Goal: Task Accomplishment & Management: Manage account settings

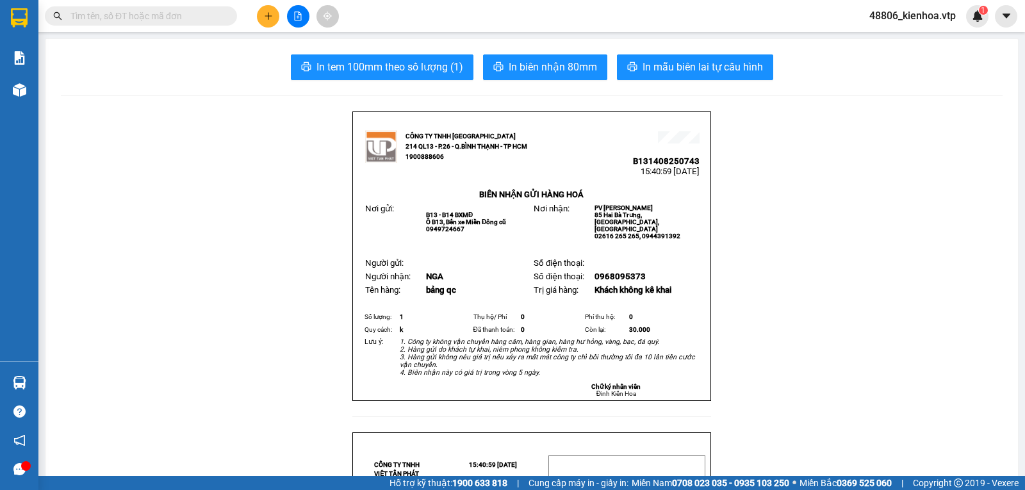
click at [276, 10] on button at bounding box center [268, 16] width 22 height 22
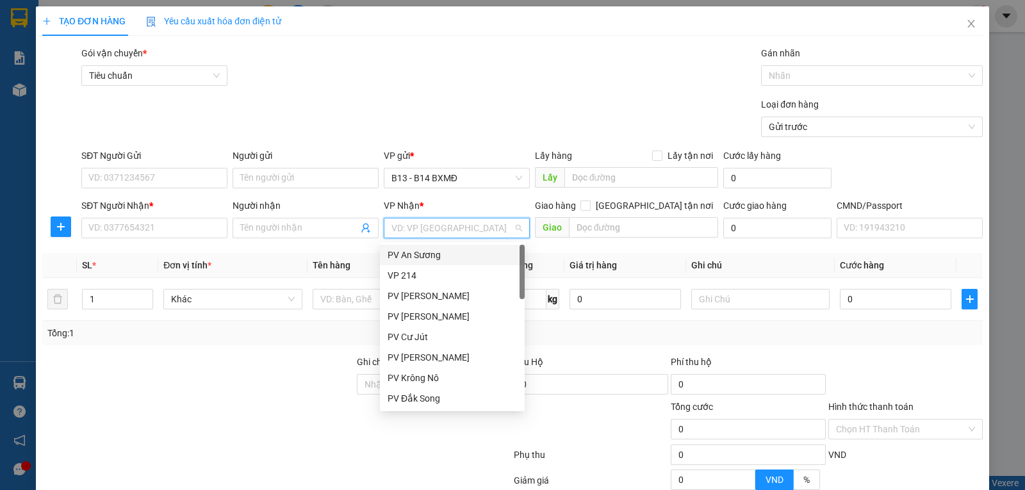
click at [444, 227] on input "search" at bounding box center [452, 227] width 122 height 19
type input "dm"
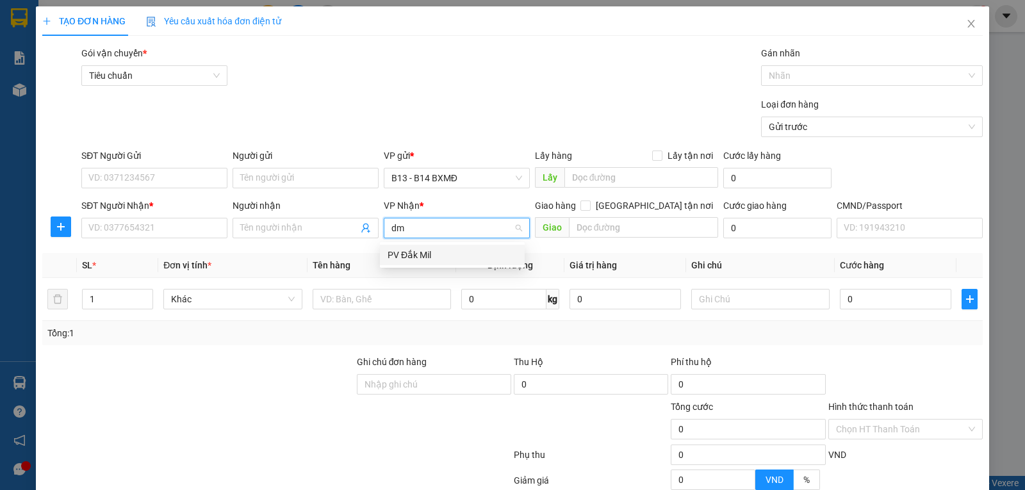
click at [443, 248] on div "PV Đắk Mil" at bounding box center [451, 255] width 129 height 14
click at [90, 211] on div "SĐT Người Nhận *" at bounding box center [154, 206] width 146 height 14
click at [90, 218] on input "SĐT Người Nhận *" at bounding box center [154, 228] width 146 height 20
click at [133, 225] on input "SĐT Người Nhận *" at bounding box center [154, 228] width 146 height 20
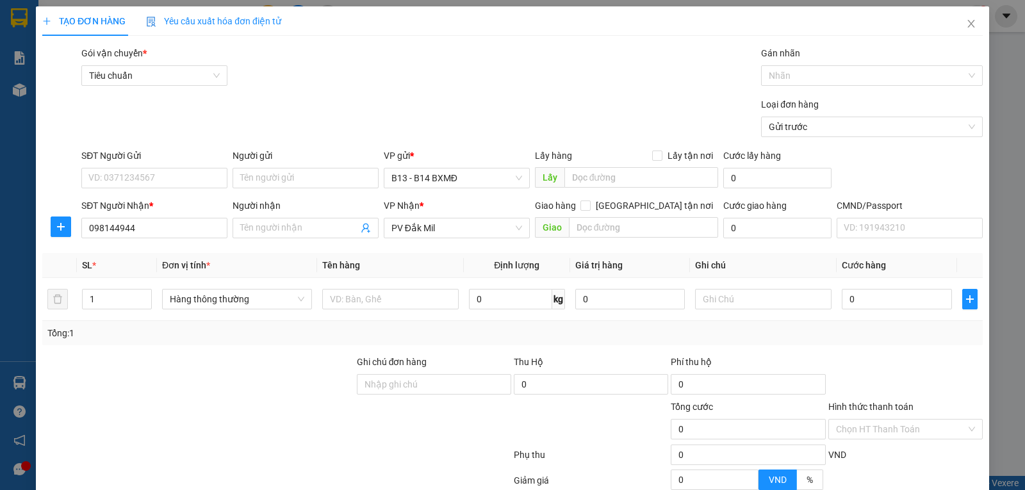
type input "0981449446"
click at [166, 257] on div "0981449446 - kỳ" at bounding box center [152, 255] width 129 height 14
type input "kỳ"
type input "0981449446"
click at [400, 299] on input "text" at bounding box center [390, 299] width 136 height 20
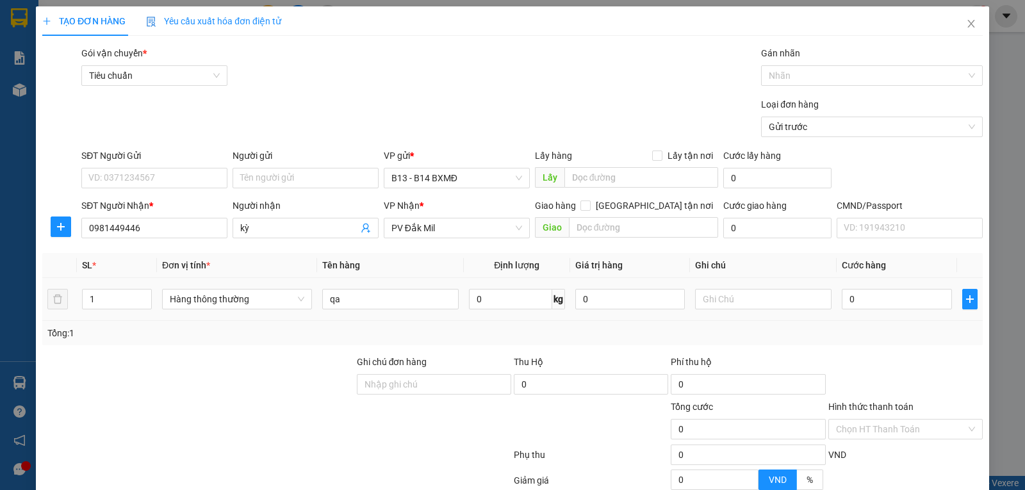
type input "qa"
type input "c"
type input "5"
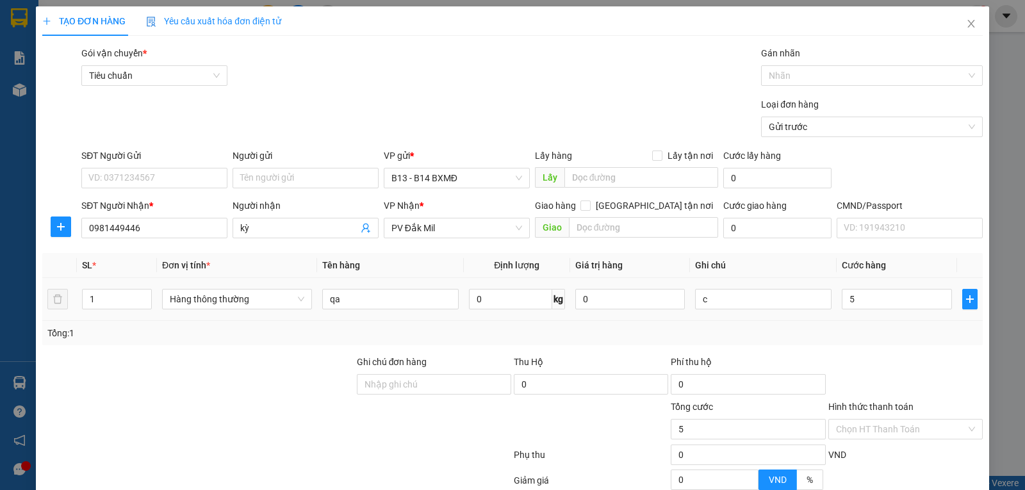
type input "50"
type input "500"
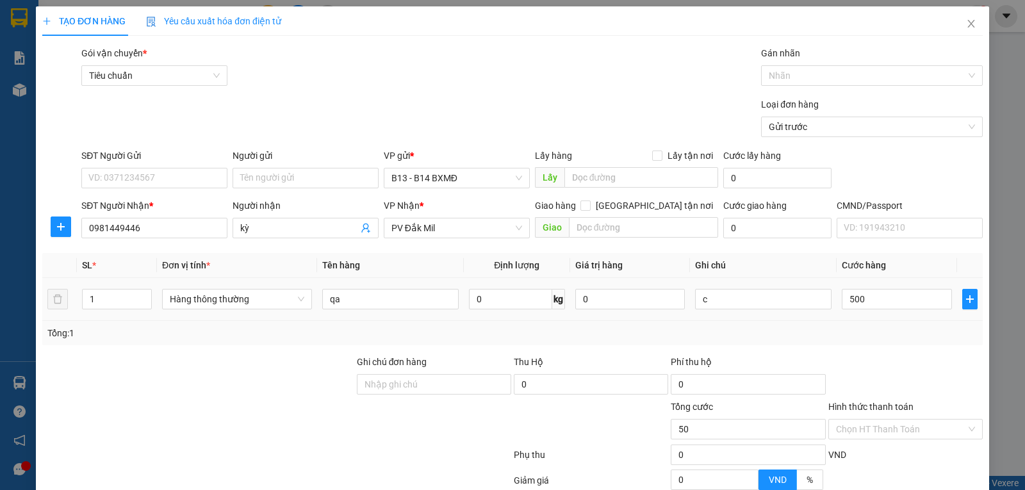
type input "500"
type input "5.000"
type input "50.000"
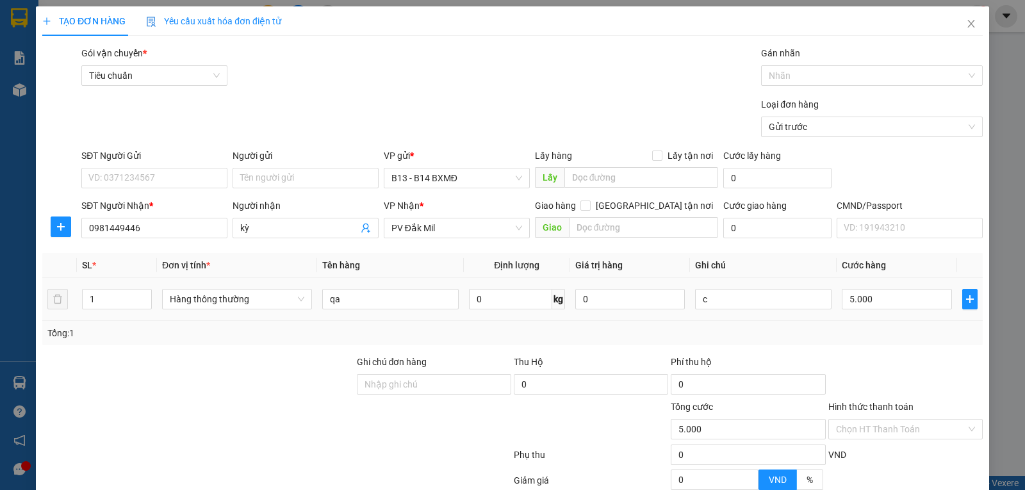
type input "50.000"
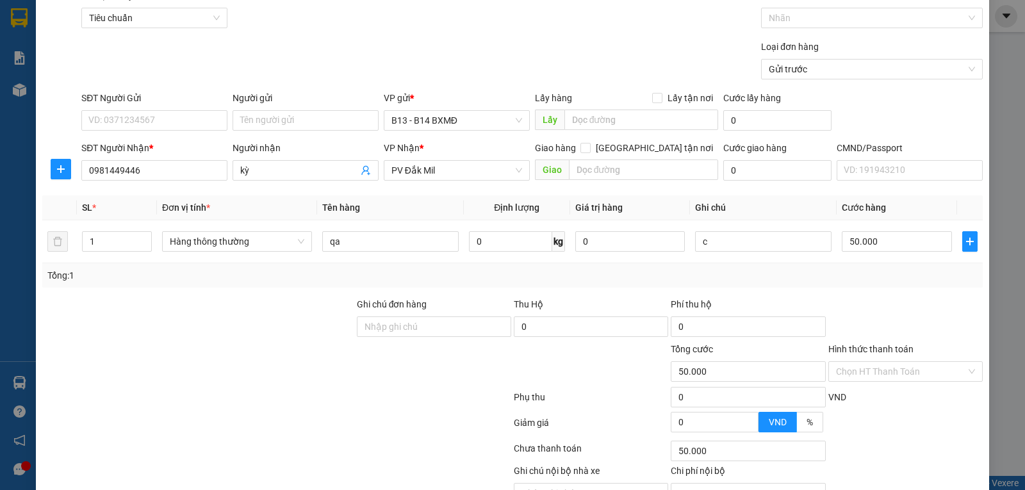
scroll to position [129, 0]
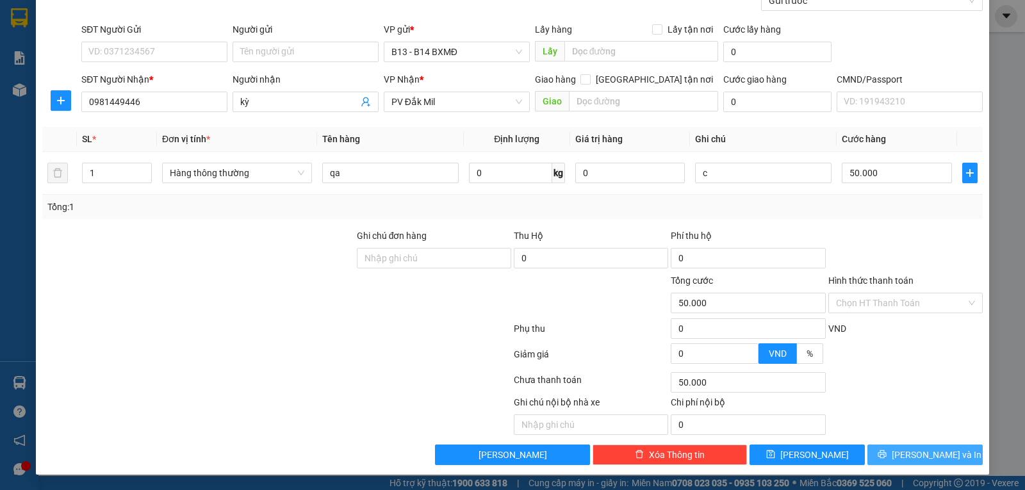
type input "50.000"
click at [886, 459] on icon "printer" at bounding box center [881, 454] width 9 height 9
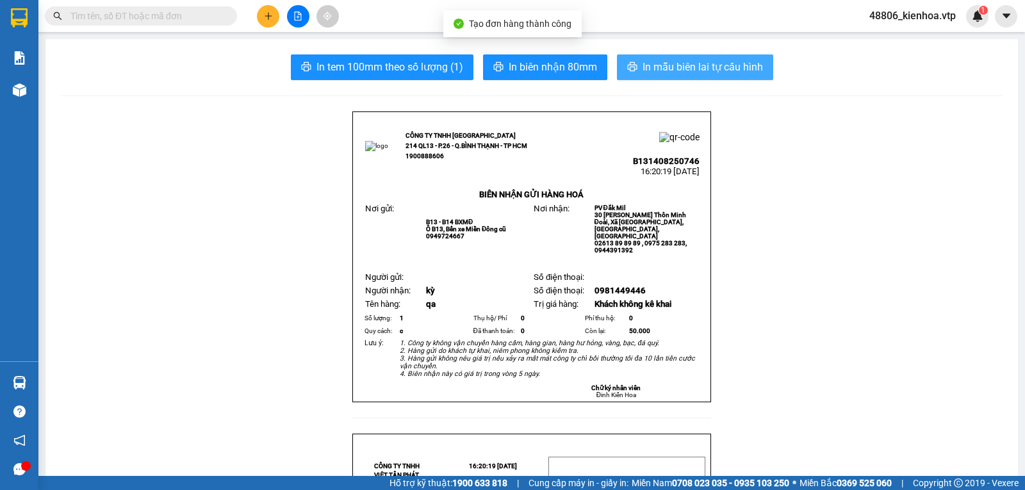
click at [744, 70] on span "In mẫu biên lai tự cấu hình" at bounding box center [702, 67] width 120 height 16
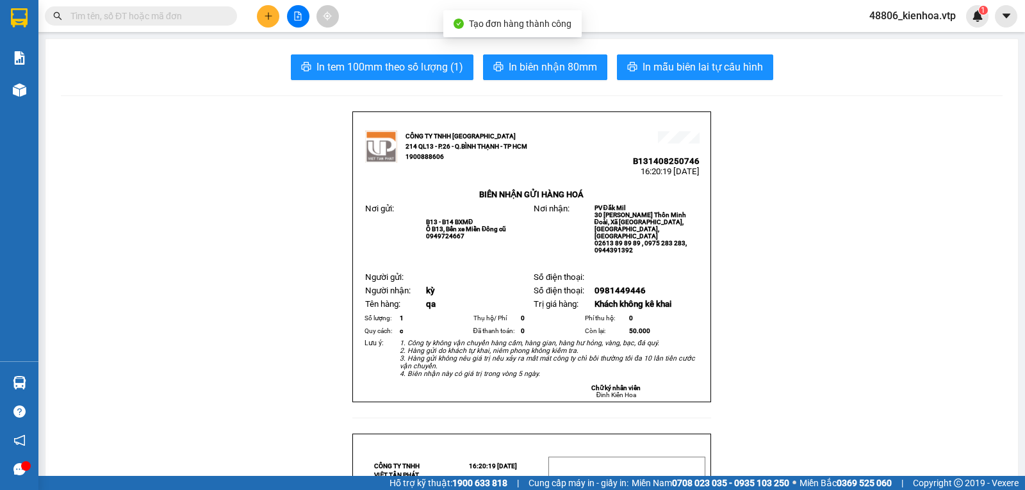
click at [279, 13] on button at bounding box center [268, 16] width 22 height 22
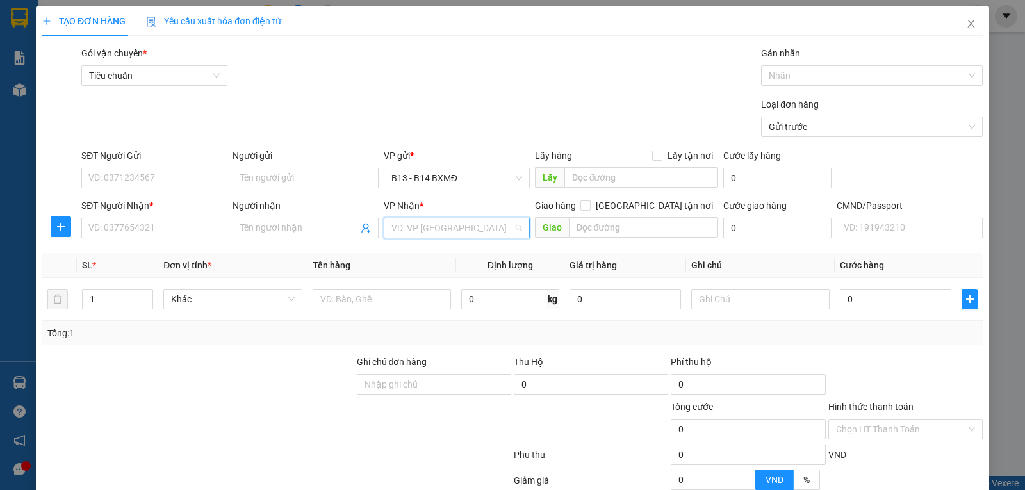
click at [446, 237] on input "search" at bounding box center [452, 227] width 122 height 19
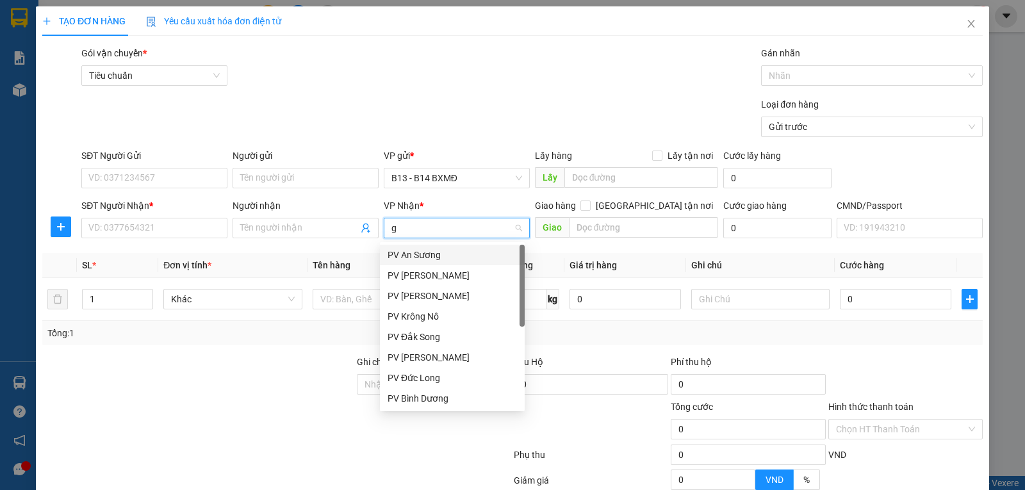
type input "gn"
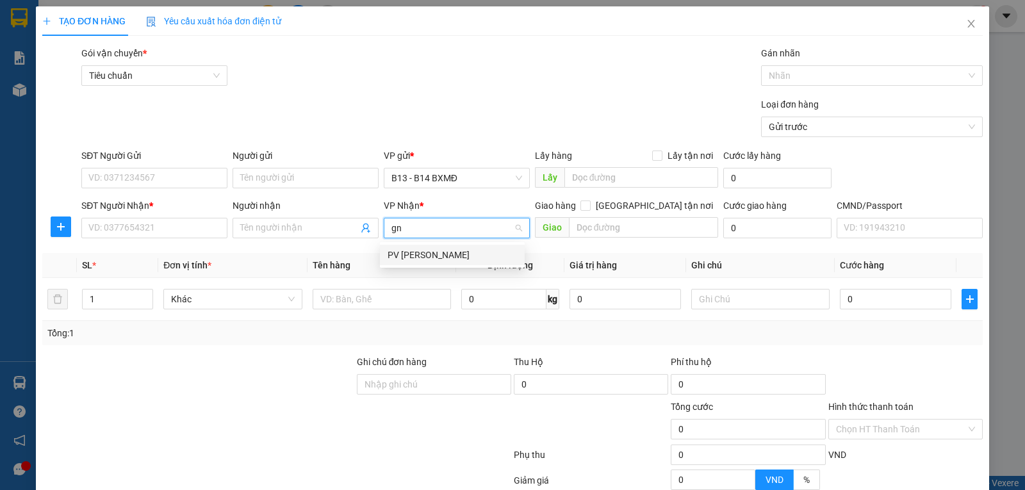
click at [441, 263] on div "PV [PERSON_NAME]" at bounding box center [452, 255] width 145 height 20
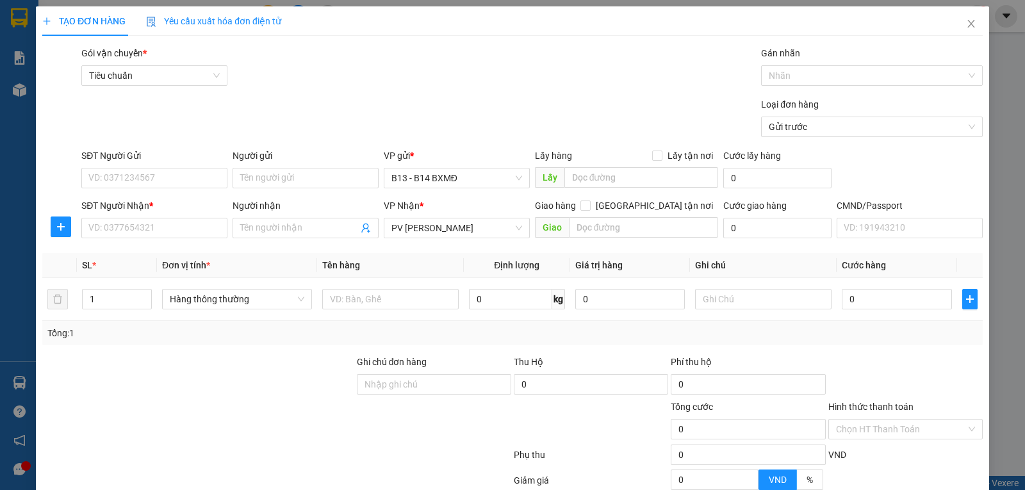
click at [147, 230] on input "SĐT Người Nhận *" at bounding box center [154, 228] width 146 height 20
type input "0975910973"
click at [179, 256] on div "0975910973 - thủy" at bounding box center [152, 255] width 129 height 14
type input "thủy"
type input "0975910973"
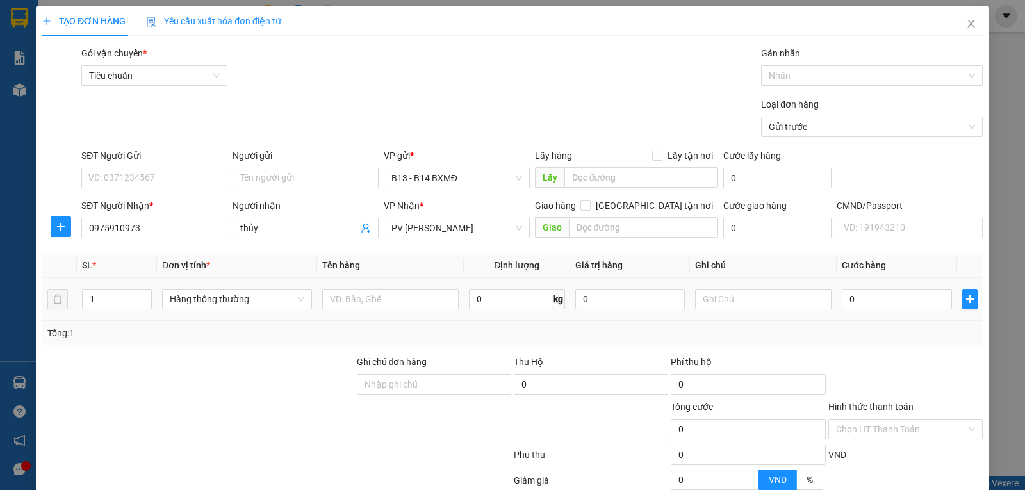
click at [380, 304] on input "text" at bounding box center [390, 299] width 136 height 20
type input "d"
type input "đ"
type input "d"
type input "đá"
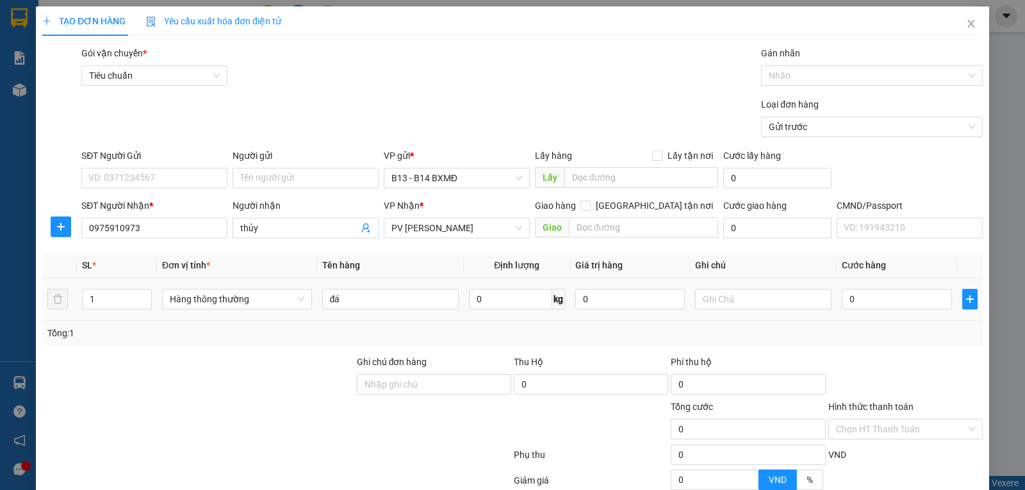
click at [742, 297] on input "text" at bounding box center [763, 299] width 136 height 20
type input "c"
type input "3"
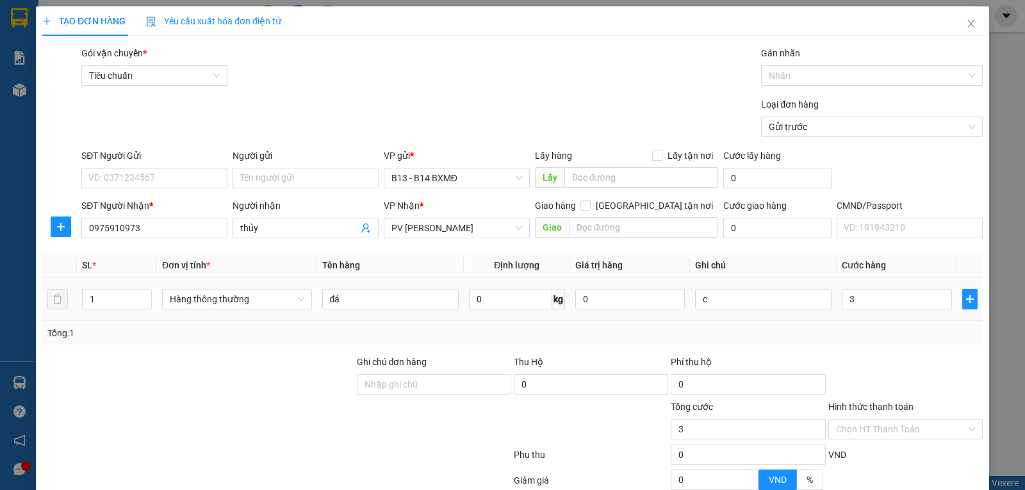
type input "30"
type input "300"
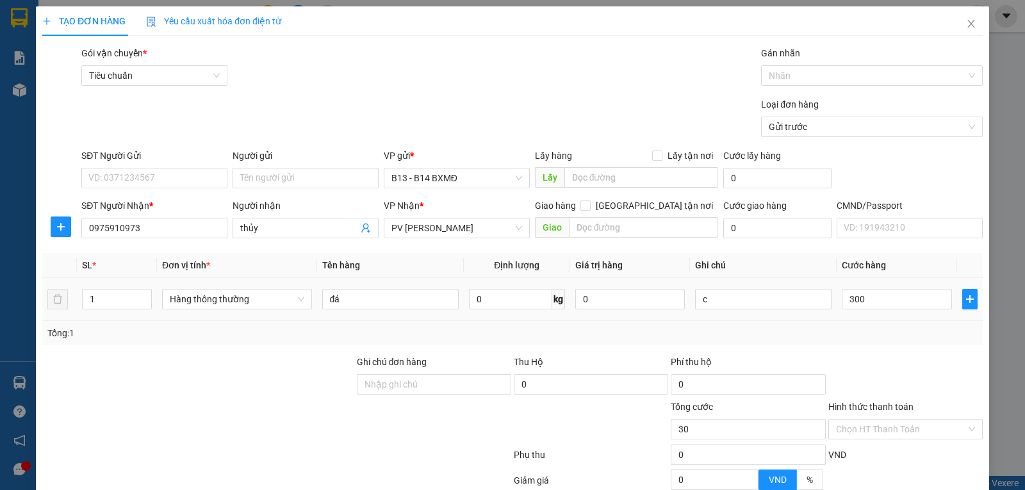
type input "300"
type input "3.000"
type input "30.000"
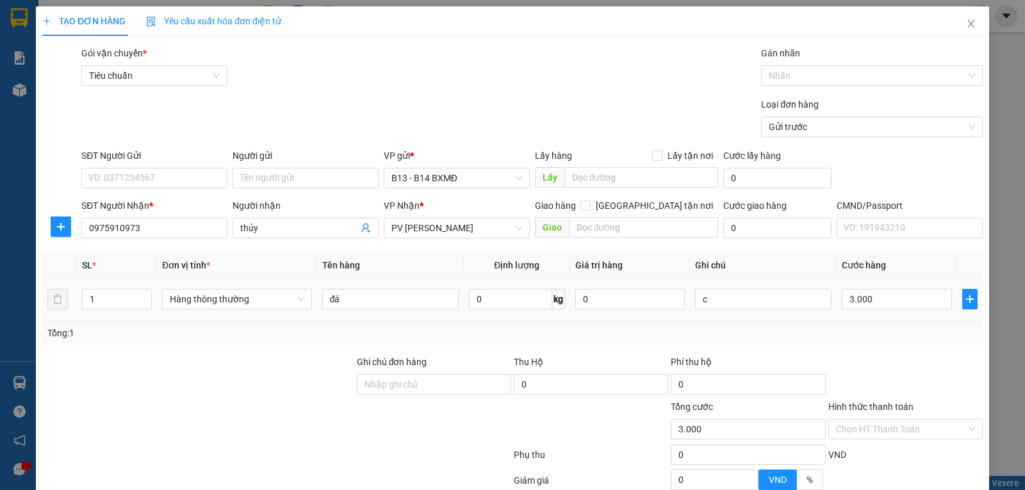
type input "30.000"
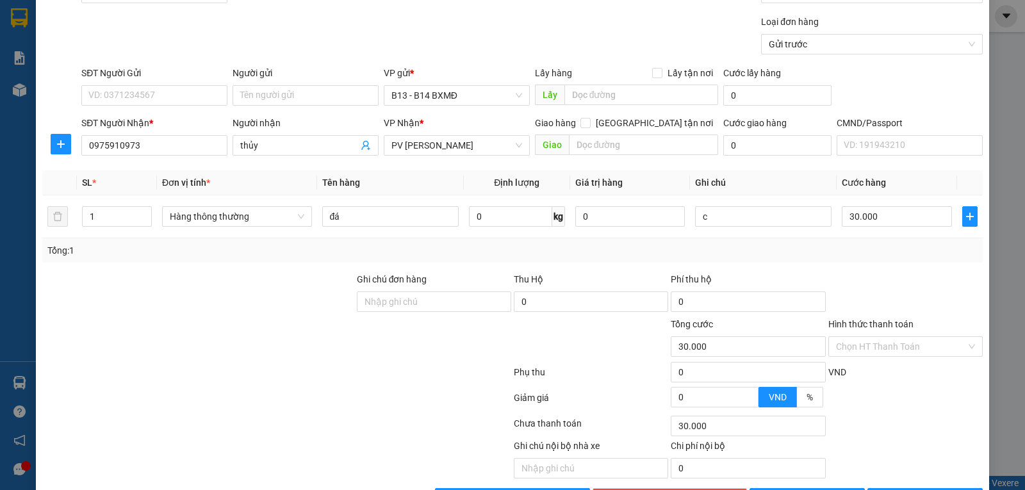
scroll to position [129, 0]
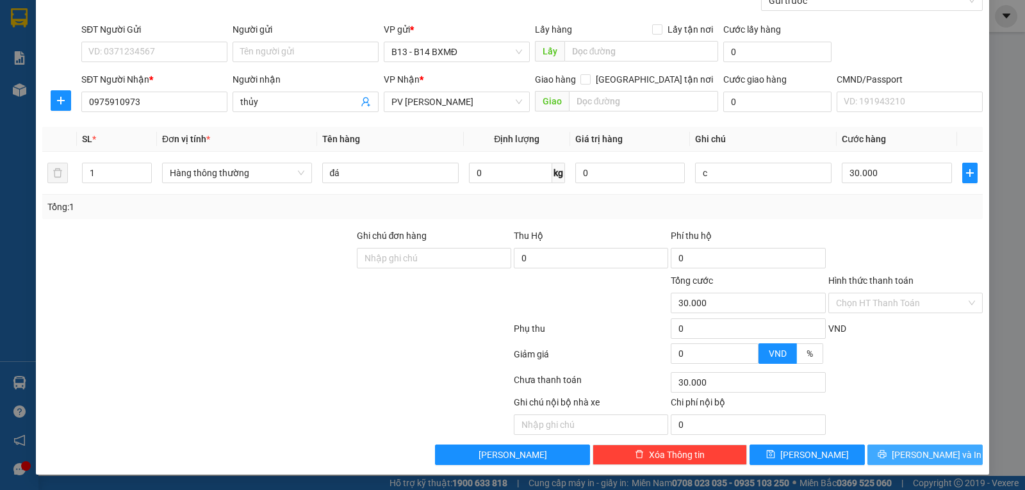
type input "30.000"
click at [920, 462] on button "[PERSON_NAME] và In" at bounding box center [924, 454] width 115 height 20
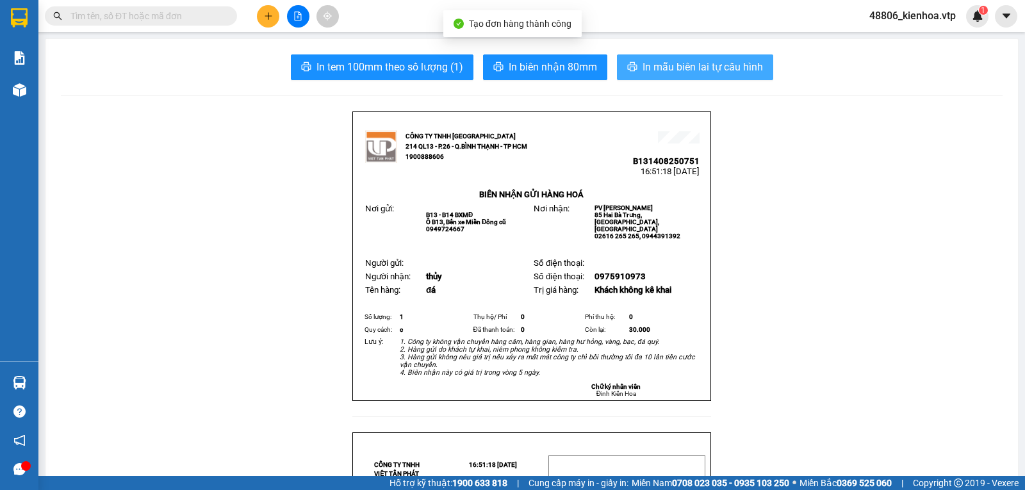
click at [719, 71] on span "In mẫu biên lai tự cấu hình" at bounding box center [702, 67] width 120 height 16
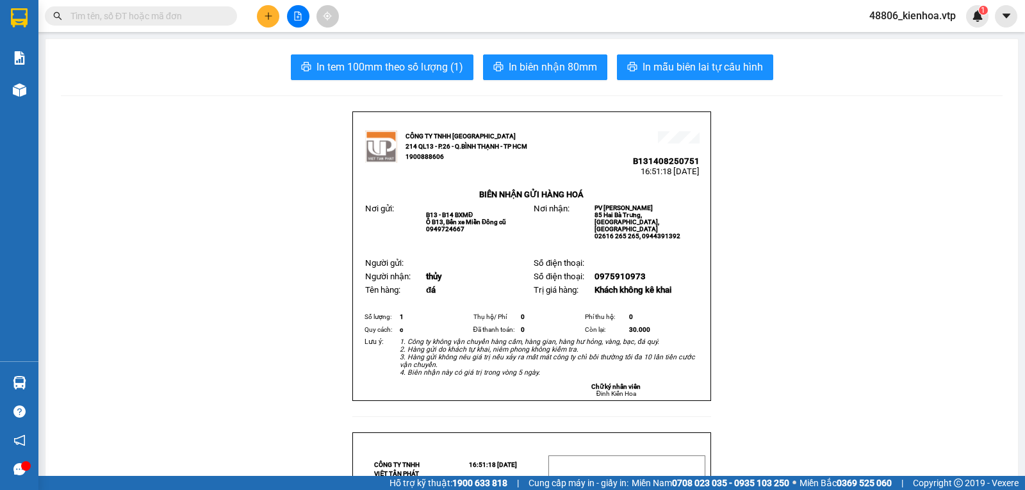
click at [270, 15] on icon "plus" at bounding box center [268, 16] width 9 height 9
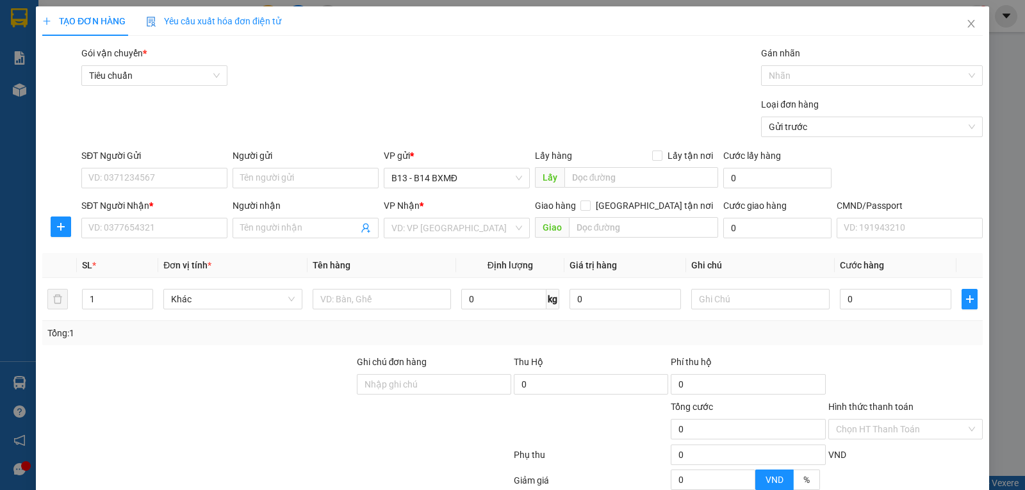
click at [419, 233] on input "search" at bounding box center [452, 227] width 122 height 19
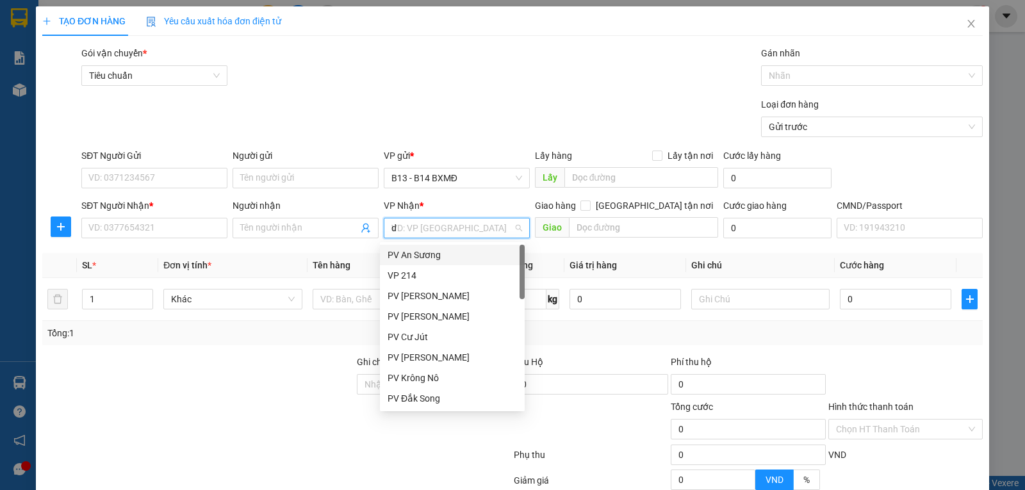
type input "ds"
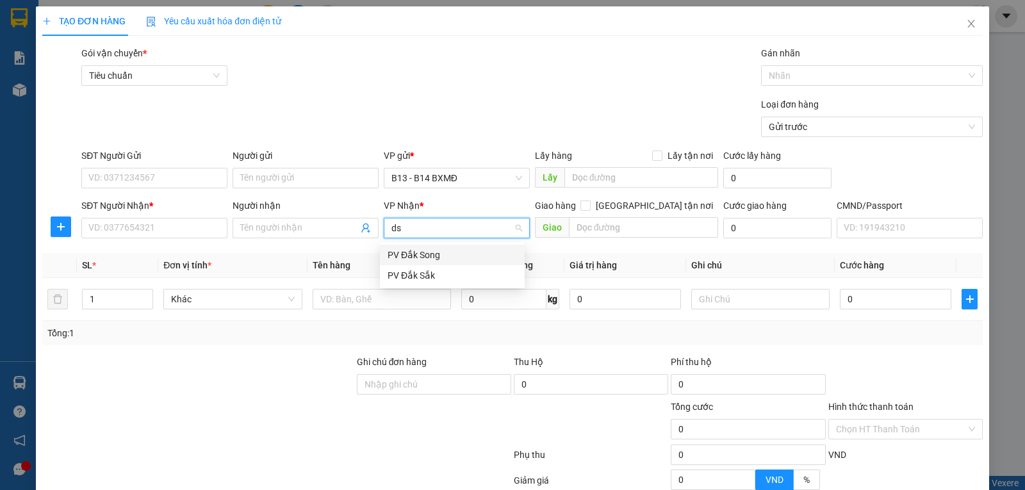
click at [428, 256] on div "PV Đắk Song" at bounding box center [451, 255] width 129 height 14
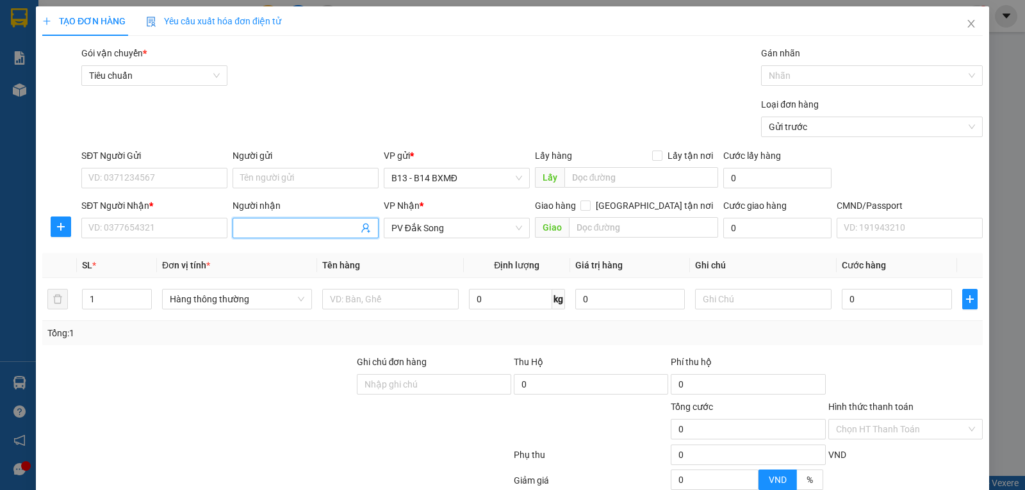
click at [249, 230] on input "Người nhận" at bounding box center [299, 228] width 118 height 14
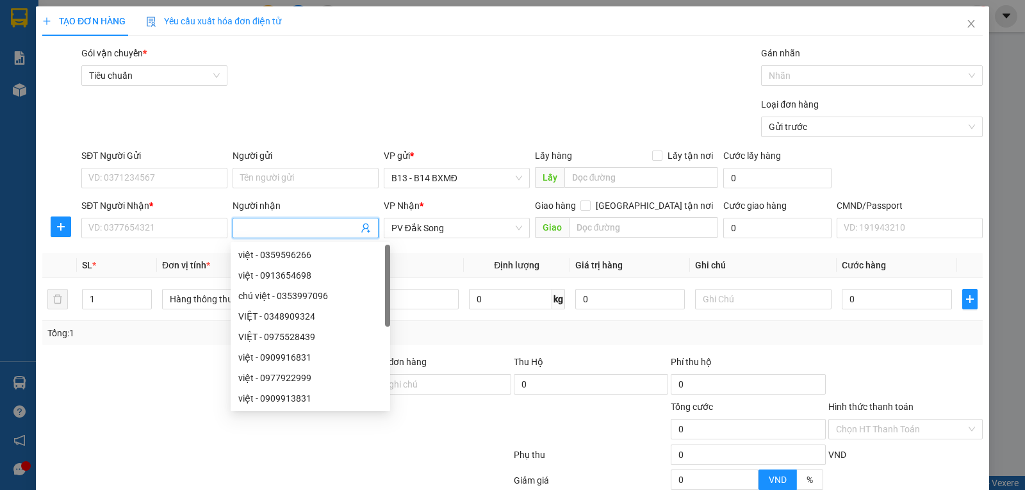
paste input "tinh heo"
type input "tinh heo"
click at [304, 178] on input "Người gửi" at bounding box center [305, 178] width 146 height 20
paste input "tinh heo"
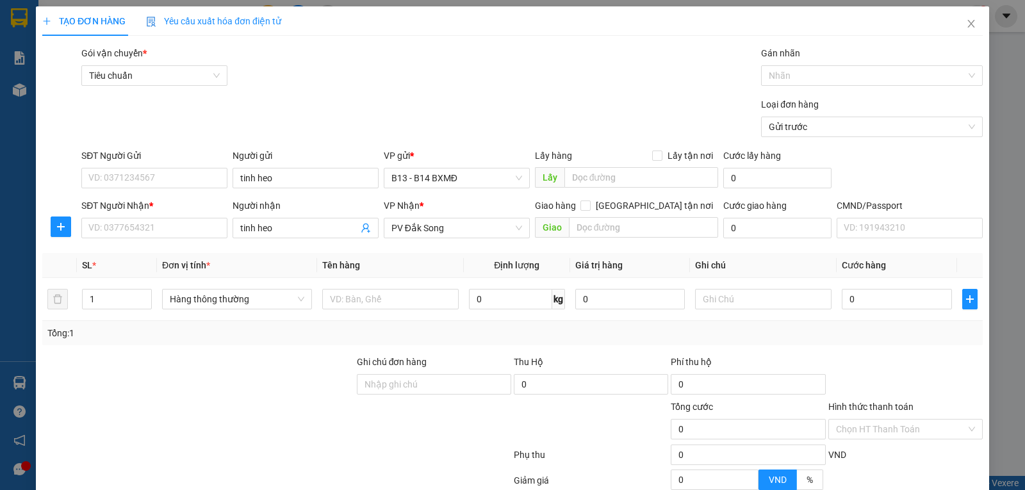
type input "tinh heo"
click at [172, 236] on input "SĐT Người Nhận *" at bounding box center [154, 228] width 146 height 20
type input "2"
type input "0000000000000"
click at [359, 308] on input "text" at bounding box center [390, 299] width 136 height 20
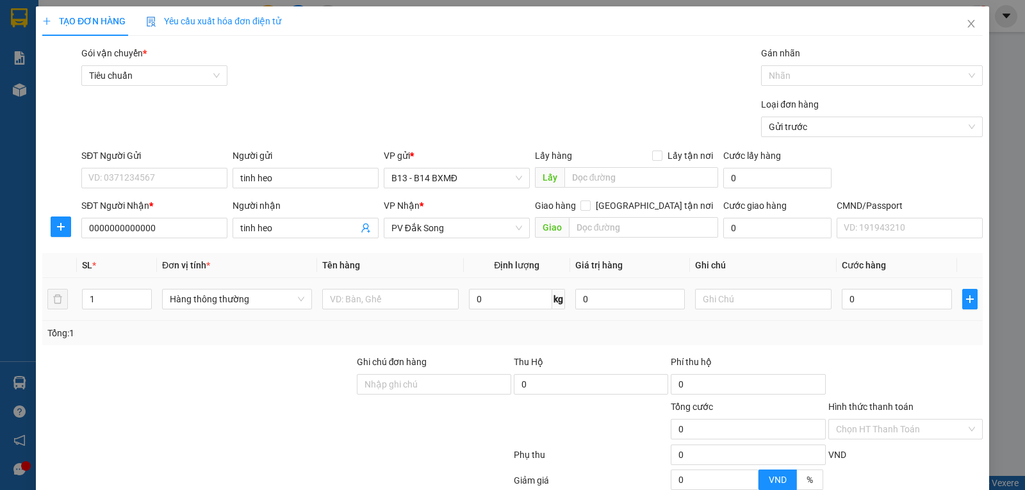
paste input "tinh heo"
type input "tinh heo"
click at [722, 300] on input "text" at bounding box center [763, 299] width 136 height 20
type input "tx"
type input "3"
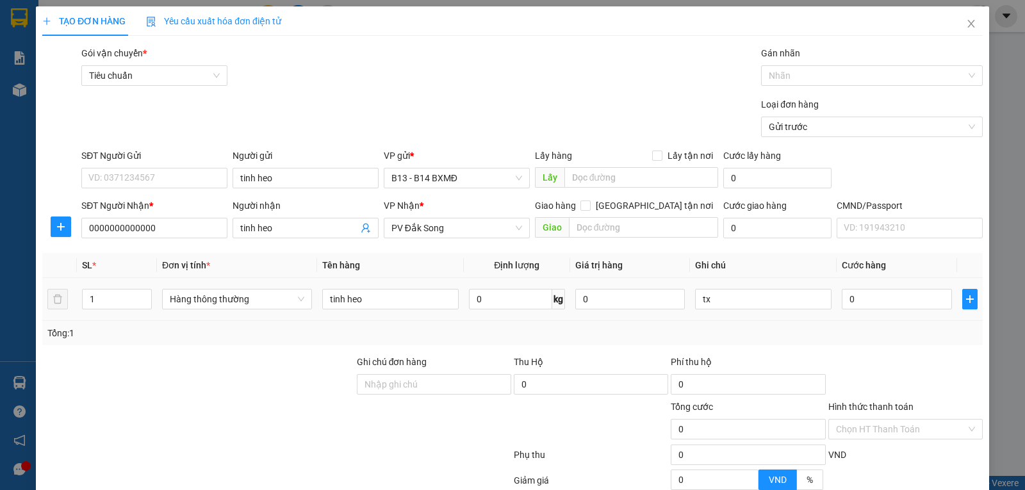
type input "3"
type input "30"
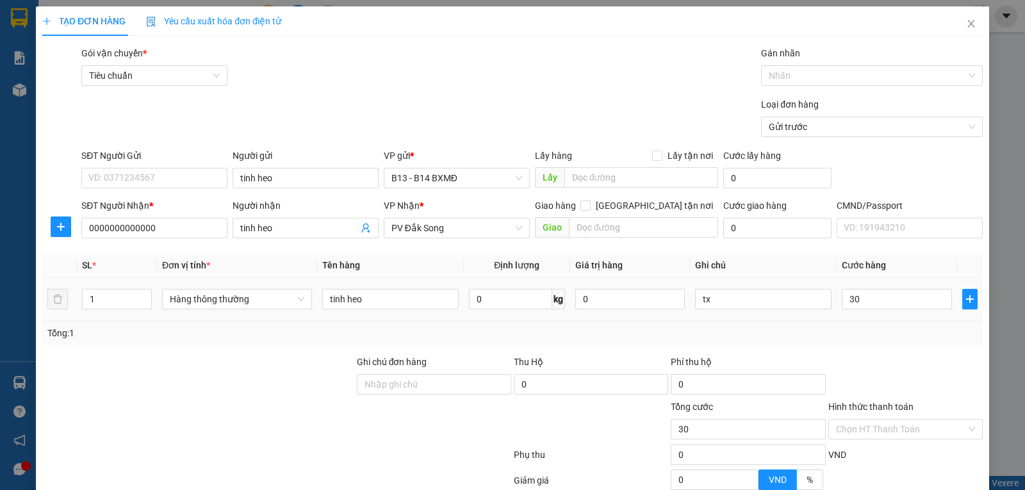
type input "300"
type input "3.000"
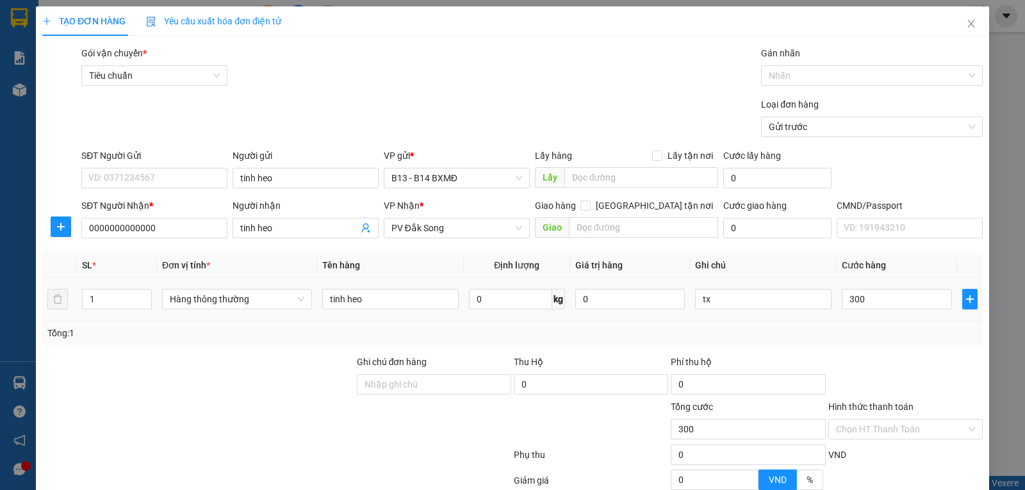
type input "3.000"
type input "30.000"
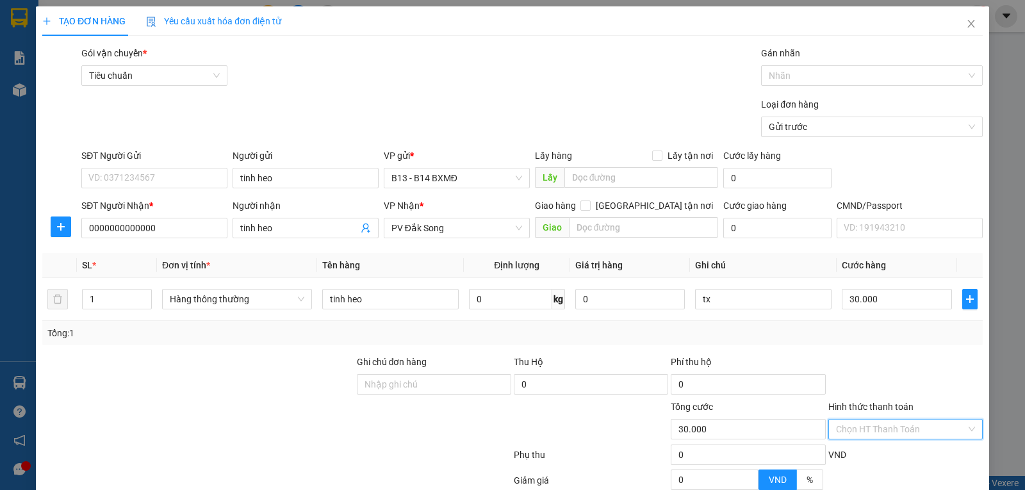
click at [850, 434] on input "Hình thức thanh toán" at bounding box center [901, 428] width 130 height 19
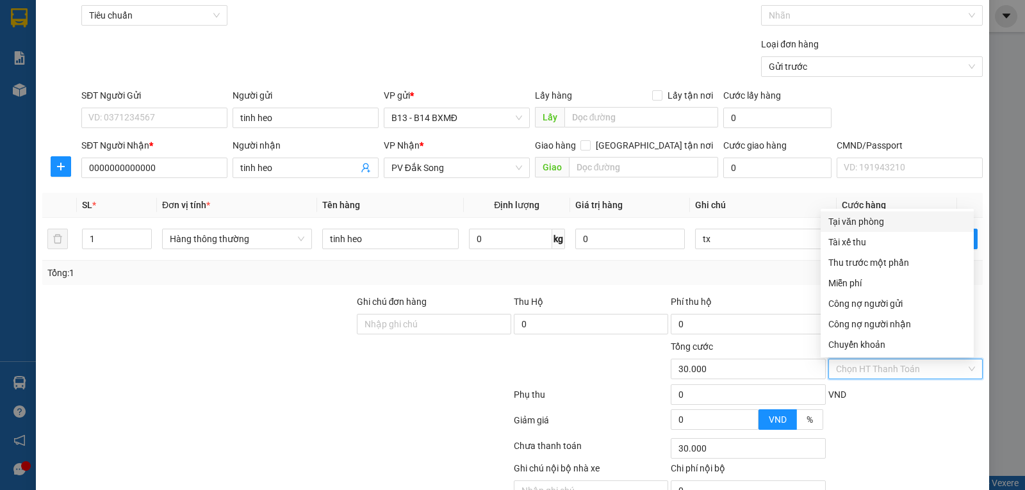
scroll to position [129, 0]
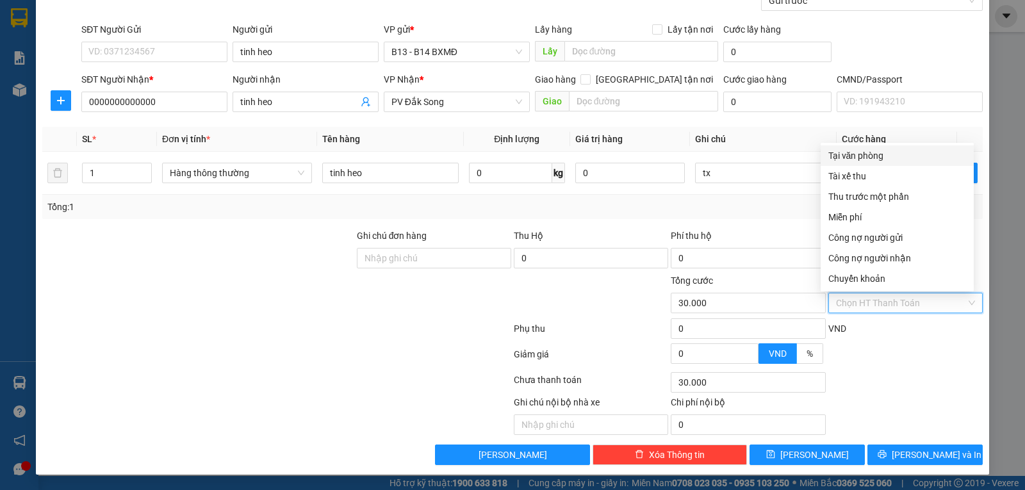
click at [888, 150] on div "Tại văn phòng" at bounding box center [897, 156] width 138 height 14
type input "0"
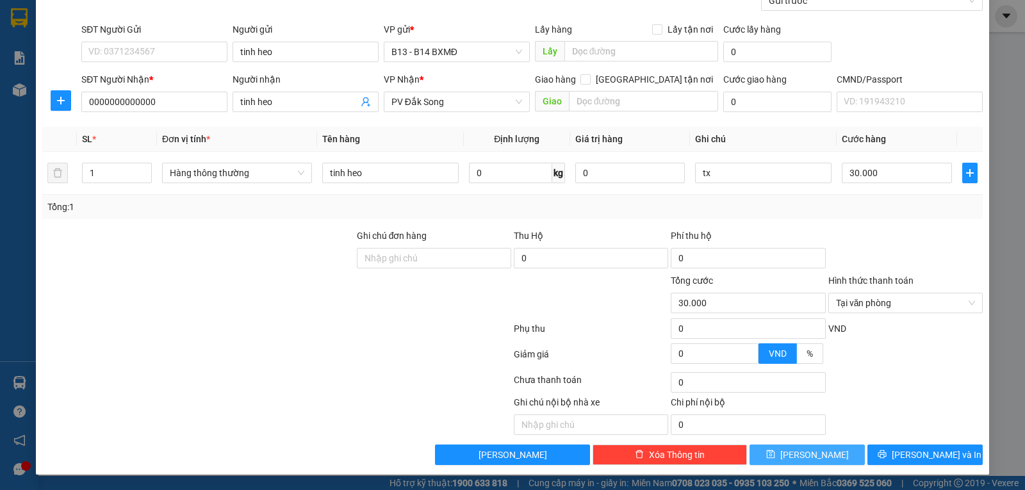
click at [836, 451] on button "[PERSON_NAME]" at bounding box center [806, 454] width 115 height 20
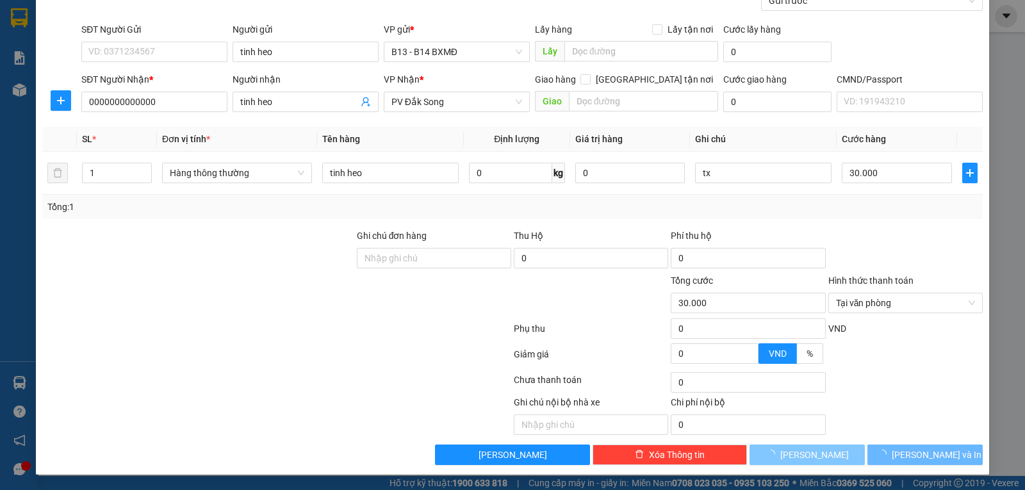
type input "0"
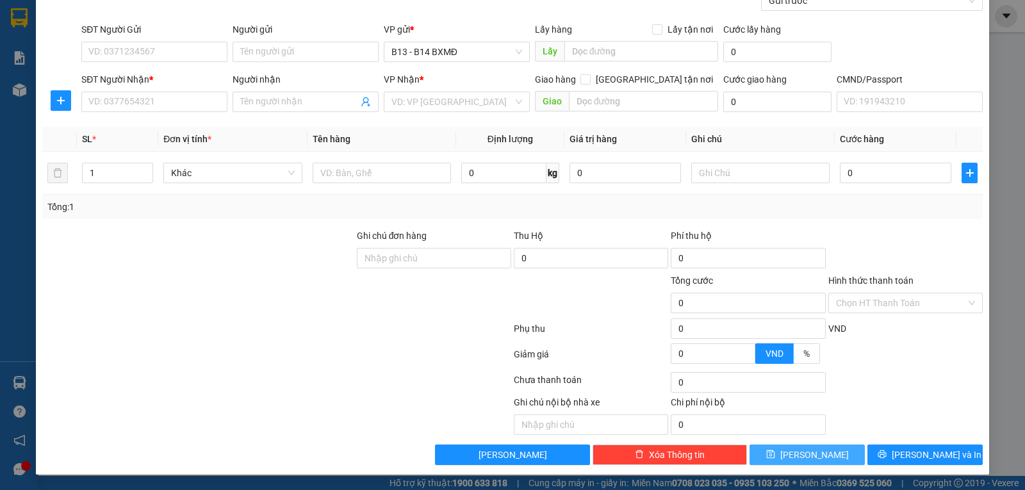
scroll to position [65, 0]
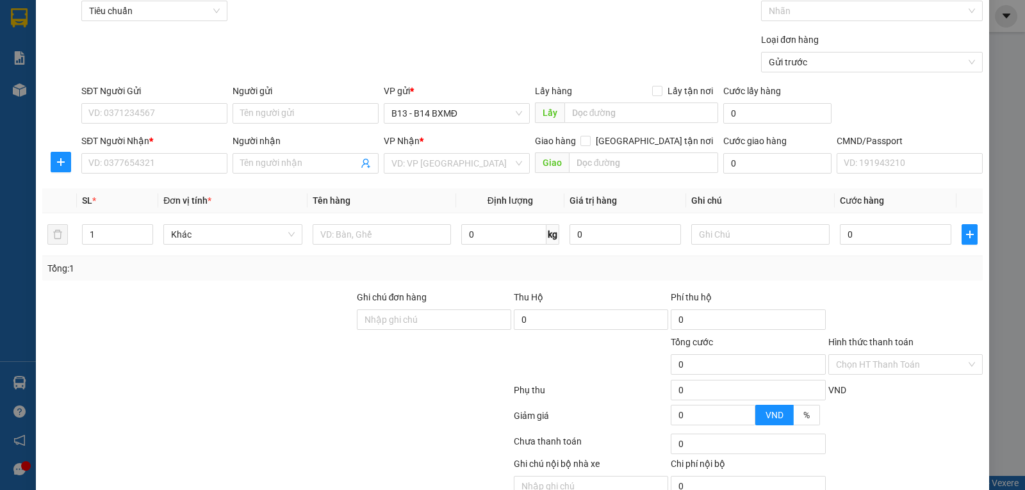
click at [434, 167] on input "search" at bounding box center [452, 163] width 122 height 19
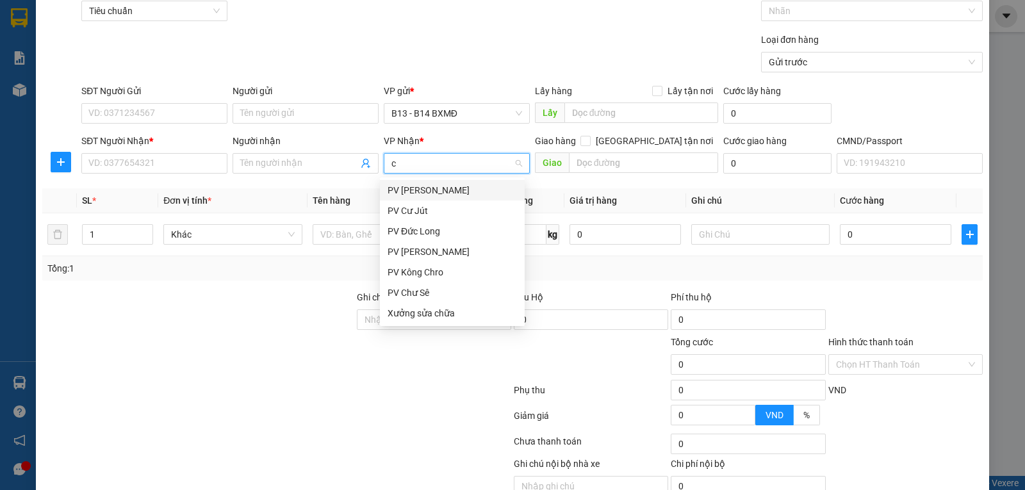
type input "cj"
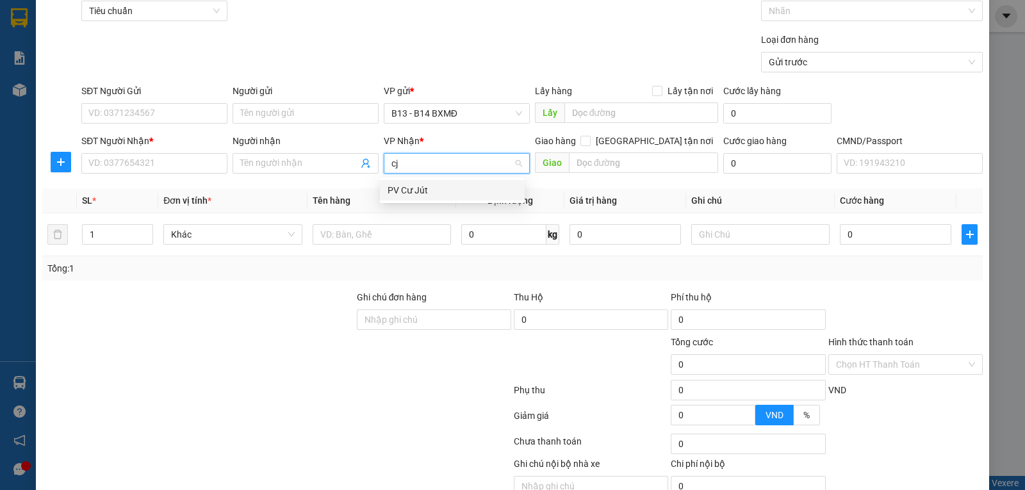
click at [430, 182] on div "PV Cư Jút" at bounding box center [452, 190] width 145 height 20
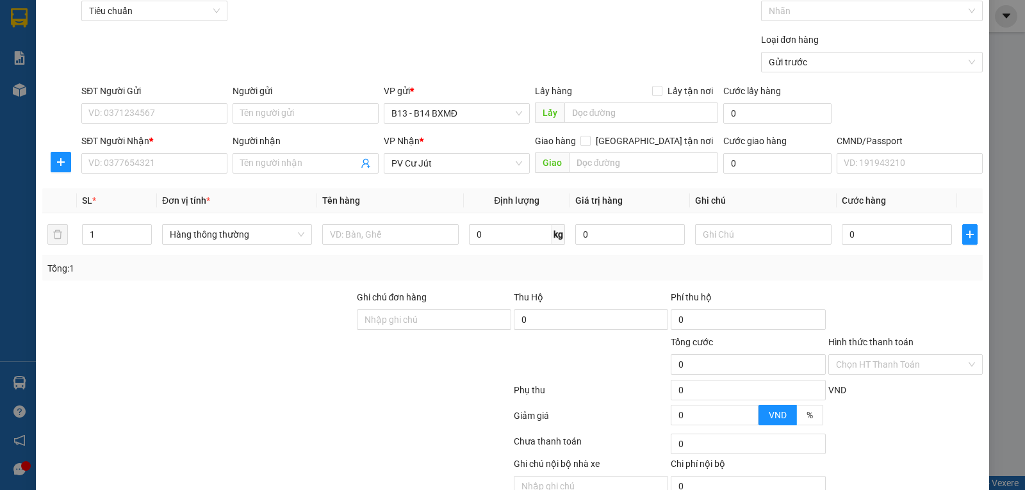
click at [162, 167] on input "SĐT Người Nhận *" at bounding box center [154, 163] width 146 height 20
type input "000000000000"
paste input "tinh heo"
type input "tinh heo"
click at [383, 241] on input "text" at bounding box center [390, 234] width 136 height 20
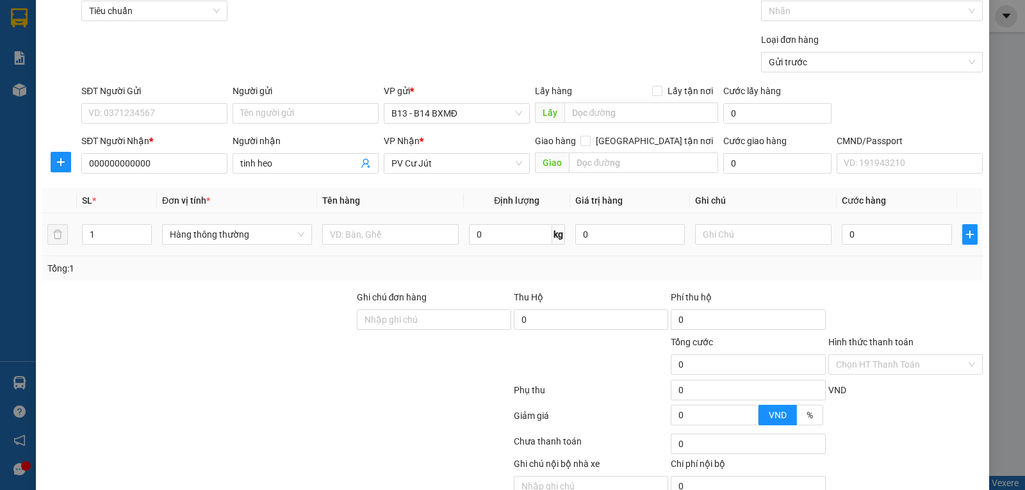
paste input "tinh heo"
type input "tinh heo"
click at [733, 240] on input "text" at bounding box center [763, 234] width 136 height 20
type input "tx"
type input "3"
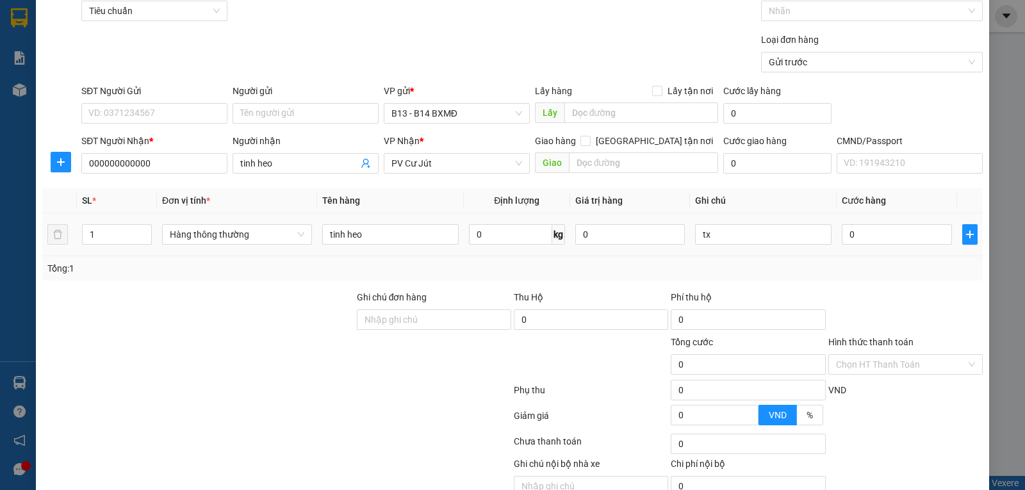
type input "3"
type input "30"
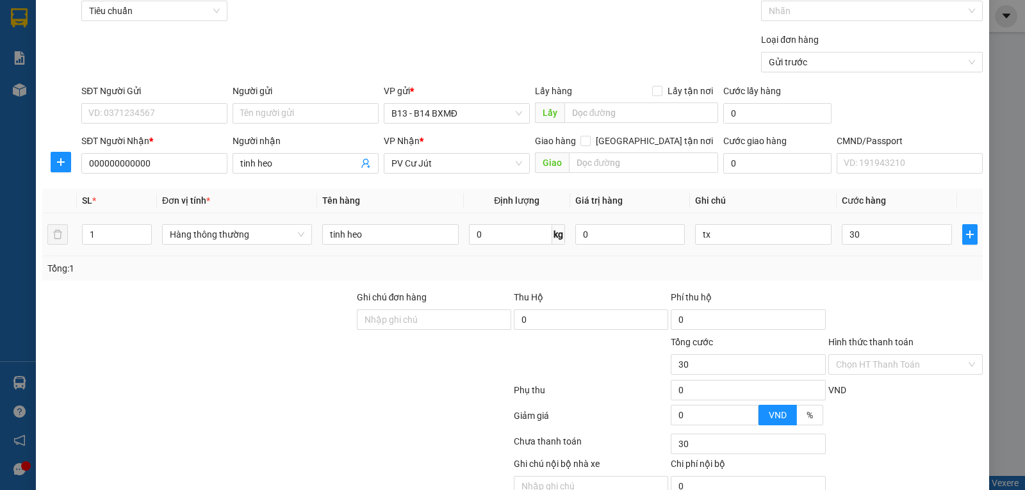
type input "300"
type input "3.000"
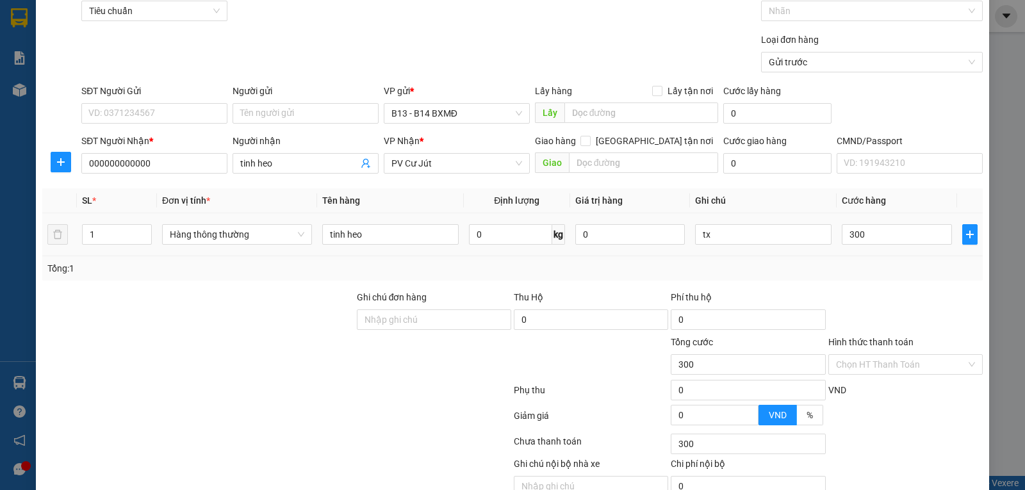
type input "3.000"
type input "30.000"
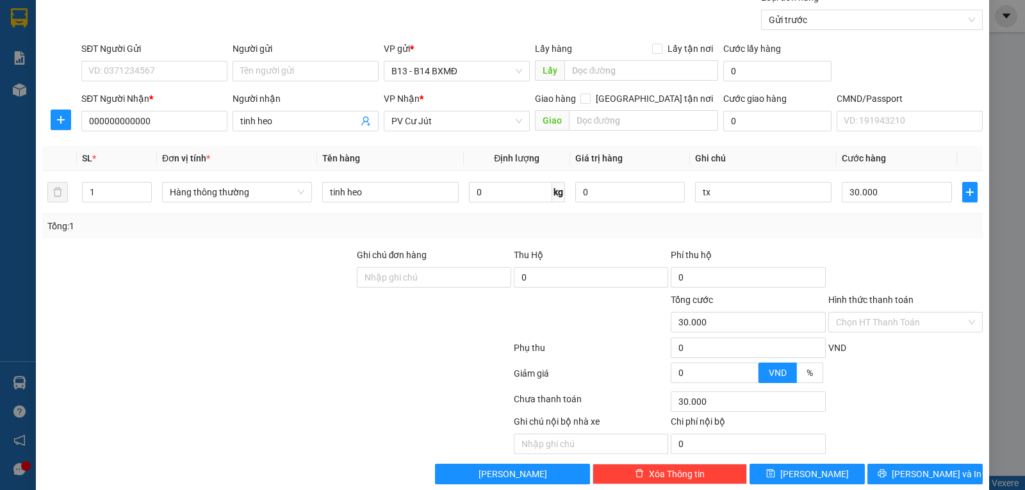
scroll to position [129, 0]
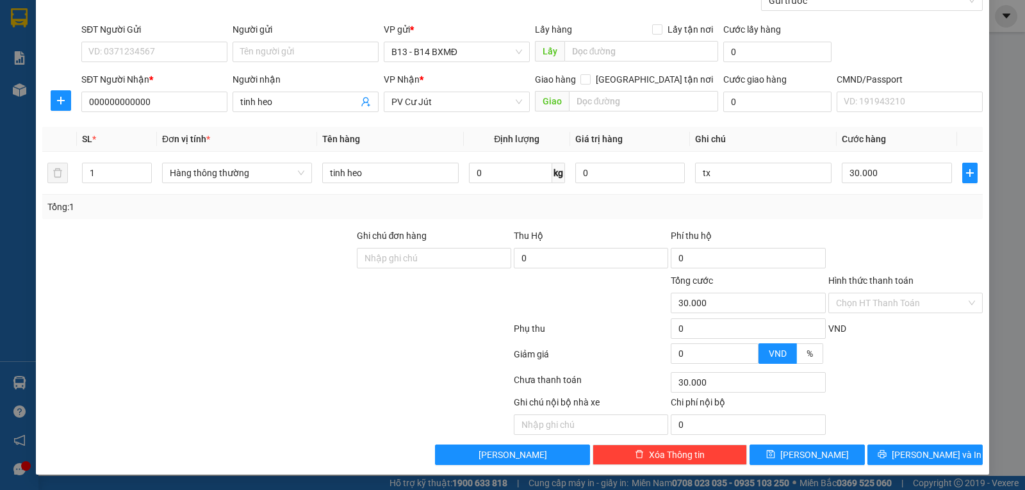
type input "30.000"
click at [911, 307] on input "Hình thức thanh toán" at bounding box center [901, 302] width 130 height 19
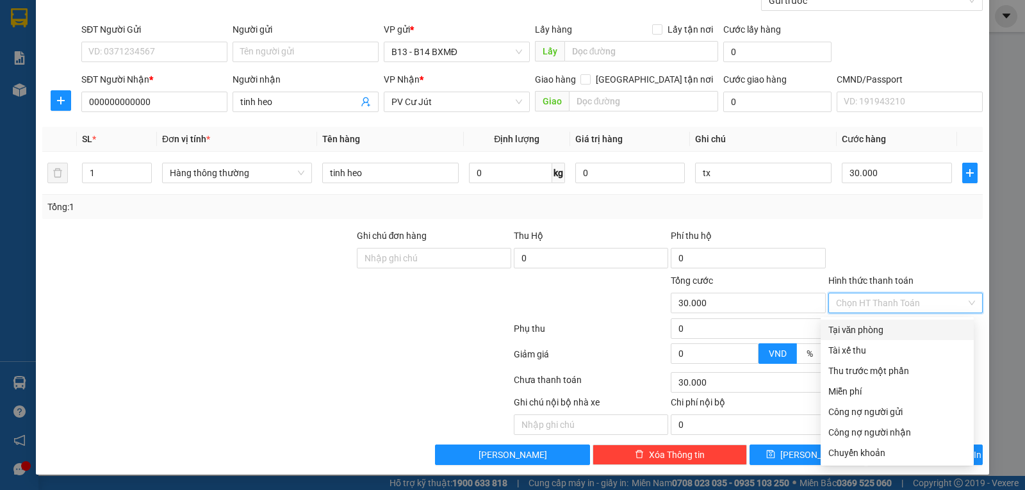
click at [897, 323] on div "Tại văn phòng" at bounding box center [897, 330] width 138 height 14
type input "0"
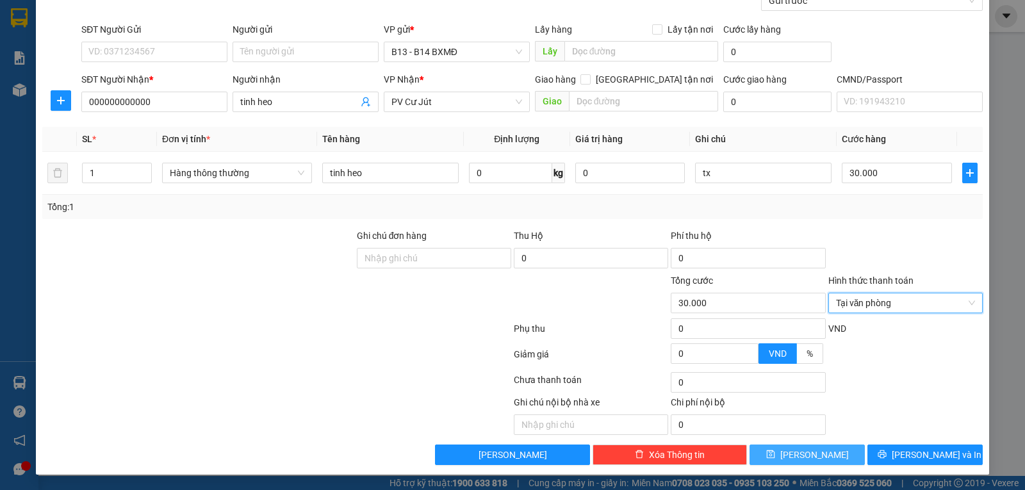
click at [829, 452] on button "[PERSON_NAME]" at bounding box center [806, 454] width 115 height 20
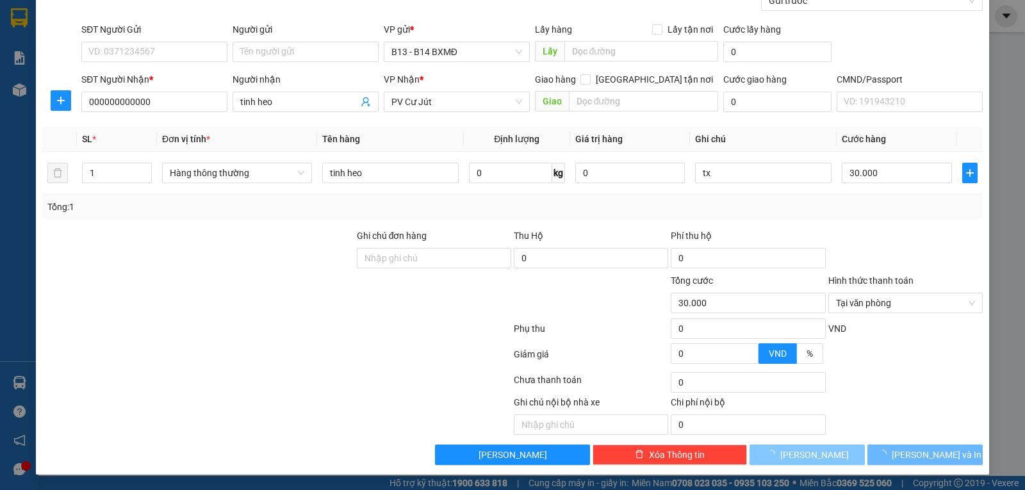
type input "0"
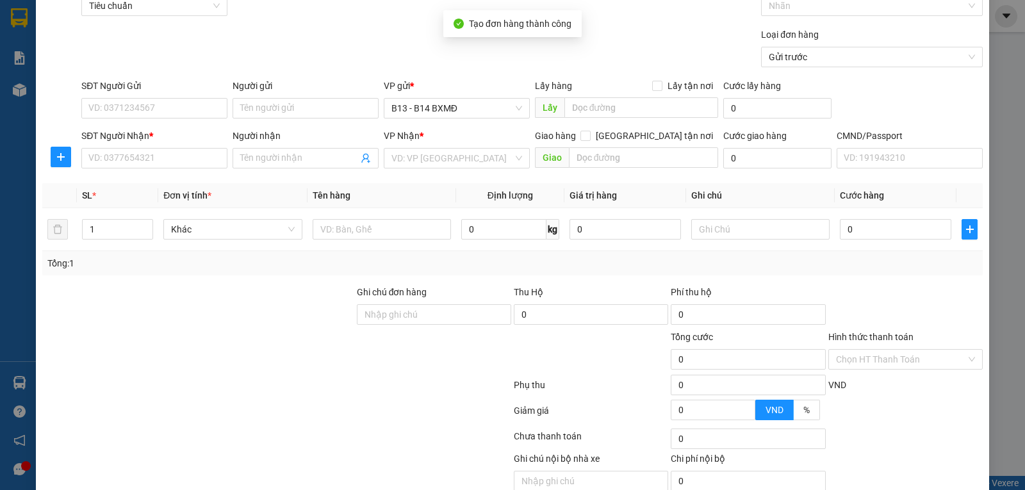
scroll to position [0, 0]
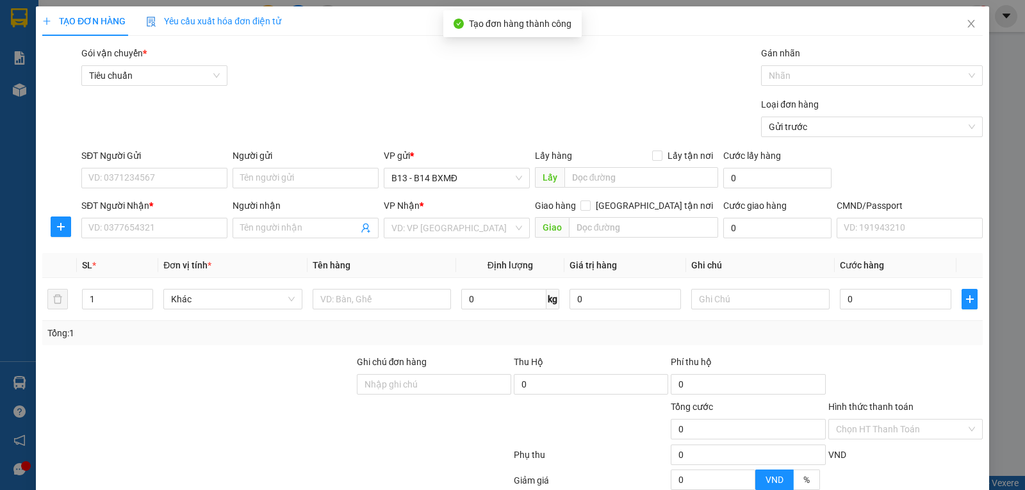
drag, startPoint x: 968, startPoint y: 28, endPoint x: 968, endPoint y: 1, distance: 26.3
click at [968, 27] on span "Close" at bounding box center [971, 24] width 36 height 36
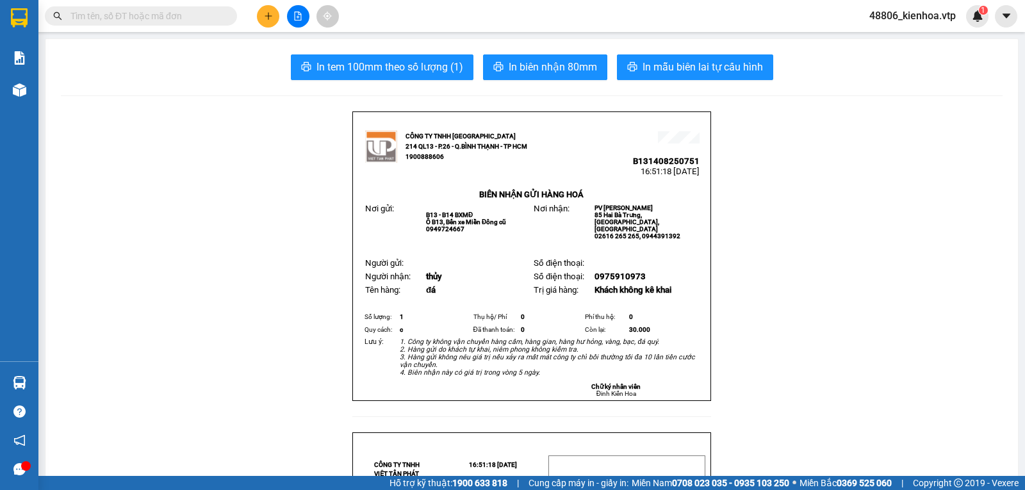
click at [273, 20] on button at bounding box center [268, 16] width 22 height 22
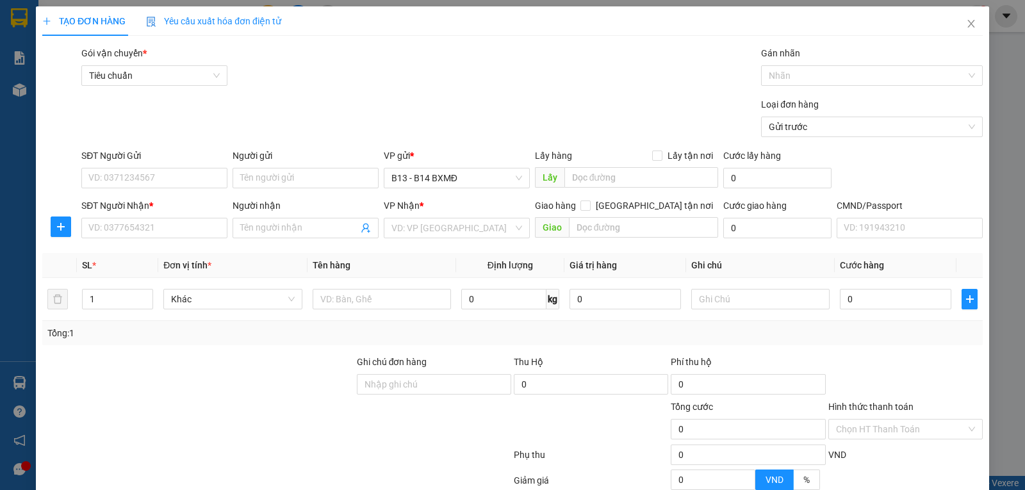
click at [599, 233] on input "text" at bounding box center [644, 227] width 150 height 20
click at [451, 227] on input "search" at bounding box center [452, 227] width 122 height 19
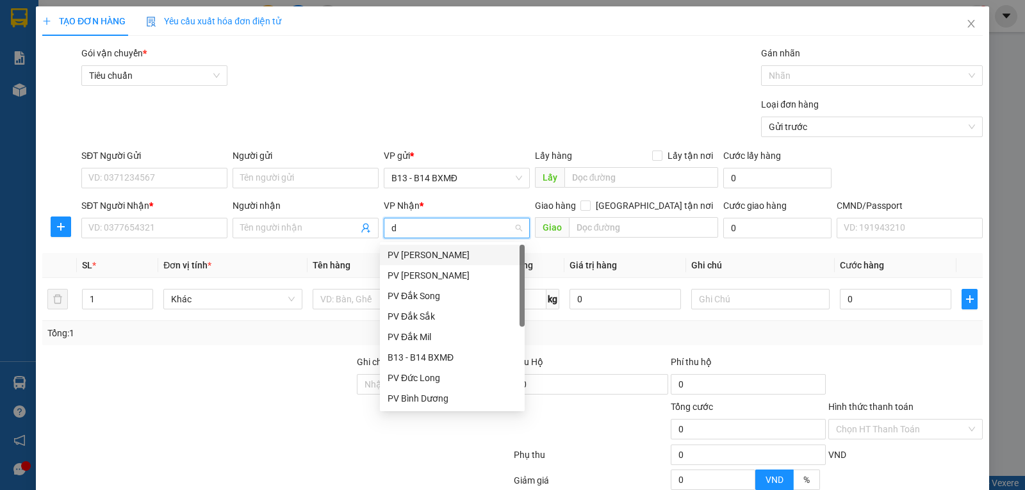
type input "dm"
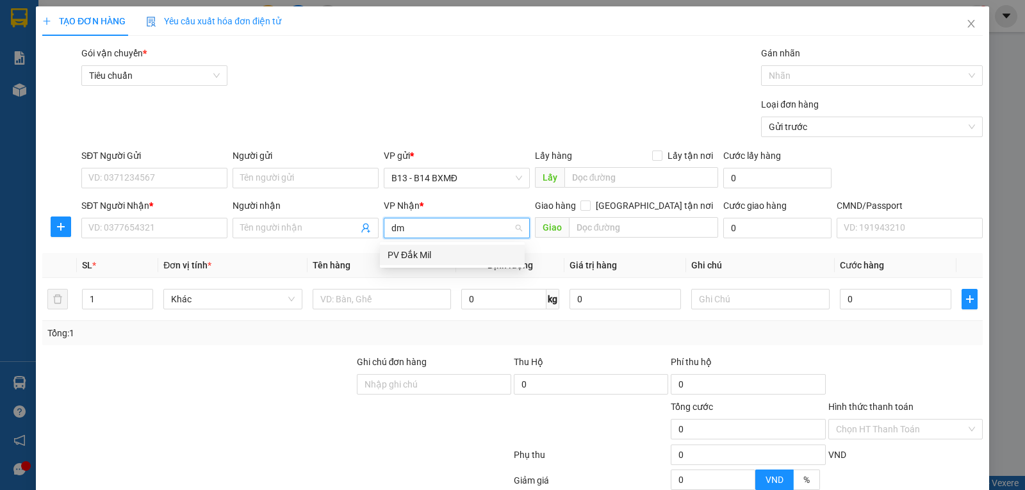
click at [464, 254] on div "PV Đắk Mil" at bounding box center [451, 255] width 129 height 14
click at [658, 235] on input "text" at bounding box center [644, 227] width 150 height 20
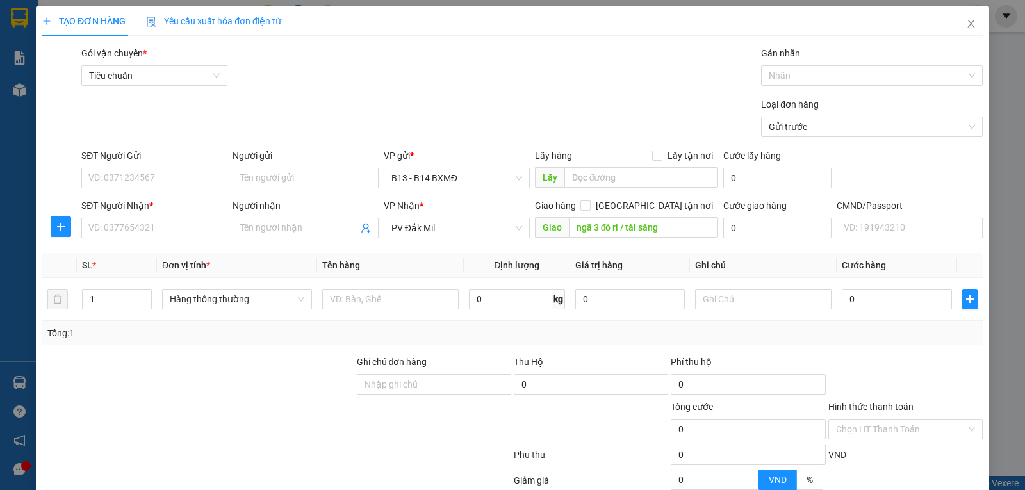
type input "ngã 3 đô ri / tài sáng"
click at [149, 234] on input "SĐT Người Nhận *" at bounding box center [154, 228] width 146 height 20
type input "0988012415"
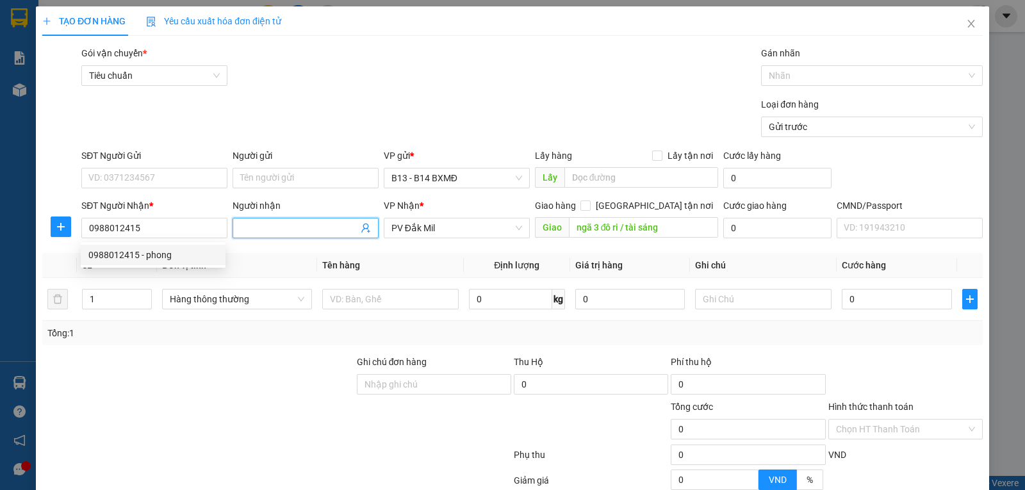
click at [259, 229] on input "Người nhận" at bounding box center [299, 228] width 118 height 14
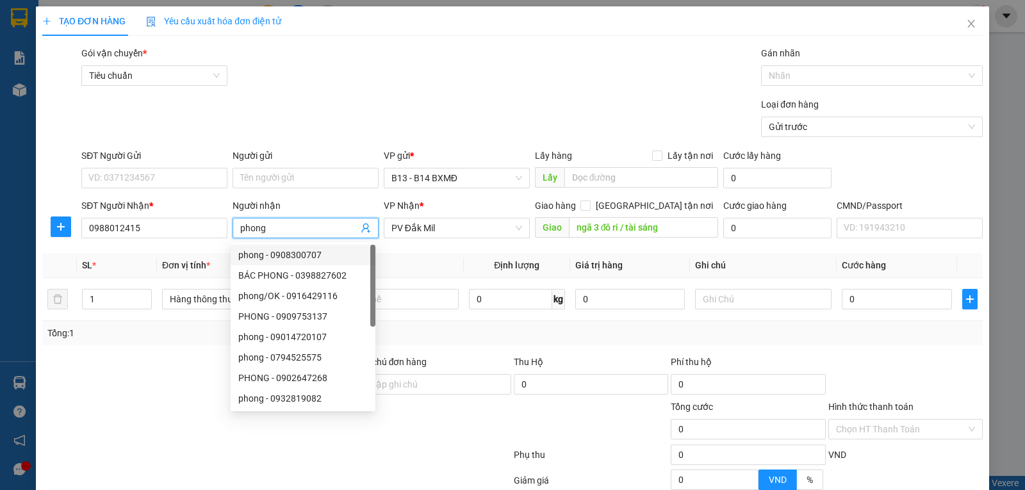
type input "phong"
click at [167, 183] on input "SĐT Người Gửi" at bounding box center [154, 178] width 146 height 20
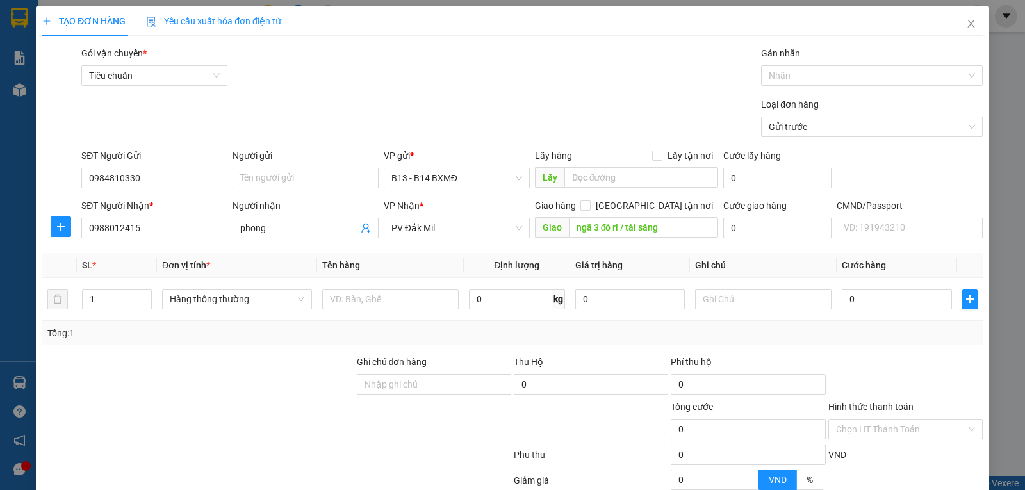
type input "0984810330"
click at [354, 297] on input "text" at bounding box center [390, 299] width 136 height 20
type input "h"
type input "hl"
click at [749, 302] on input "text" at bounding box center [763, 299] width 136 height 20
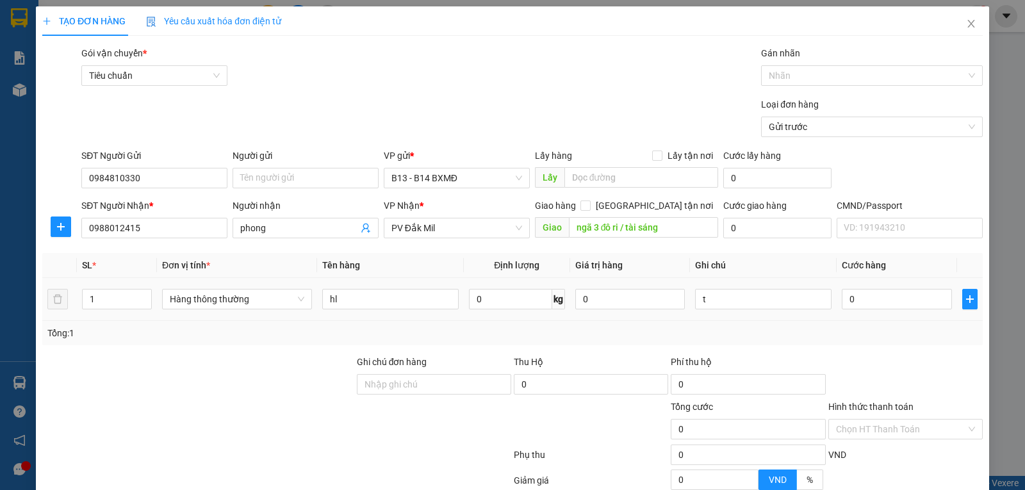
type input "t"
type input "4"
type input "40"
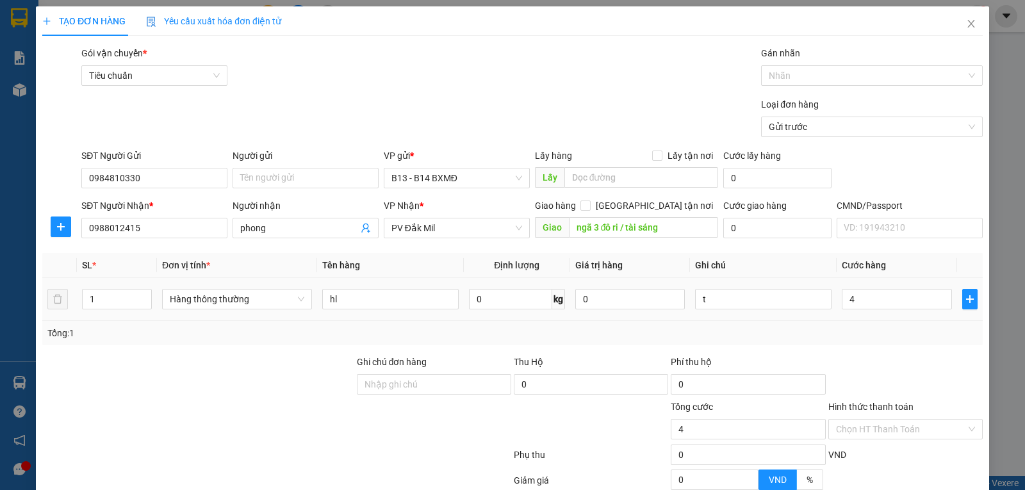
type input "40"
type input "400"
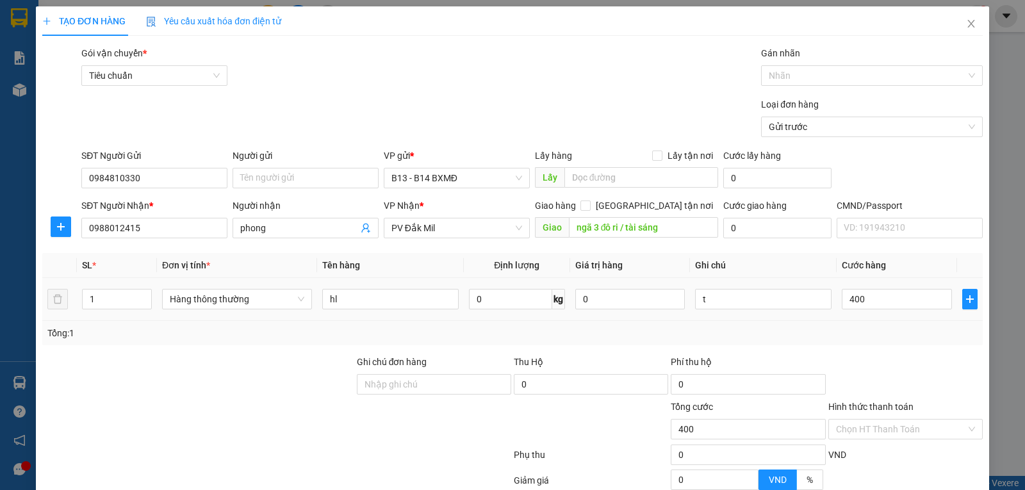
type input "4.000"
type input "40.000"
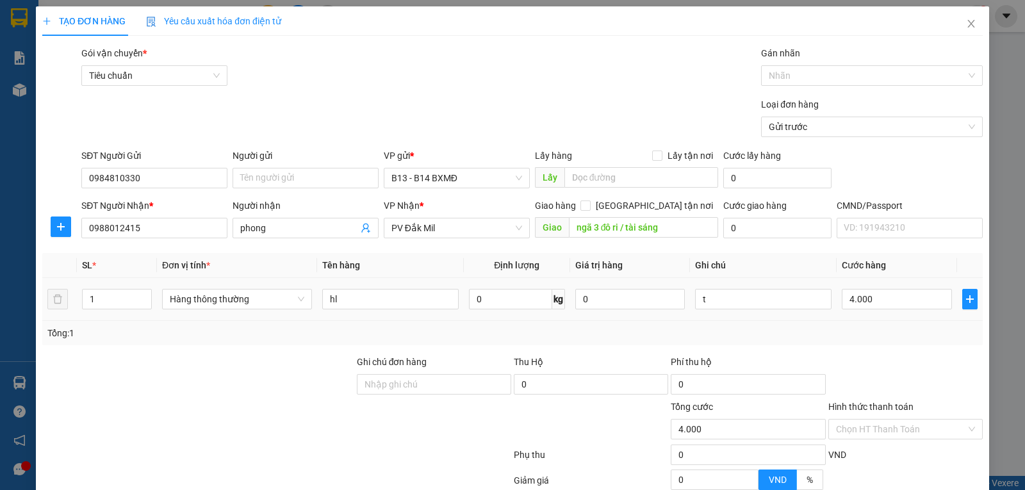
type input "40.000"
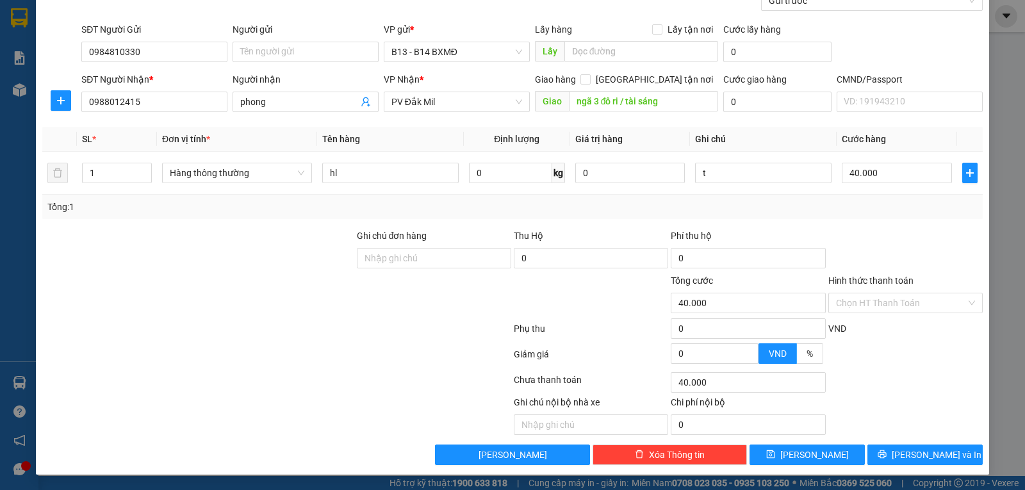
scroll to position [129, 0]
type input "40.000"
click at [948, 463] on button "[PERSON_NAME] và In" at bounding box center [924, 454] width 115 height 20
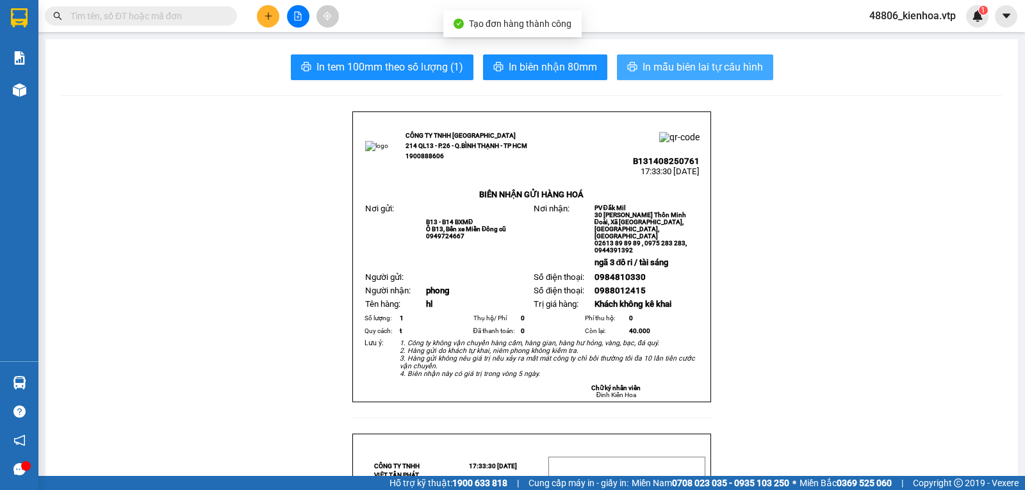
click at [722, 75] on span "In mẫu biên lai tự cấu hình" at bounding box center [702, 67] width 120 height 16
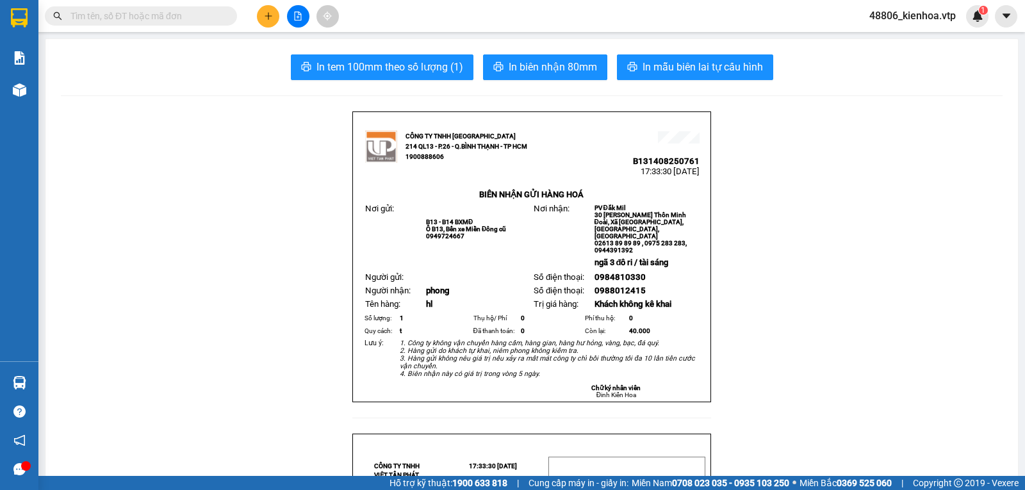
click at [258, 8] on div at bounding box center [298, 16] width 96 height 22
click at [267, 13] on icon "plus" at bounding box center [268, 16] width 9 height 9
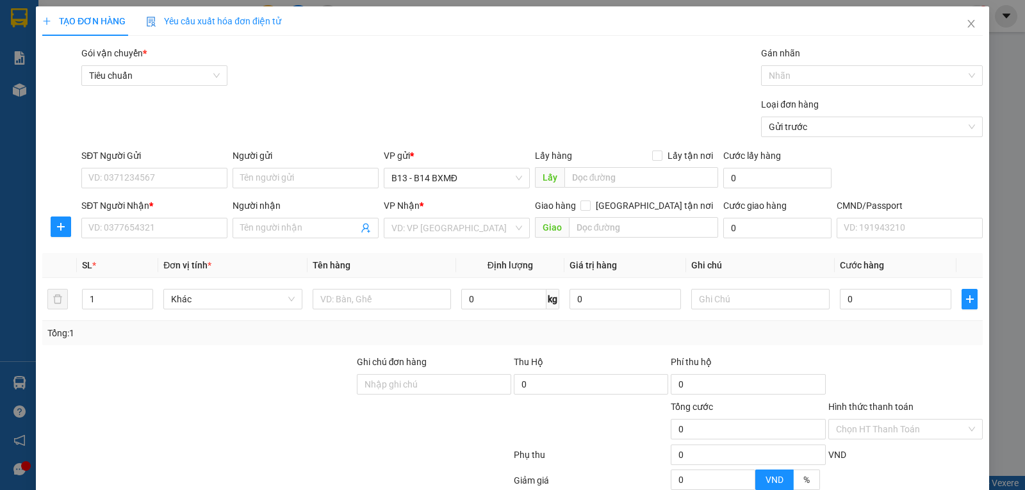
click at [460, 222] on input "search" at bounding box center [452, 227] width 122 height 19
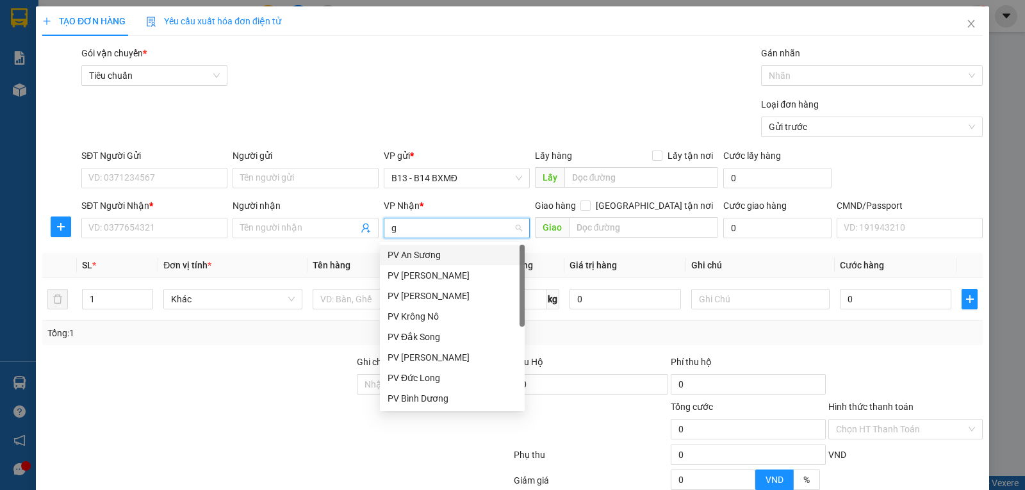
type input "gn"
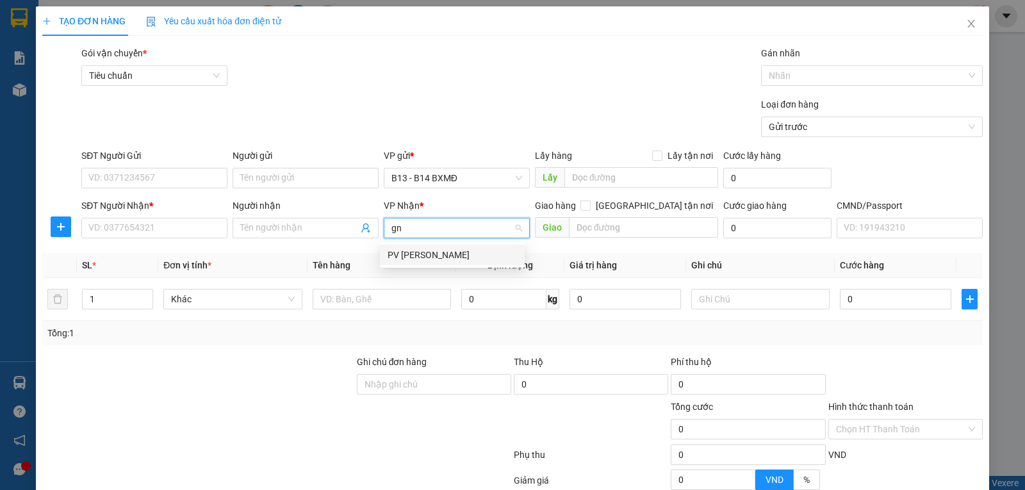
drag, startPoint x: 439, startPoint y: 258, endPoint x: 392, endPoint y: 259, distance: 47.4
click at [439, 259] on div "PV [PERSON_NAME]" at bounding box center [451, 255] width 129 height 14
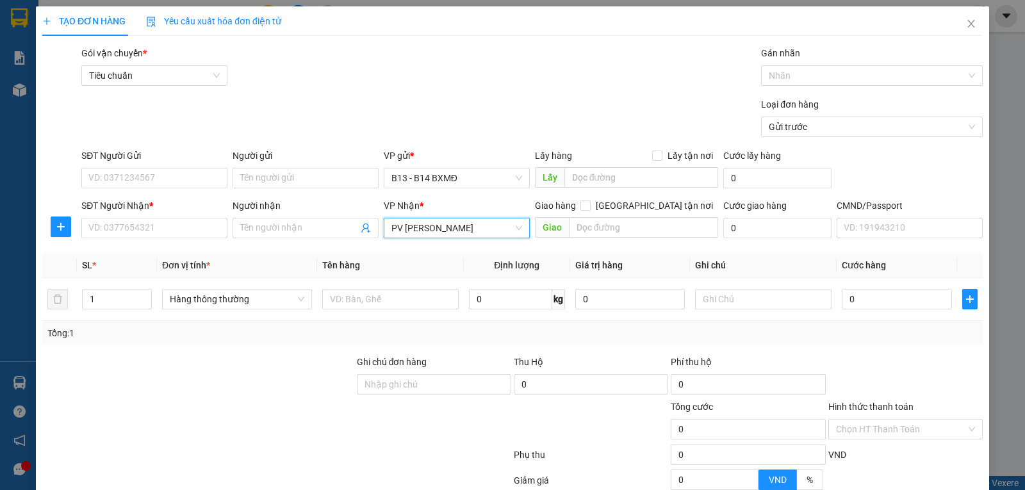
click at [160, 225] on input "SĐT Người Nhận *" at bounding box center [154, 228] width 146 height 20
type input "0949244848"
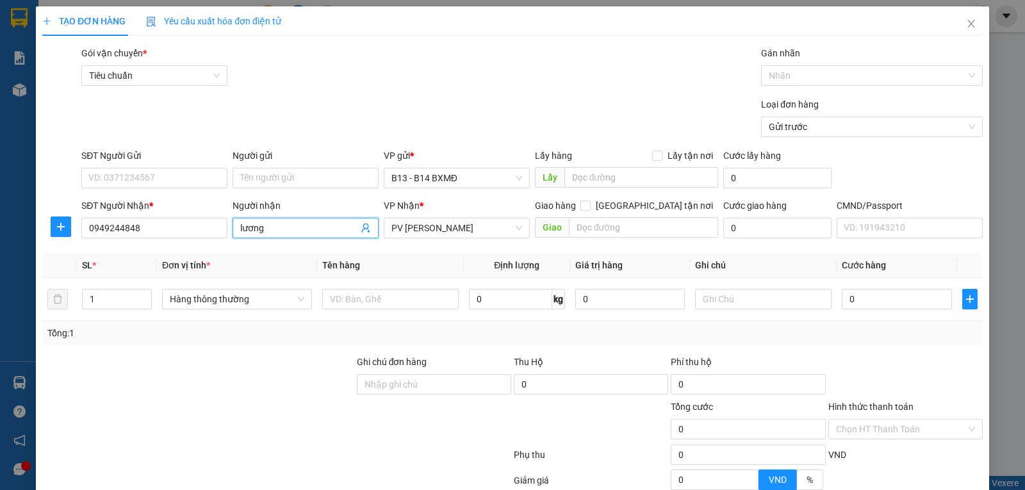
type input "lương"
click at [339, 298] on input "text" at bounding box center [390, 299] width 136 height 20
type input "qa"
click at [752, 296] on input "text" at bounding box center [763, 299] width 136 height 20
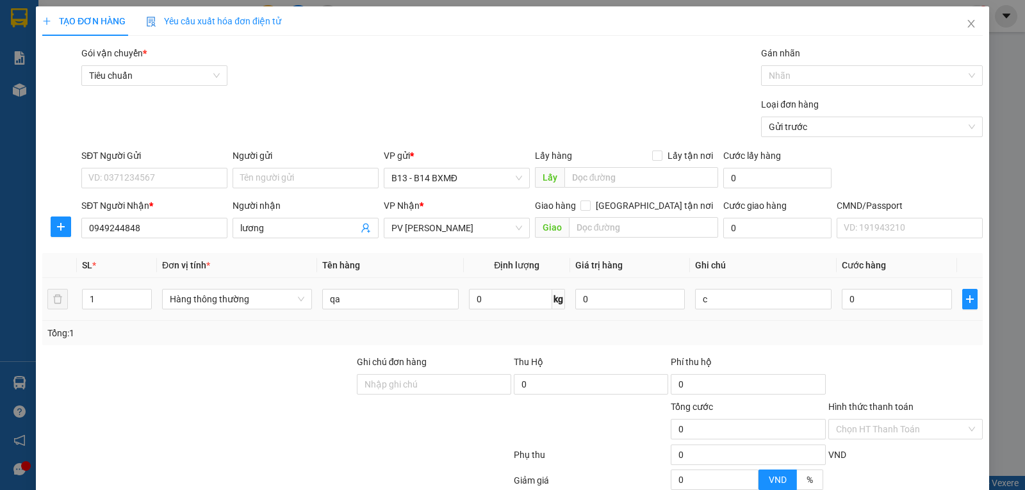
type input "c"
click at [894, 312] on div "0" at bounding box center [897, 299] width 110 height 26
click at [899, 302] on input "0" at bounding box center [897, 299] width 110 height 20
type input "3"
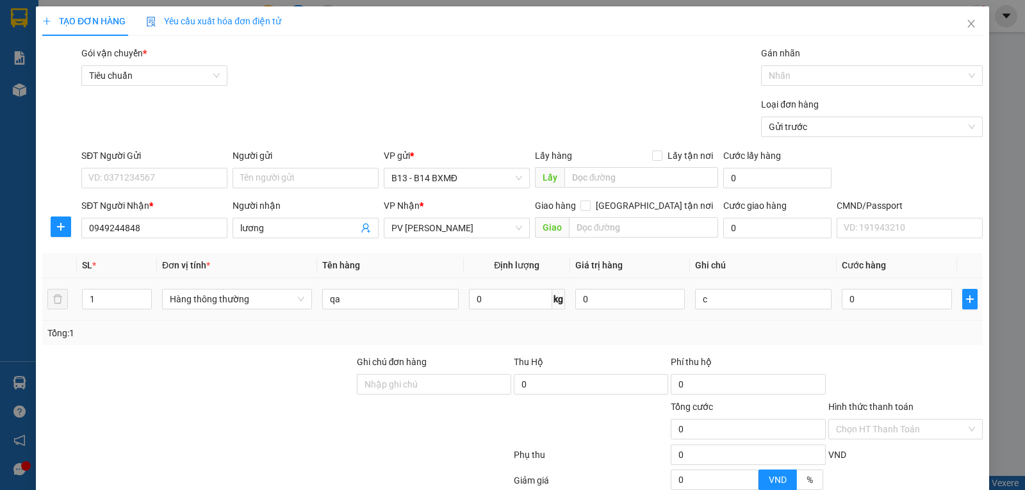
type input "3"
type input "30"
type input "300"
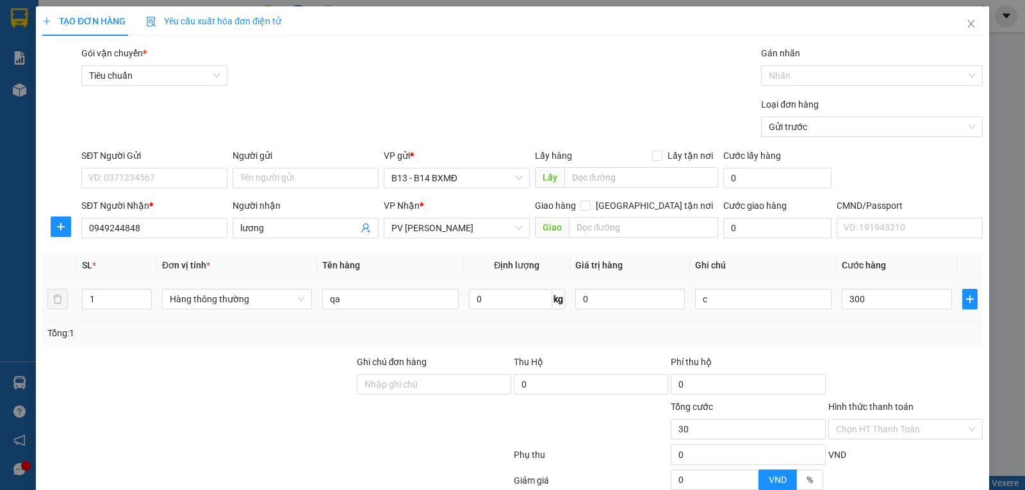
type input "300"
type input "3.000"
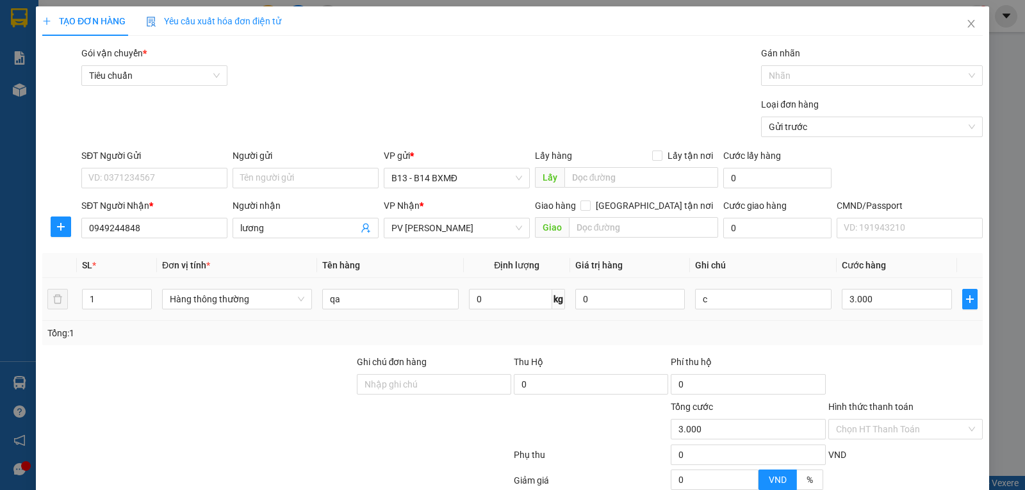
type input "30.000"
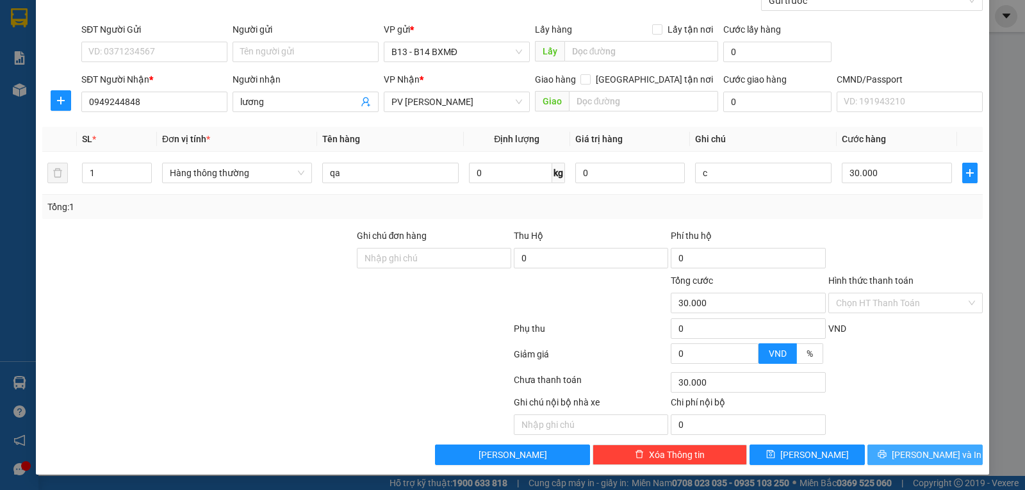
scroll to position [129, 0]
type input "30.000"
click at [937, 450] on span "[PERSON_NAME] và In" at bounding box center [936, 455] width 90 height 14
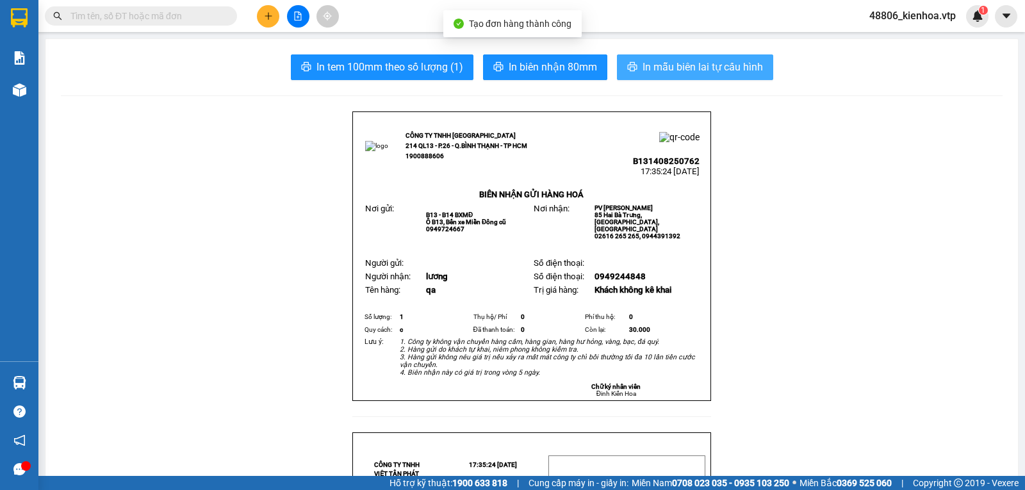
click at [690, 63] on span "In mẫu biên lai tự cấu hình" at bounding box center [702, 67] width 120 height 16
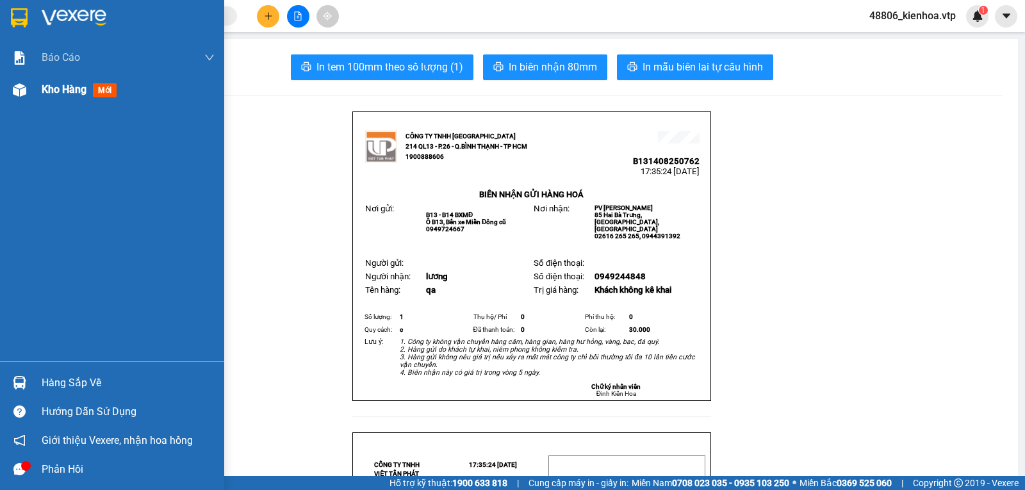
click at [54, 94] on span "Kho hàng" at bounding box center [64, 89] width 45 height 12
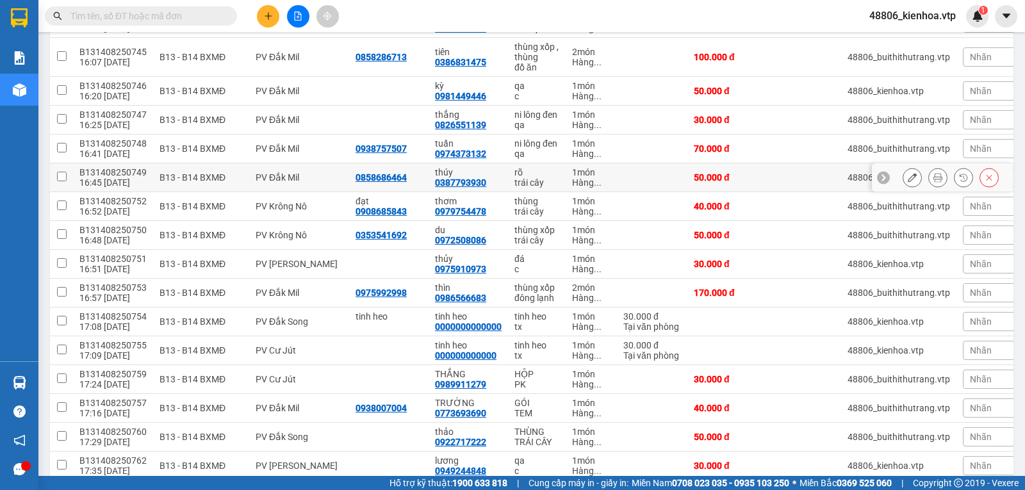
scroll to position [512, 0]
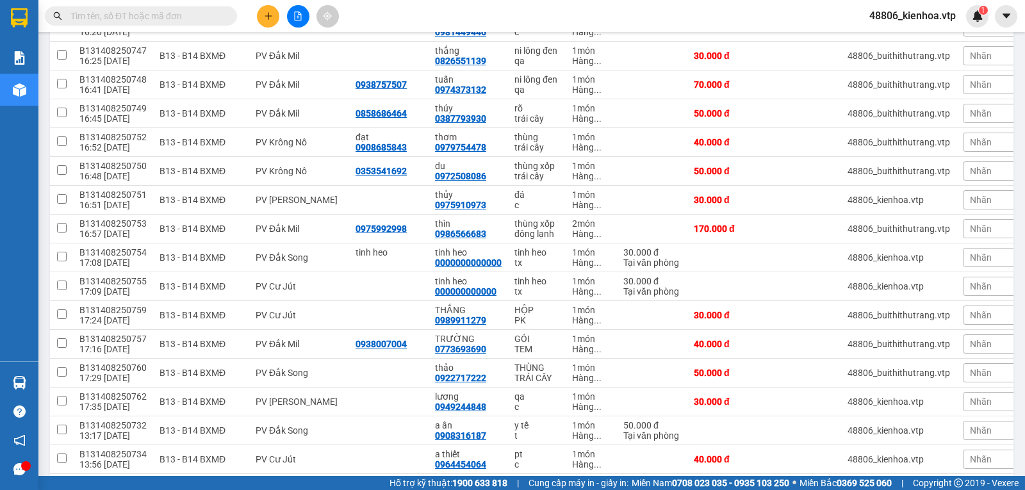
click at [273, 16] on button at bounding box center [268, 16] width 22 height 22
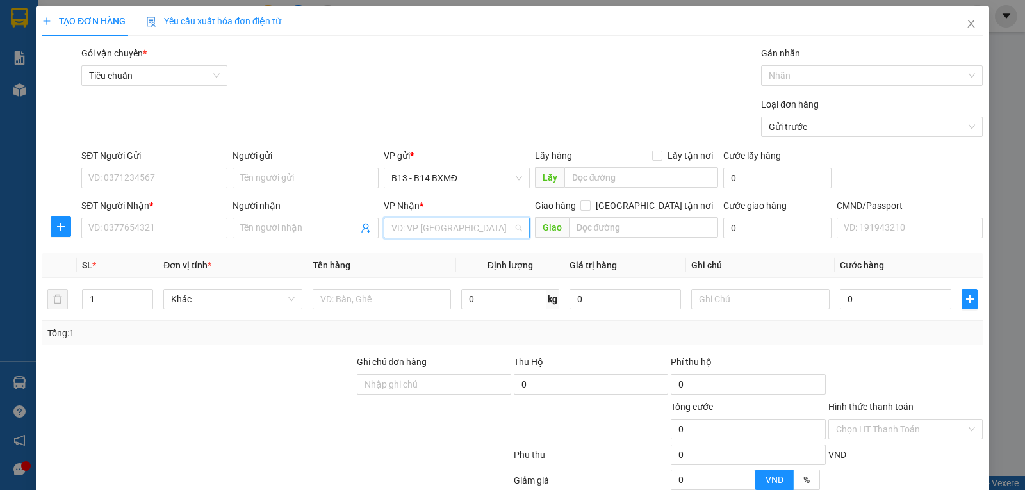
click at [461, 231] on input "search" at bounding box center [452, 227] width 122 height 19
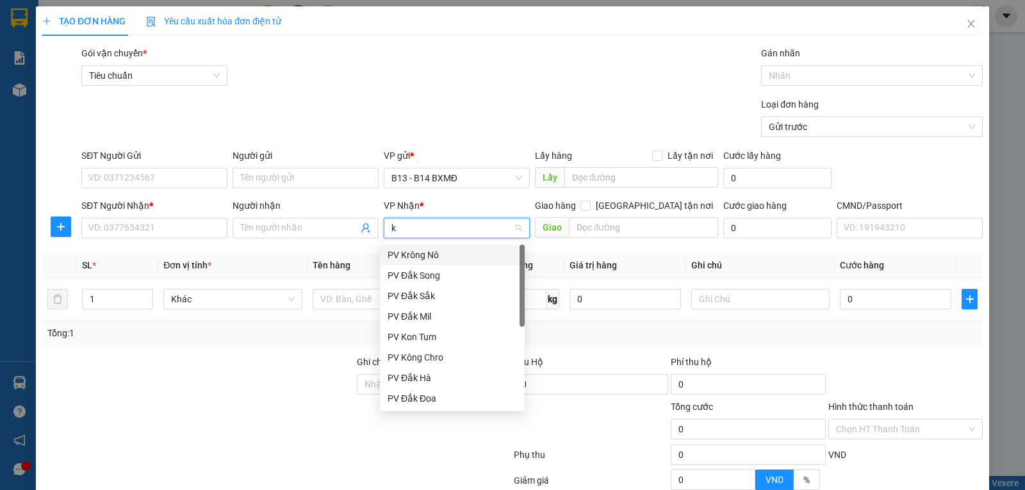
type input "kn"
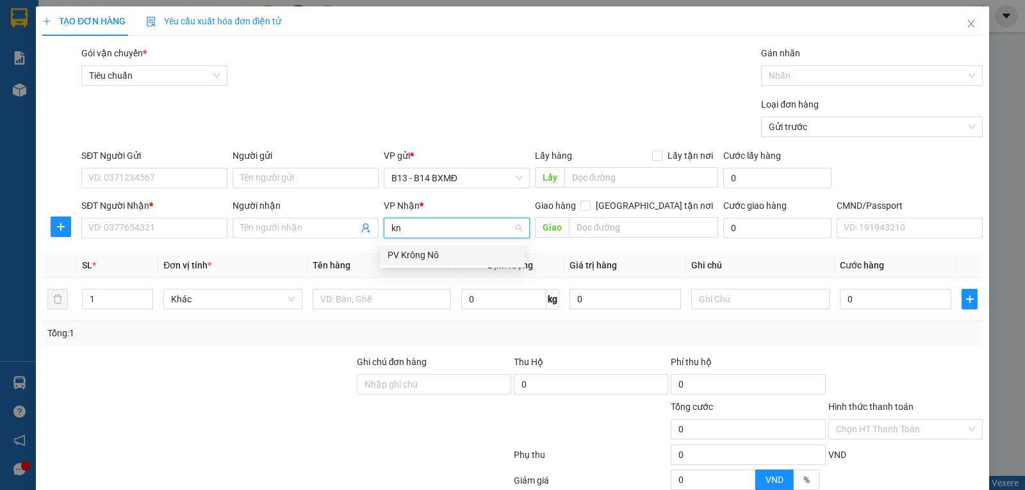
click at [434, 256] on div "PV Krông Nô" at bounding box center [451, 255] width 129 height 14
click at [159, 224] on input "SĐT Người Nhận *" at bounding box center [154, 228] width 146 height 20
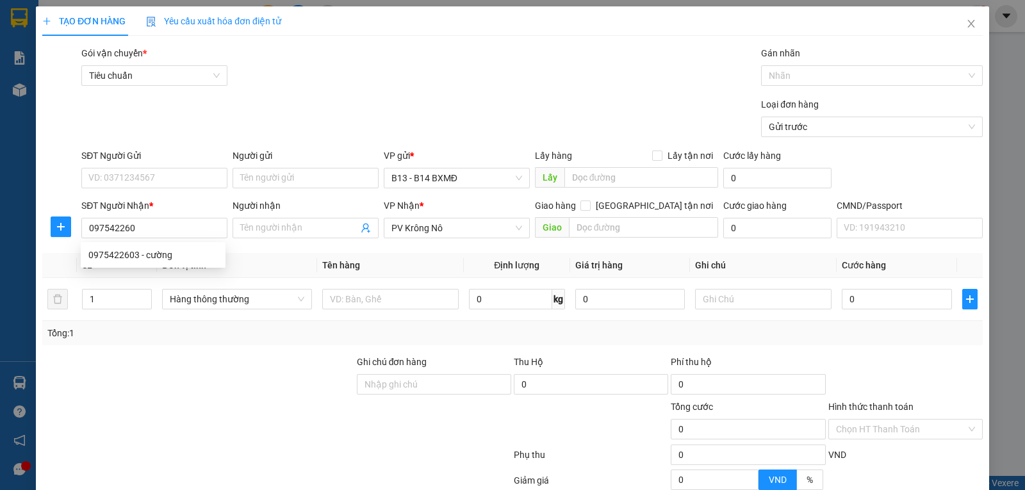
type input "0975422603"
click at [193, 257] on div "0975422603 - cường" at bounding box center [152, 255] width 129 height 14
type input "cường"
type input "0975422603"
drag, startPoint x: 110, startPoint y: 300, endPoint x: 84, endPoint y: 316, distance: 30.8
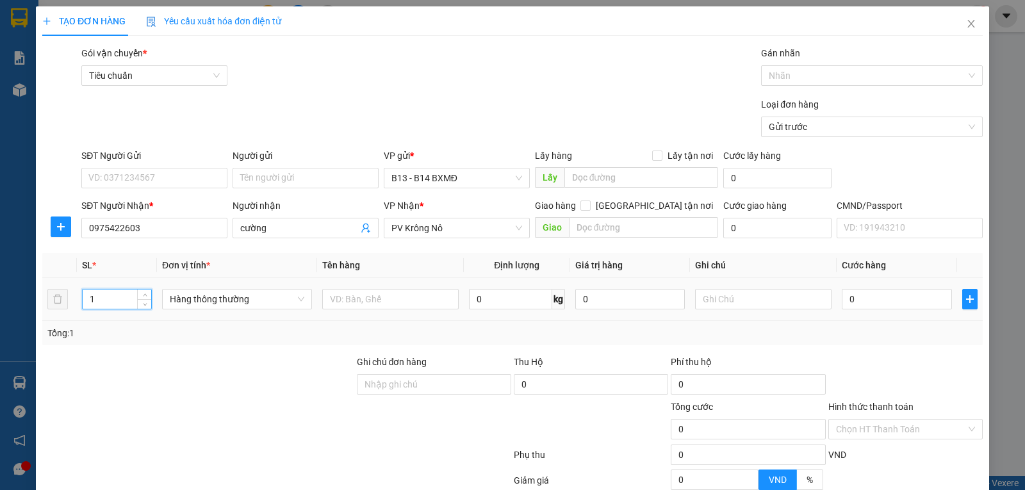
click at [84, 316] on td "1" at bounding box center [117, 299] width 80 height 43
type input "2"
click at [392, 304] on input "text" at bounding box center [390, 299] width 136 height 20
type input "pt"
click at [727, 303] on input "text" at bounding box center [763, 299] width 136 height 20
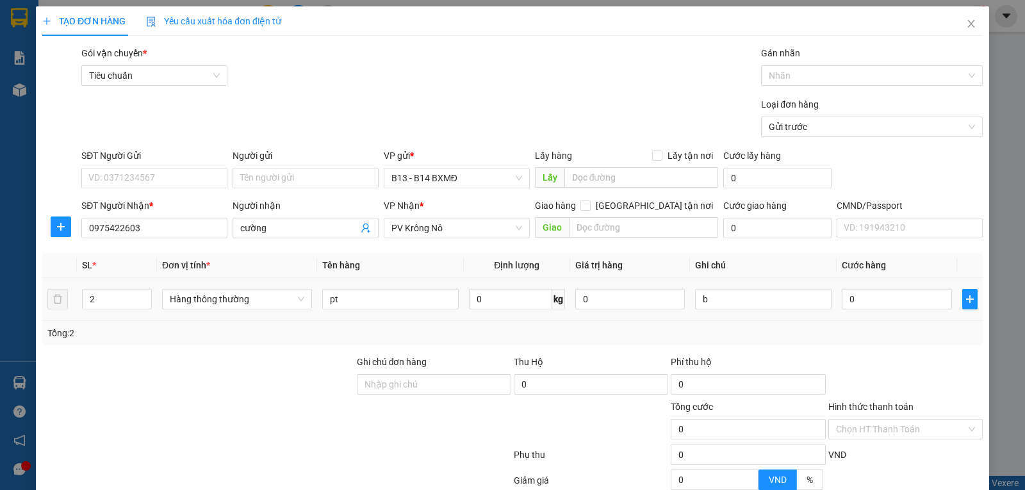
type input "b"
type input "1"
type input "10"
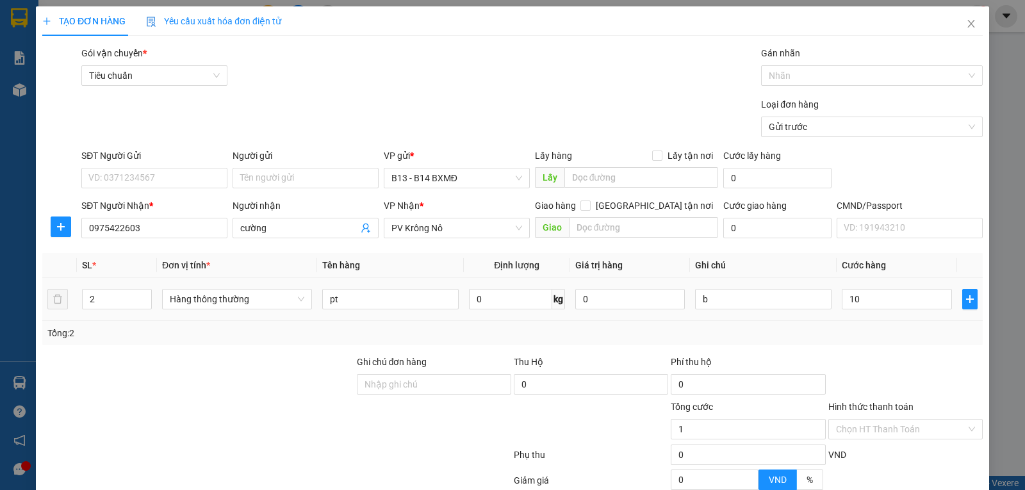
type input "10"
type input "100"
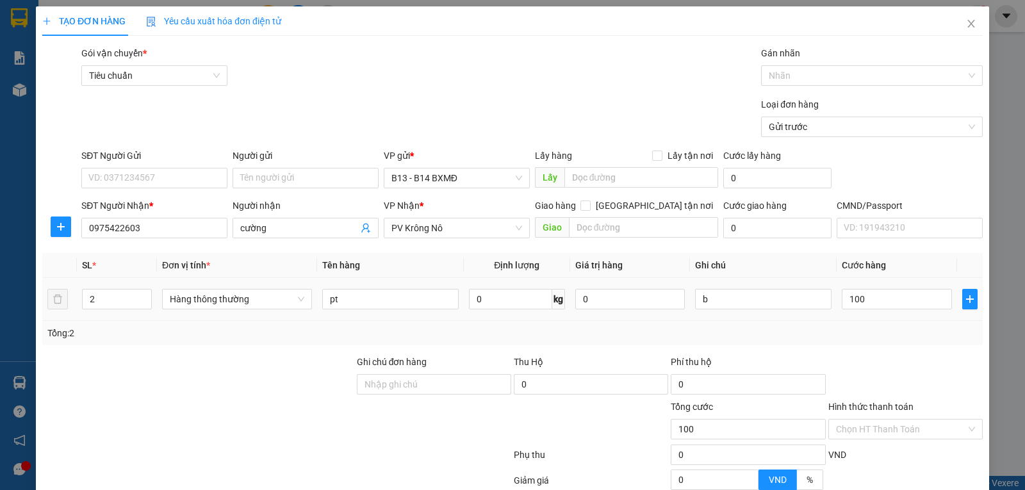
type input "1.000"
type input "10.000"
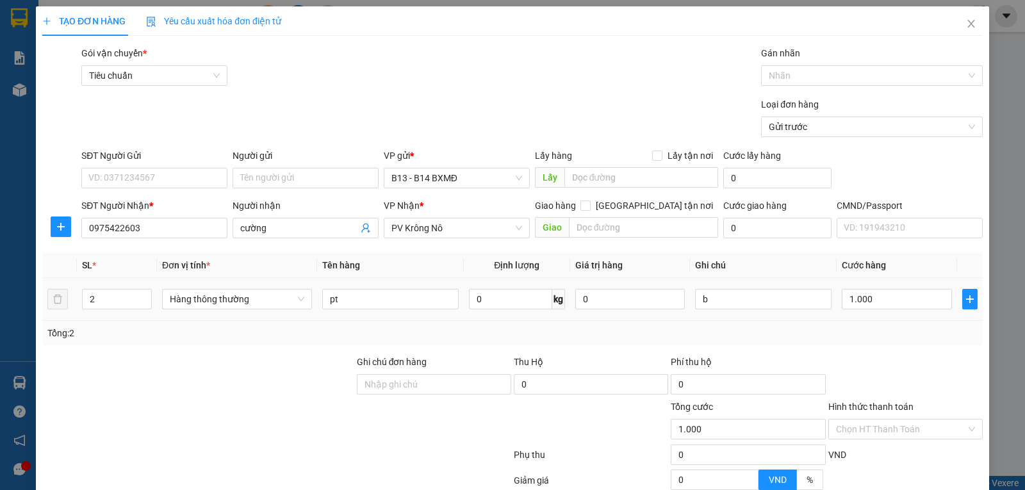
type input "10.000"
type input "100.000"
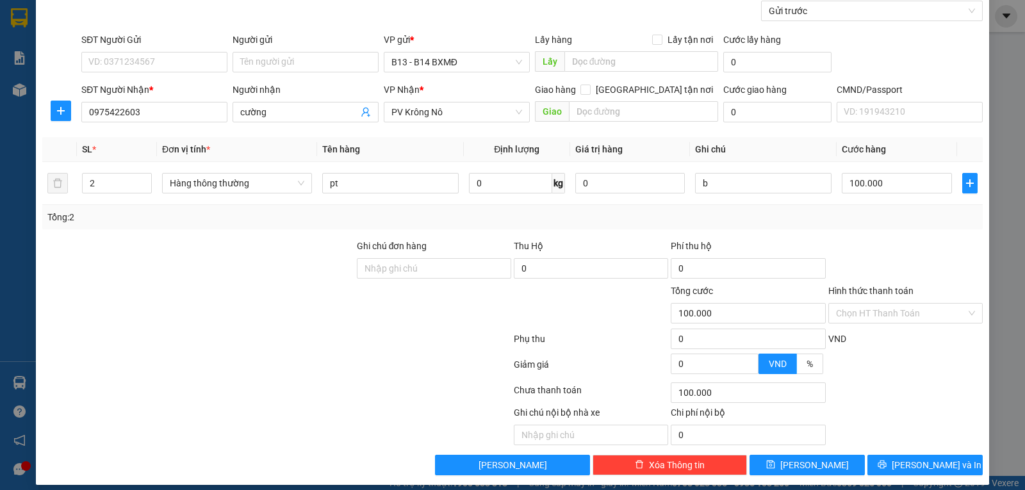
scroll to position [129, 0]
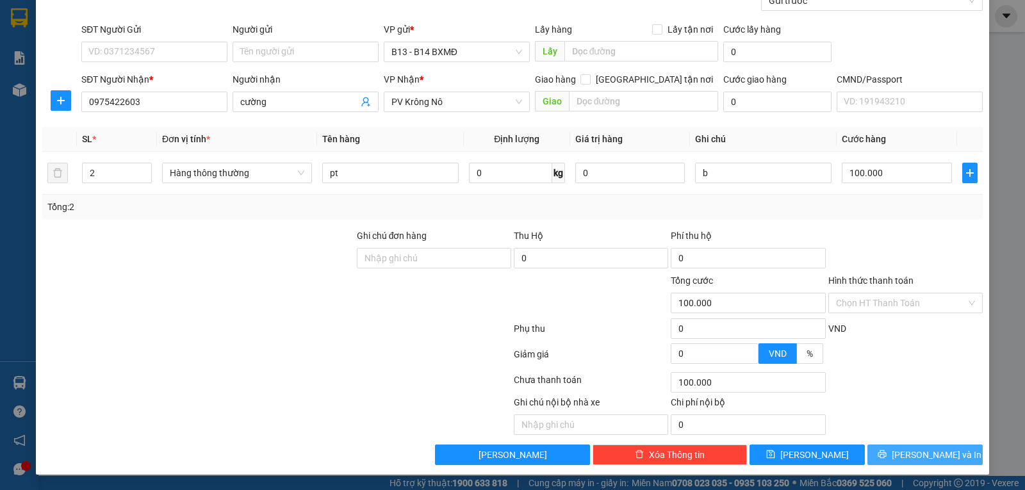
type input "100.000"
click at [886, 450] on icon "printer" at bounding box center [881, 454] width 9 height 9
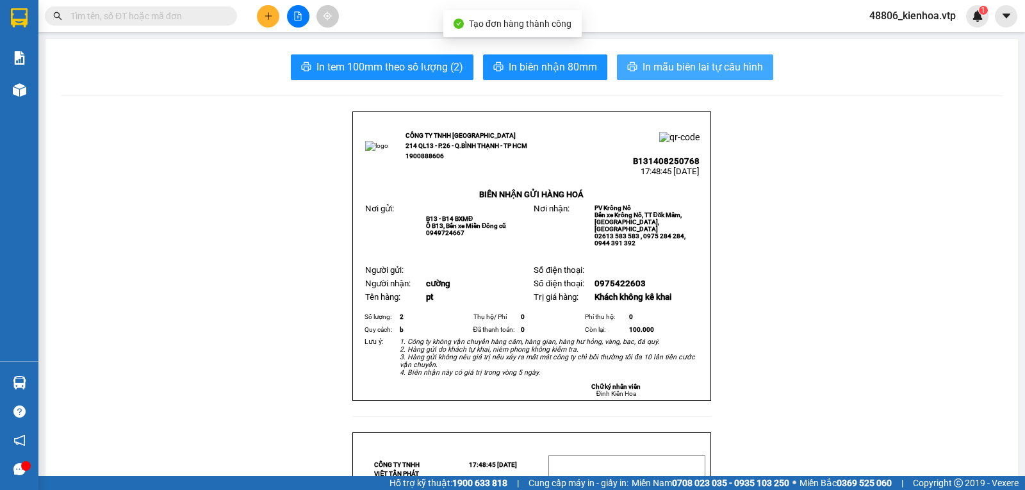
click at [734, 62] on span "In mẫu biên lai tự cấu hình" at bounding box center [702, 67] width 120 height 16
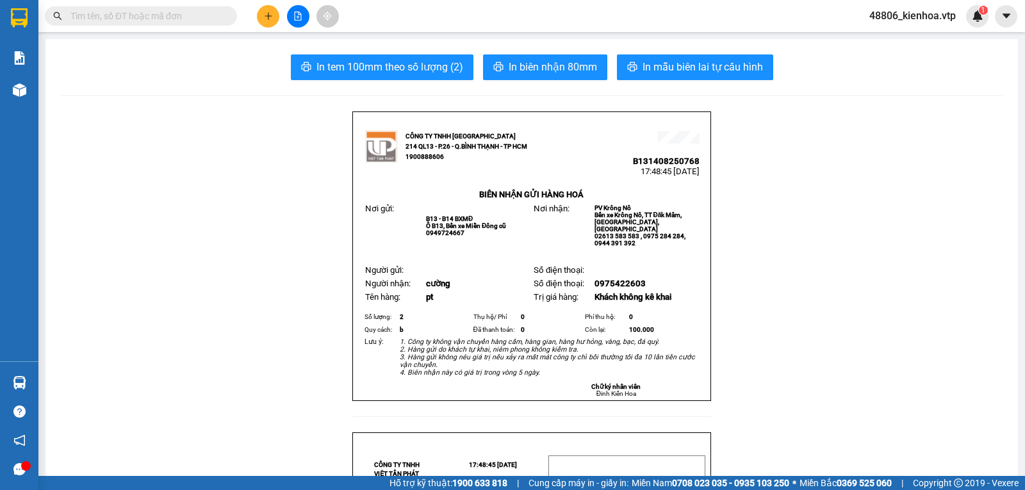
drag, startPoint x: 945, startPoint y: 97, endPoint x: 953, endPoint y: 74, distance: 23.9
click at [974, 15] on img at bounding box center [978, 16] width 12 height 12
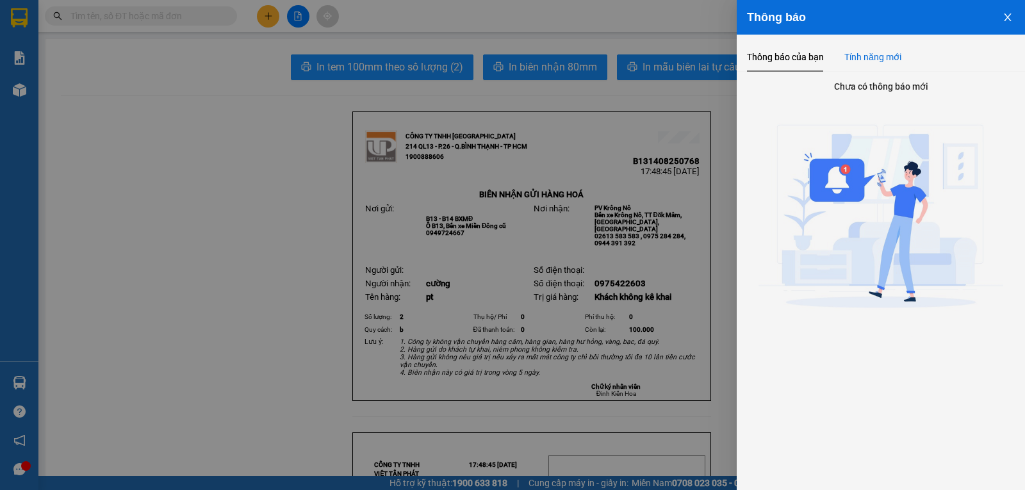
click at [869, 42] on div "Tính năng mới" at bounding box center [872, 56] width 57 height 29
click at [873, 53] on div "Tính năng mới" at bounding box center [872, 57] width 57 height 14
drag, startPoint x: 1011, startPoint y: 21, endPoint x: 1004, endPoint y: 24, distance: 8.1
click at [1011, 21] on icon "close" at bounding box center [1007, 17] width 10 height 10
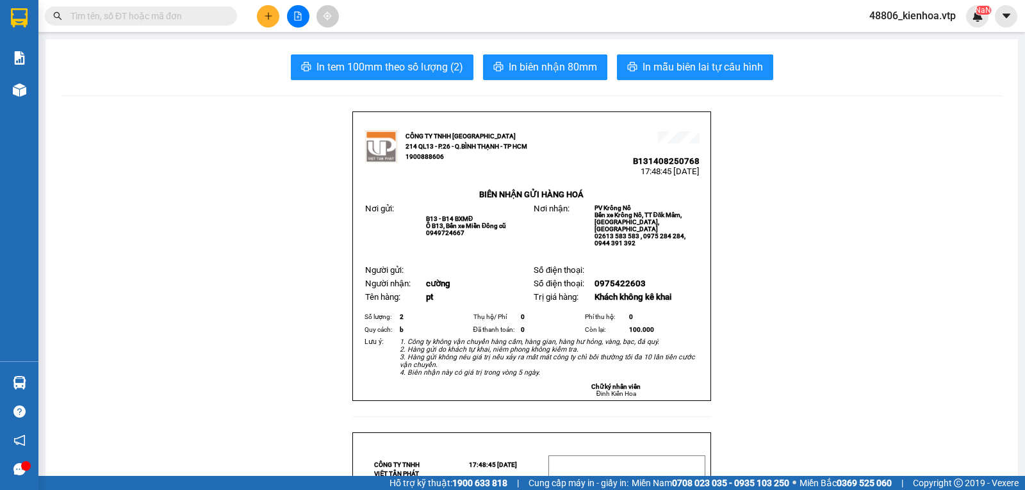
drag, startPoint x: 929, startPoint y: 153, endPoint x: 937, endPoint y: 88, distance: 65.2
click at [272, 19] on icon "plus" at bounding box center [268, 16] width 9 height 9
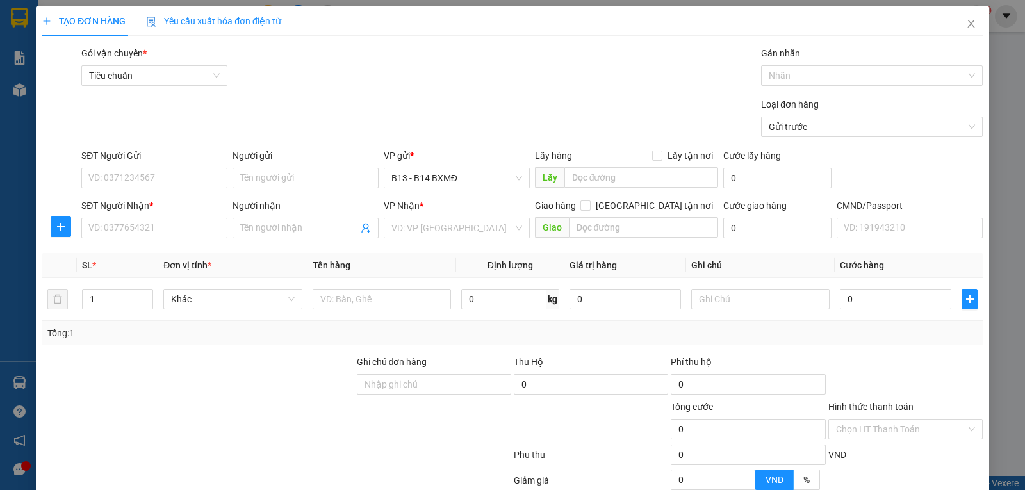
click at [443, 227] on input "search" at bounding box center [452, 227] width 122 height 19
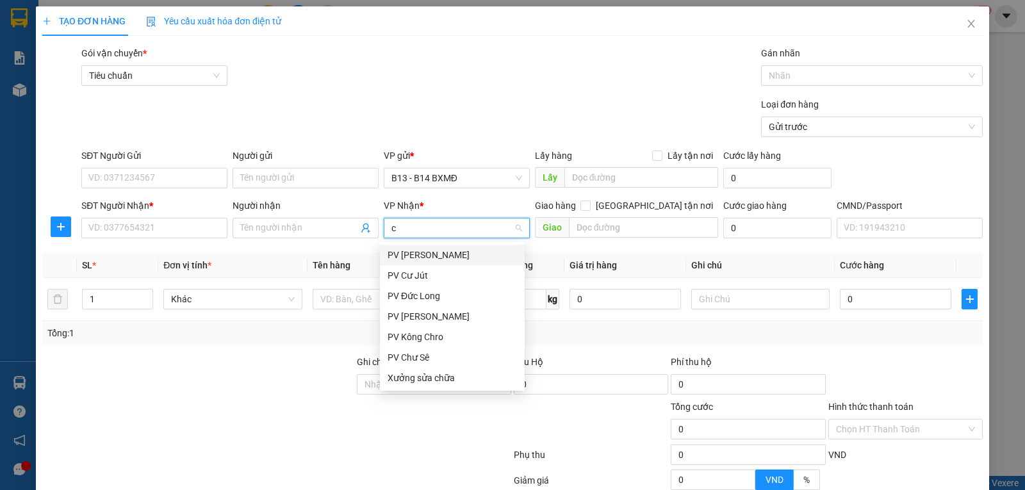
type input "cj"
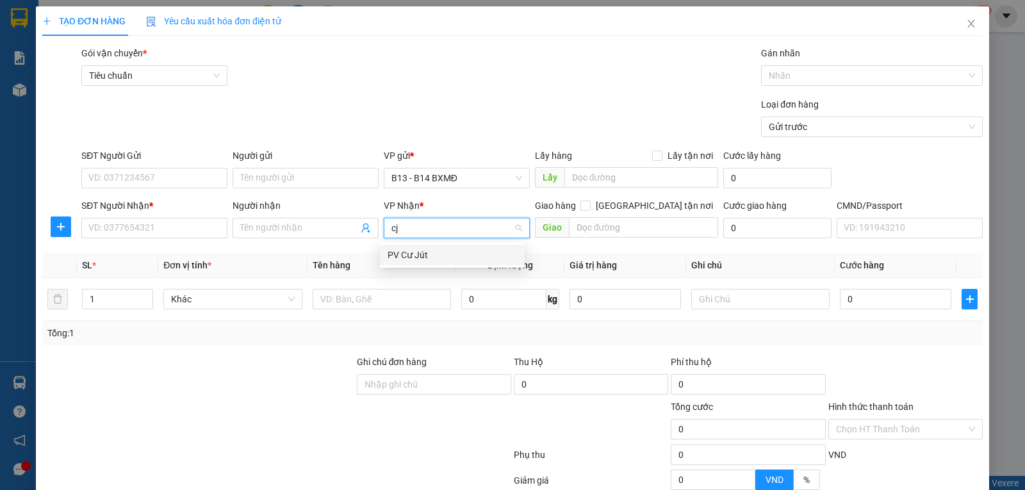
click at [446, 249] on div "PV Cư Jút" at bounding box center [451, 255] width 129 height 14
click at [162, 233] on input "SĐT Người Nhận *" at bounding box center [154, 228] width 146 height 20
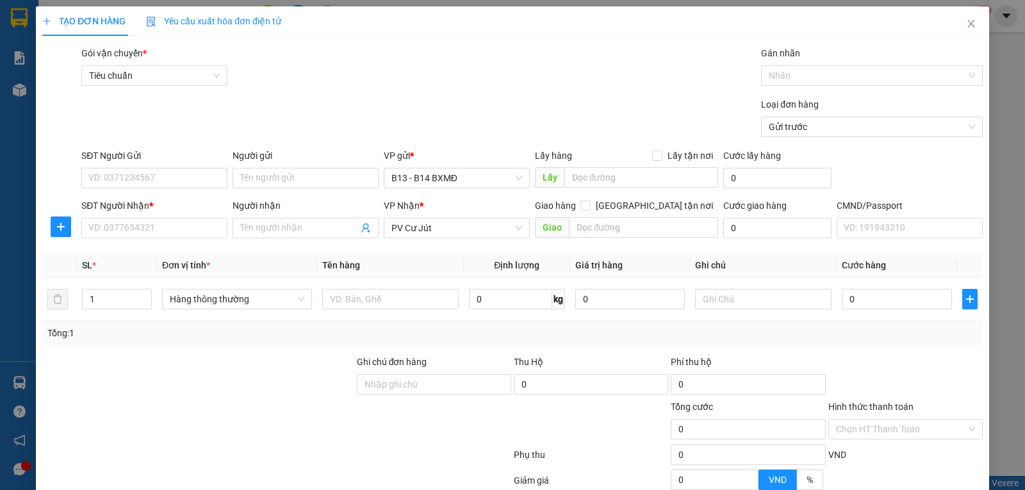
click at [268, 225] on input "Người nhận" at bounding box center [299, 228] width 118 height 14
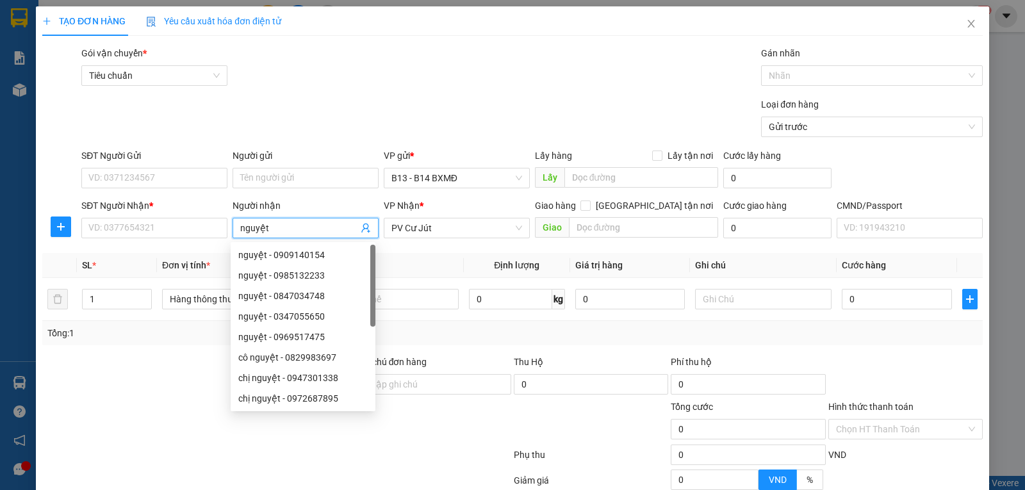
type input "nguyệt"
click at [142, 236] on input "SĐT Người Nhận *" at bounding box center [154, 228] width 146 height 20
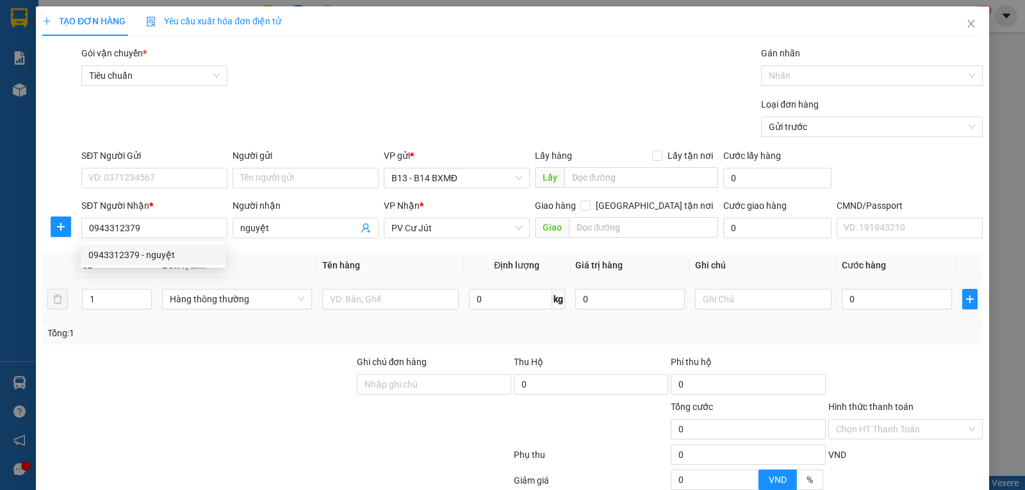
type input "0943312379"
drag, startPoint x: 122, startPoint y: 304, endPoint x: 74, endPoint y: 321, distance: 51.0
click at [74, 321] on tr "1 Hàng thông thường 0 kg 0 0" at bounding box center [512, 299] width 940 height 43
type input "2"
click at [380, 309] on input "text" at bounding box center [390, 299] width 136 height 20
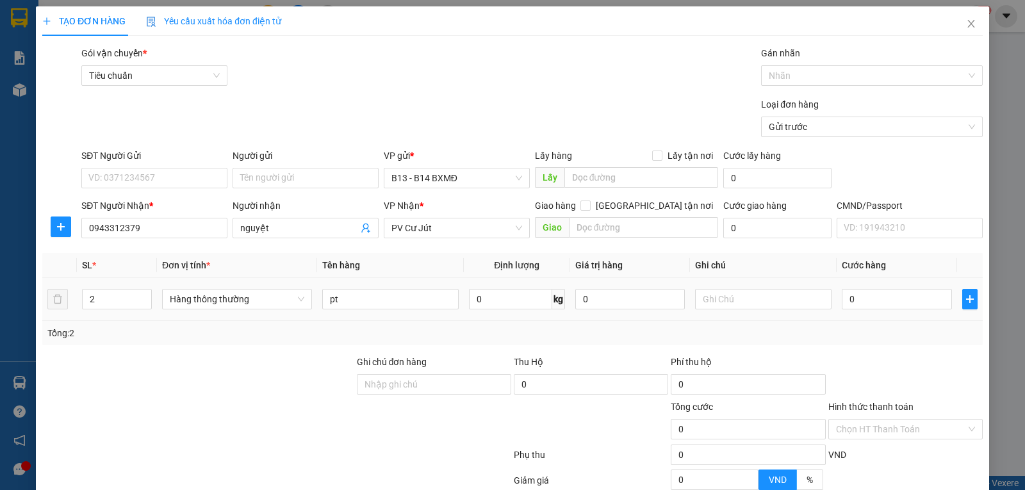
type input "pt"
click at [726, 293] on input "text" at bounding box center [763, 299] width 136 height 20
type input "cuộn"
type input "1"
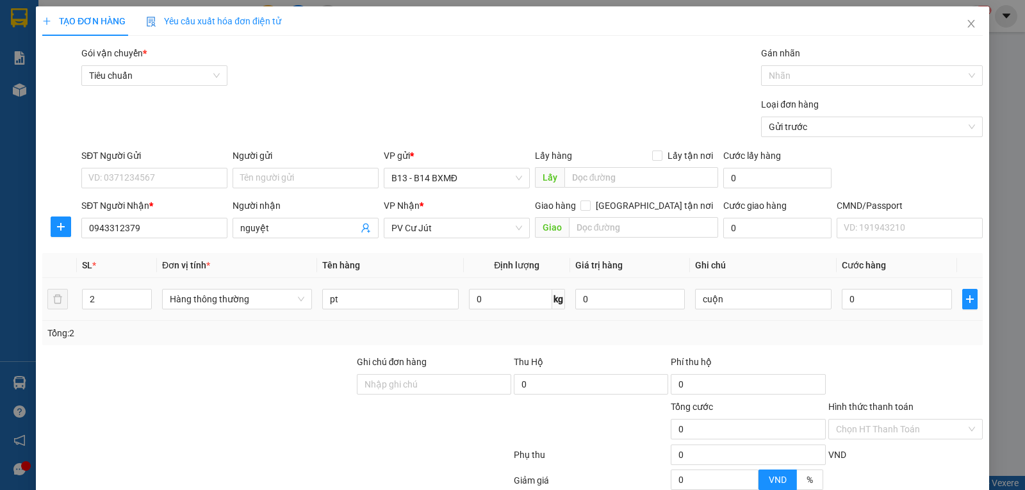
type input "1"
type input "10"
type input "100"
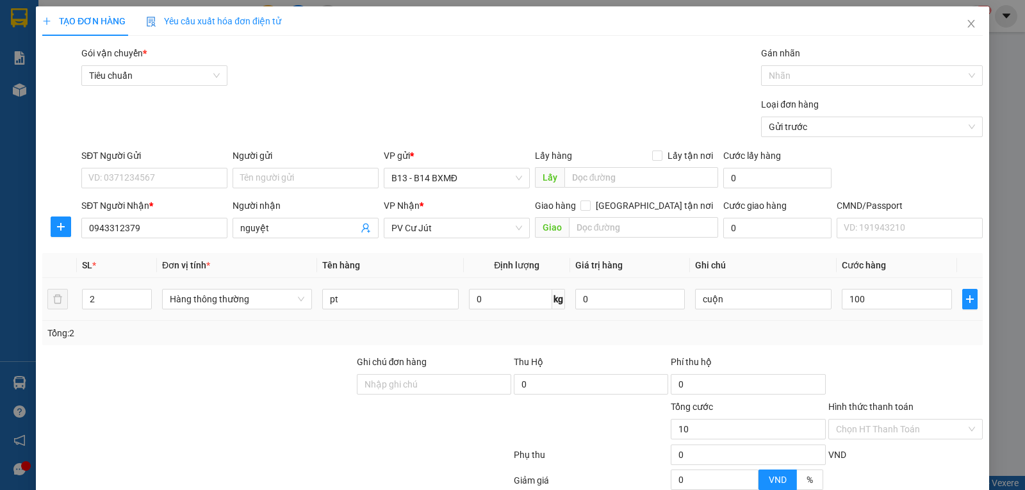
type input "100"
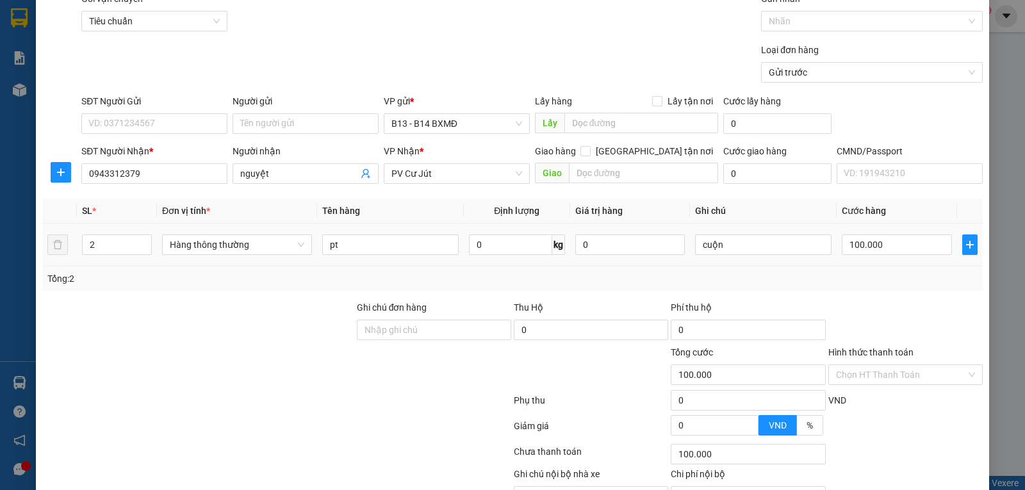
scroll to position [129, 0]
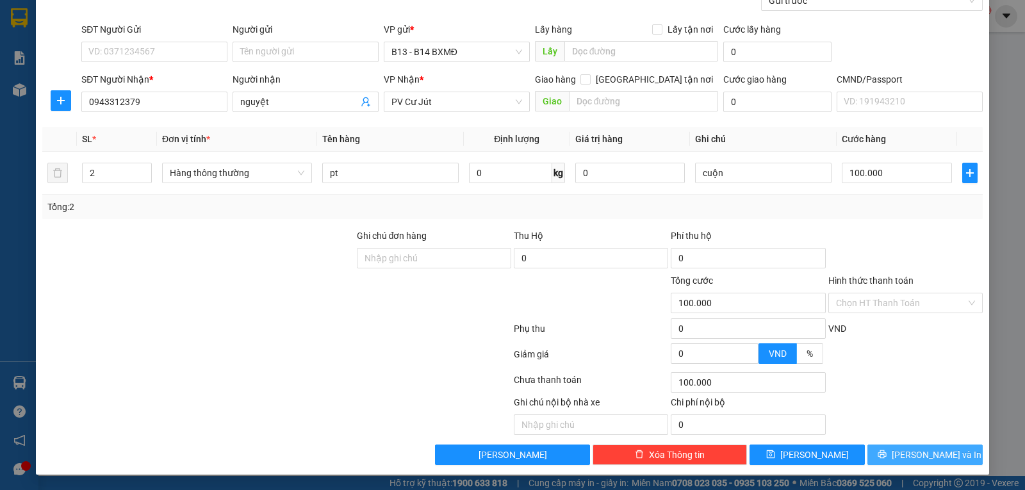
click at [871, 453] on button "[PERSON_NAME] và In" at bounding box center [924, 454] width 115 height 20
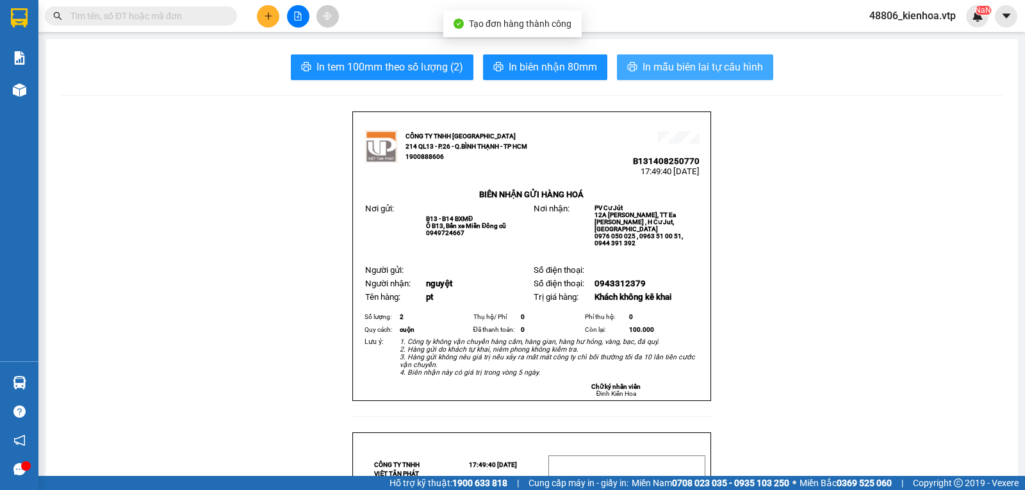
drag, startPoint x: 672, startPoint y: 67, endPoint x: 666, endPoint y: 70, distance: 7.5
click at [672, 67] on span "In mẫu biên lai tự cấu hình" at bounding box center [702, 67] width 120 height 16
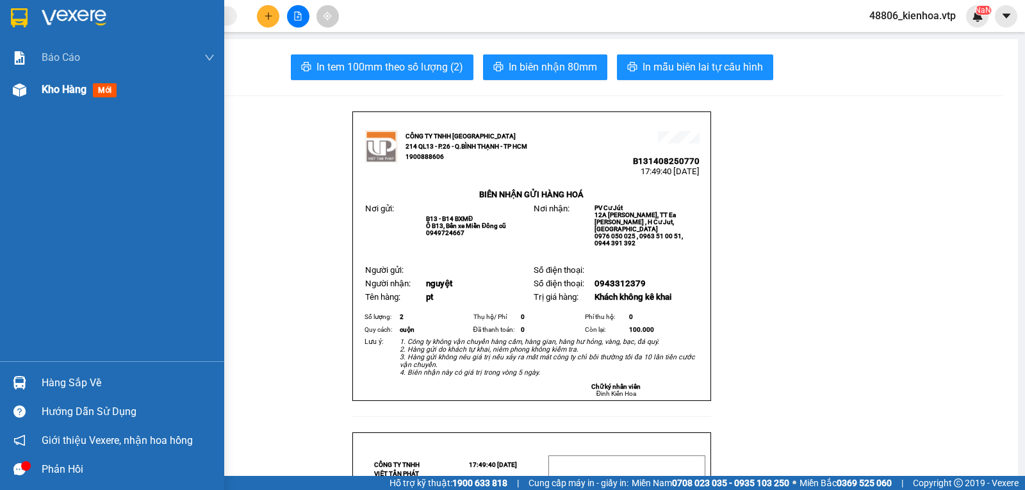
click at [67, 100] on div "Kho hàng mới" at bounding box center [128, 90] width 173 height 32
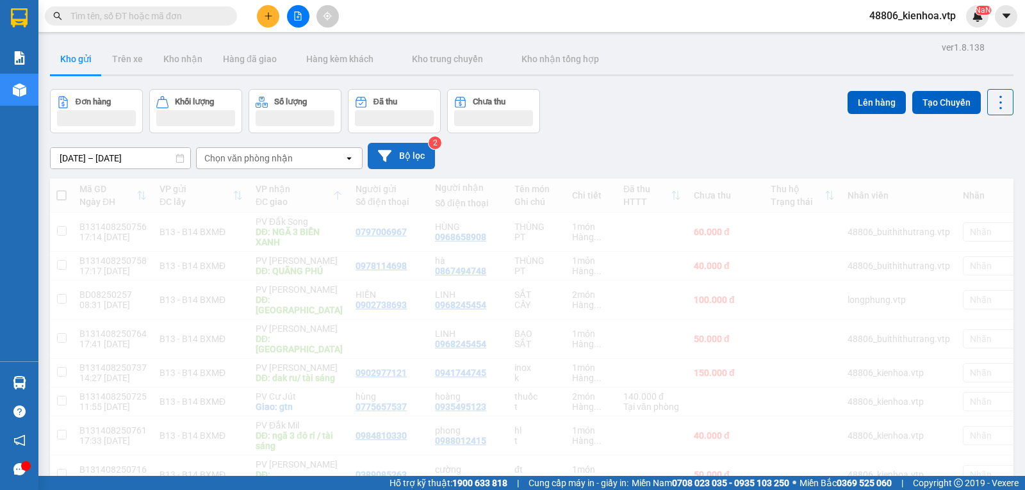
click at [401, 153] on button "Bộ lọc" at bounding box center [401, 156] width 67 height 26
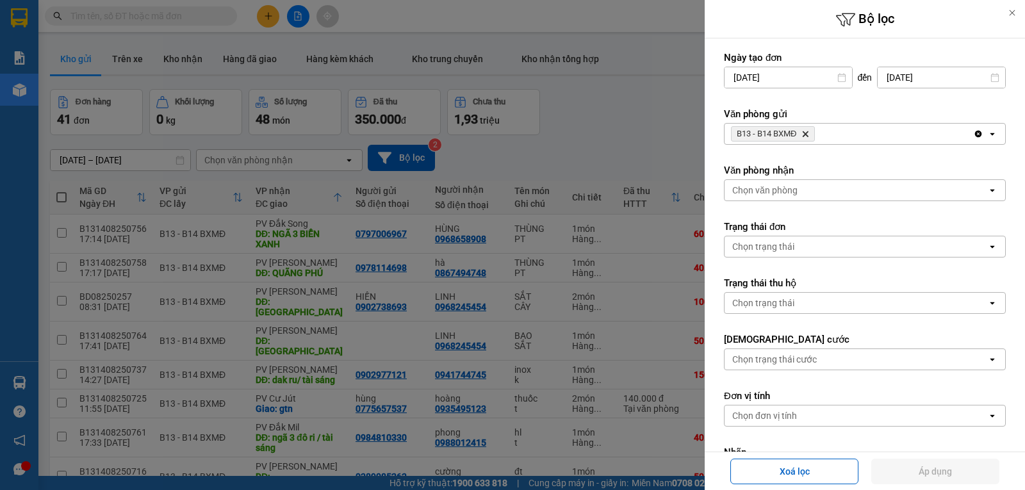
click at [626, 142] on div at bounding box center [512, 245] width 1025 height 490
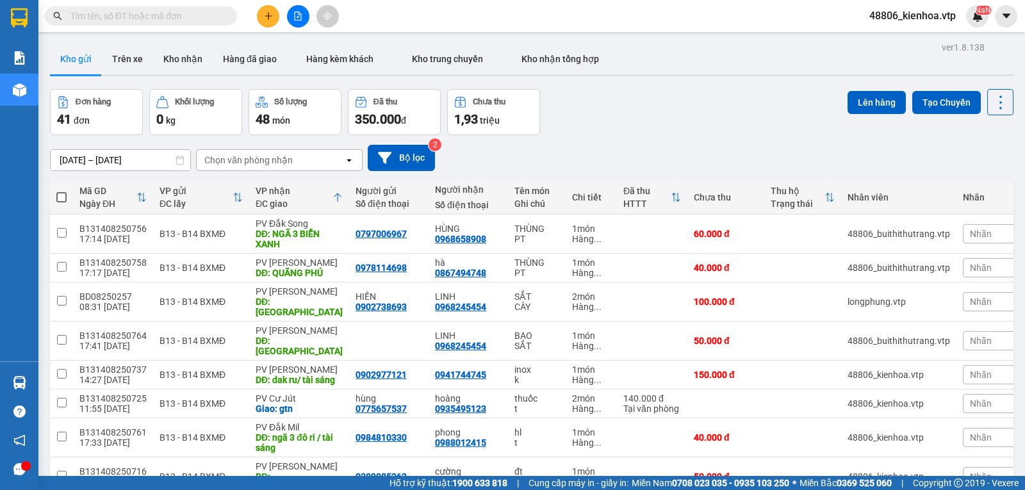
click at [272, 164] on div "Chọn văn phòng nhận" at bounding box center [248, 160] width 88 height 13
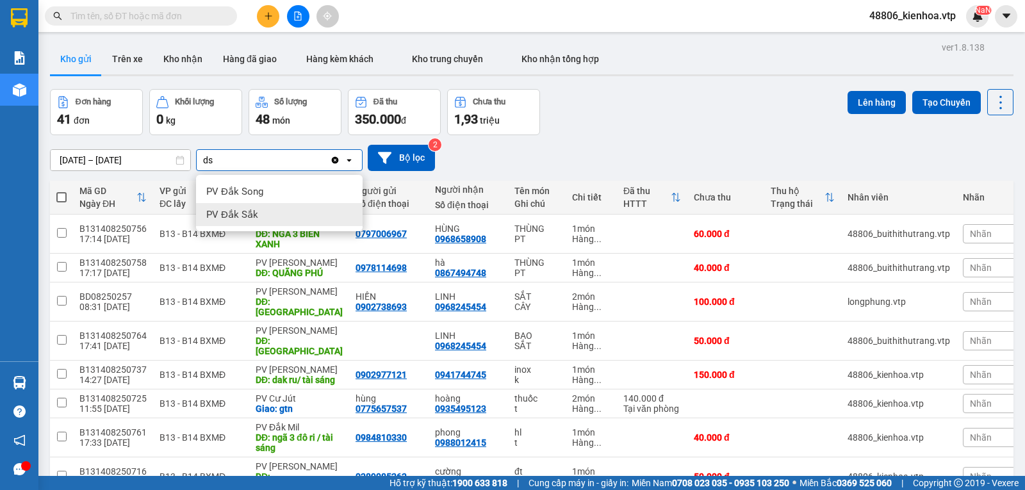
click at [261, 213] on div "PV Đắk Sắk" at bounding box center [279, 214] width 167 height 23
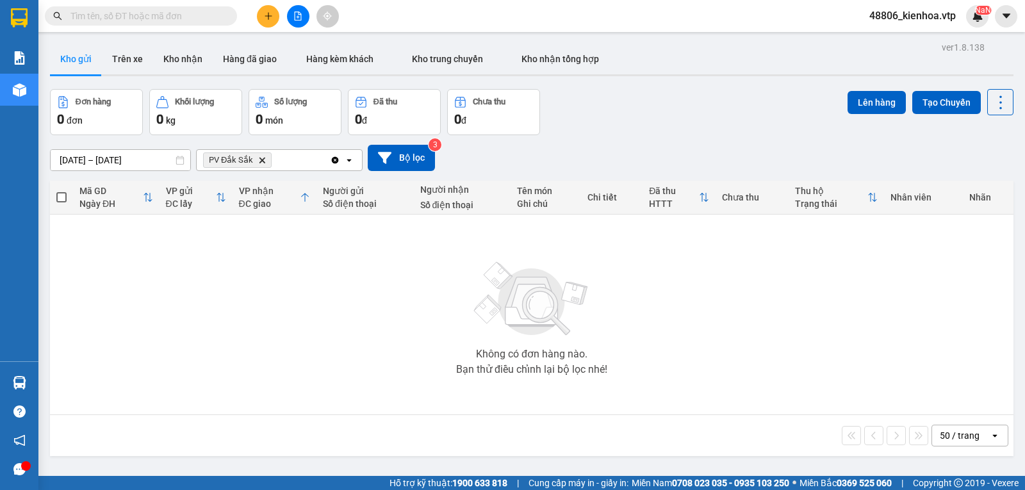
click at [285, 161] on div "PV Đắk Sắk [GEOGRAPHIC_DATA]" at bounding box center [263, 160] width 133 height 20
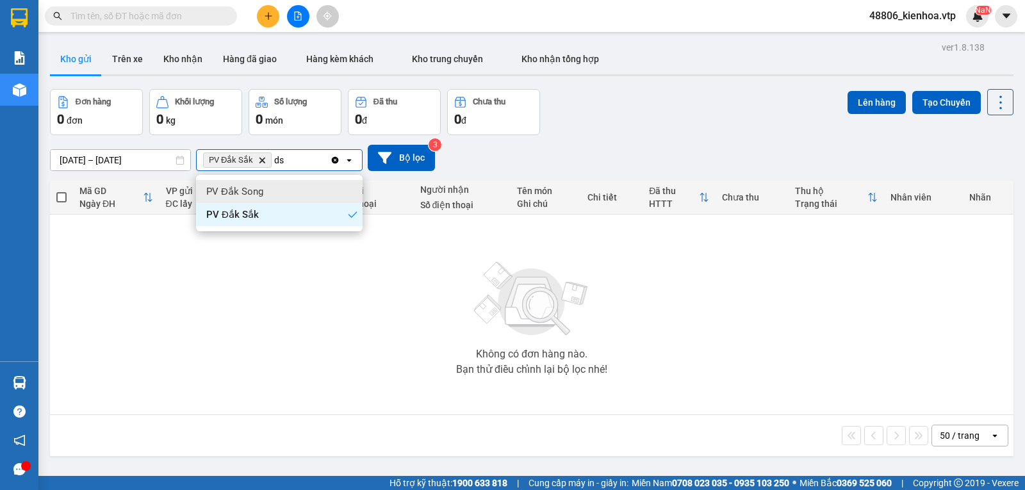
click at [289, 194] on div "PV Đắk Song" at bounding box center [279, 191] width 167 height 23
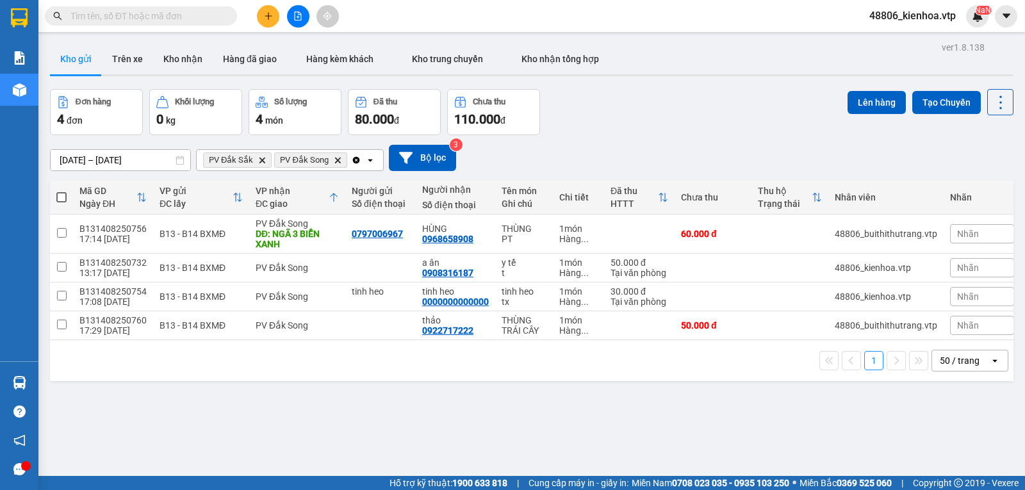
click at [64, 202] on span at bounding box center [61, 197] width 10 height 10
click at [61, 191] on input "checkbox" at bounding box center [61, 191] width 0 height 0
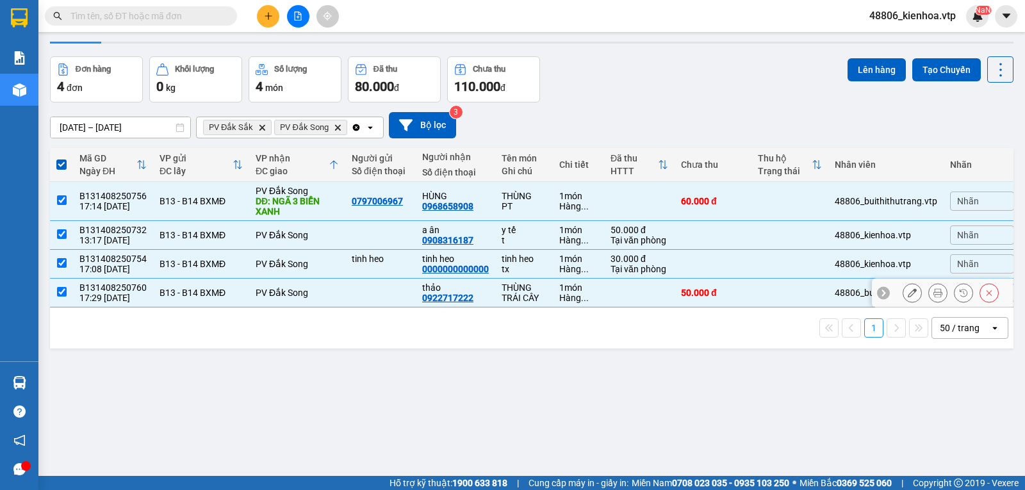
scroll to position [59, 0]
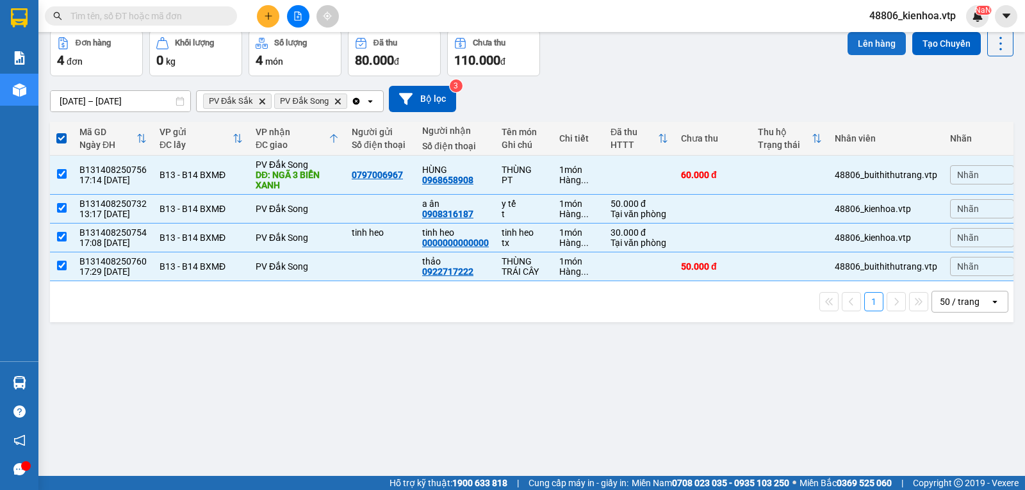
click at [856, 40] on button "Lên hàng" at bounding box center [876, 43] width 58 height 23
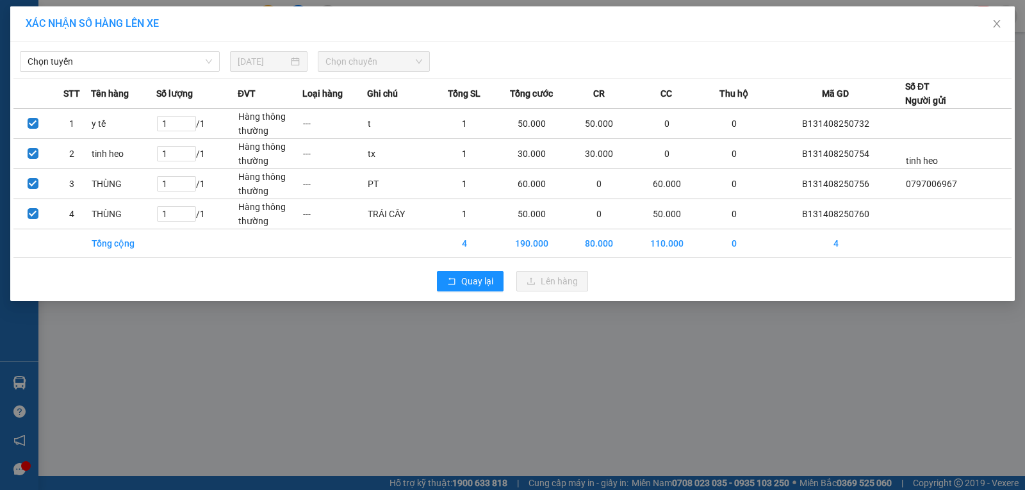
click at [120, 70] on span "Chọn tuyến" at bounding box center [120, 61] width 184 height 19
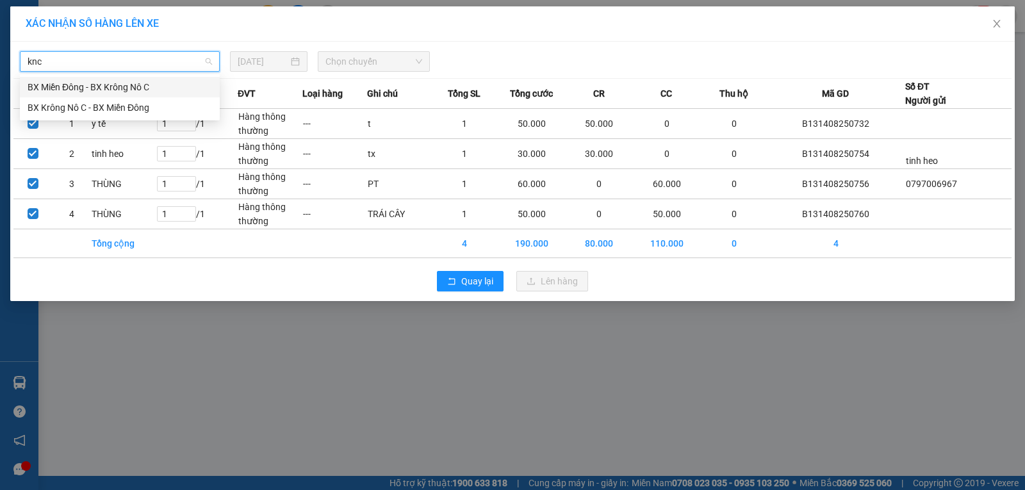
click at [115, 85] on div "BX Miền Đông - BX Krông Nô C" at bounding box center [120, 87] width 184 height 14
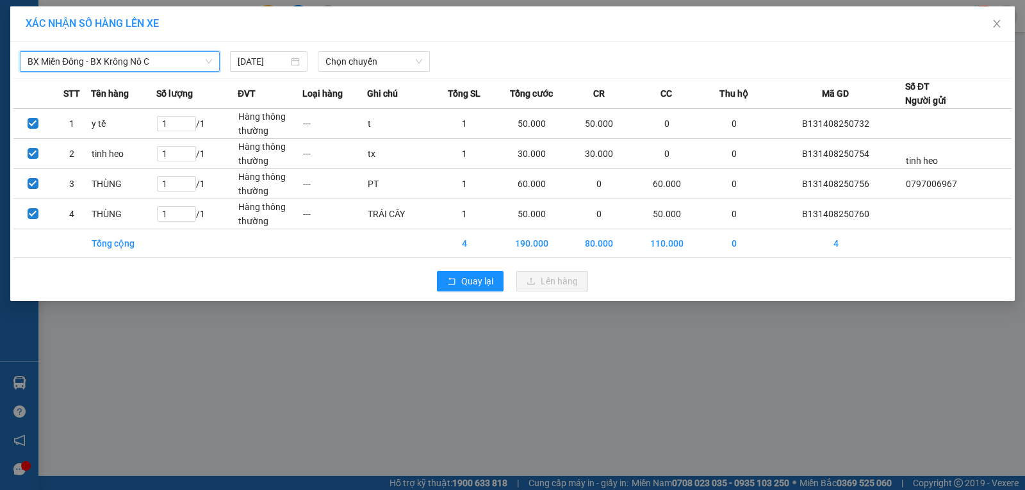
click at [347, 60] on span "Chọn chuyến" at bounding box center [373, 61] width 97 height 19
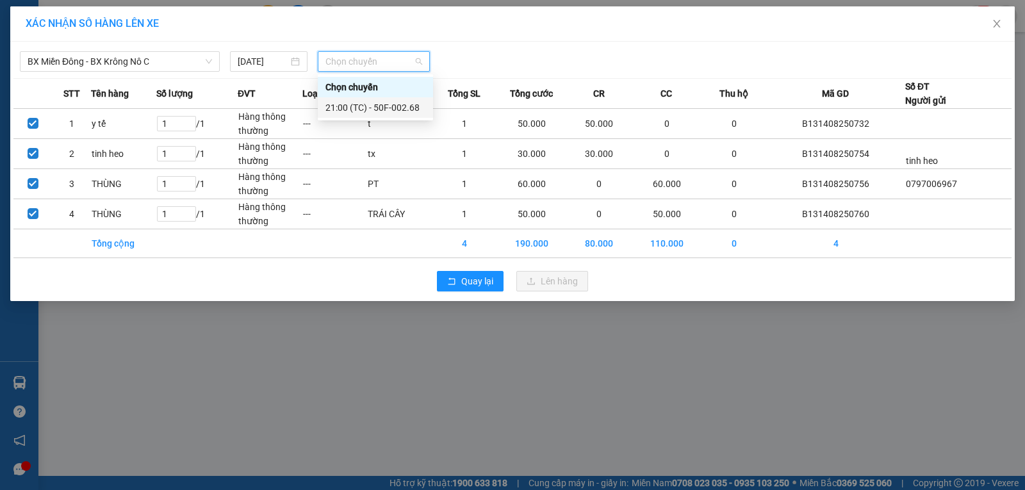
click at [381, 111] on div "21:00 (TC) - 50F-002.68" at bounding box center [375, 108] width 100 height 14
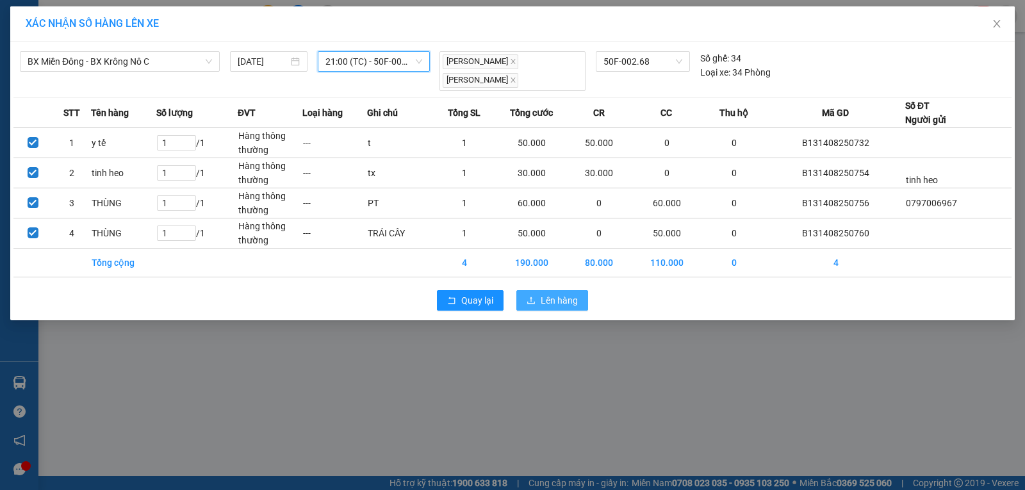
click at [528, 296] on icon "upload" at bounding box center [530, 300] width 9 height 9
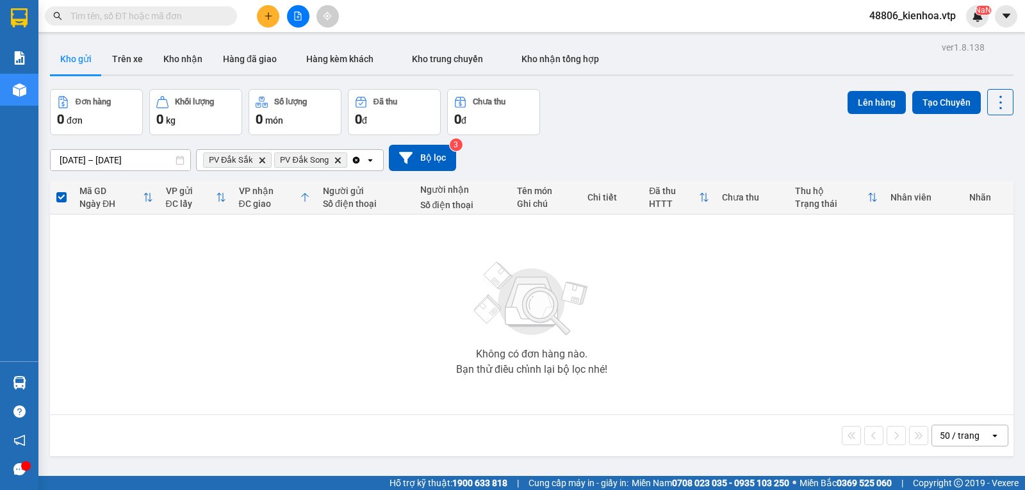
click at [334, 164] on icon "Delete" at bounding box center [338, 160] width 8 height 8
click at [258, 162] on icon "Delete" at bounding box center [262, 160] width 8 height 8
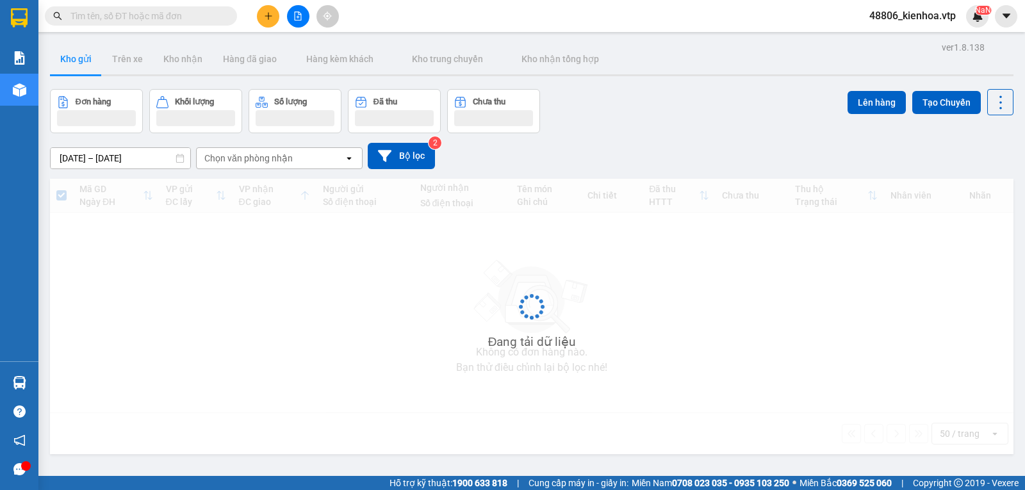
click at [257, 165] on div "Chọn văn phòng nhận" at bounding box center [270, 158] width 147 height 20
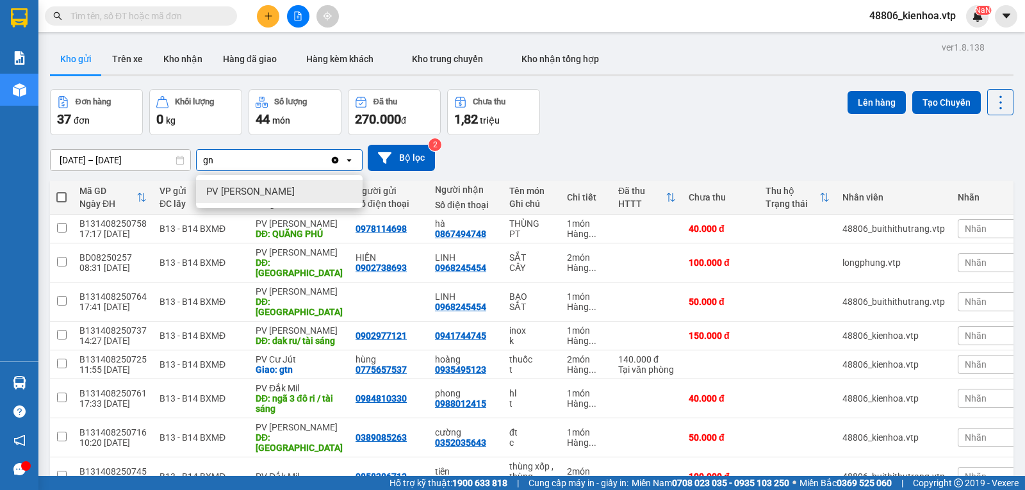
click at [254, 190] on span "PV [PERSON_NAME]" at bounding box center [250, 191] width 88 height 13
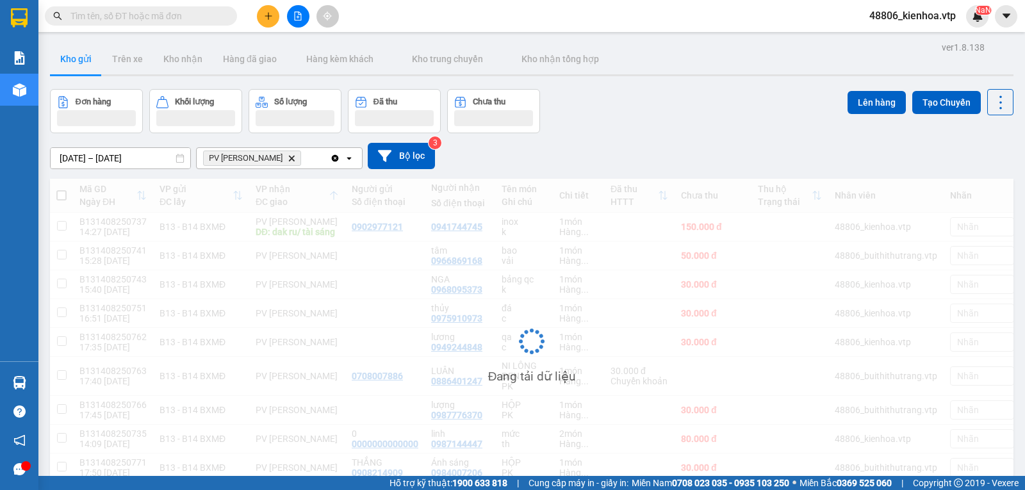
click at [300, 160] on div "PV [PERSON_NAME]" at bounding box center [263, 158] width 133 height 20
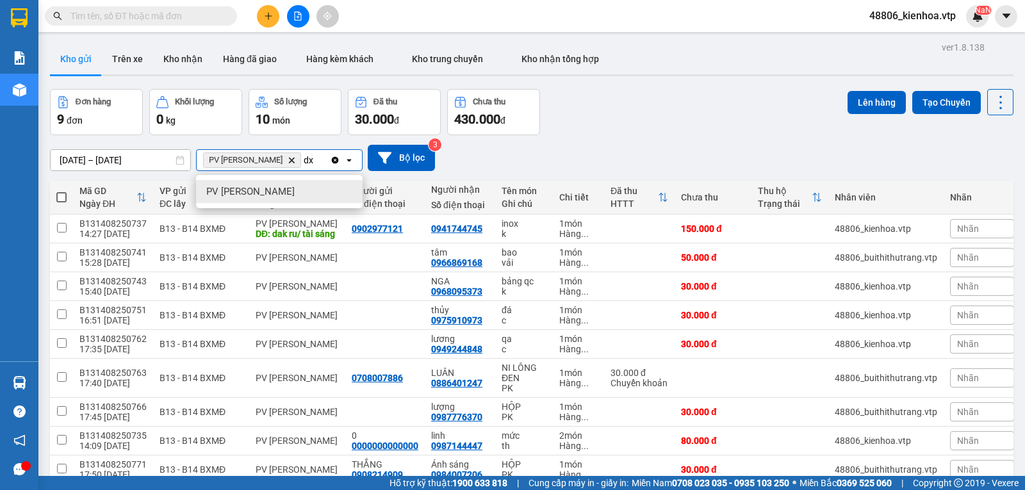
click at [264, 190] on span "PV [PERSON_NAME]" at bounding box center [250, 191] width 88 height 13
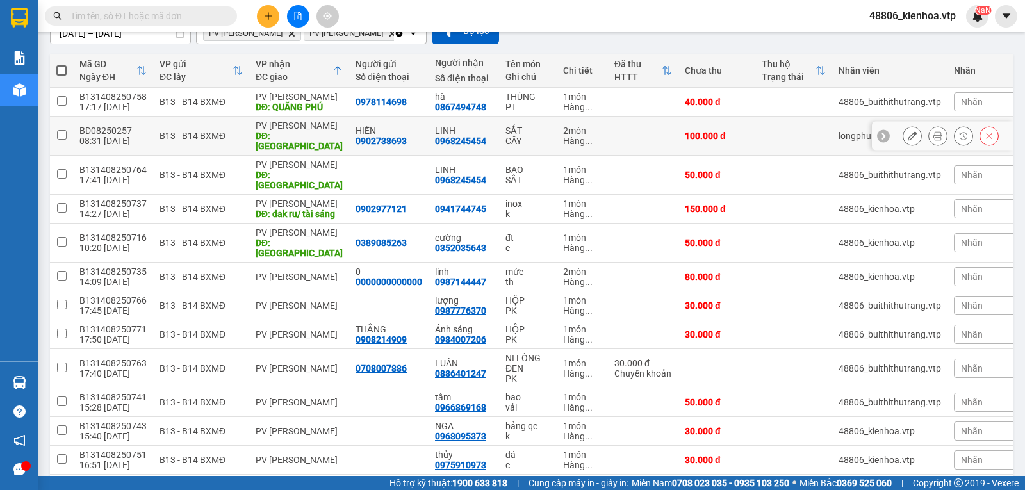
scroll to position [128, 0]
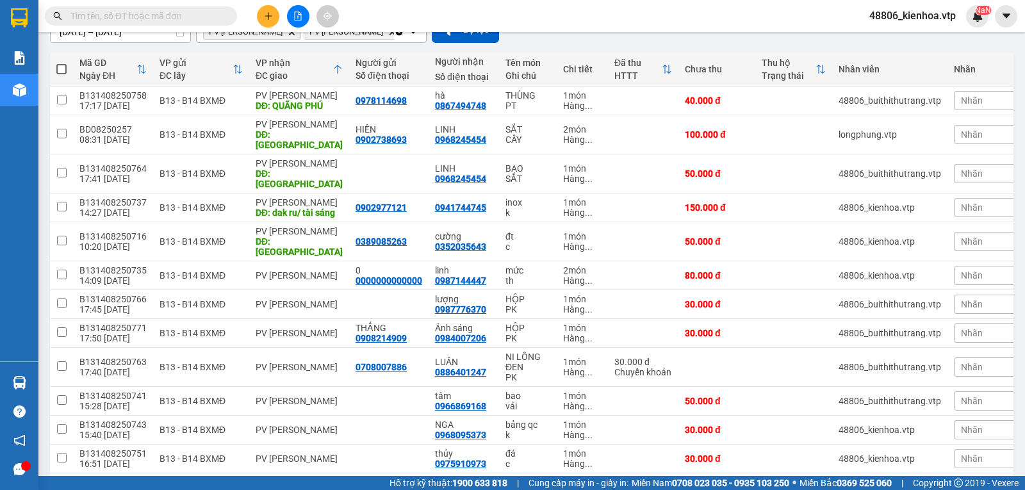
click at [63, 74] on span at bounding box center [61, 69] width 10 height 10
click at [61, 63] on input "checkbox" at bounding box center [61, 63] width 0 height 0
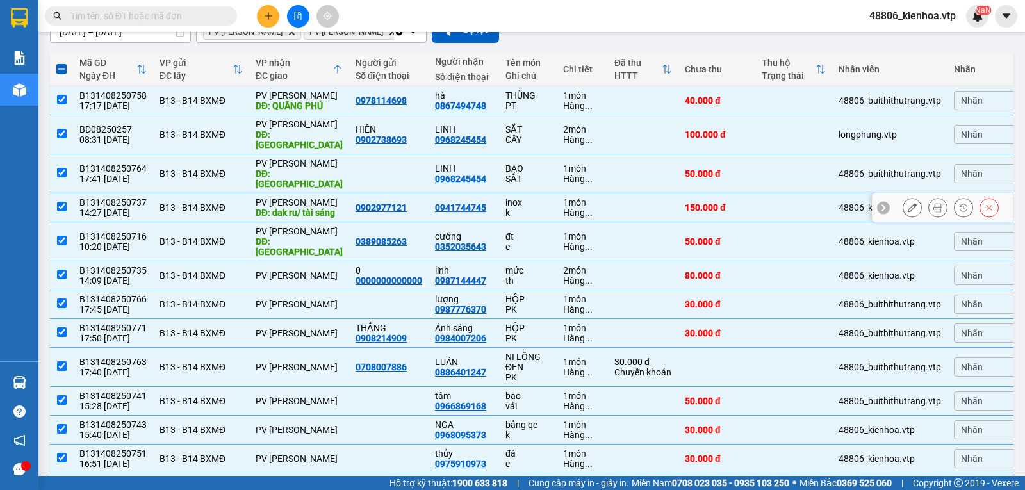
click at [60, 202] on input "checkbox" at bounding box center [62, 207] width 10 height 10
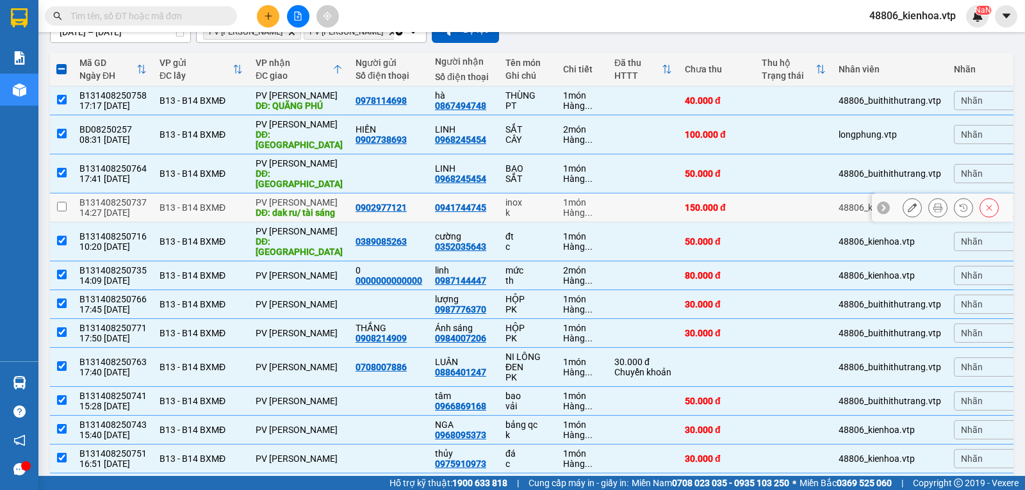
click at [63, 202] on input "checkbox" at bounding box center [62, 207] width 10 height 10
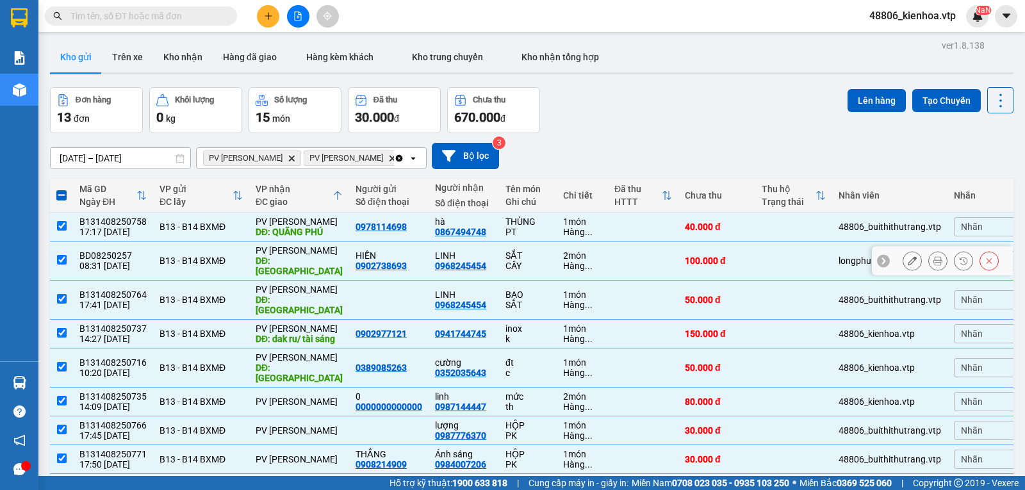
scroll to position [0, 0]
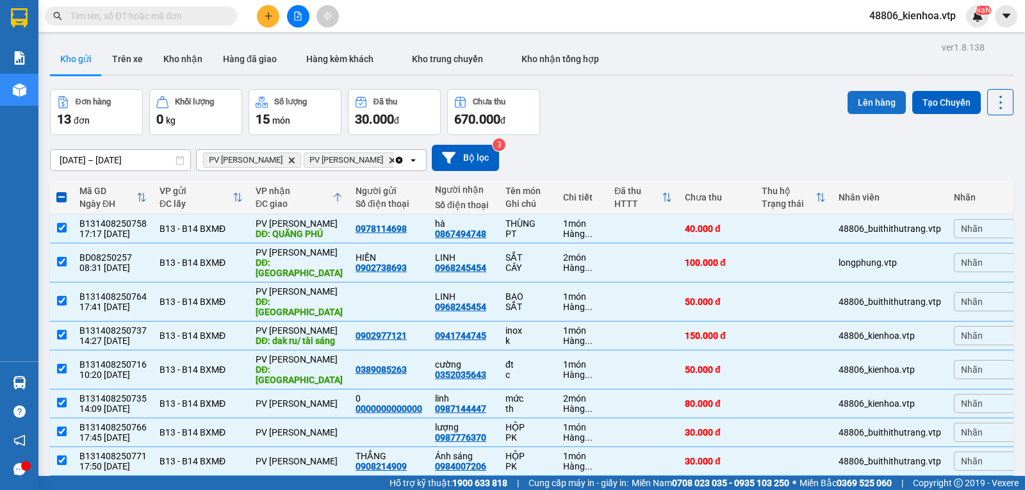
click at [883, 107] on button "Lên hàng" at bounding box center [876, 102] width 58 height 23
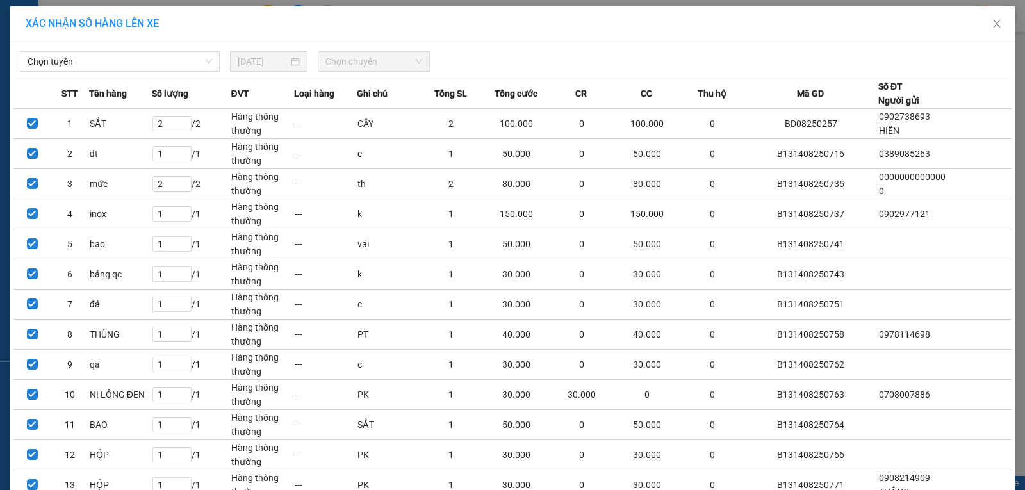
click at [145, 58] on span "Chọn tuyến" at bounding box center [120, 61] width 184 height 19
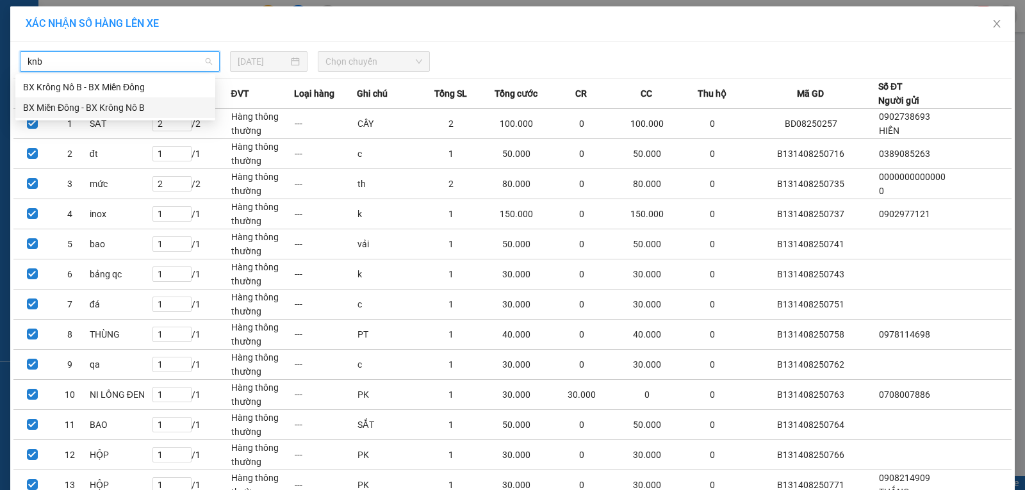
click at [113, 108] on div "BX Miền Đông - BX Krông Nô B" at bounding box center [115, 108] width 184 height 14
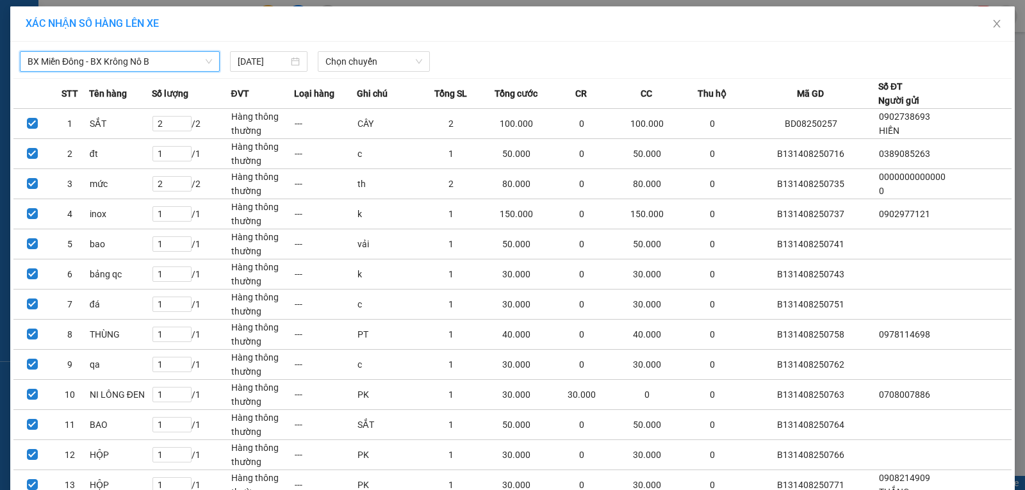
click at [352, 71] on div "Chọn chuyến" at bounding box center [374, 61] width 112 height 20
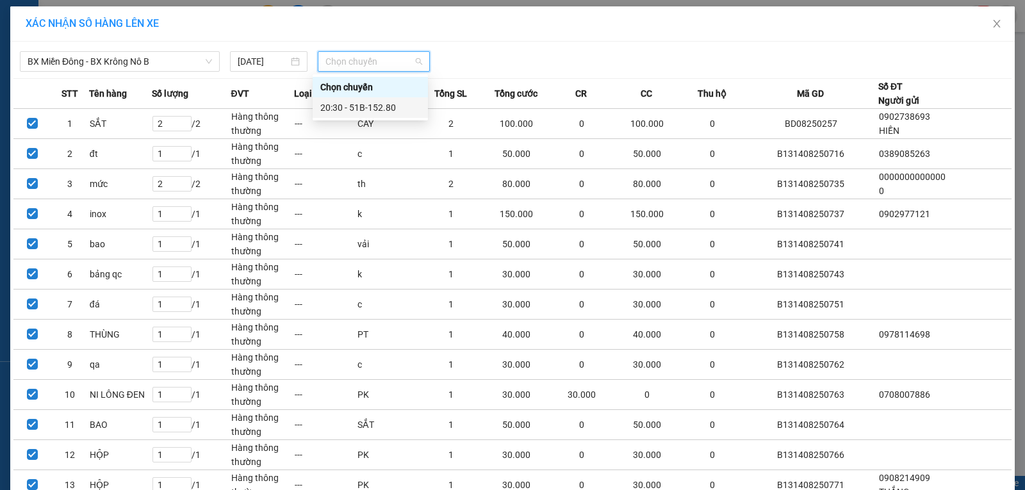
click at [359, 100] on div "20:30 - 51B-152.80" at bounding box center [370, 107] width 115 height 20
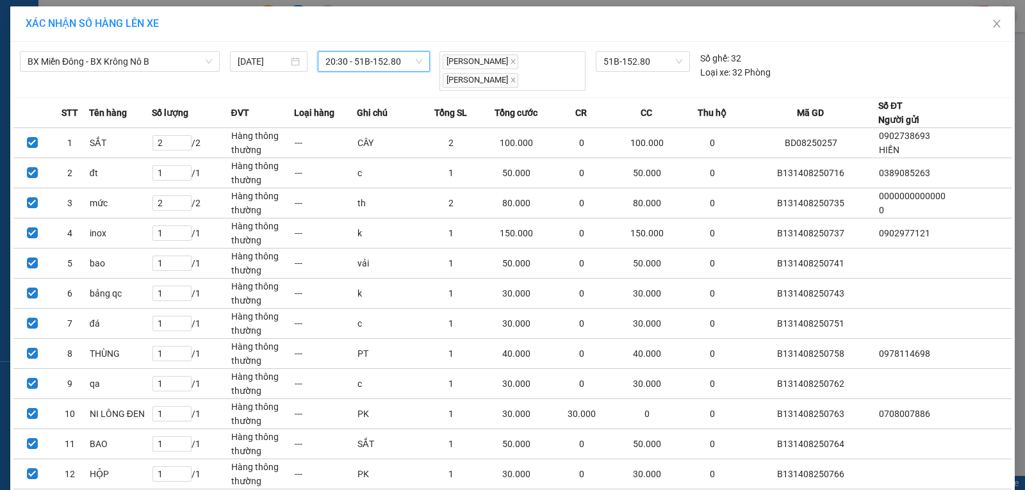
scroll to position [117, 0]
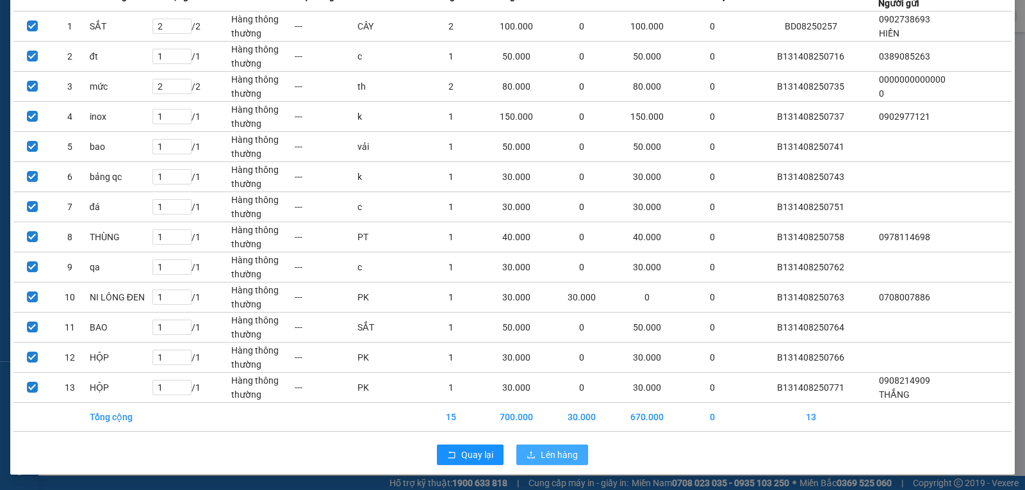
click at [569, 457] on span "Lên hàng" at bounding box center [559, 455] width 37 height 14
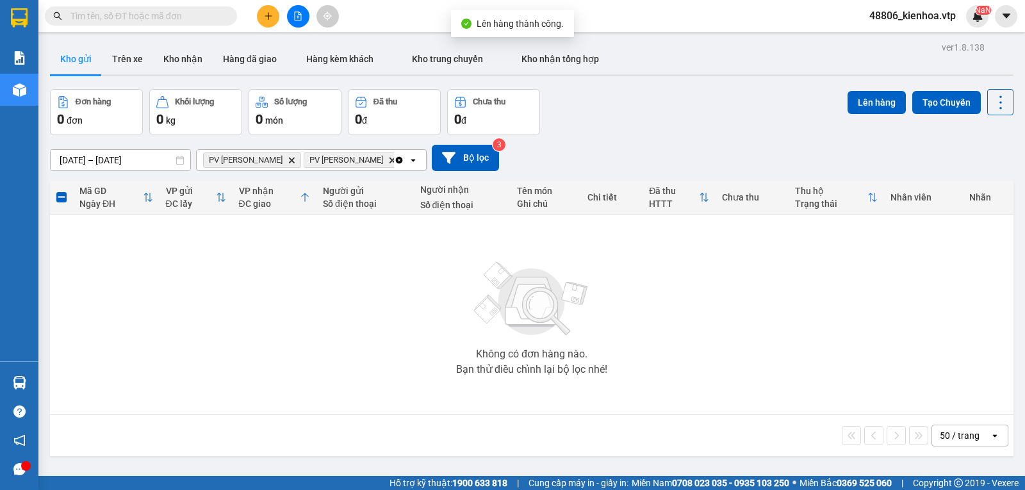
click at [289, 163] on icon "PV Gia Nghĩa, close by backspace" at bounding box center [292, 160] width 6 height 6
click at [288, 161] on icon "Delete" at bounding box center [292, 160] width 8 height 8
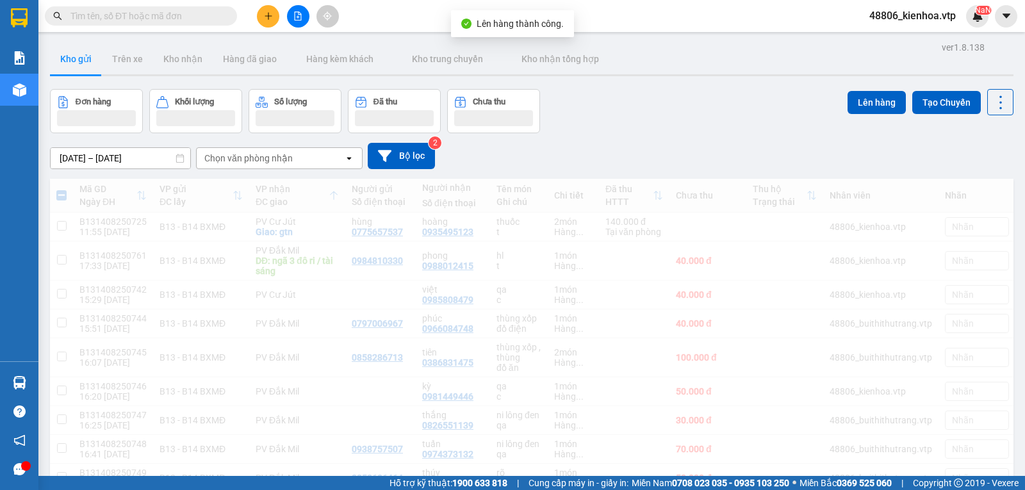
click at [266, 165] on div "Chọn văn phòng nhận" at bounding box center [270, 158] width 147 height 20
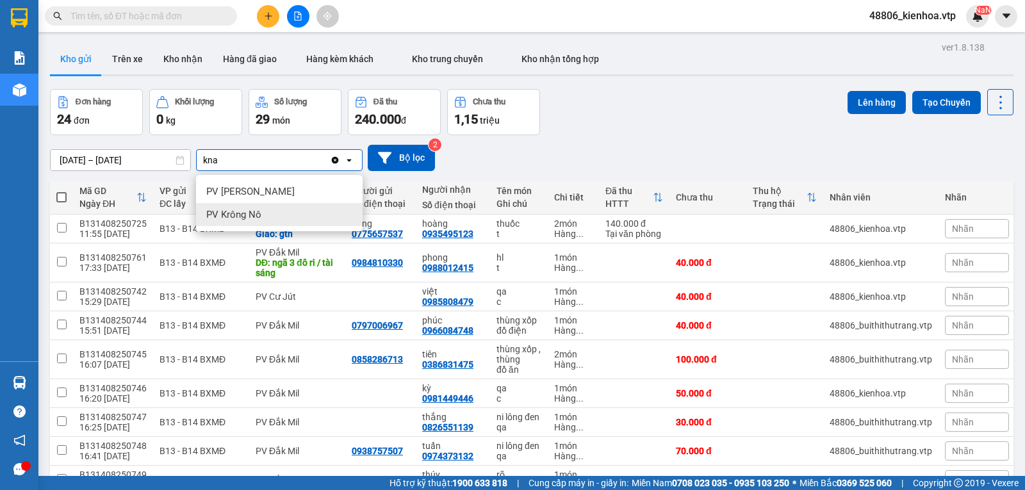
click at [245, 210] on span "PV Krông Nô" at bounding box center [233, 214] width 55 height 13
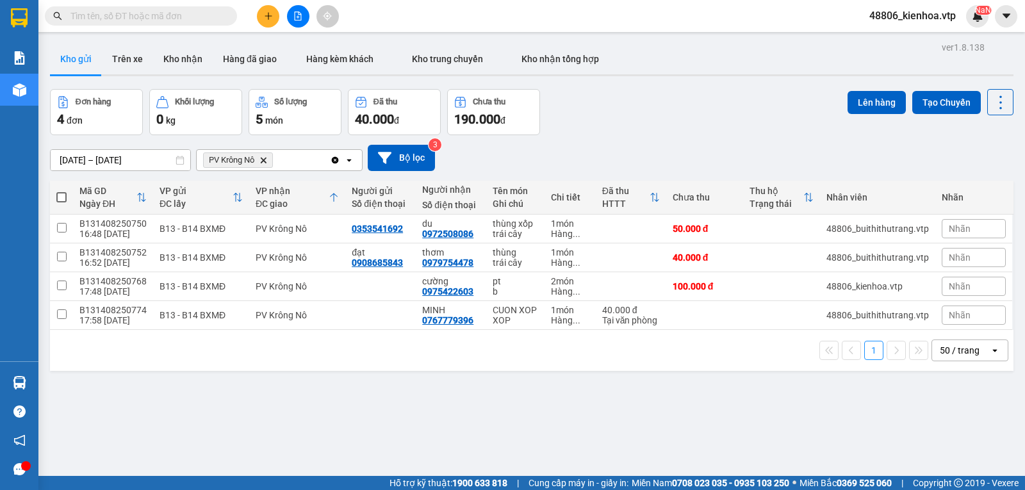
scroll to position [59, 0]
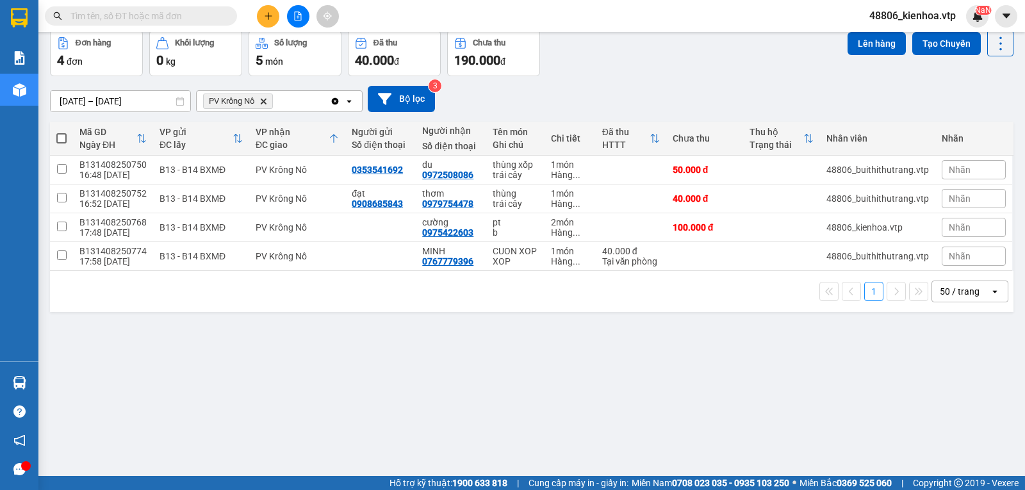
click at [64, 143] on span at bounding box center [61, 138] width 10 height 10
click at [61, 132] on input "checkbox" at bounding box center [61, 132] width 0 height 0
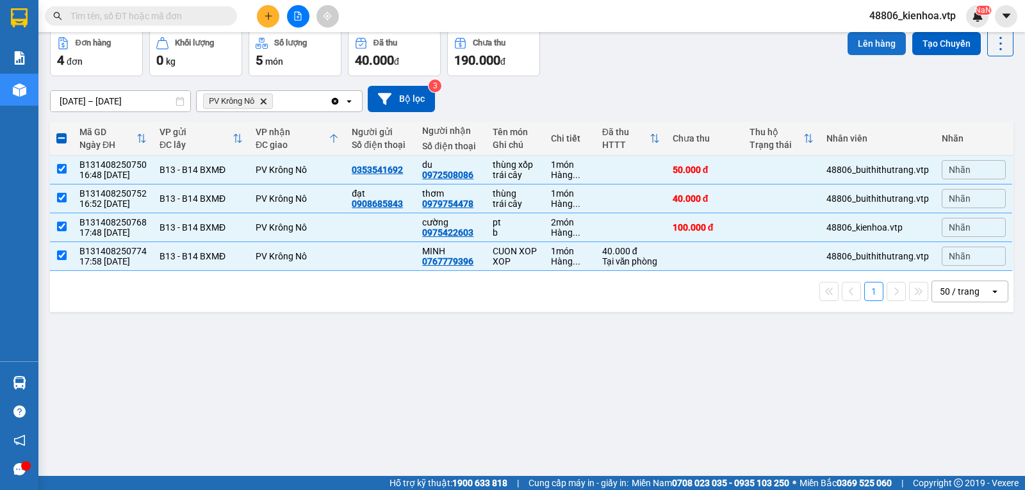
click at [864, 42] on button "Lên hàng" at bounding box center [876, 43] width 58 height 23
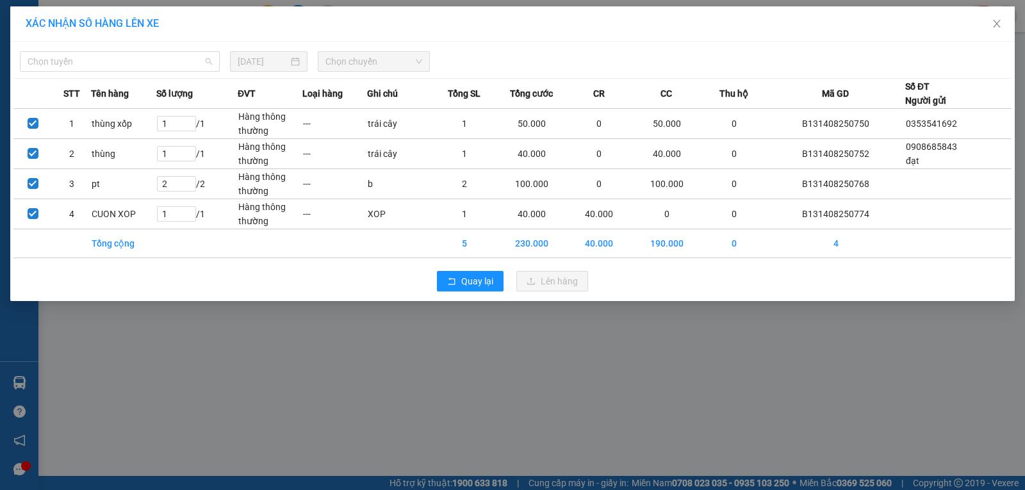
click at [84, 61] on span "Chọn tuyến" at bounding box center [120, 61] width 184 height 19
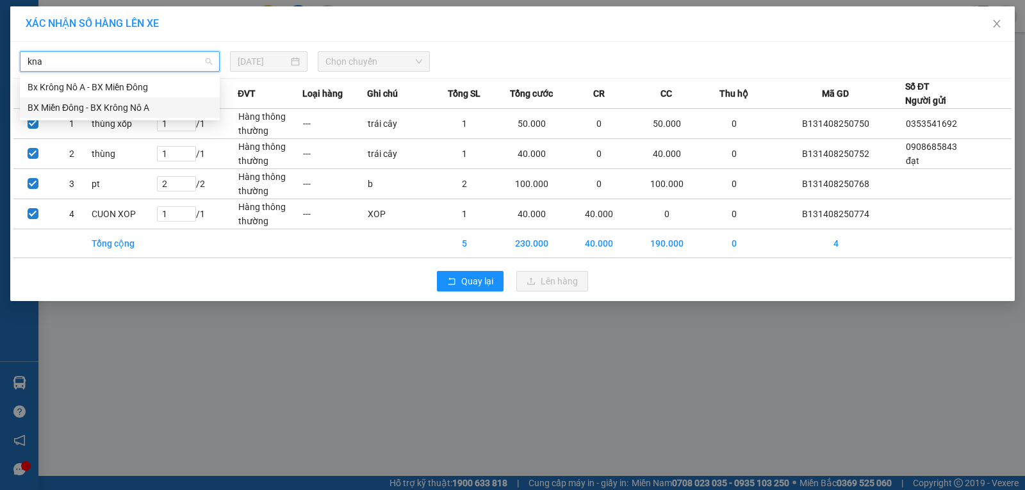
click at [121, 112] on div "BX Miền Đông - BX Krông Nô A" at bounding box center [120, 108] width 184 height 14
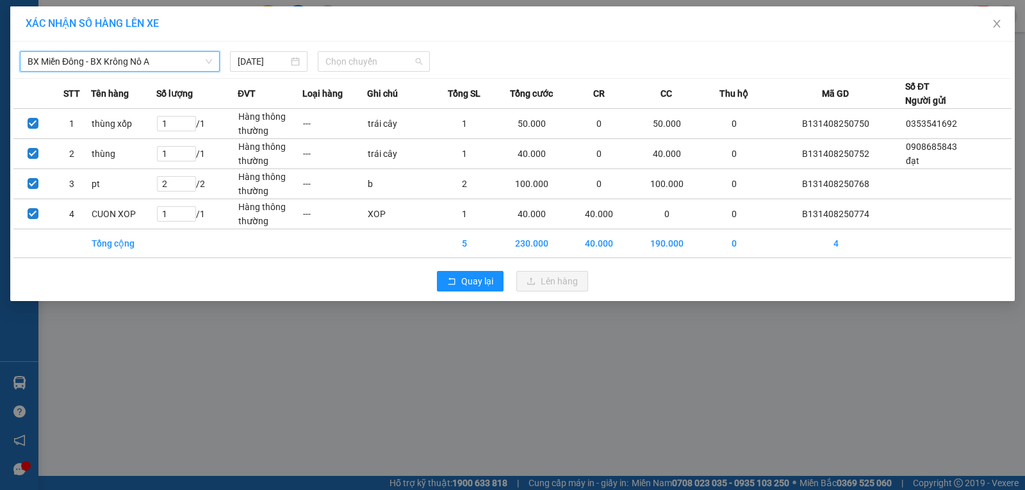
click at [376, 64] on span "Chọn chuyến" at bounding box center [373, 61] width 97 height 19
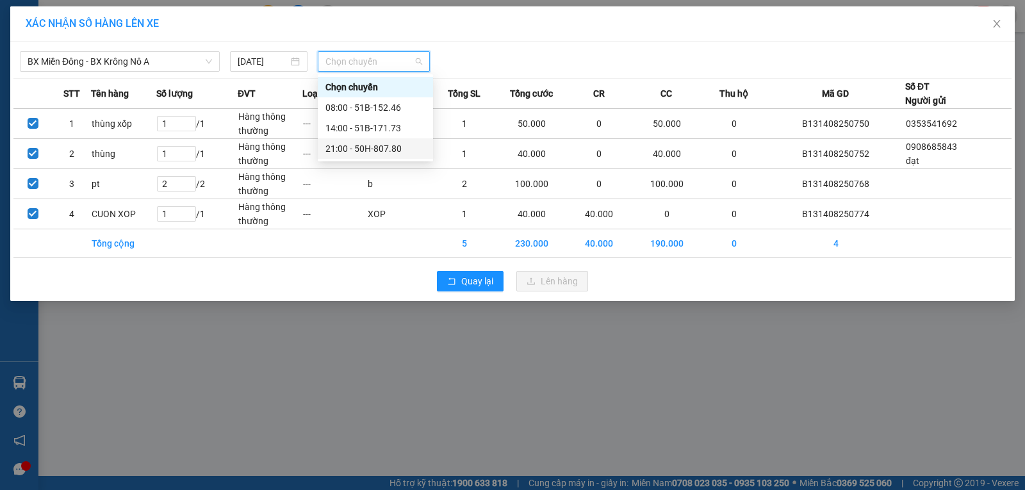
click at [345, 145] on div "21:00 - 50H-807.80" at bounding box center [375, 149] width 100 height 14
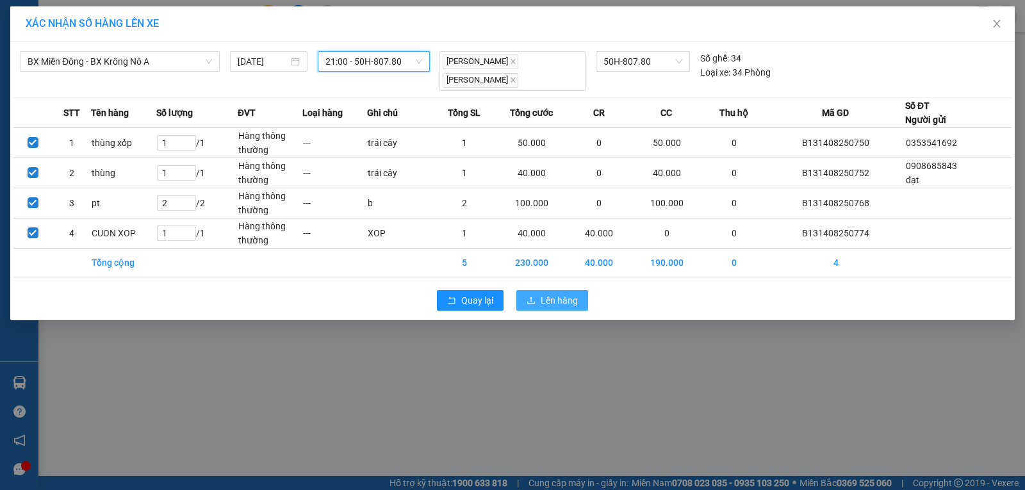
click at [539, 290] on button "Lên hàng" at bounding box center [552, 300] width 72 height 20
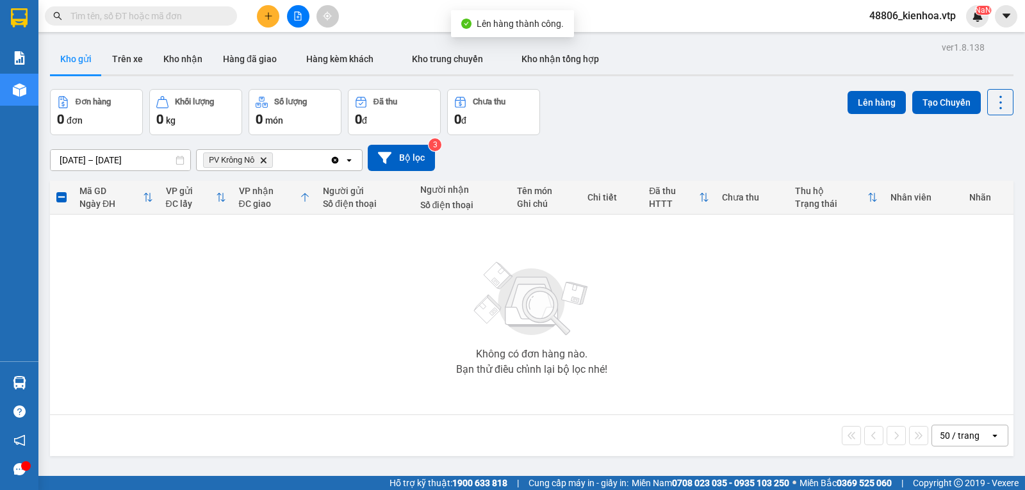
click at [265, 163] on icon "PV Krông Nô, close by backspace" at bounding box center [264, 160] width 6 height 6
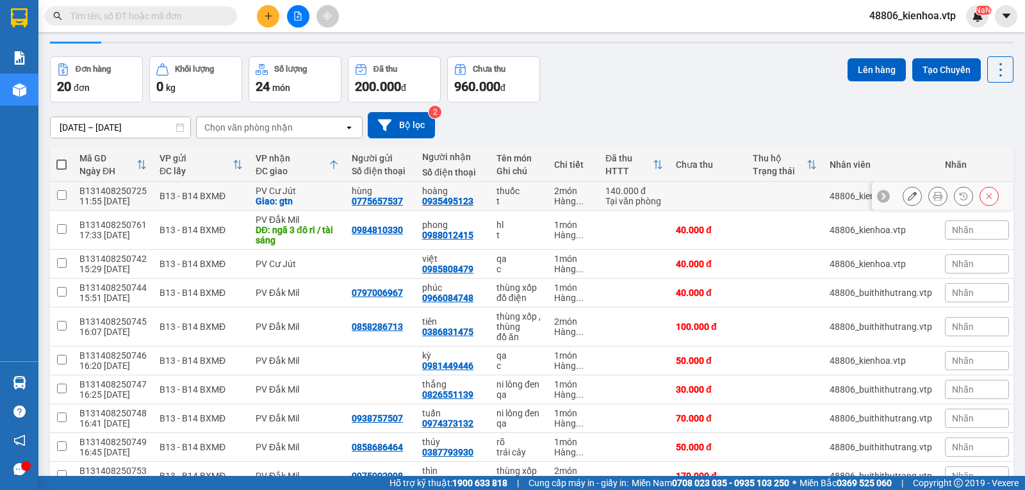
scroll to position [64, 0]
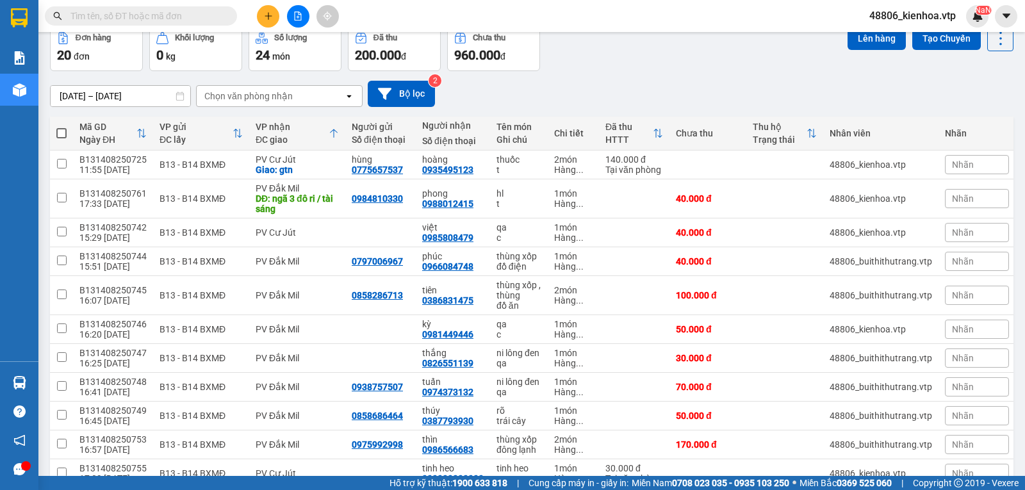
click at [323, 102] on div "Chọn văn phòng nhận" at bounding box center [270, 96] width 147 height 20
click at [257, 130] on div "PV Đắk Mil" at bounding box center [279, 127] width 167 height 23
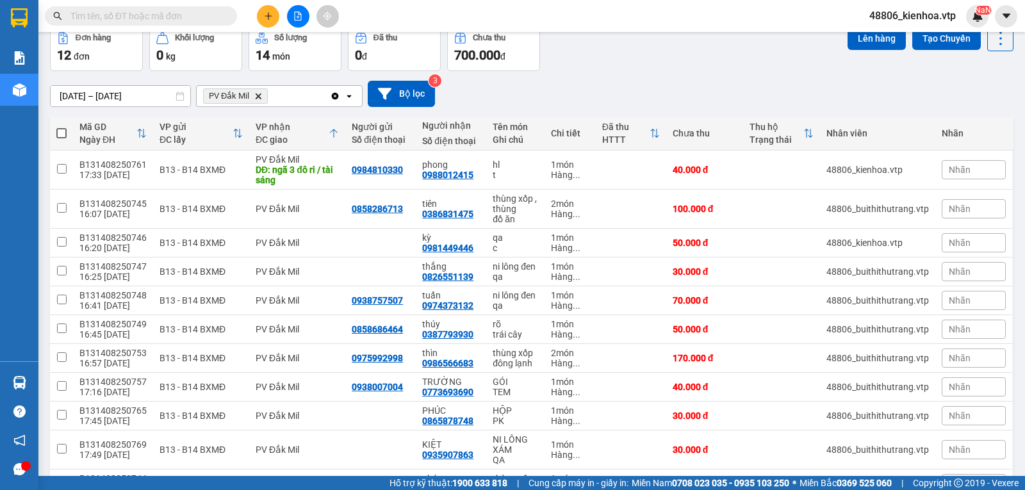
click at [61, 138] on span at bounding box center [61, 133] width 10 height 10
click at [61, 127] on input "checkbox" at bounding box center [61, 127] width 0 height 0
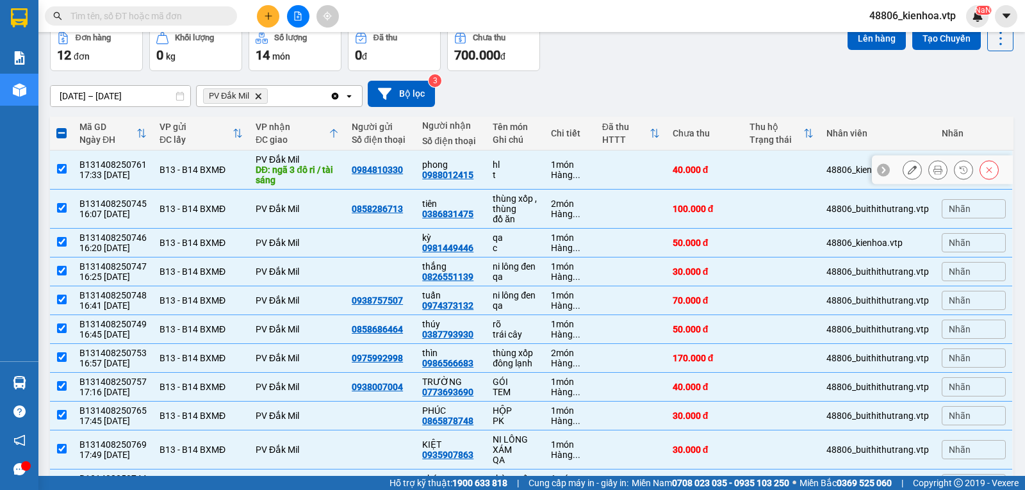
click at [61, 173] on input "checkbox" at bounding box center [62, 169] width 10 height 10
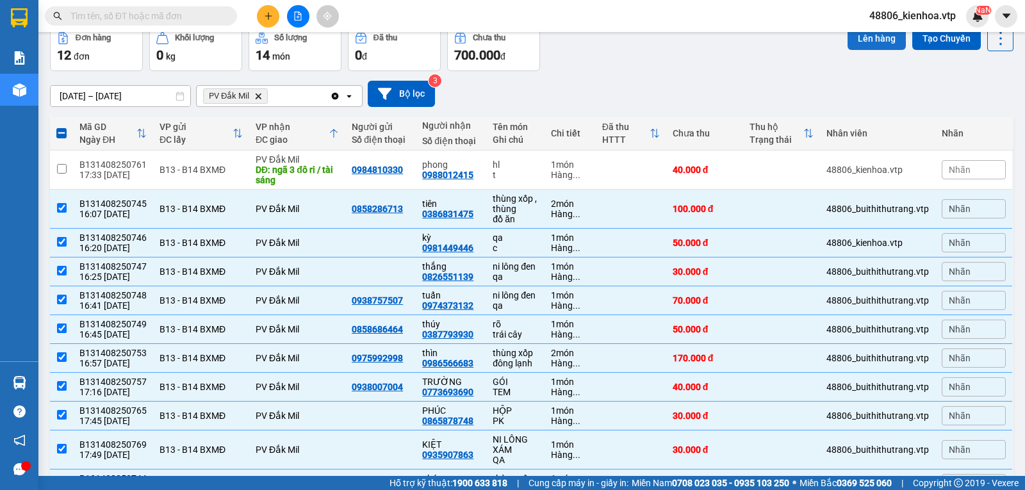
click at [875, 43] on button "Lên hàng" at bounding box center [876, 38] width 58 height 23
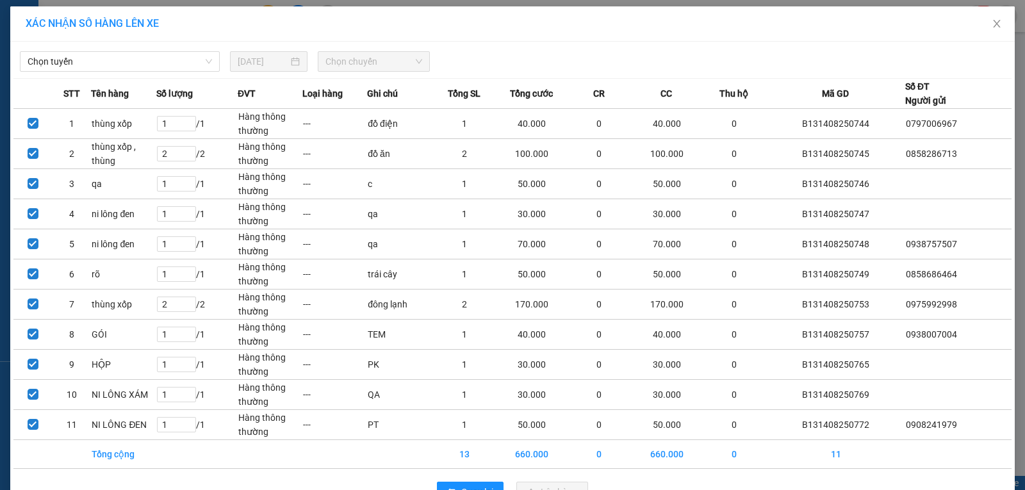
click at [173, 61] on span "Chọn tuyến" at bounding box center [120, 61] width 184 height 19
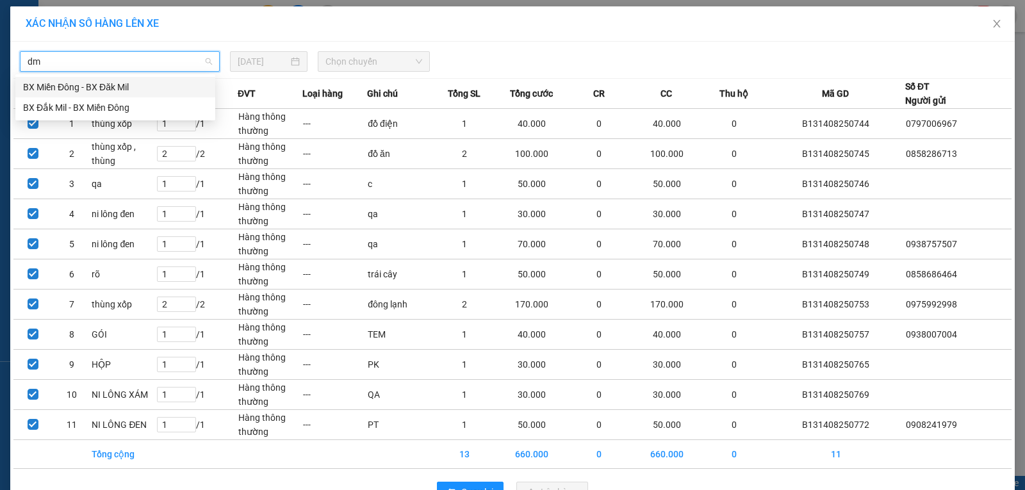
drag, startPoint x: 138, startPoint y: 88, endPoint x: 147, endPoint y: 83, distance: 9.8
click at [138, 88] on div "BX Miền Đông - BX Đăk Mil" at bounding box center [115, 87] width 184 height 14
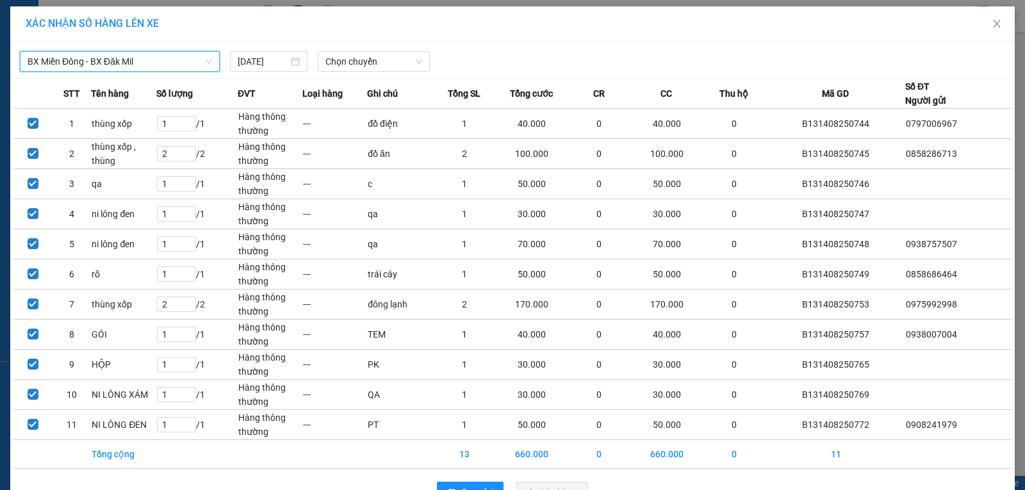
click at [376, 58] on span "Chọn chuyến" at bounding box center [373, 61] width 97 height 19
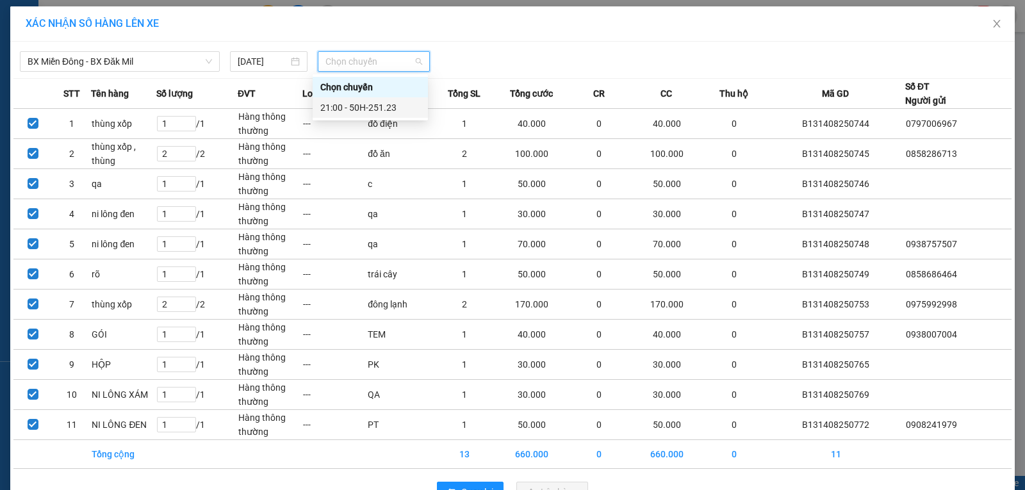
click at [366, 107] on div "21:00 - 50H-251.23" at bounding box center [370, 108] width 100 height 14
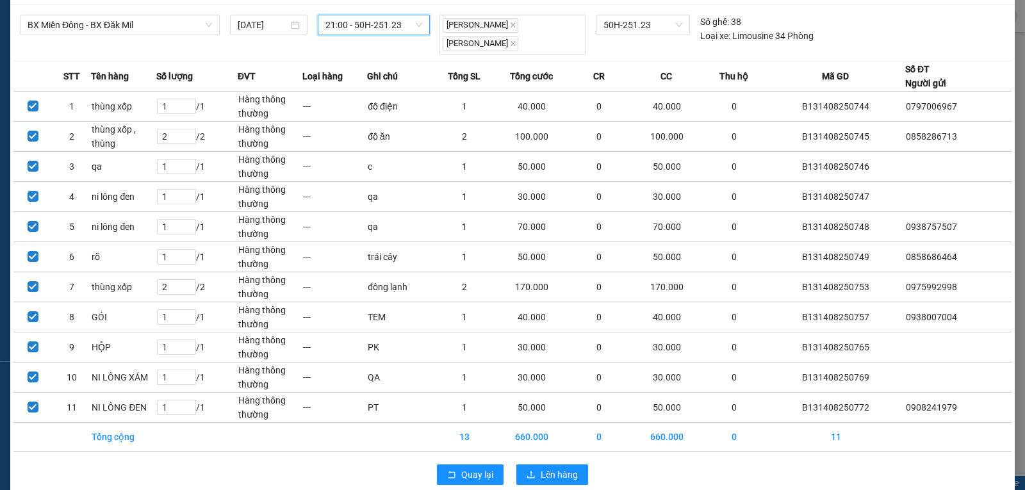
scroll to position [56, 0]
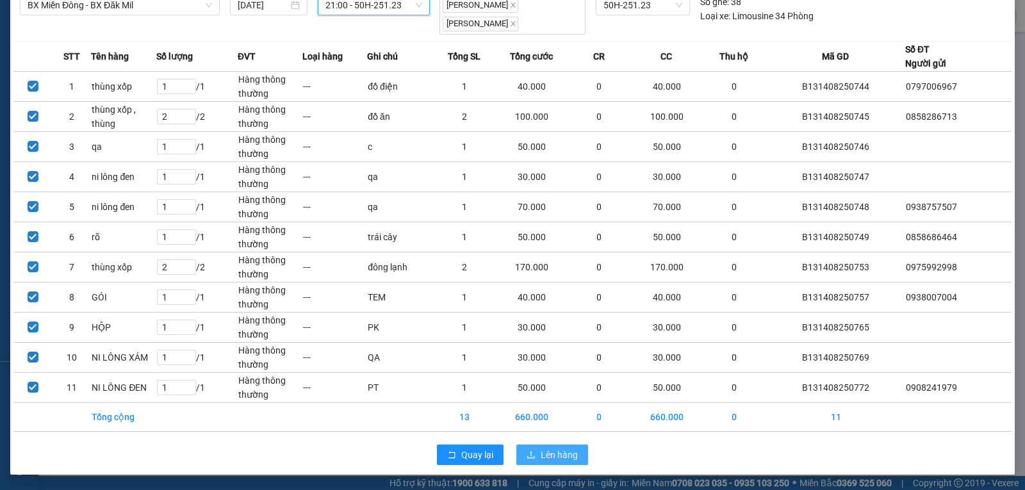
click at [553, 457] on span "Lên hàng" at bounding box center [559, 455] width 37 height 14
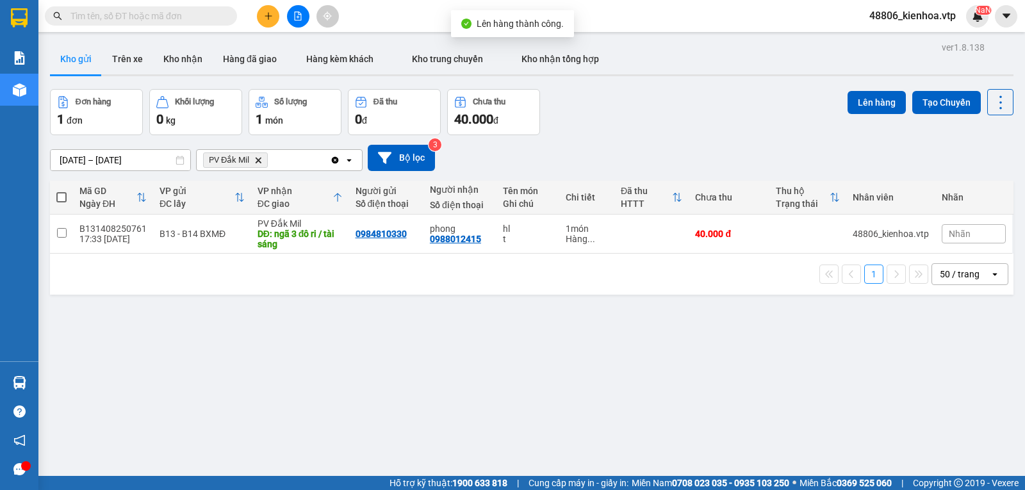
click at [259, 163] on icon "PV Đắk Mil, close by backspace" at bounding box center [259, 160] width 6 height 6
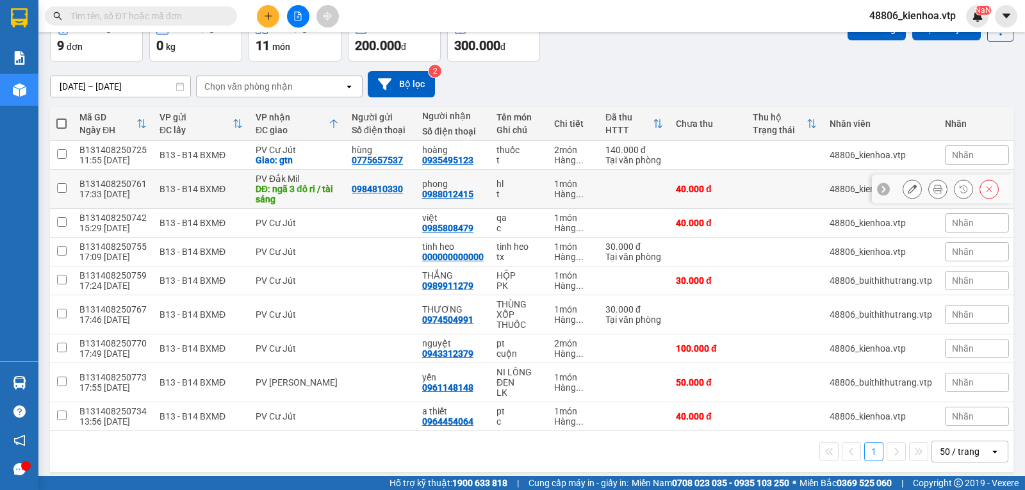
scroll to position [92, 0]
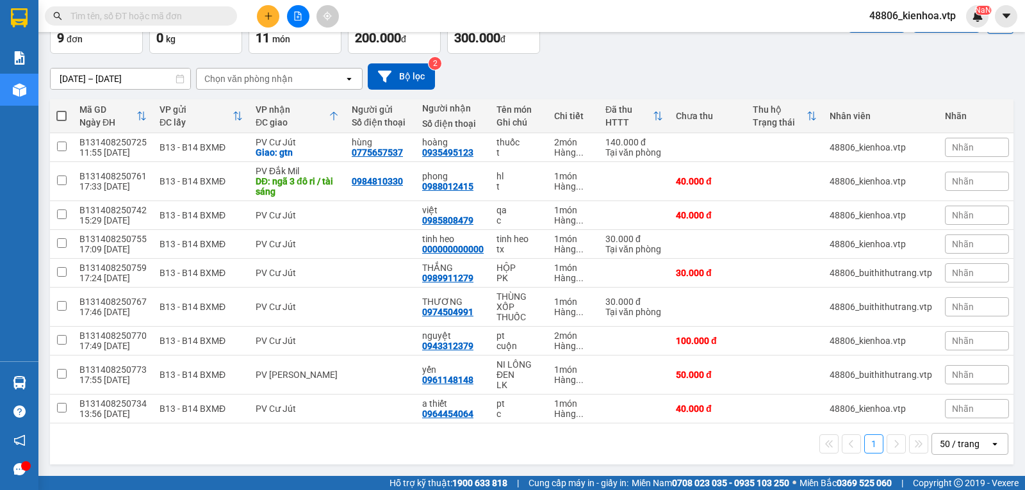
click at [59, 116] on label at bounding box center [61, 116] width 10 height 13
click at [61, 110] on input "checkbox" at bounding box center [61, 110] width 0 height 0
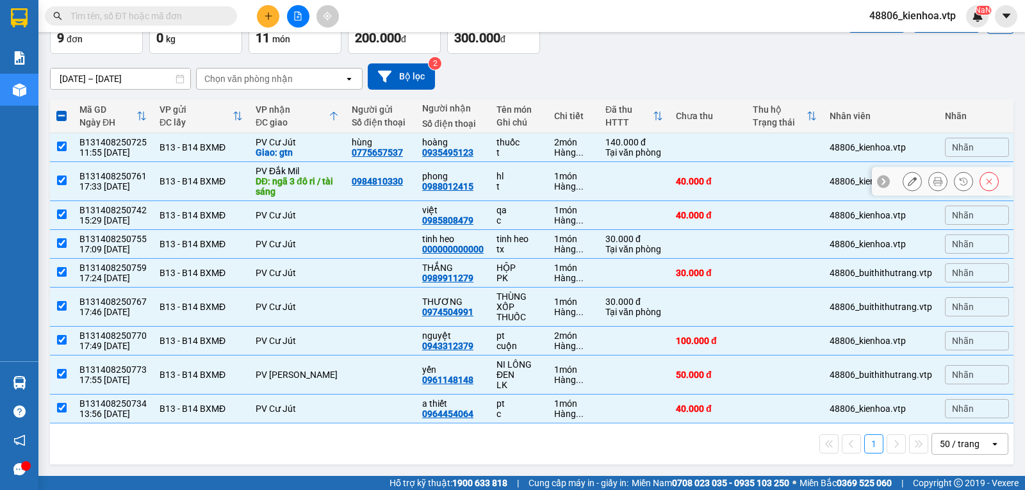
click at [65, 175] on input "checkbox" at bounding box center [62, 180] width 10 height 10
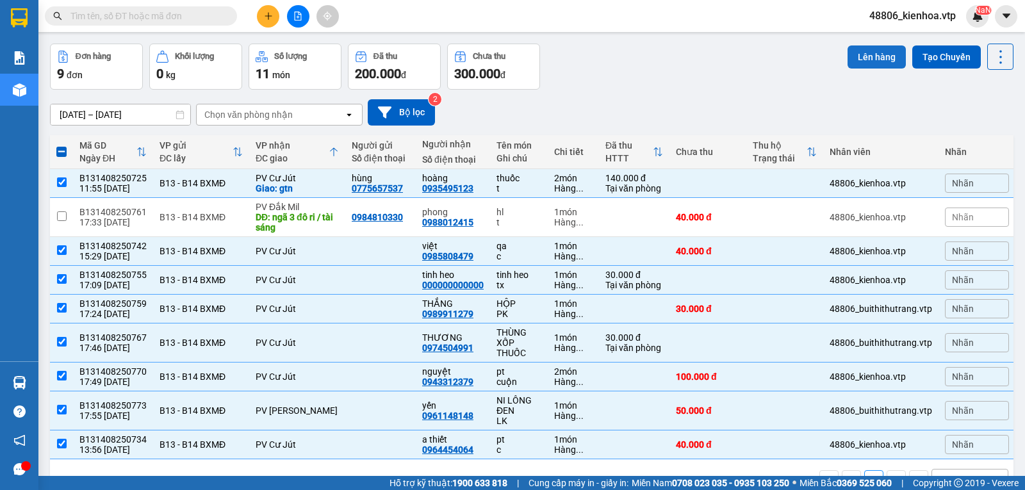
scroll to position [0, 0]
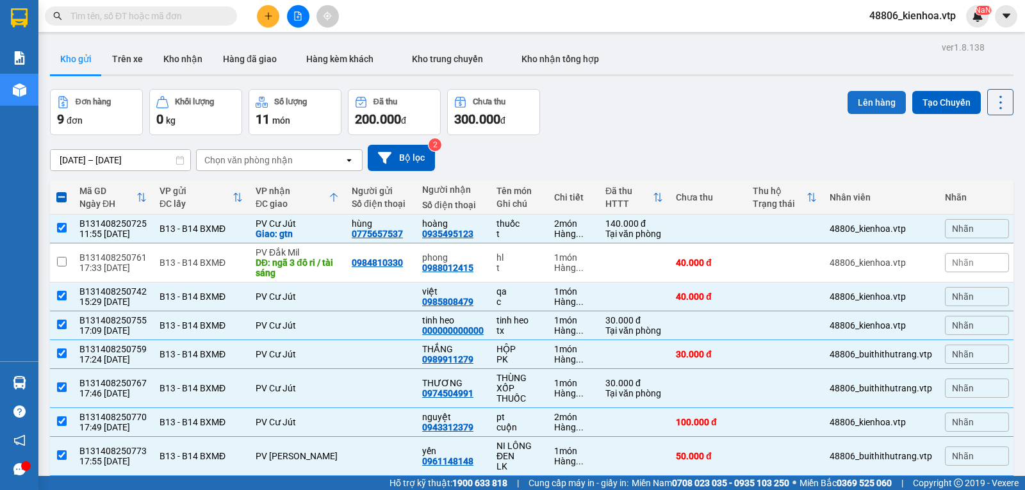
click at [877, 101] on button "Lên hàng" at bounding box center [876, 102] width 58 height 23
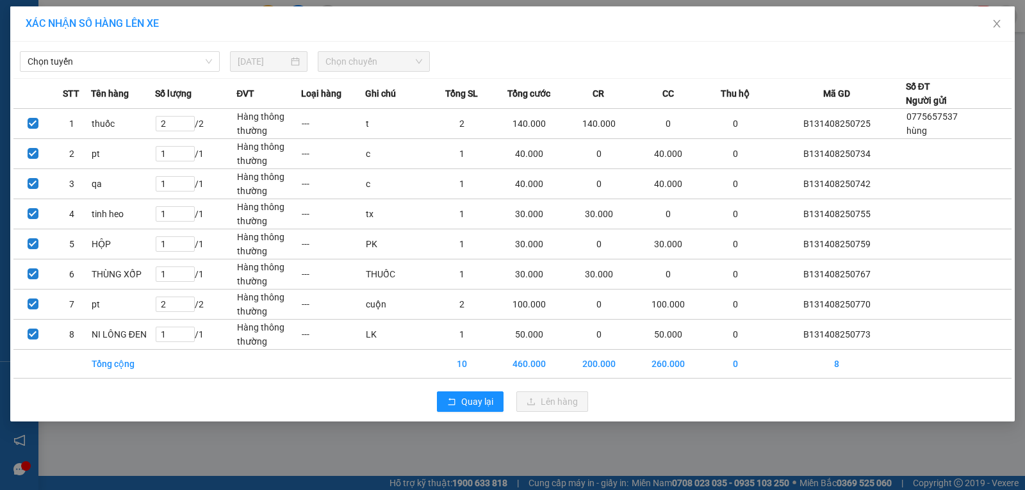
click at [128, 67] on span "Chọn tuyến" at bounding box center [120, 61] width 184 height 19
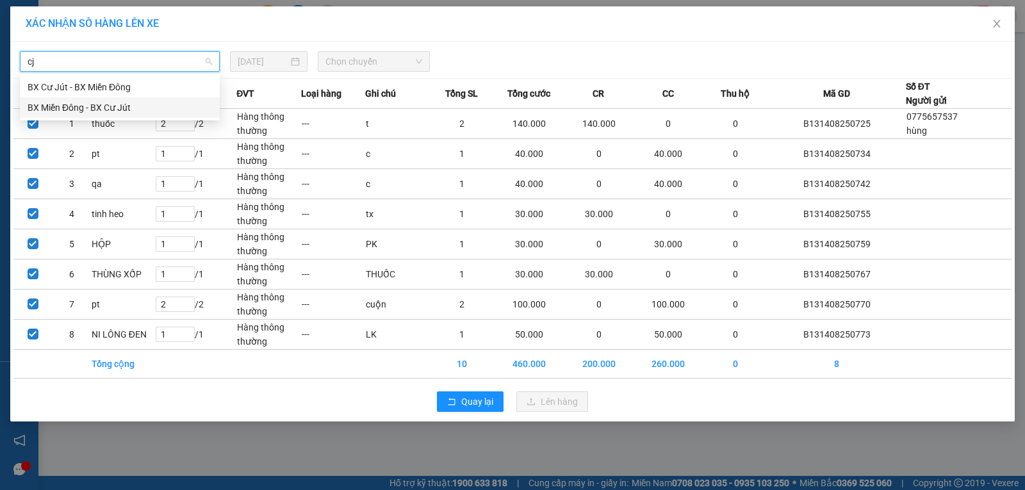
click at [142, 103] on div "BX Miền Đông - BX Cư Jút" at bounding box center [120, 108] width 184 height 14
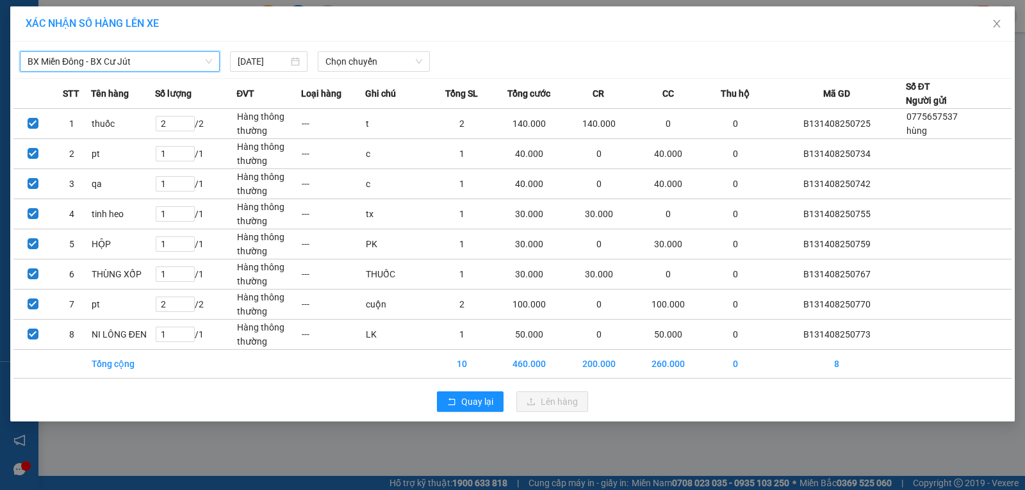
click at [402, 62] on span "Chọn chuyến" at bounding box center [373, 61] width 97 height 19
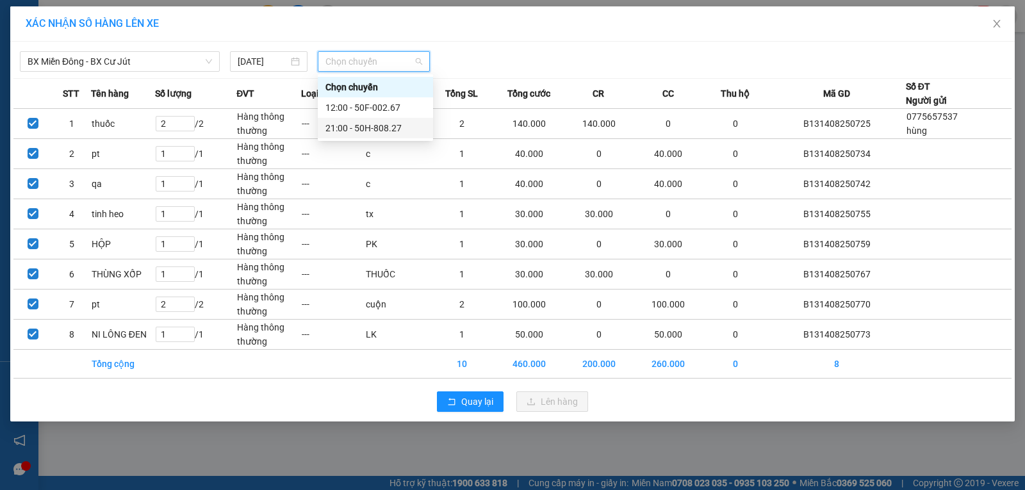
click at [372, 126] on div "21:00 - 50H-808.27" at bounding box center [375, 128] width 100 height 14
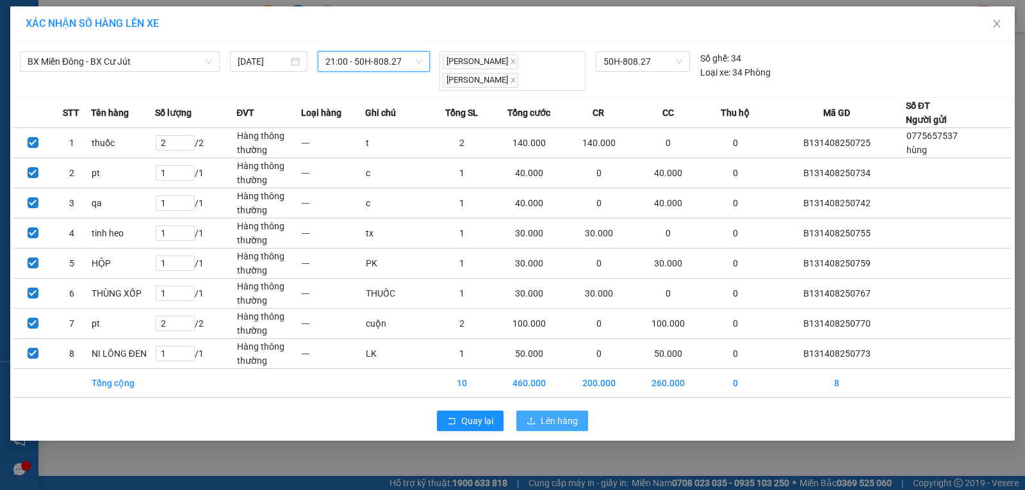
click at [551, 416] on span "Lên hàng" at bounding box center [559, 421] width 37 height 14
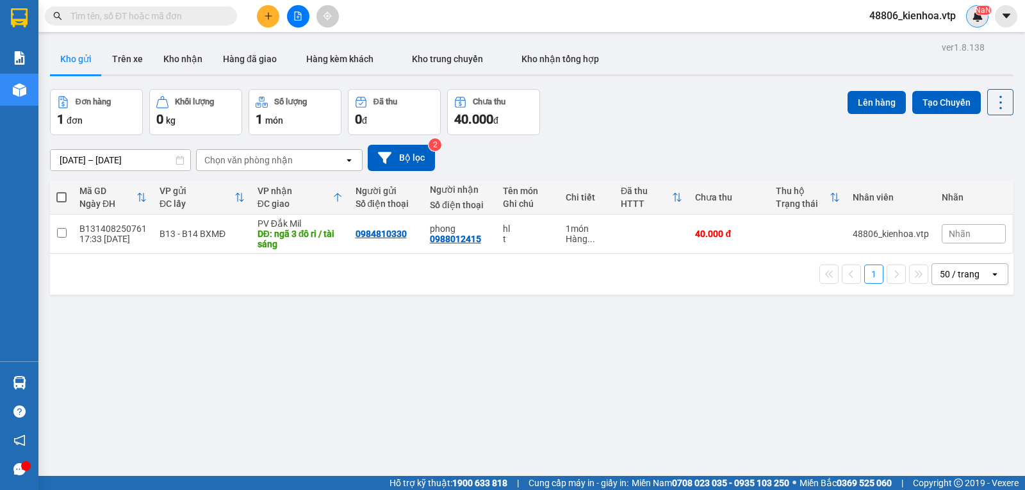
click at [973, 17] on img at bounding box center [978, 16] width 12 height 12
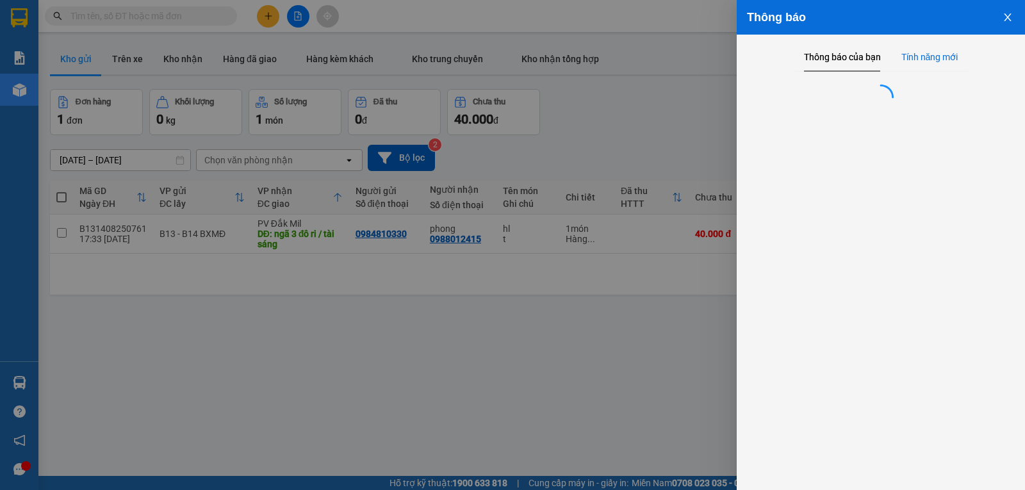
click at [909, 50] on div "Tính năng mới" at bounding box center [929, 57] width 57 height 14
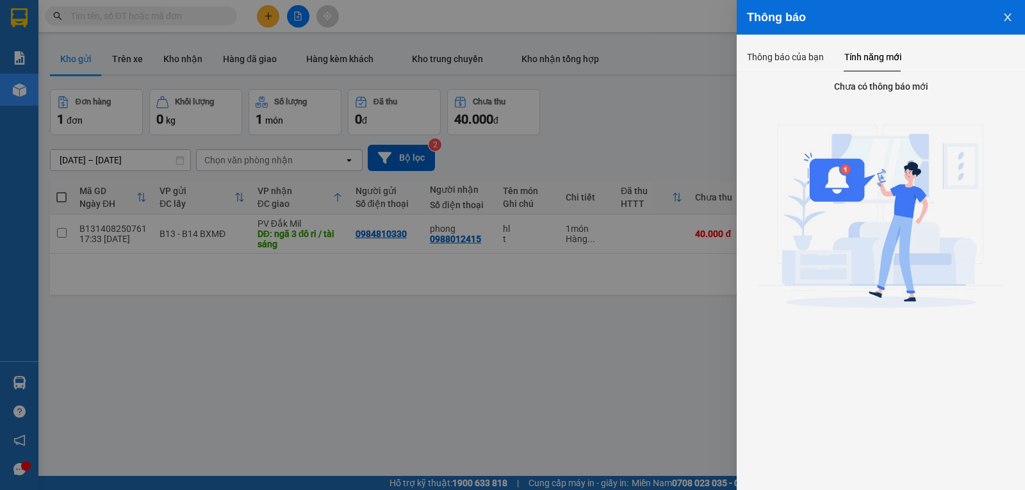
click at [1005, 21] on icon "close" at bounding box center [1007, 17] width 10 height 10
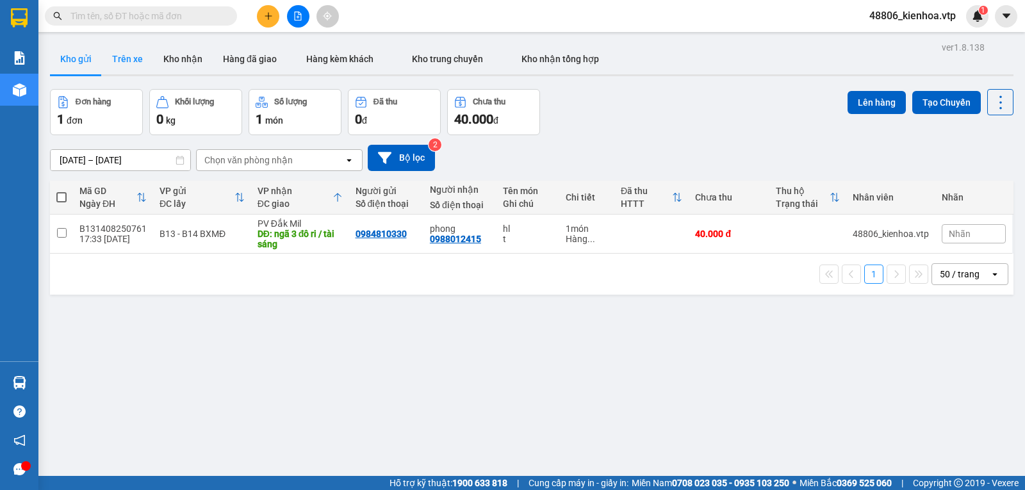
click at [128, 60] on button "Trên xe" at bounding box center [127, 59] width 51 height 31
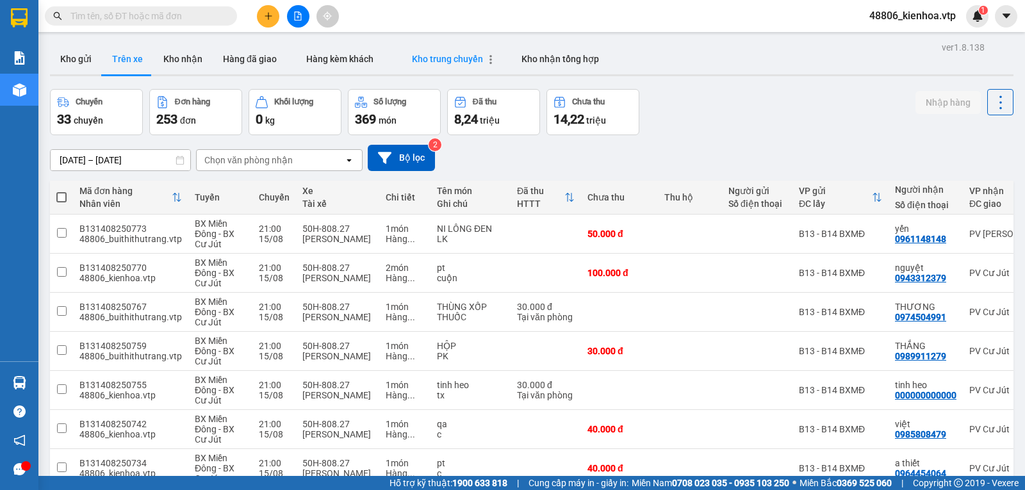
click at [457, 57] on span "Kho trung chuyển" at bounding box center [447, 59] width 71 height 10
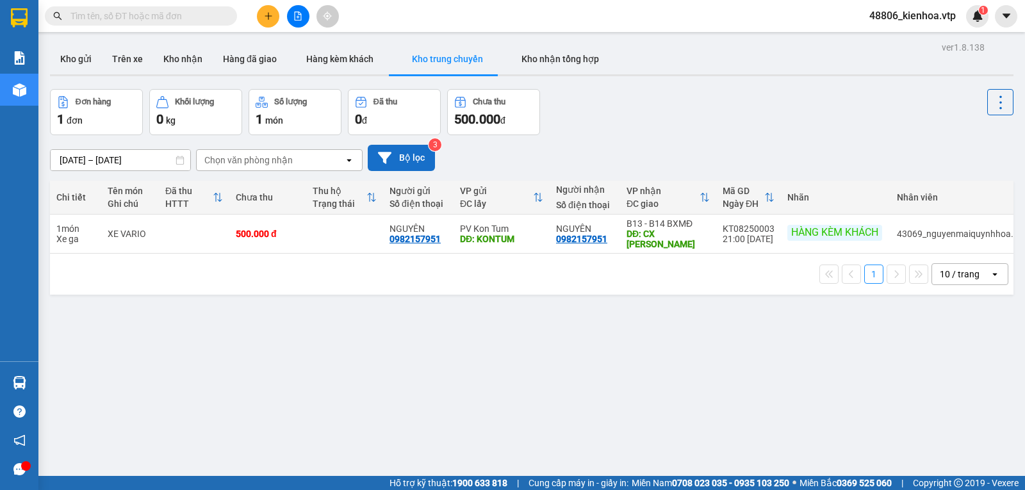
click at [389, 156] on icon at bounding box center [384, 157] width 13 height 13
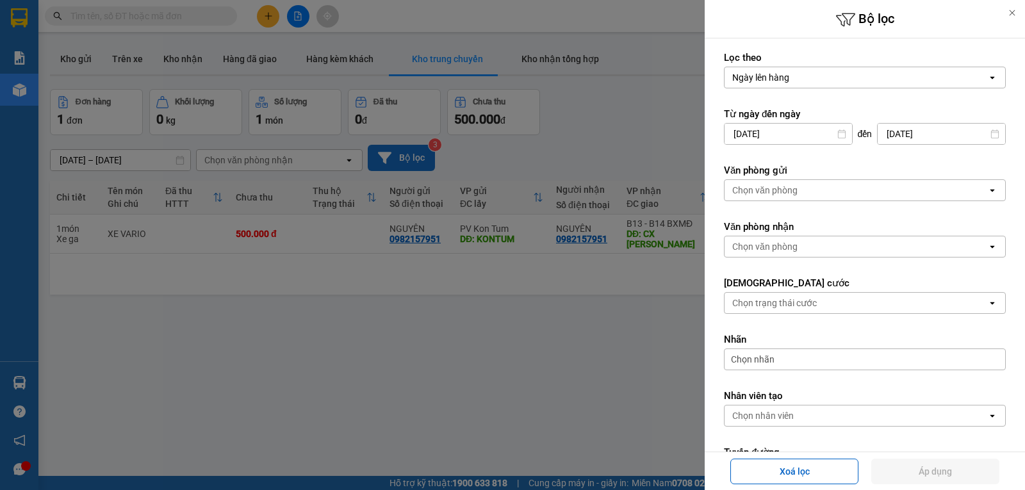
click at [818, 184] on div "Chọn văn phòng" at bounding box center [855, 190] width 263 height 20
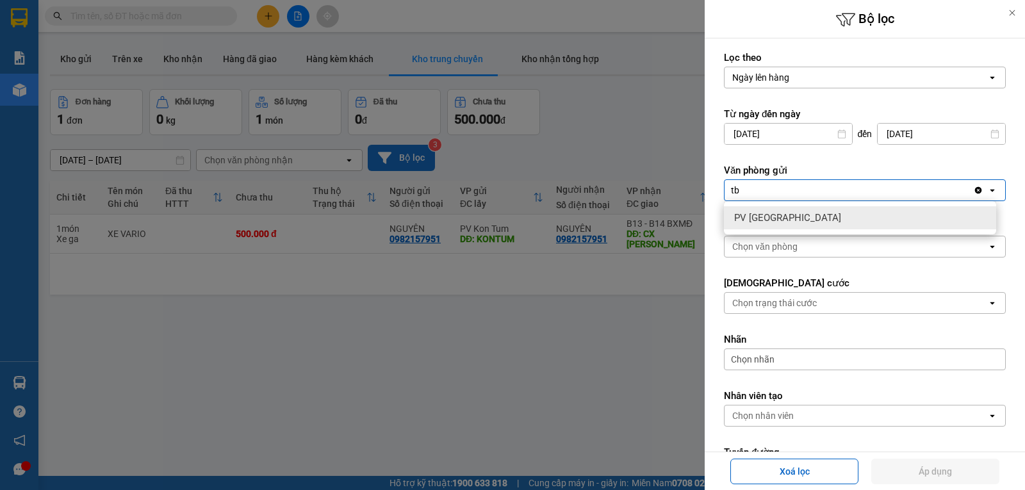
click at [817, 215] on div "PV [GEOGRAPHIC_DATA]" at bounding box center [860, 217] width 272 height 23
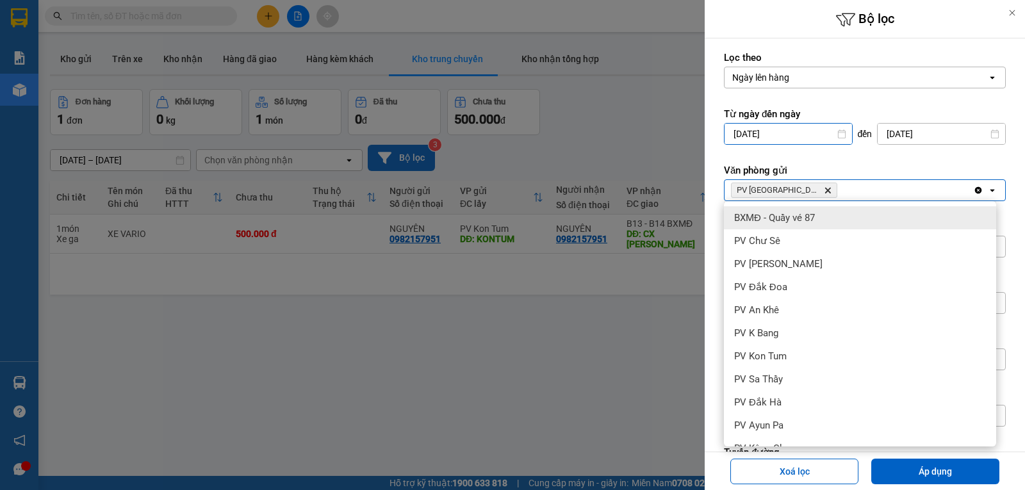
click at [813, 132] on input "[DATE]" at bounding box center [787, 134] width 127 height 20
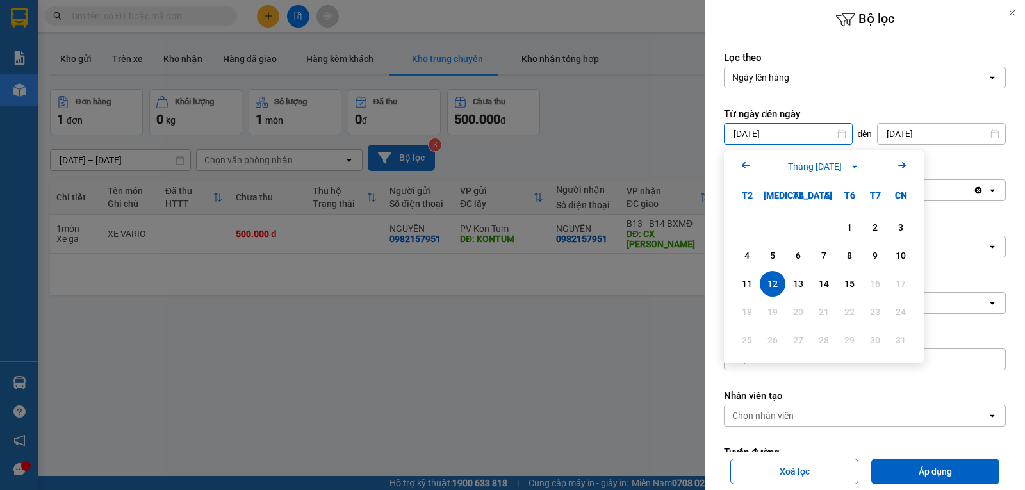
click at [834, 138] on input "[DATE]" at bounding box center [787, 134] width 127 height 20
click at [854, 286] on div "15" at bounding box center [849, 283] width 18 height 15
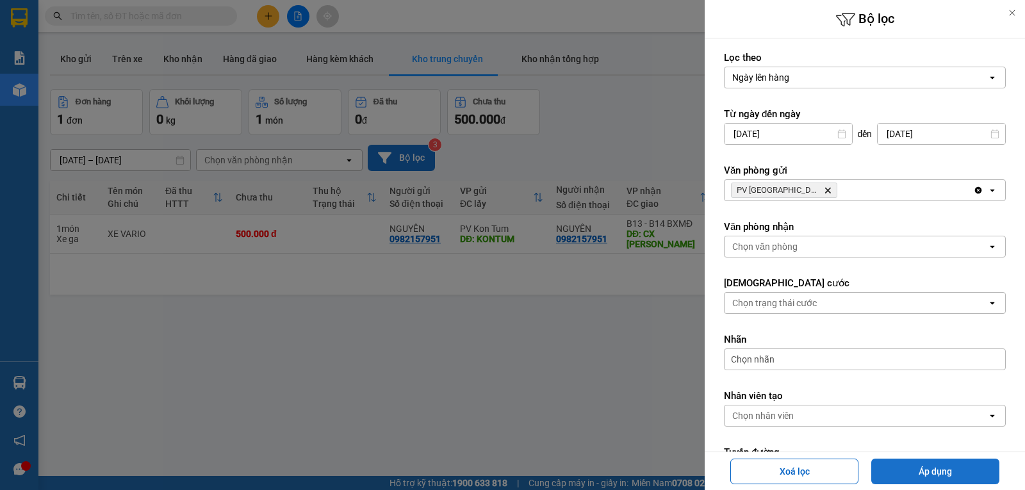
click at [879, 465] on button "Áp dụng" at bounding box center [935, 472] width 128 height 26
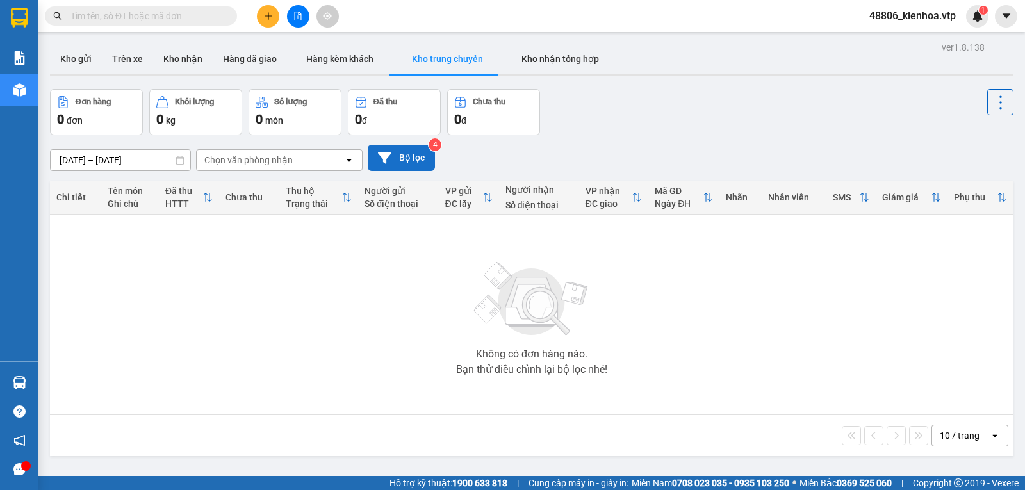
click at [409, 150] on button "Bộ lọc" at bounding box center [401, 158] width 67 height 26
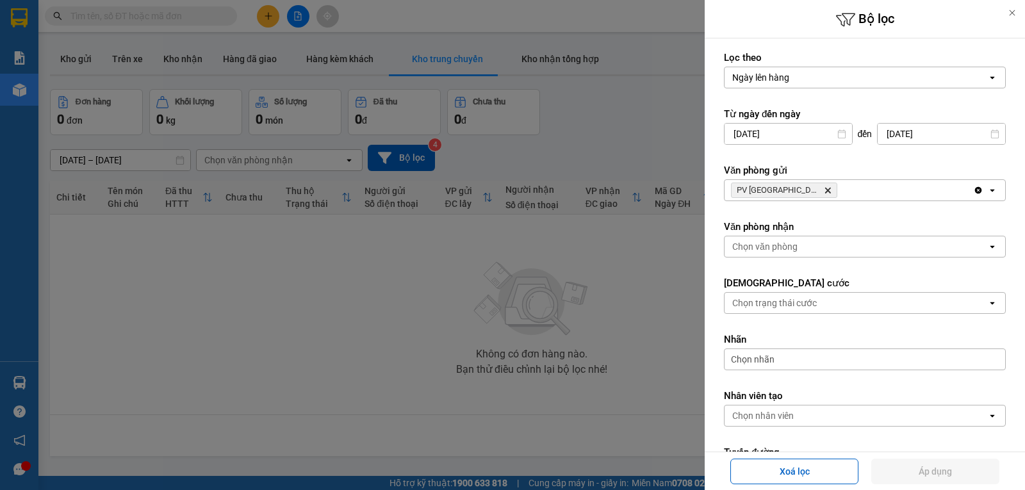
click at [612, 133] on div at bounding box center [512, 245] width 1025 height 490
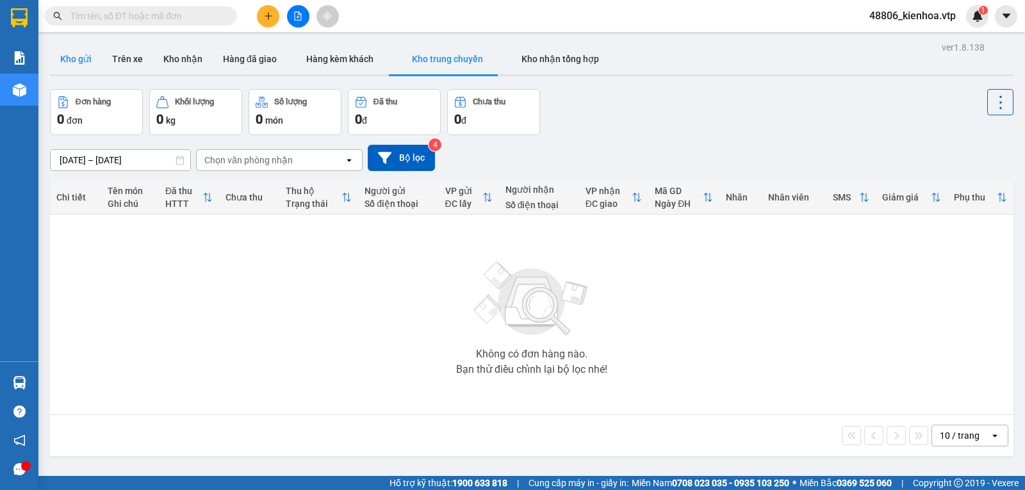
click at [75, 71] on button "Kho gửi" at bounding box center [76, 59] width 52 height 31
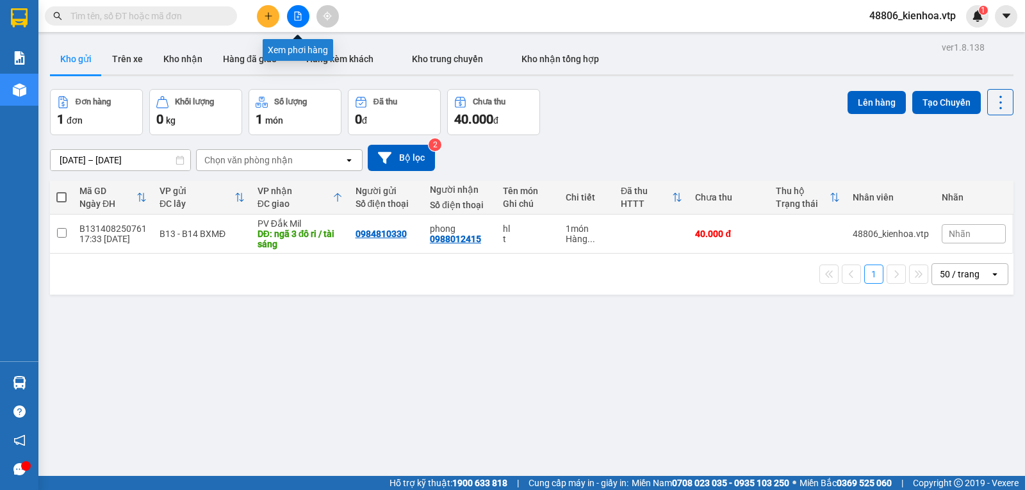
click at [305, 20] on button at bounding box center [298, 16] width 22 height 22
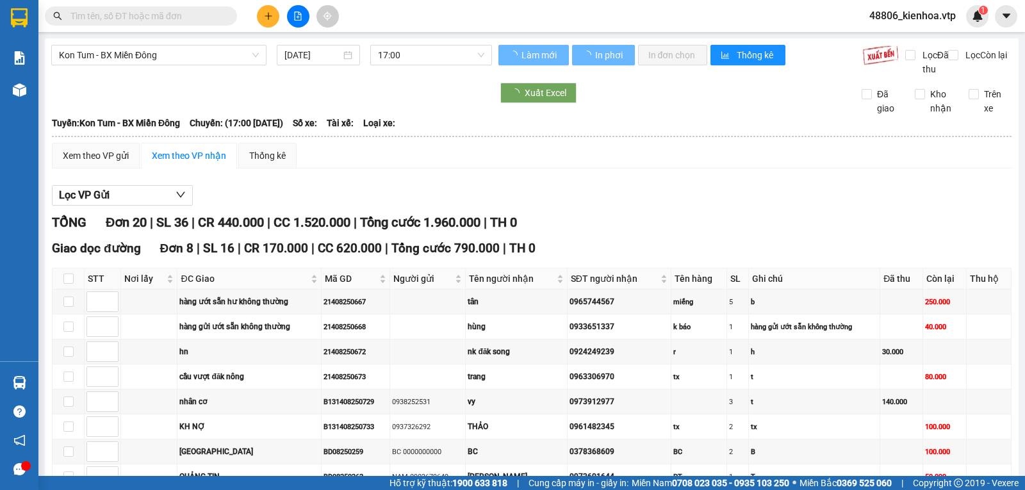
click at [151, 17] on input "text" at bounding box center [145, 16] width 151 height 14
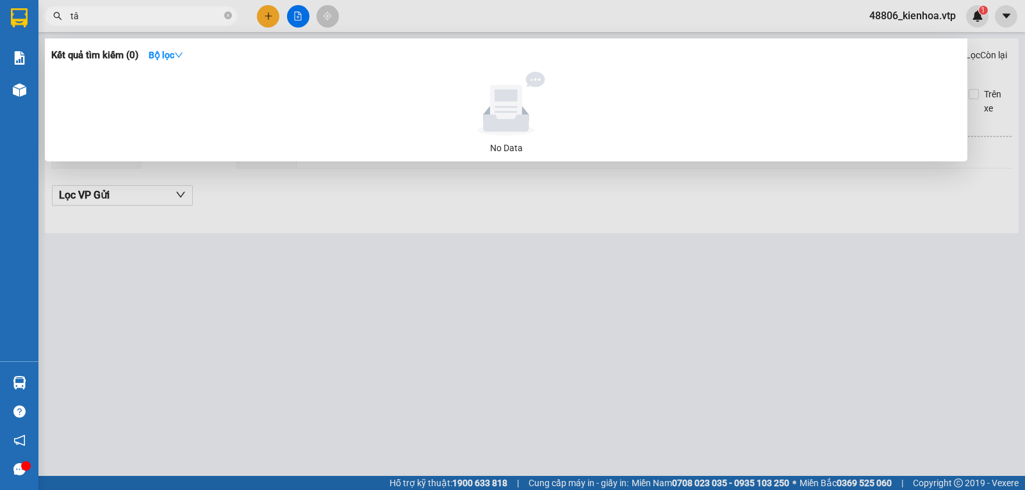
click at [458, 12] on div at bounding box center [512, 245] width 1025 height 490
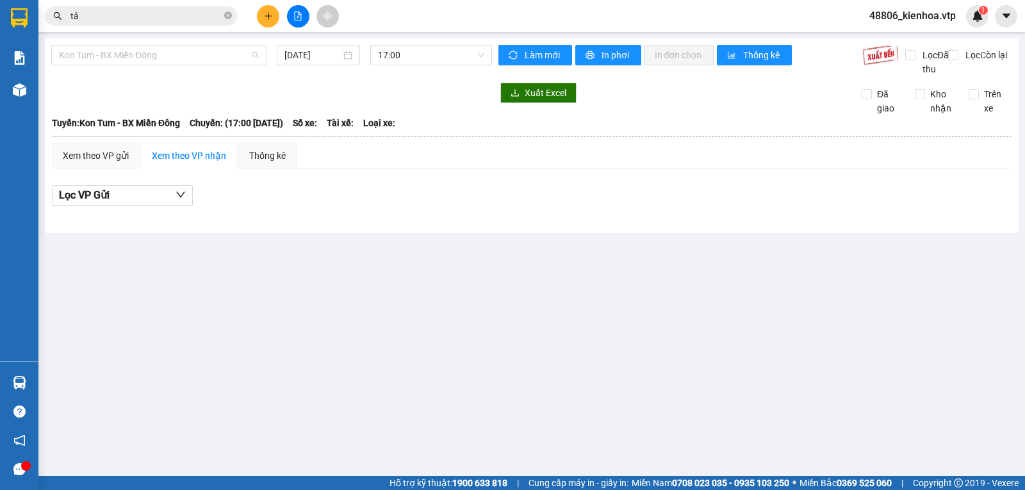
click at [150, 53] on span "Kon Tum - BX Miền Đông" at bounding box center [159, 54] width 200 height 19
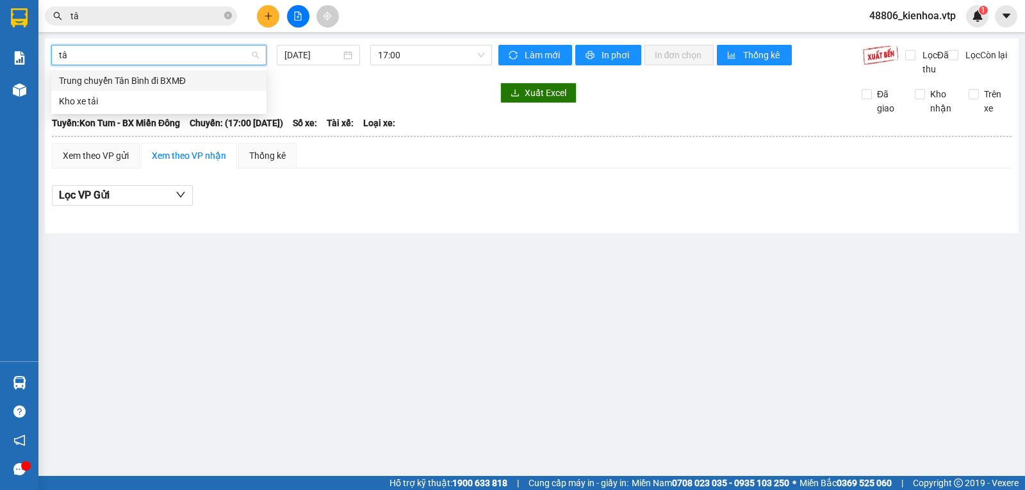
click at [158, 83] on div "Trung chuyển Tân Bình đi BXMĐ" at bounding box center [159, 81] width 200 height 14
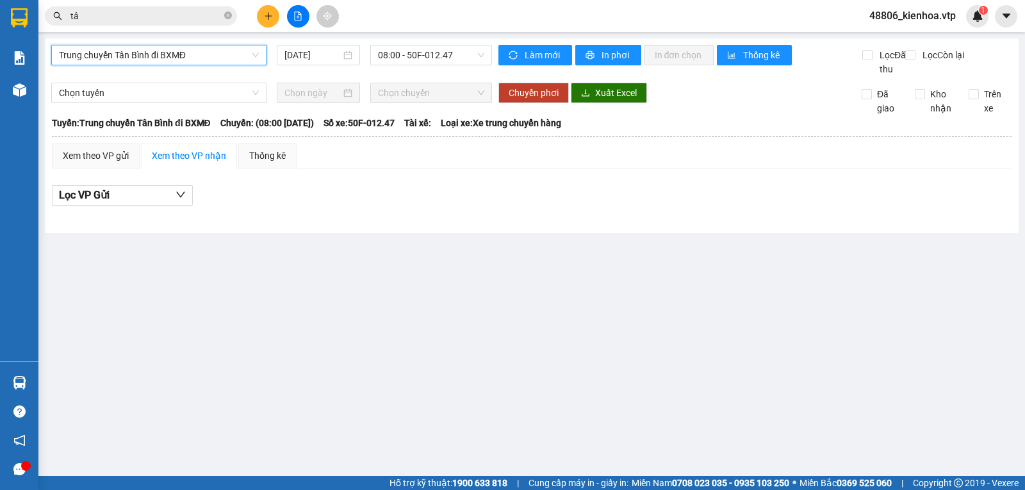
click at [434, 60] on span "08:00 - 50F-012.47" at bounding box center [431, 54] width 106 height 19
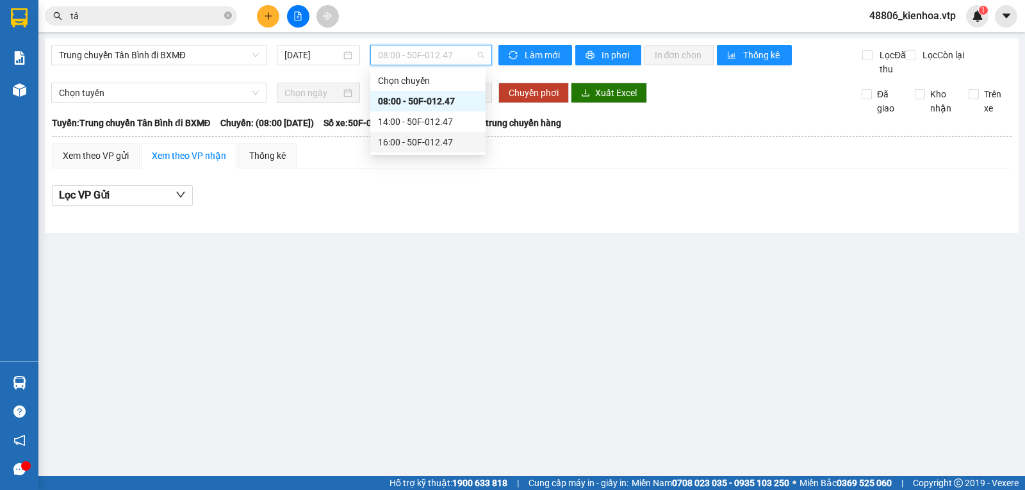
click at [421, 143] on div "16:00 - 50F-012.47" at bounding box center [428, 142] width 100 height 14
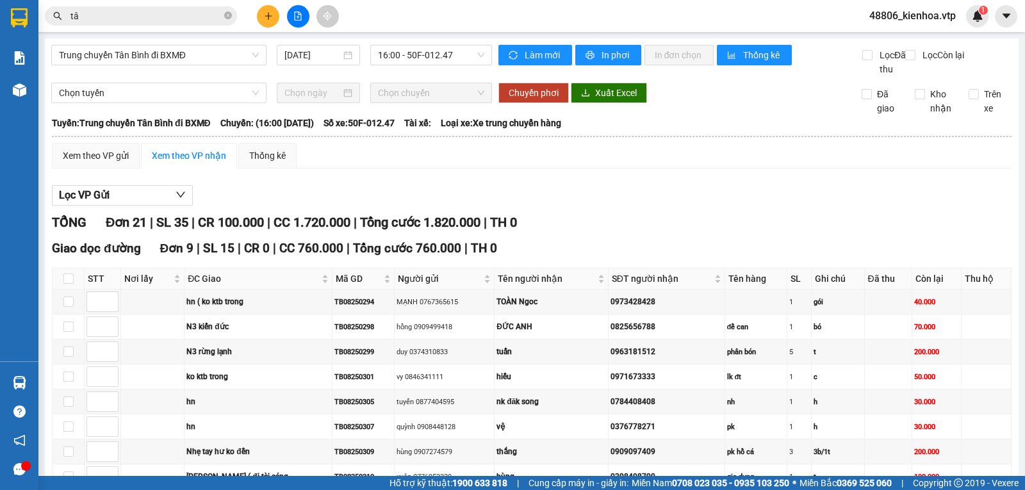
click at [90, 163] on div "Xem theo VP gửi" at bounding box center [96, 156] width 66 height 14
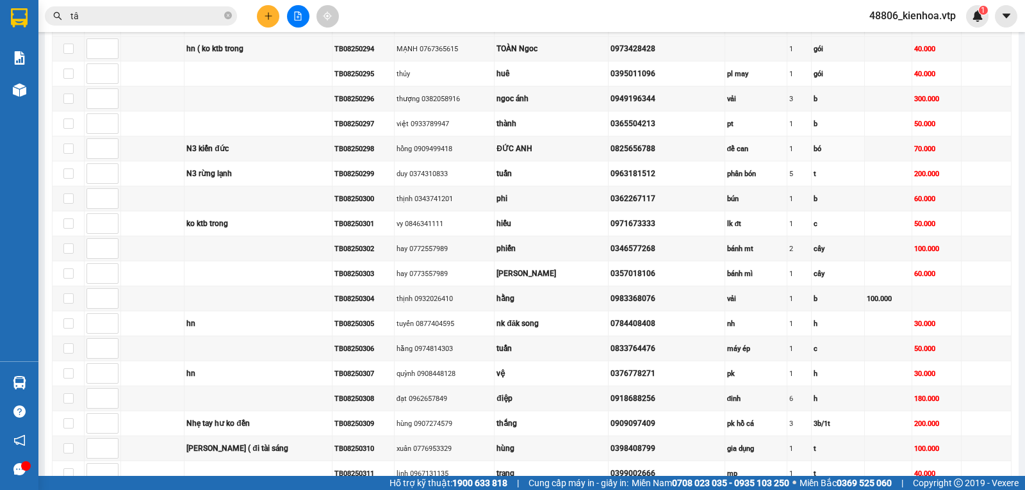
scroll to position [256, 0]
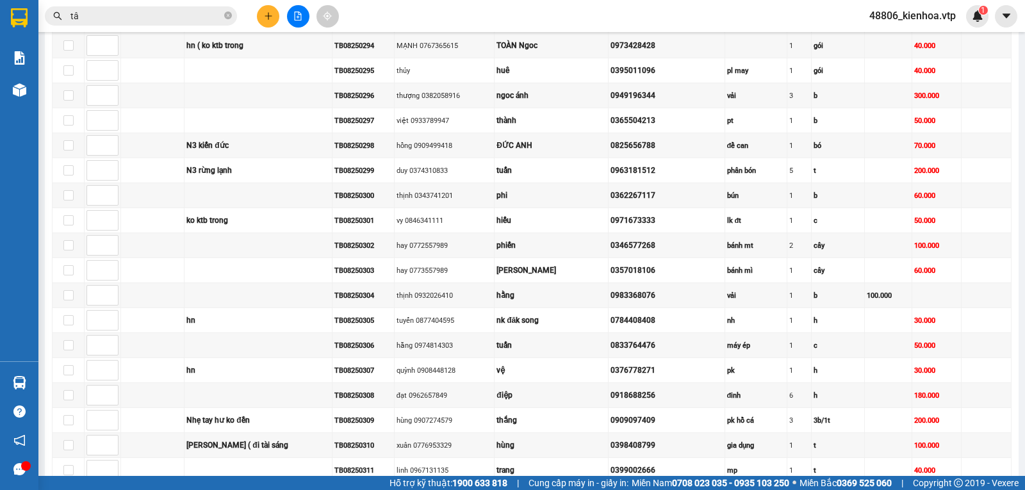
click at [70, 33] on th at bounding box center [69, 22] width 32 height 21
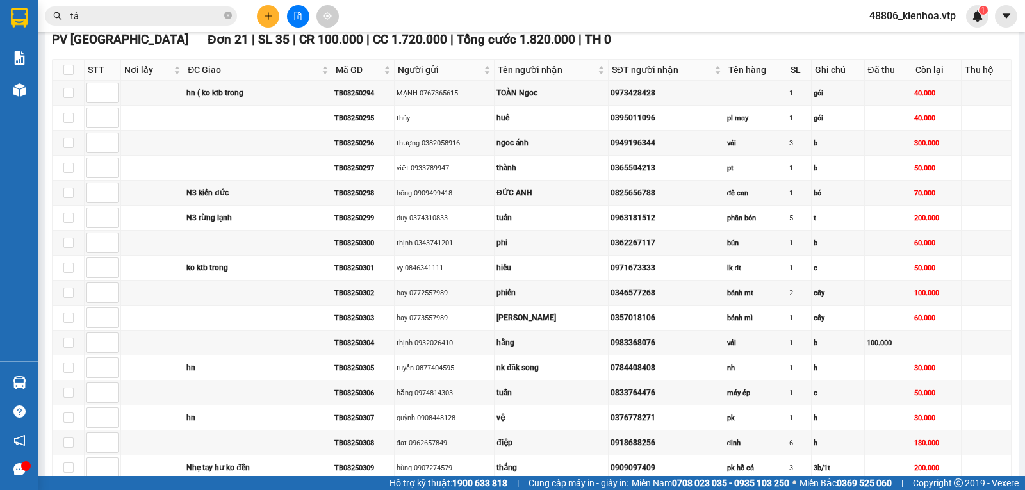
scroll to position [128, 0]
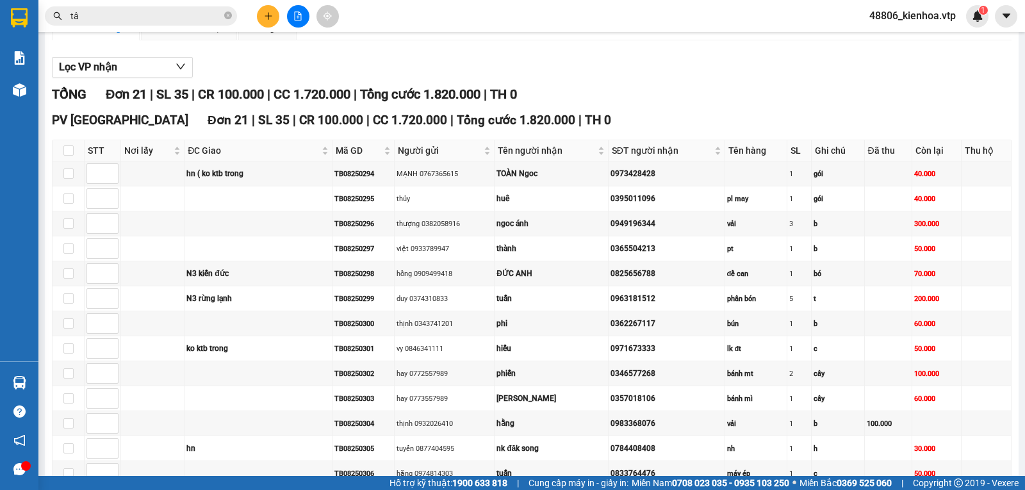
click at [71, 156] on input "checkbox" at bounding box center [68, 150] width 10 height 10
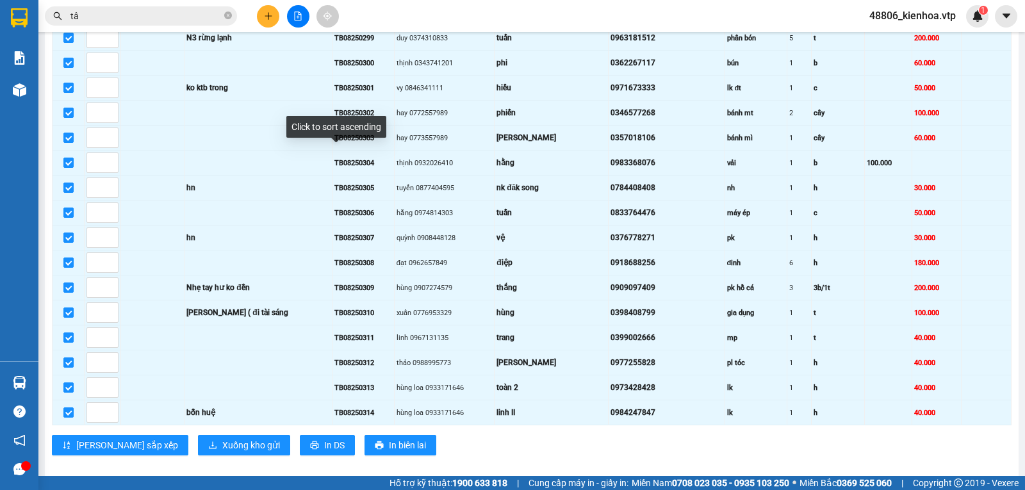
scroll to position [418, 0]
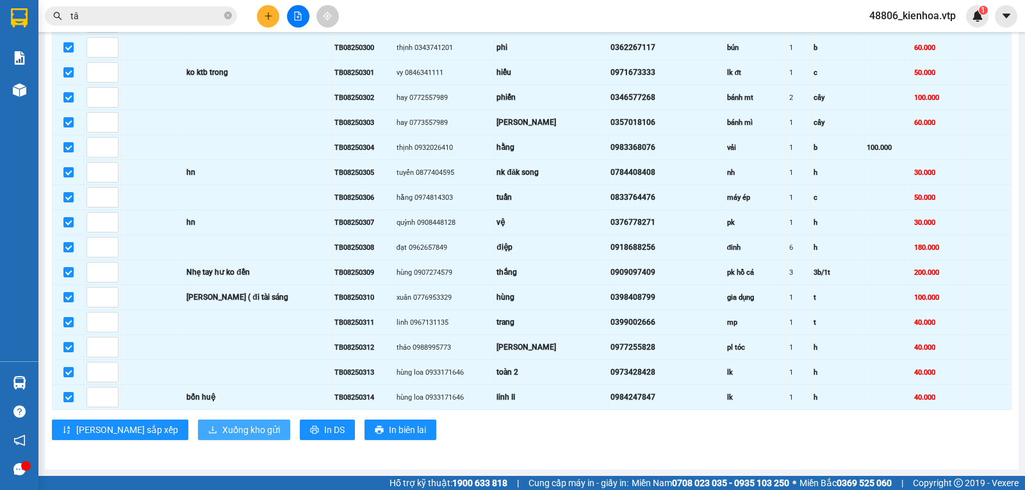
click at [222, 426] on span "Xuống kho gửi" at bounding box center [251, 430] width 58 height 14
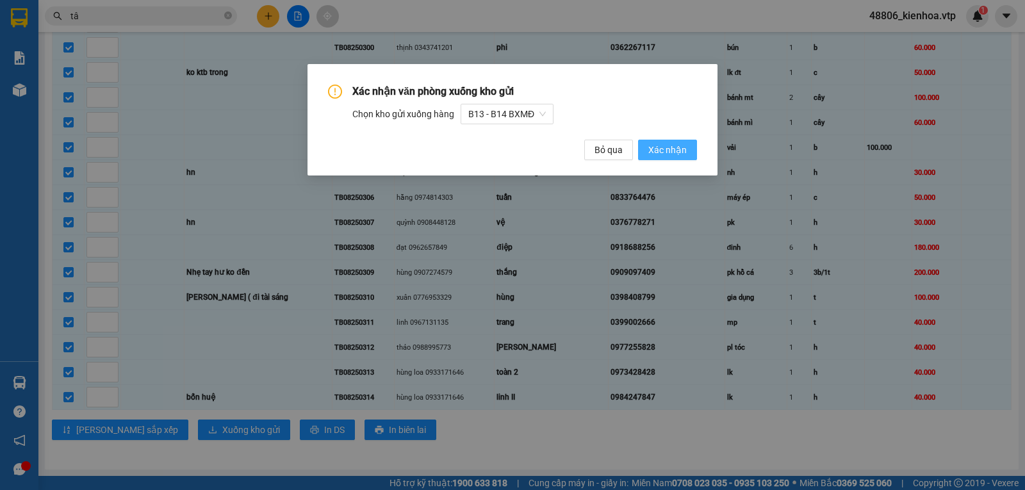
click at [662, 144] on span "Xác nhận" at bounding box center [667, 150] width 38 height 14
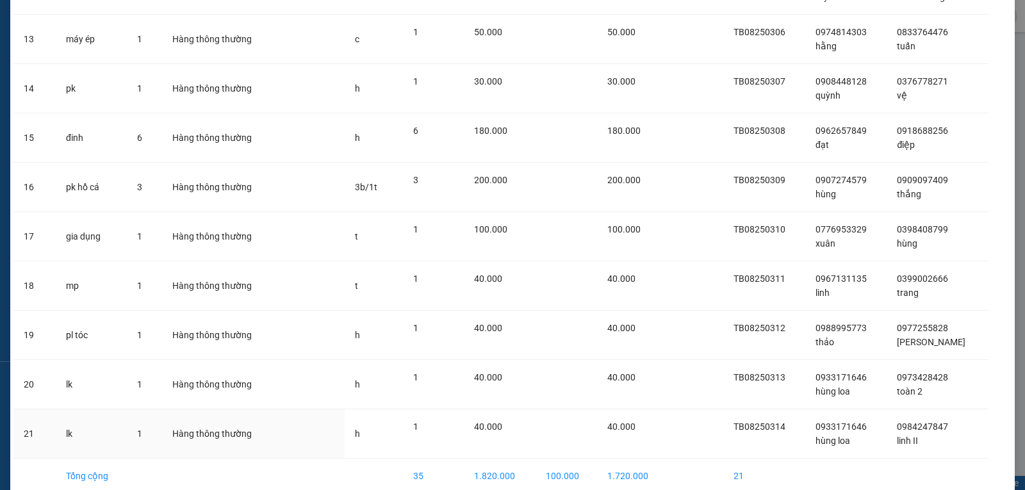
scroll to position [747, 0]
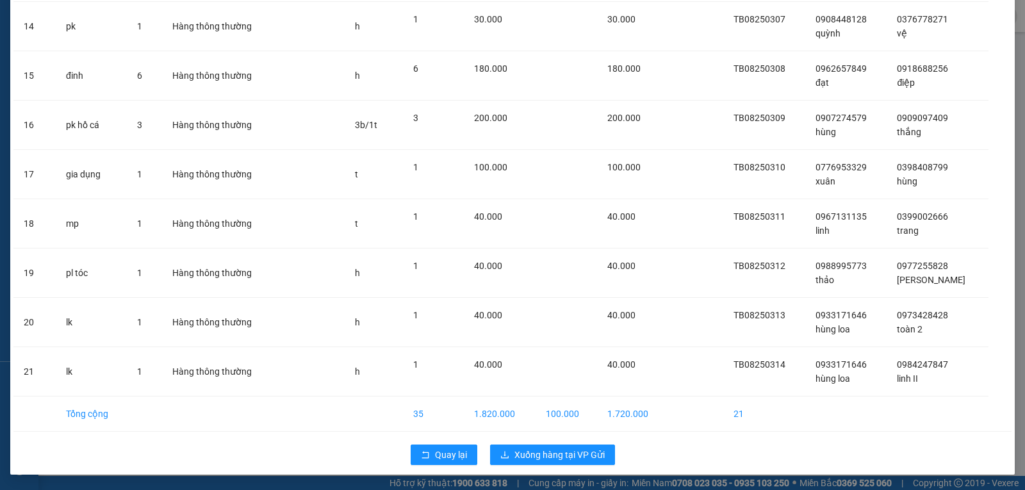
click at [565, 443] on div "Quay lại Xuống hàng tại VP Gửi" at bounding box center [512, 454] width 998 height 33
click at [559, 453] on span "Xuống hàng tại VP Gửi" at bounding box center [559, 455] width 90 height 14
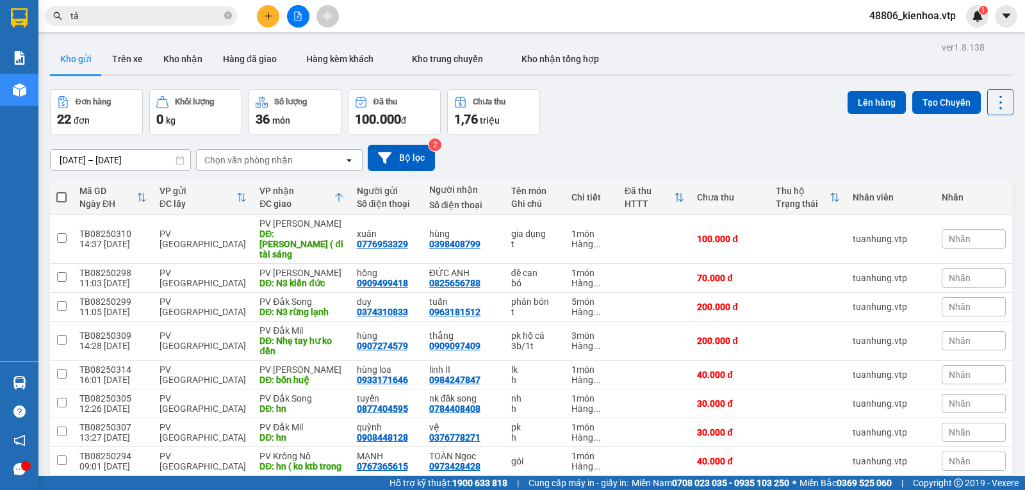
click at [265, 166] on div "Chọn văn phòng nhận" at bounding box center [248, 160] width 88 height 13
click at [265, 188] on div "PV [PERSON_NAME]" at bounding box center [279, 191] width 167 height 23
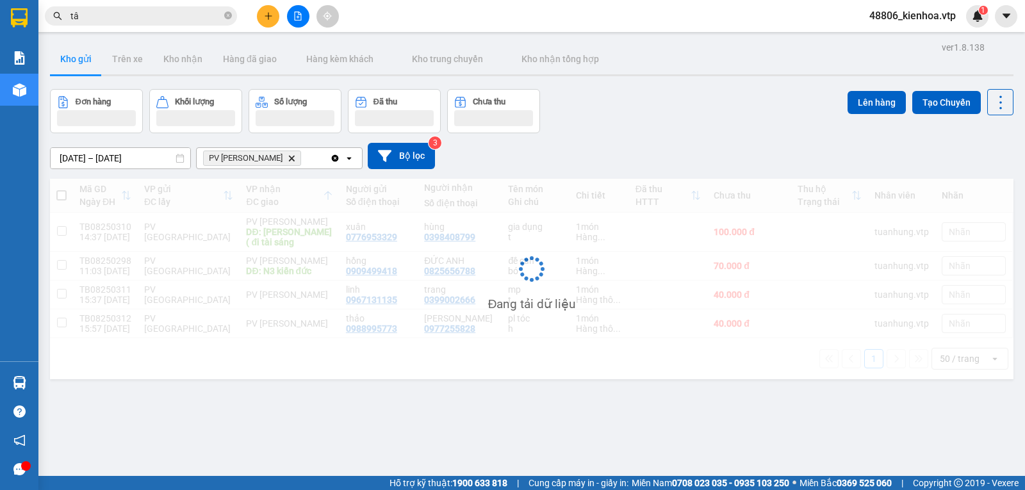
click at [302, 161] on div "PV [PERSON_NAME]" at bounding box center [263, 158] width 133 height 20
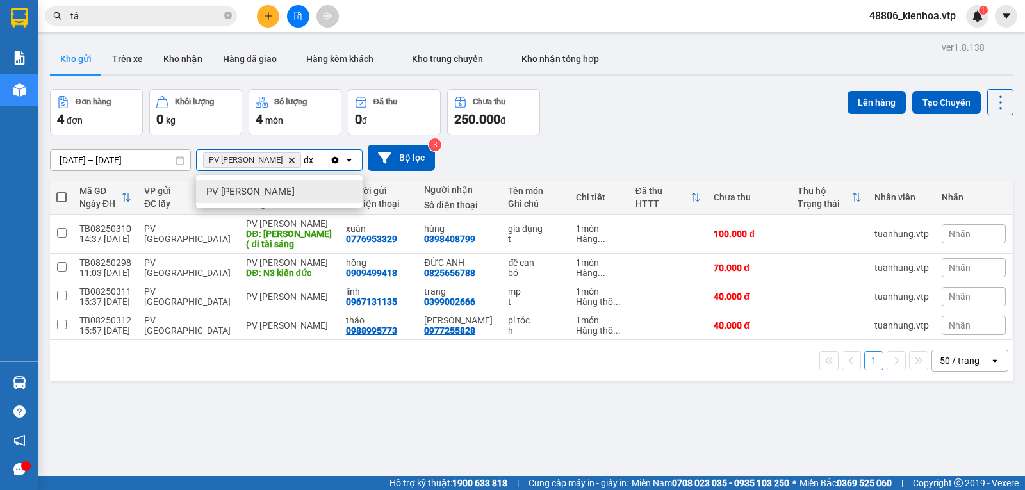
click at [288, 197] on div "PV [PERSON_NAME]" at bounding box center [279, 191] width 167 height 23
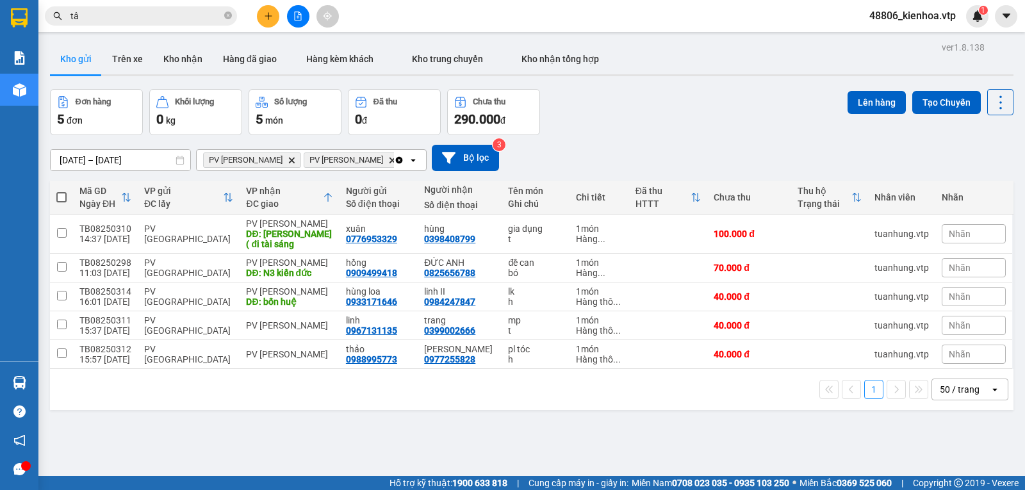
click at [63, 202] on span at bounding box center [61, 197] width 10 height 10
click at [61, 191] on input "checkbox" at bounding box center [61, 191] width 0 height 0
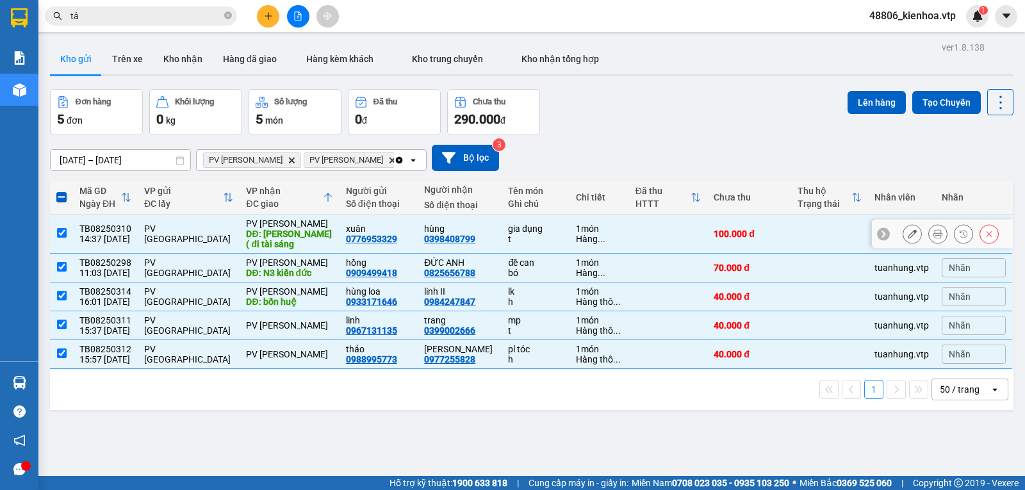
click at [58, 238] on input "checkbox" at bounding box center [62, 233] width 10 height 10
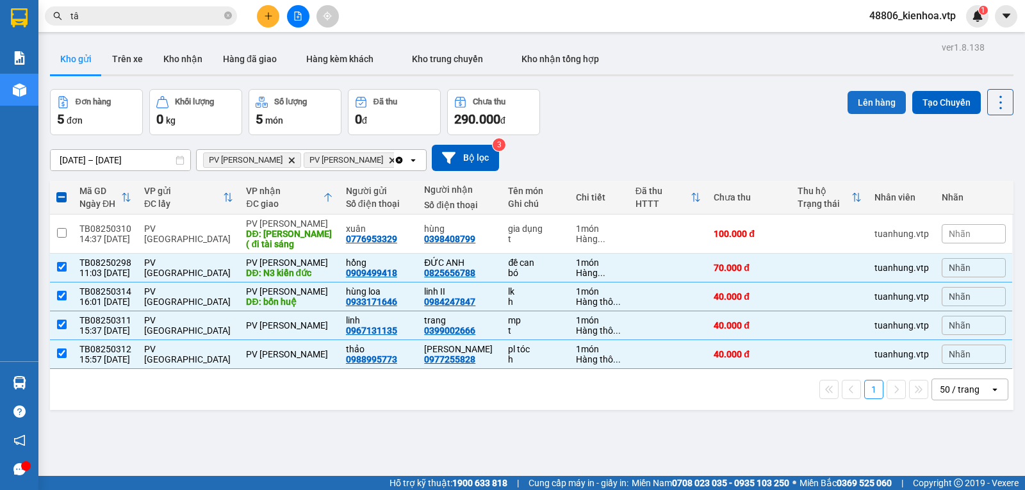
click at [865, 101] on button "Lên hàng" at bounding box center [876, 102] width 58 height 23
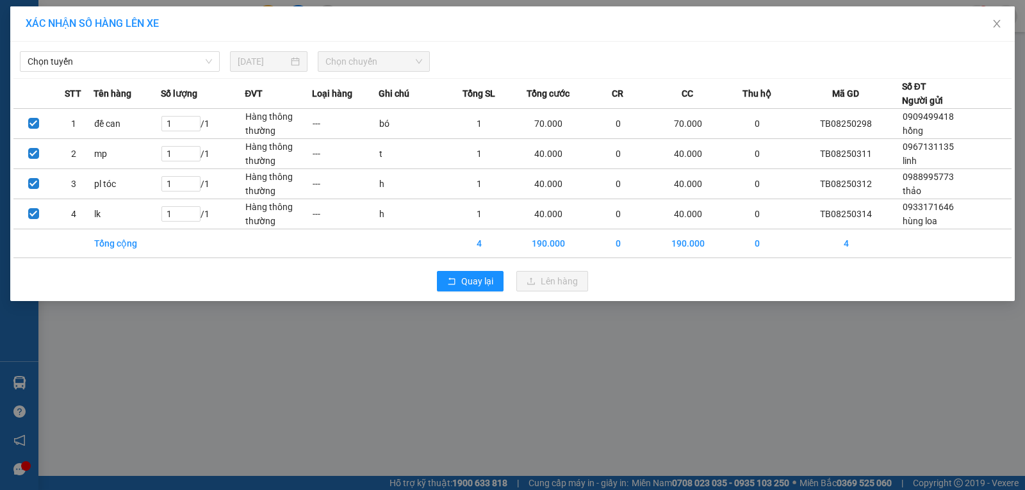
click at [141, 58] on span "Chọn tuyến" at bounding box center [120, 61] width 184 height 19
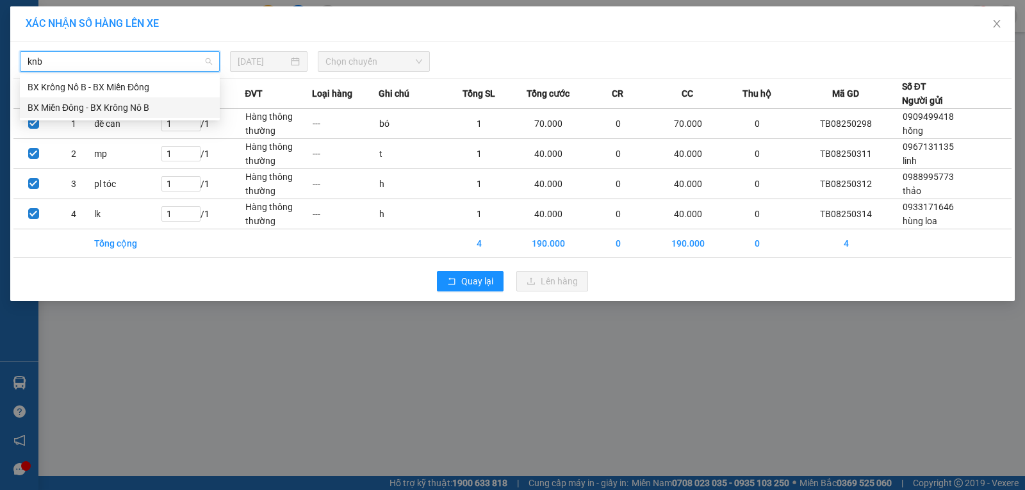
click at [69, 104] on div "BX Miền Đông - BX Krông Nô B" at bounding box center [120, 108] width 184 height 14
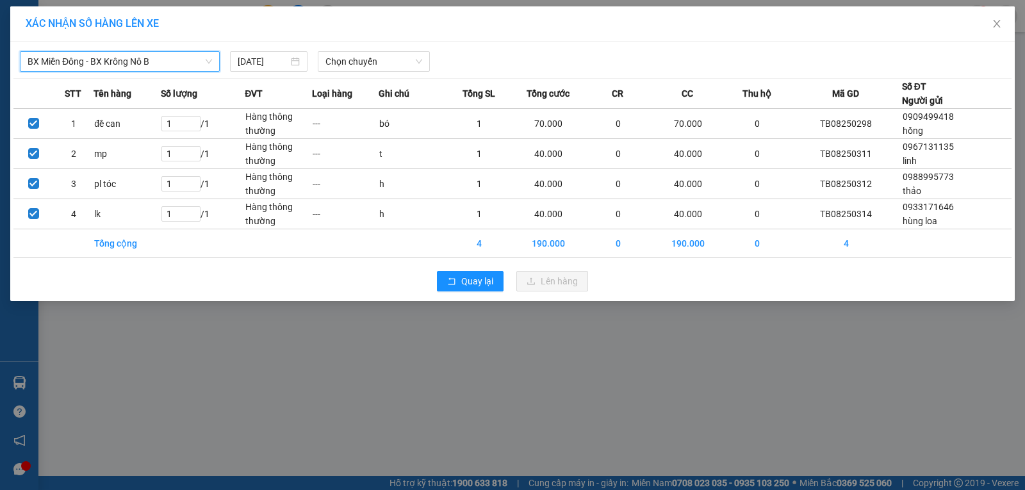
drag, startPoint x: 386, startPoint y: 56, endPoint x: 378, endPoint y: 71, distance: 16.9
click at [386, 56] on span "Chọn chuyến" at bounding box center [373, 61] width 97 height 19
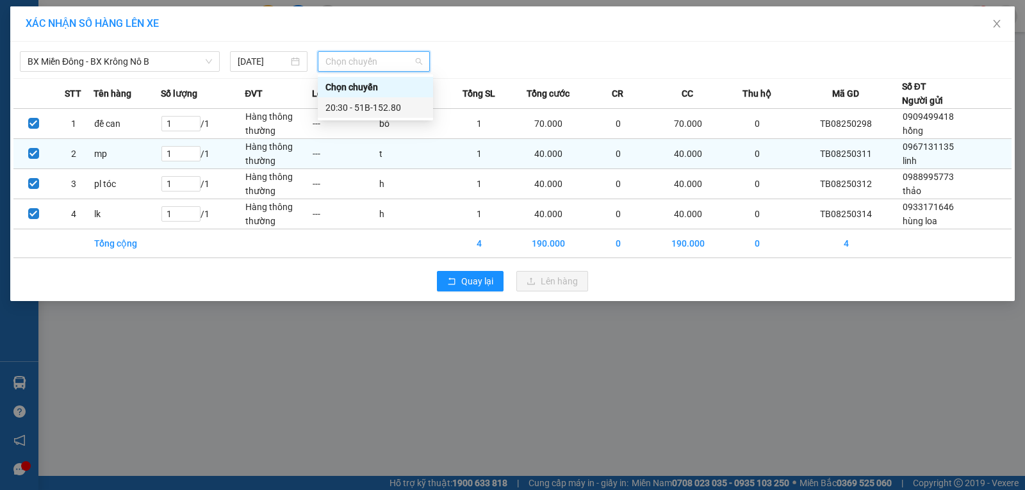
drag, startPoint x: 360, startPoint y: 110, endPoint x: 422, endPoint y: 162, distance: 81.3
click at [359, 110] on div "20:30 - 51B-152.80" at bounding box center [375, 108] width 100 height 14
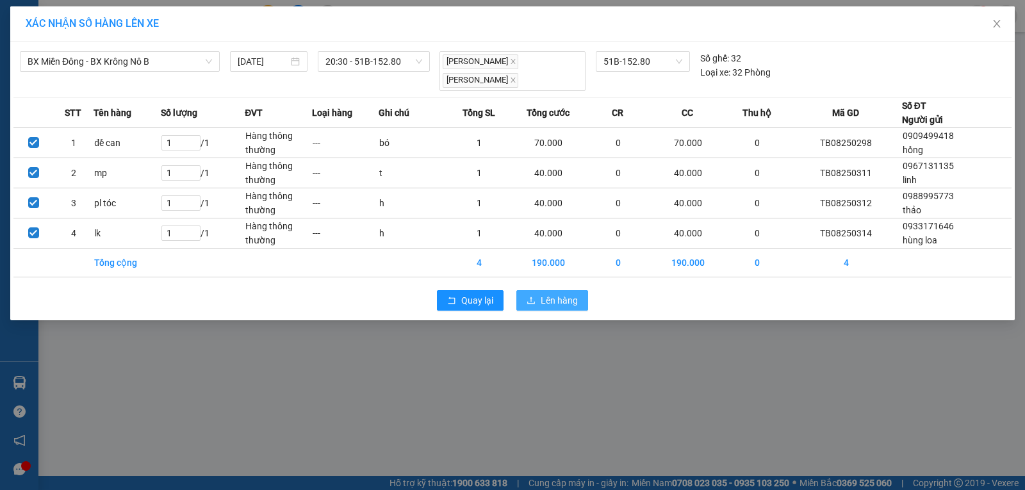
click at [534, 298] on icon "upload" at bounding box center [530, 300] width 9 height 9
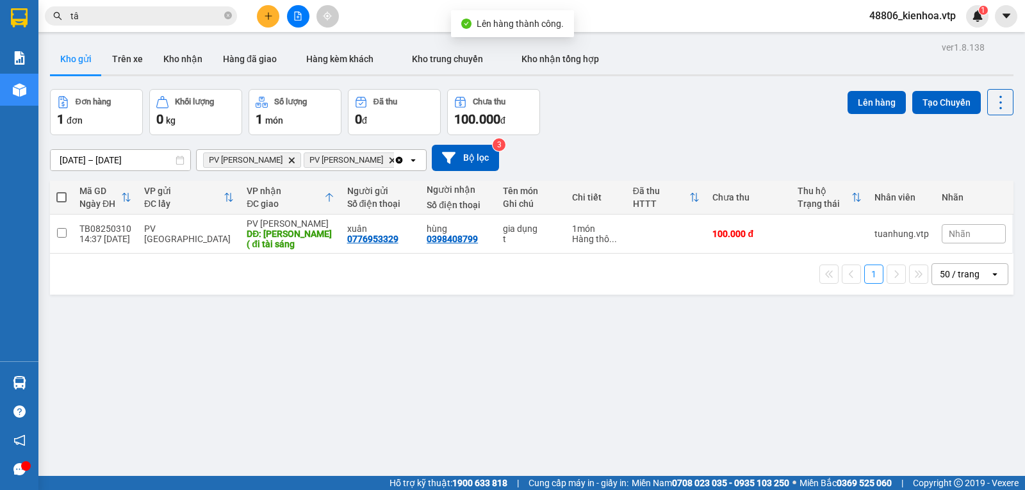
click at [288, 164] on icon "Delete" at bounding box center [292, 160] width 8 height 8
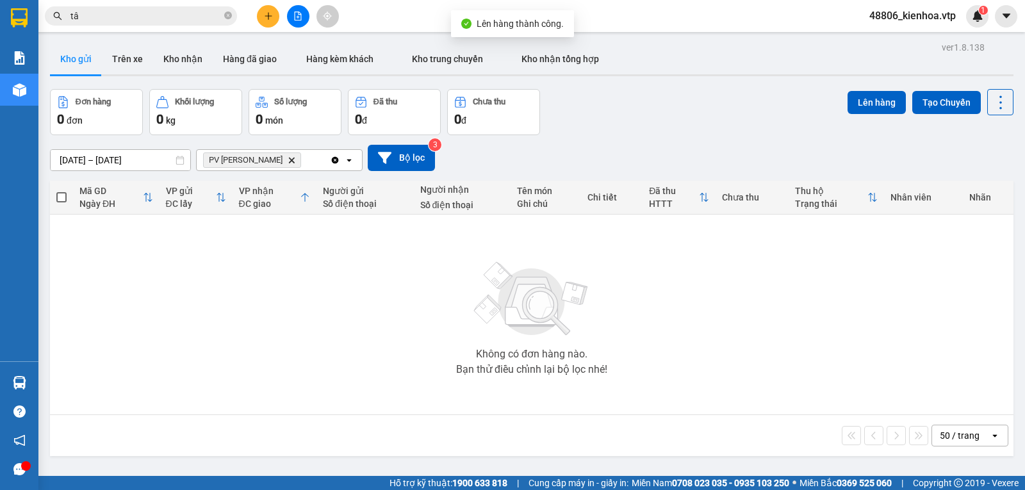
click at [270, 159] on span "PV Đức Xuyên Delete" at bounding box center [252, 159] width 98 height 15
click at [288, 163] on icon "Delete" at bounding box center [292, 160] width 8 height 8
click at [260, 165] on div "Chọn văn phòng nhận" at bounding box center [270, 160] width 147 height 20
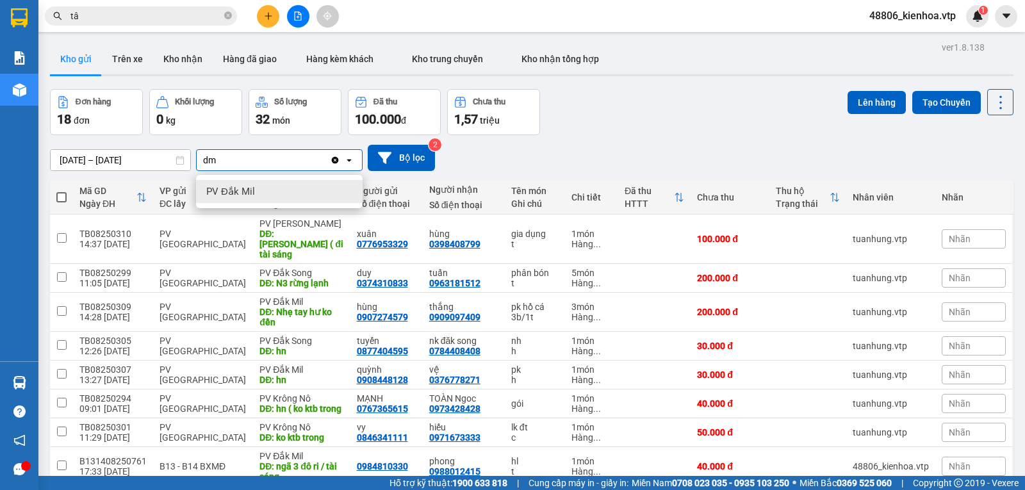
drag, startPoint x: 248, startPoint y: 188, endPoint x: 192, endPoint y: 193, distance: 56.7
click at [248, 188] on span "PV Đắk Mil" at bounding box center [230, 191] width 49 height 13
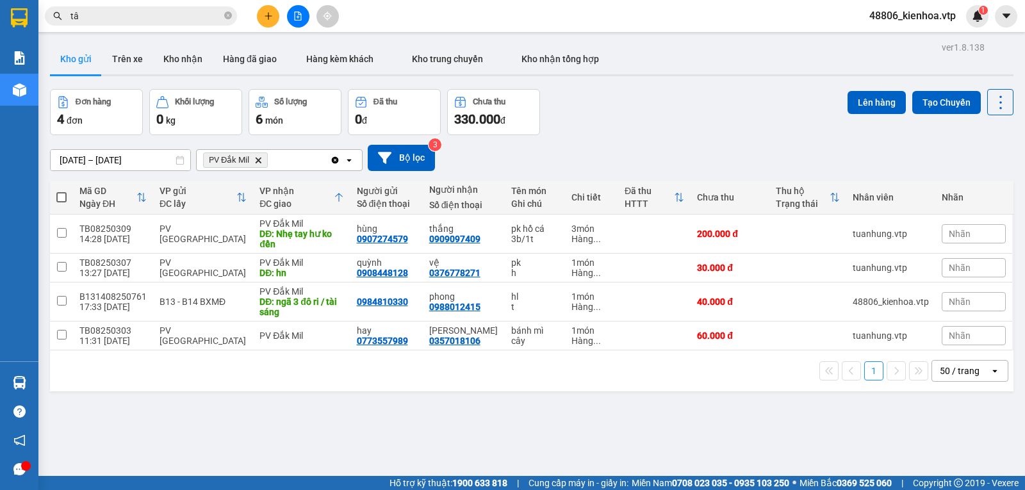
click at [64, 202] on span at bounding box center [61, 197] width 10 height 10
click at [61, 191] on input "checkbox" at bounding box center [61, 191] width 0 height 0
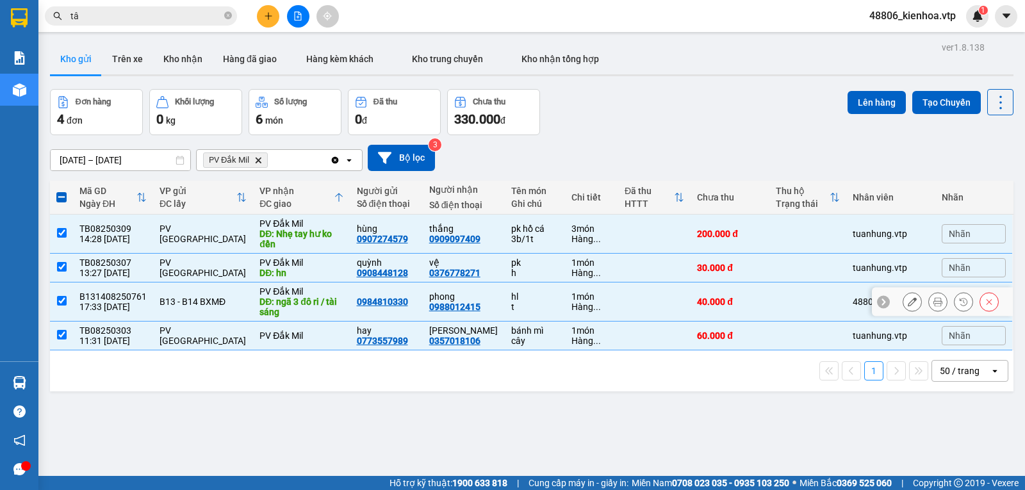
drag, startPoint x: 63, startPoint y: 306, endPoint x: 99, endPoint y: 297, distance: 37.7
click at [61, 305] on input "checkbox" at bounding box center [62, 301] width 10 height 10
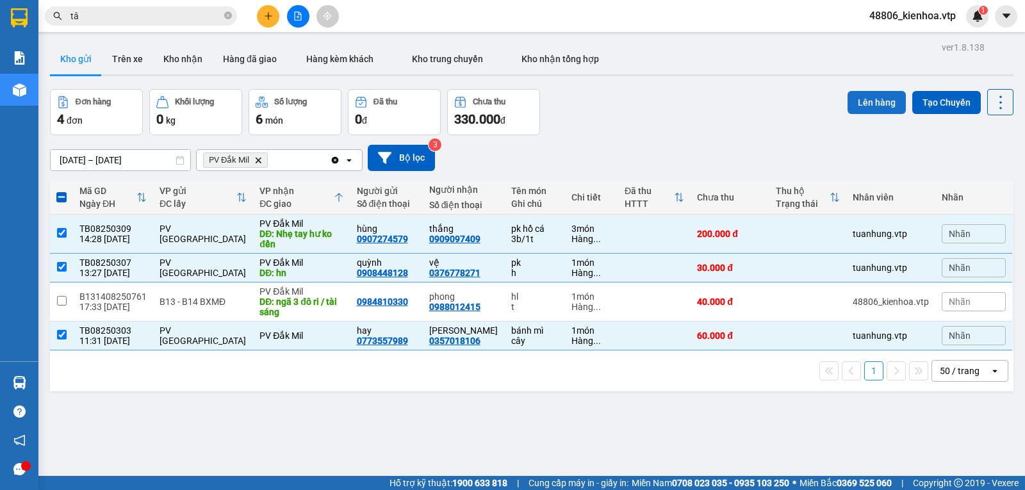
click at [863, 99] on button "Lên hàng" at bounding box center [876, 102] width 58 height 23
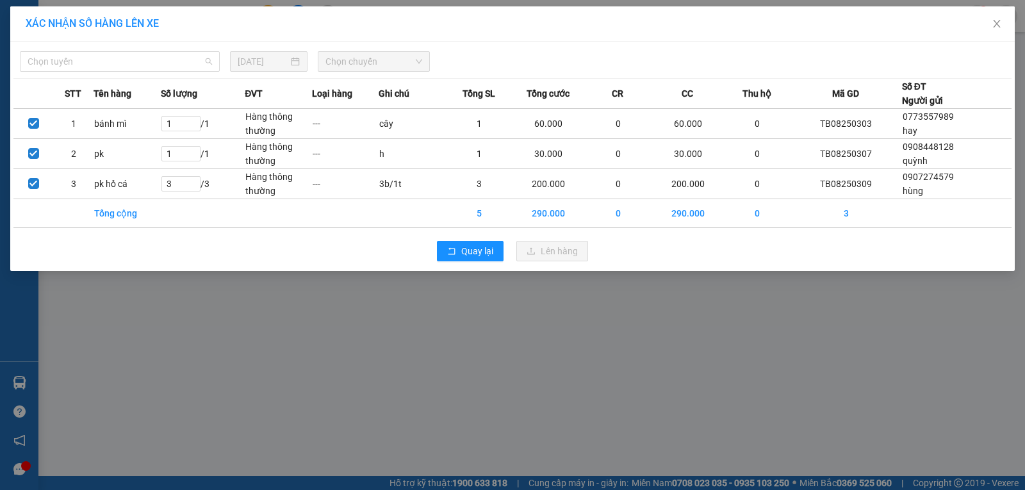
click at [95, 60] on span "Chọn tuyến" at bounding box center [120, 61] width 184 height 19
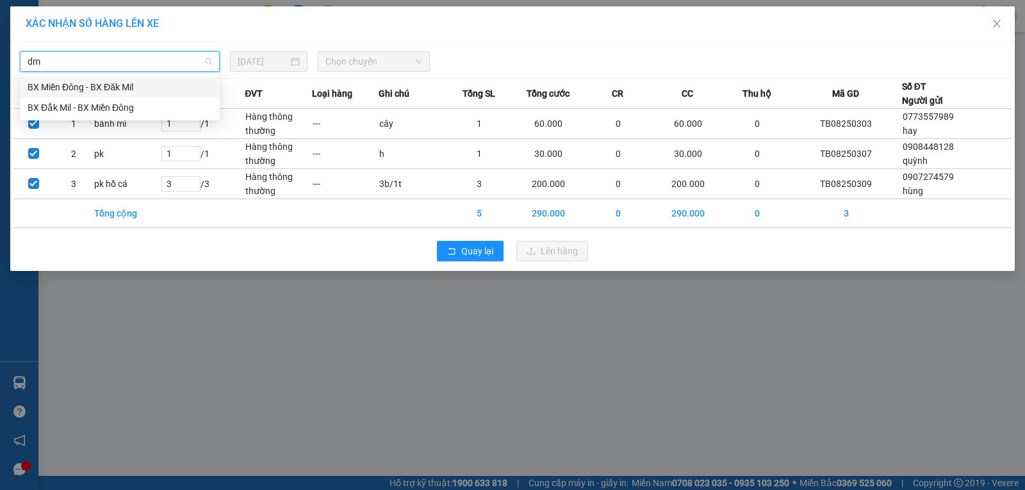
click at [95, 86] on div "BX Miền Đông - BX Đăk Mil" at bounding box center [120, 87] width 184 height 14
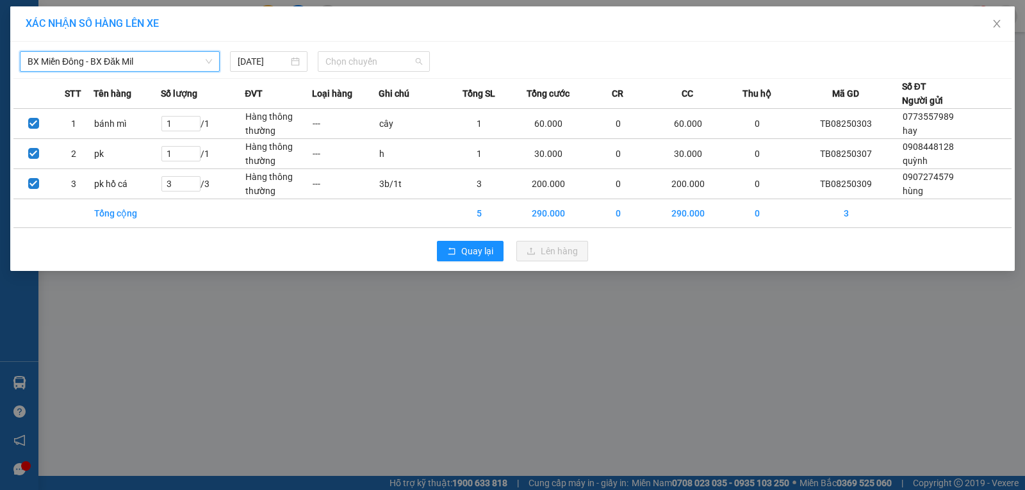
drag, startPoint x: 386, startPoint y: 66, endPoint x: 378, endPoint y: 79, distance: 14.6
click at [385, 66] on span "Chọn chuyến" at bounding box center [373, 61] width 97 height 19
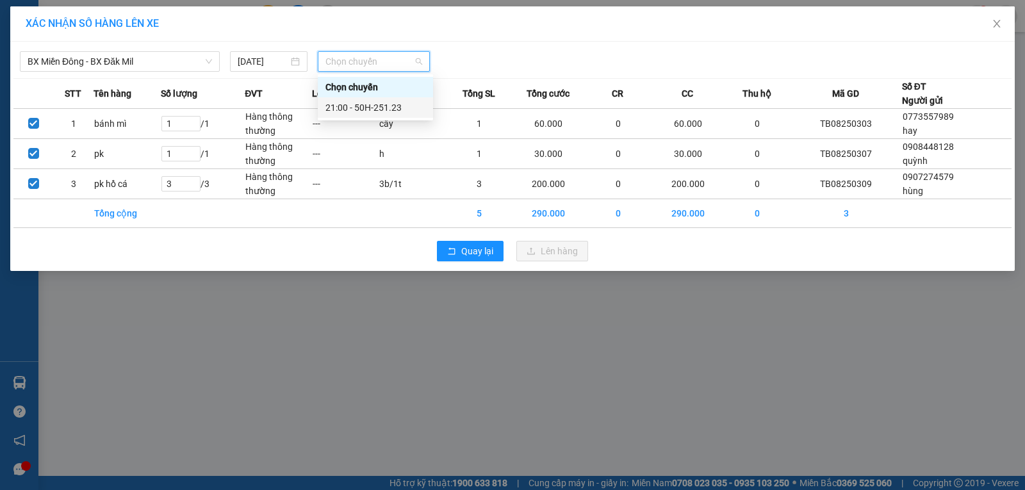
click at [371, 110] on div "21:00 - 50H-251.23" at bounding box center [375, 108] width 100 height 14
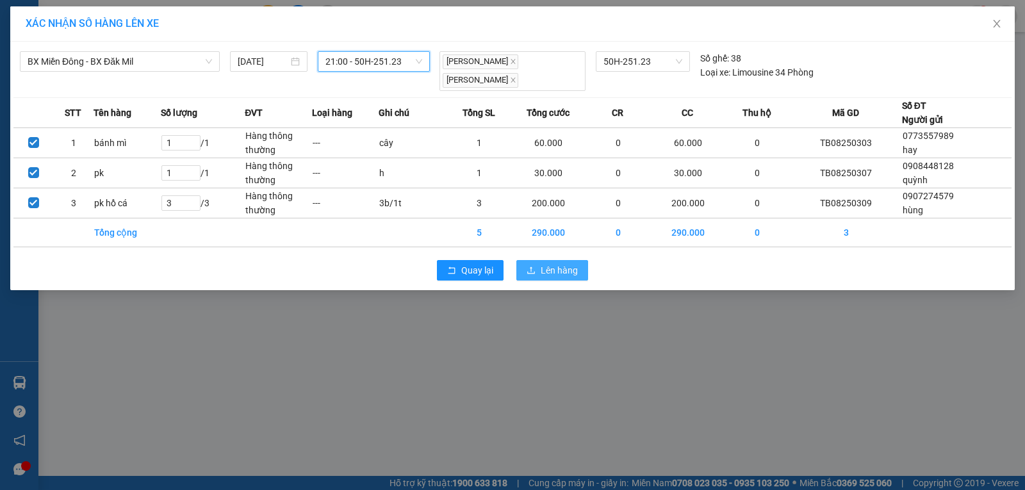
click at [542, 277] on span "Lên hàng" at bounding box center [559, 270] width 37 height 14
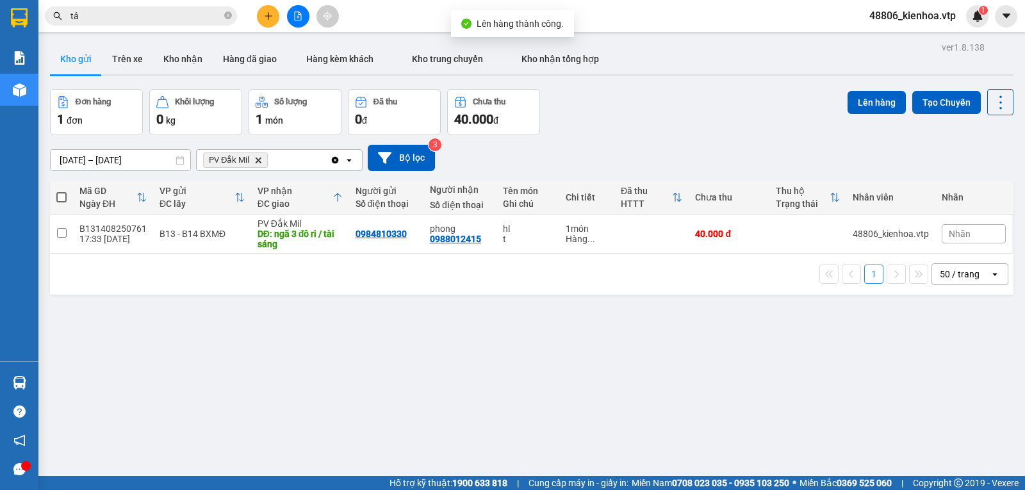
click at [258, 164] on icon "Delete" at bounding box center [258, 160] width 8 height 8
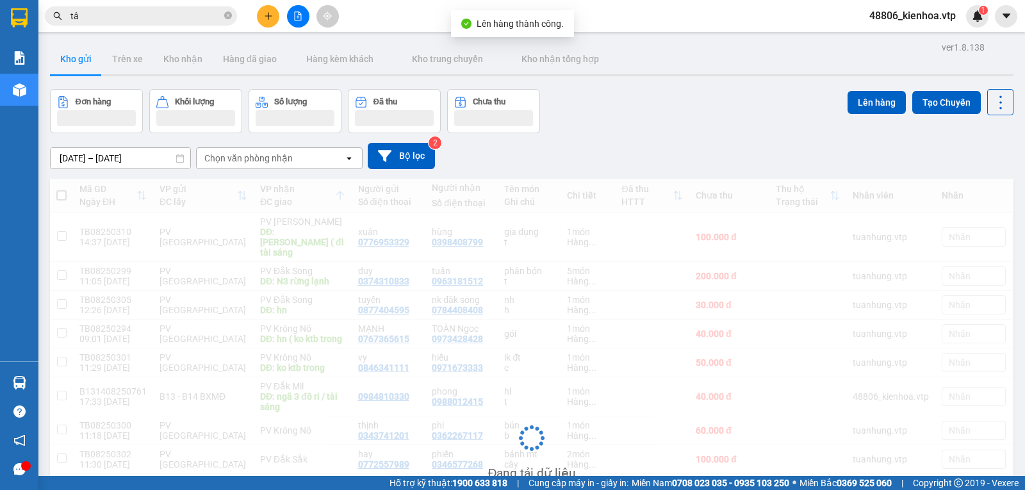
click at [258, 168] on div "Chọn văn phòng nhận" at bounding box center [270, 158] width 147 height 20
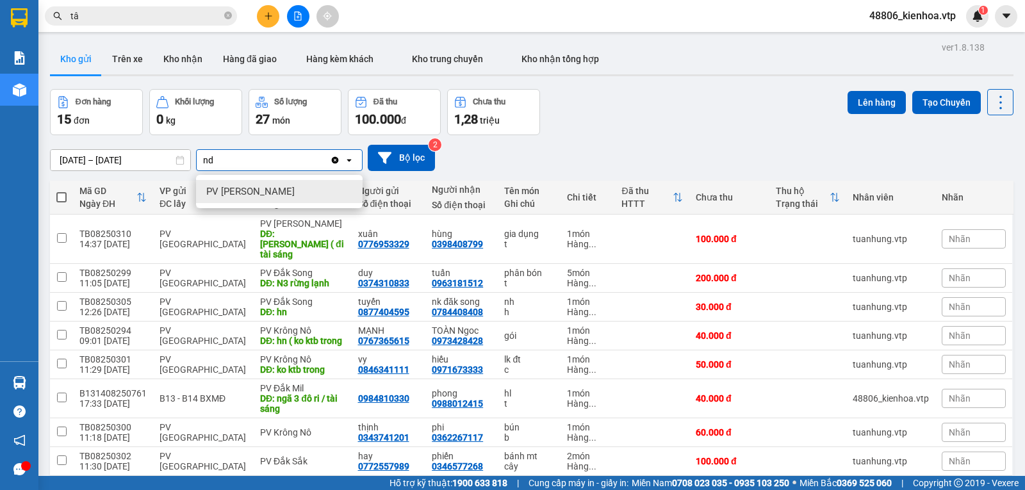
click at [259, 195] on span "PV [PERSON_NAME]" at bounding box center [250, 191] width 88 height 13
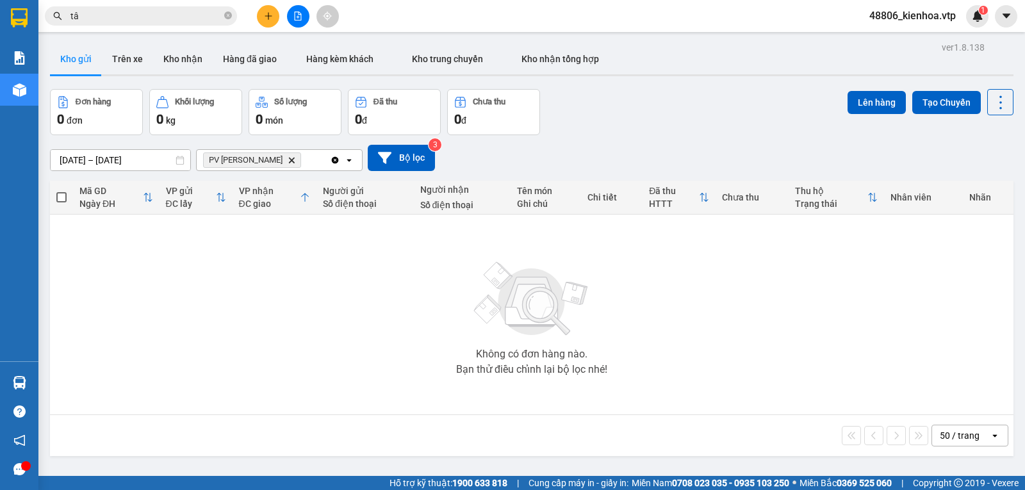
click at [305, 160] on div "PV [PERSON_NAME]" at bounding box center [263, 160] width 133 height 20
click at [287, 190] on div "PV Cư Jút" at bounding box center [279, 191] width 167 height 23
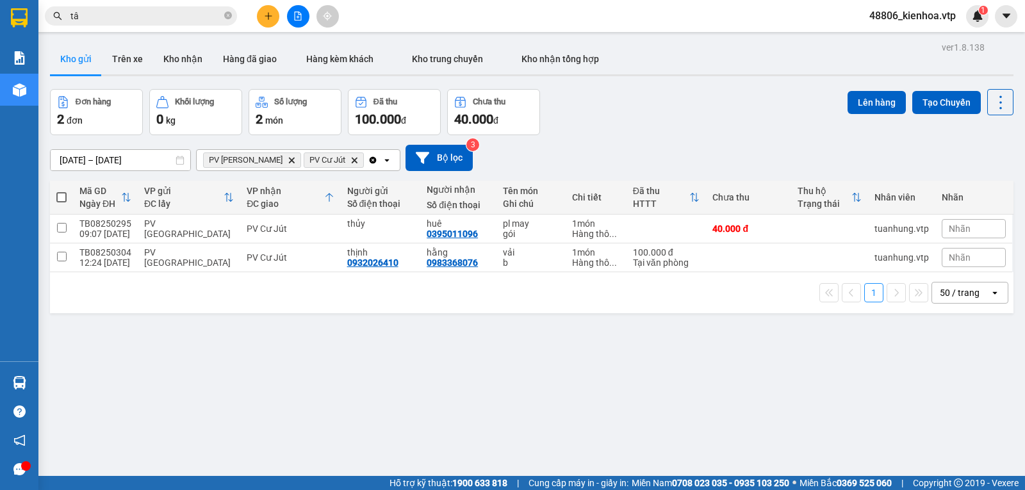
click at [63, 202] on span at bounding box center [61, 197] width 10 height 10
click at [61, 191] on input "checkbox" at bounding box center [61, 191] width 0 height 0
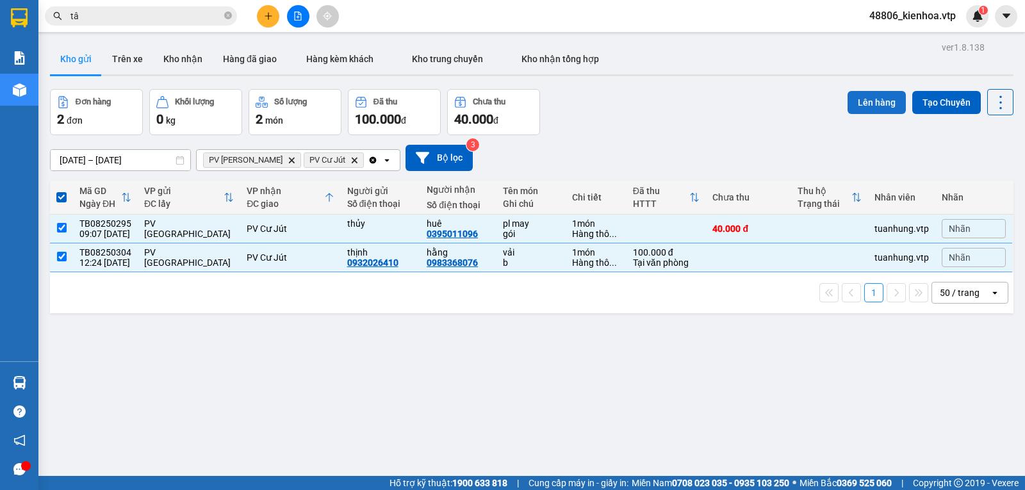
click at [860, 102] on button "Lên hàng" at bounding box center [876, 102] width 58 height 23
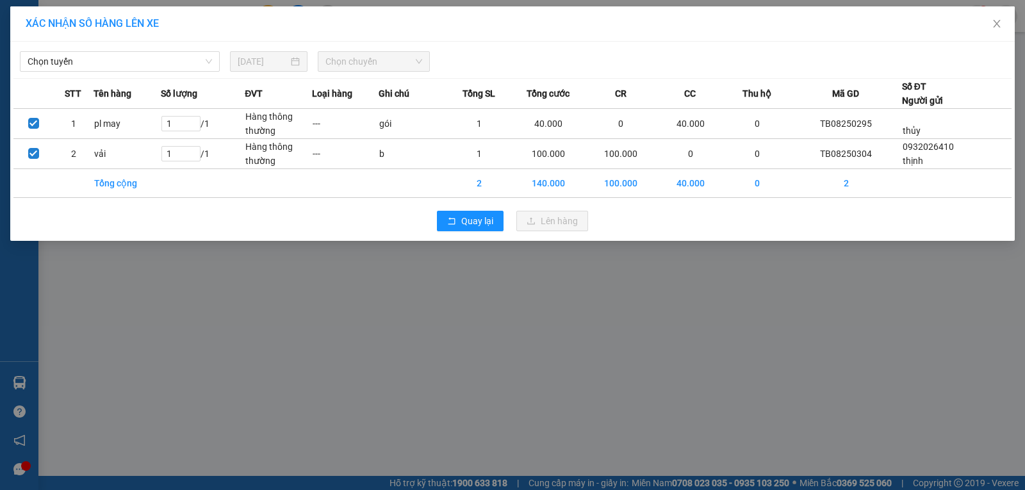
click at [158, 60] on span "Chọn tuyến" at bounding box center [120, 61] width 184 height 19
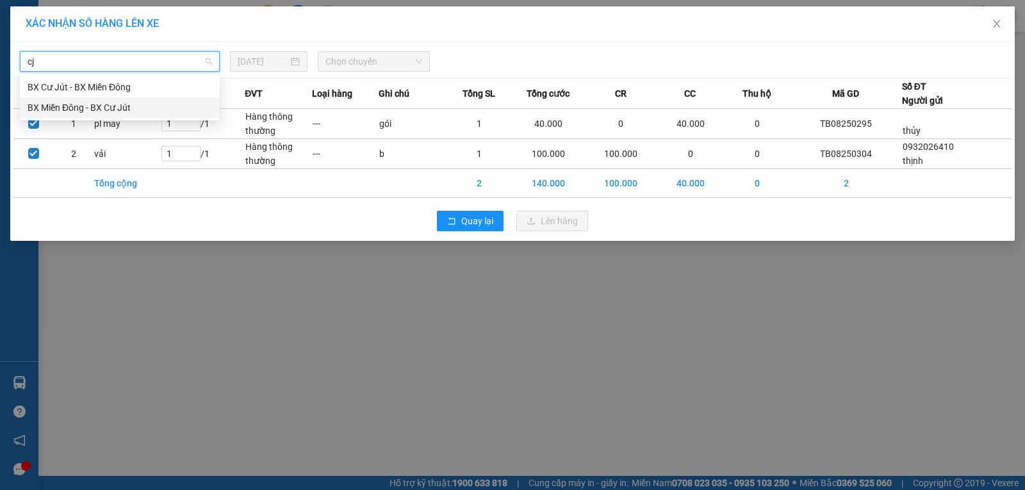
click at [115, 113] on div "BX Miền Đông - BX Cư Jút" at bounding box center [120, 108] width 184 height 14
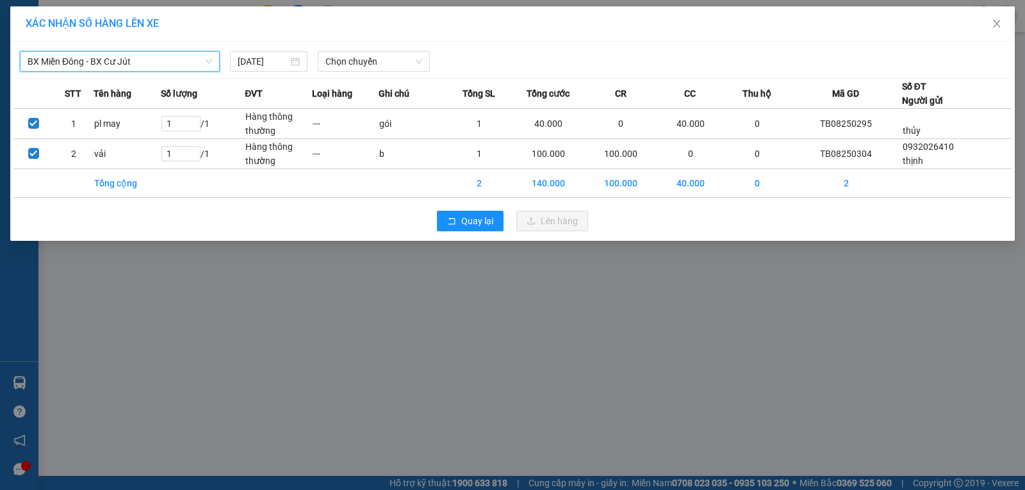
click at [345, 64] on span "Chọn chuyến" at bounding box center [373, 61] width 97 height 19
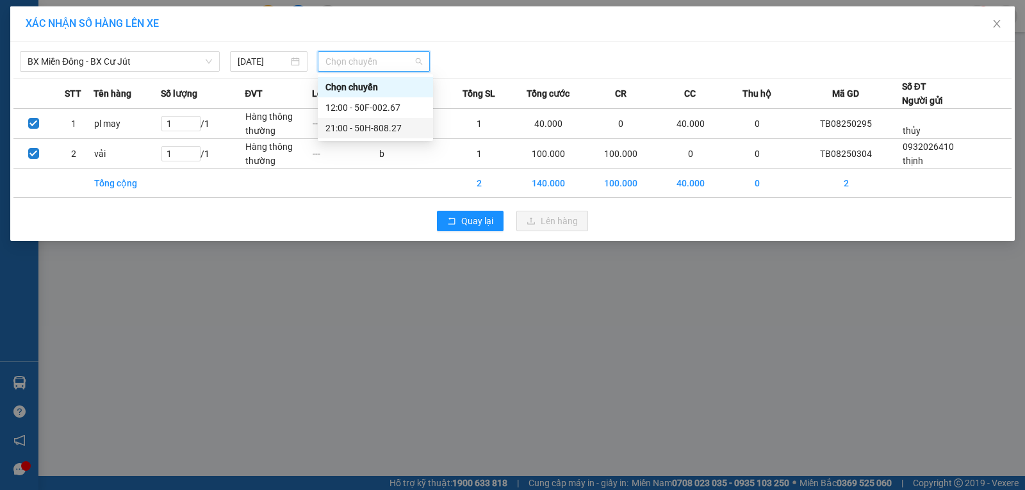
click at [364, 124] on div "21:00 - 50H-808.27" at bounding box center [375, 128] width 100 height 14
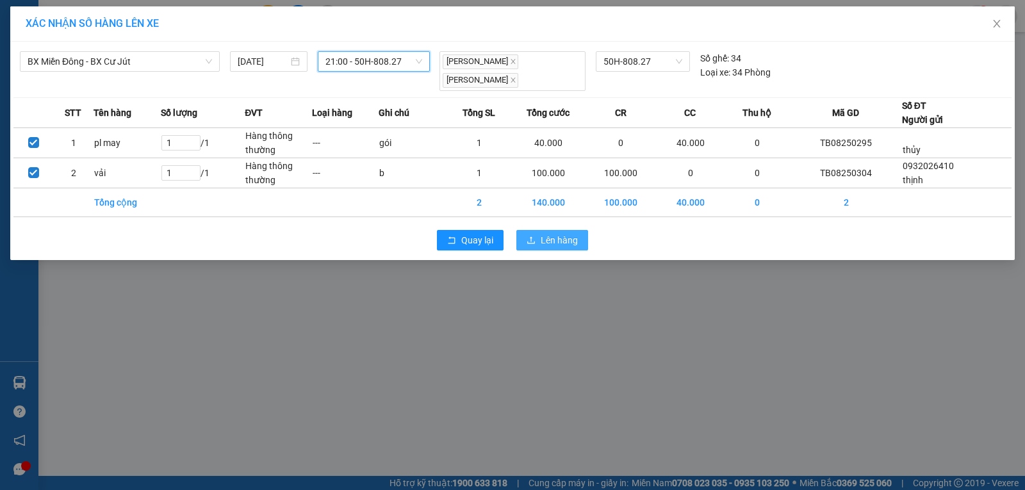
click at [537, 233] on button "Lên hàng" at bounding box center [552, 240] width 72 height 20
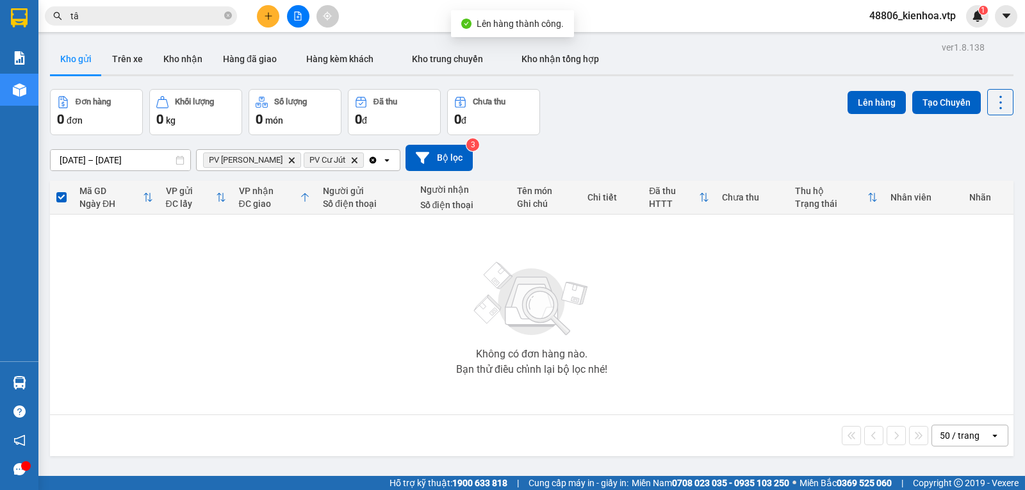
click at [288, 161] on icon "Delete" at bounding box center [292, 160] width 8 height 8
click at [256, 158] on span "PV Cư Jút Delete" at bounding box center [233, 159] width 60 height 15
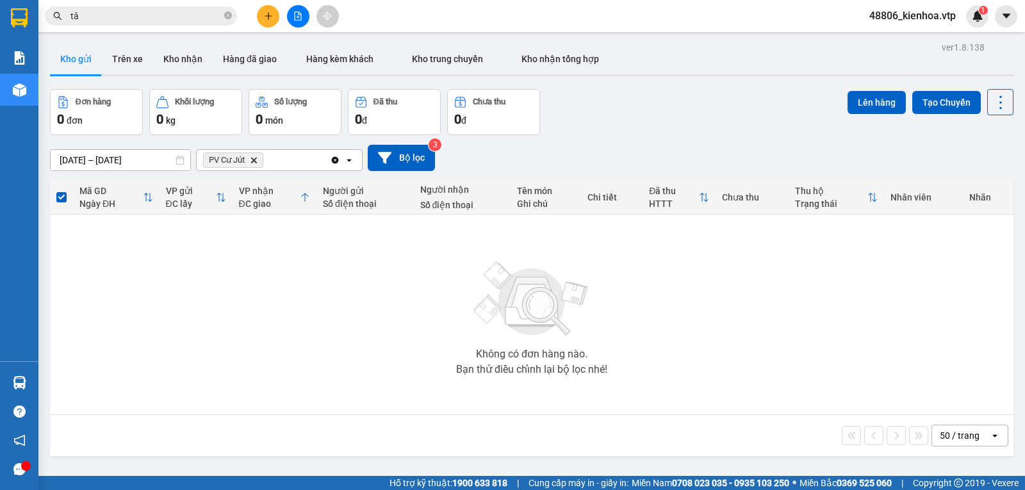
click at [256, 161] on icon "Delete" at bounding box center [254, 160] width 8 height 8
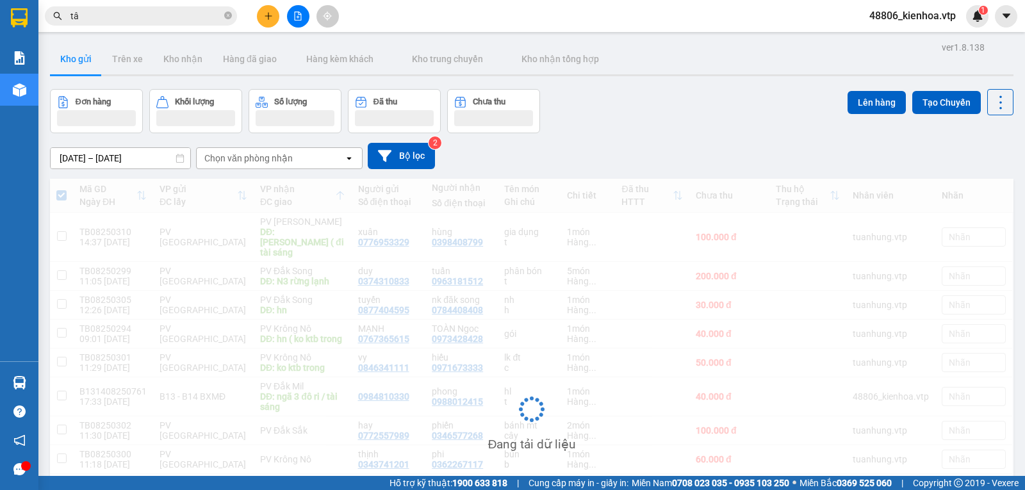
click at [266, 167] on div "Chọn văn phòng nhận" at bounding box center [270, 158] width 147 height 20
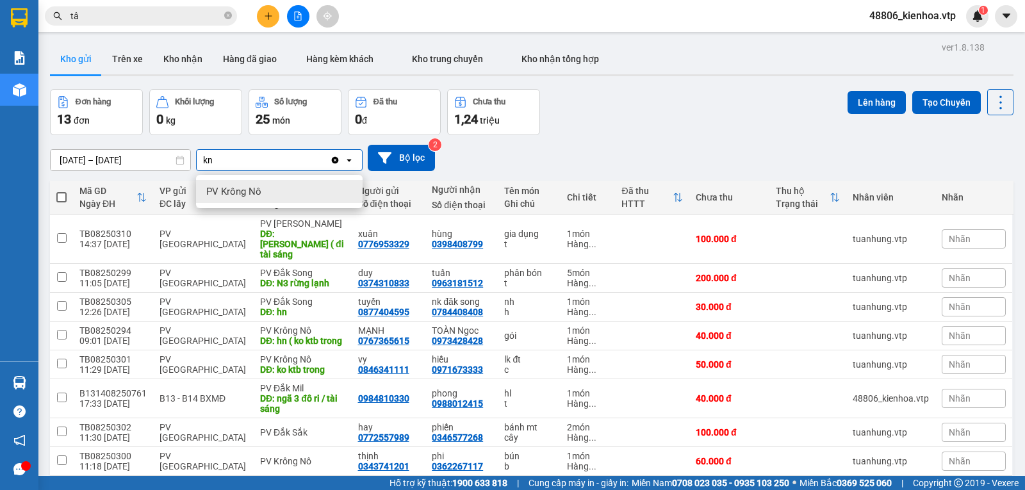
click at [254, 185] on span "PV Krông Nô" at bounding box center [233, 191] width 55 height 13
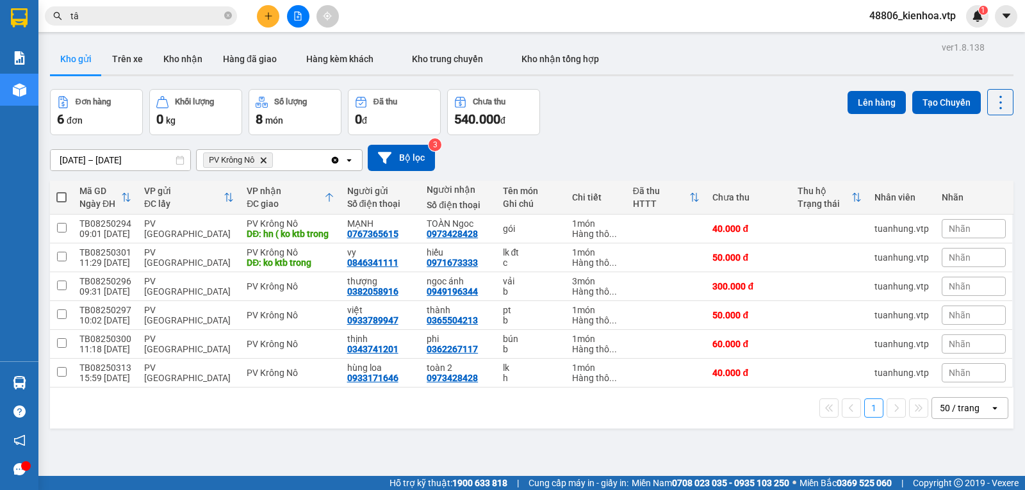
click at [61, 202] on span at bounding box center [61, 197] width 10 height 10
click at [61, 191] on input "checkbox" at bounding box center [61, 191] width 0 height 0
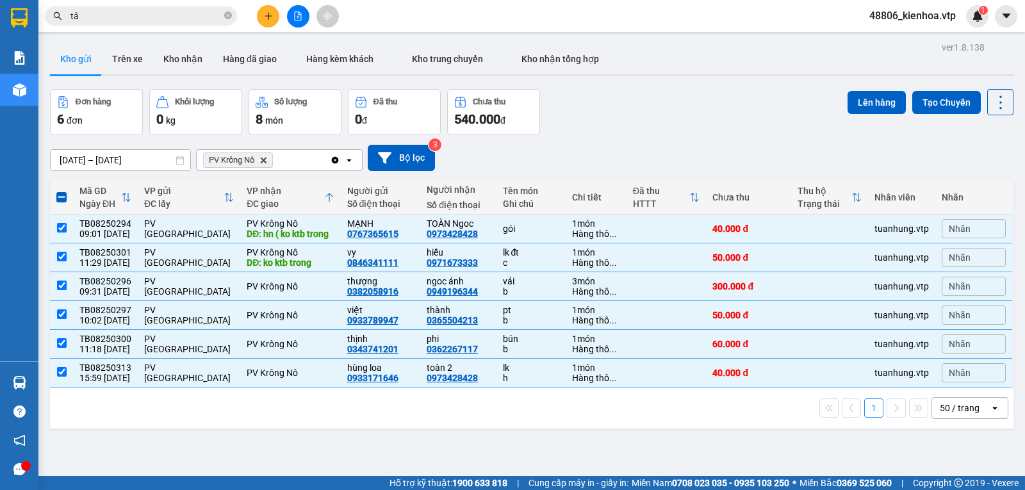
click at [862, 88] on div "ver 1.8.138 Kho gửi Trên xe Kho nhận Hàng đã giao Hàng kèm khách Kho trung chuy…" at bounding box center [531, 283] width 973 height 490
click at [858, 104] on button "Lên hàng" at bounding box center [876, 102] width 58 height 23
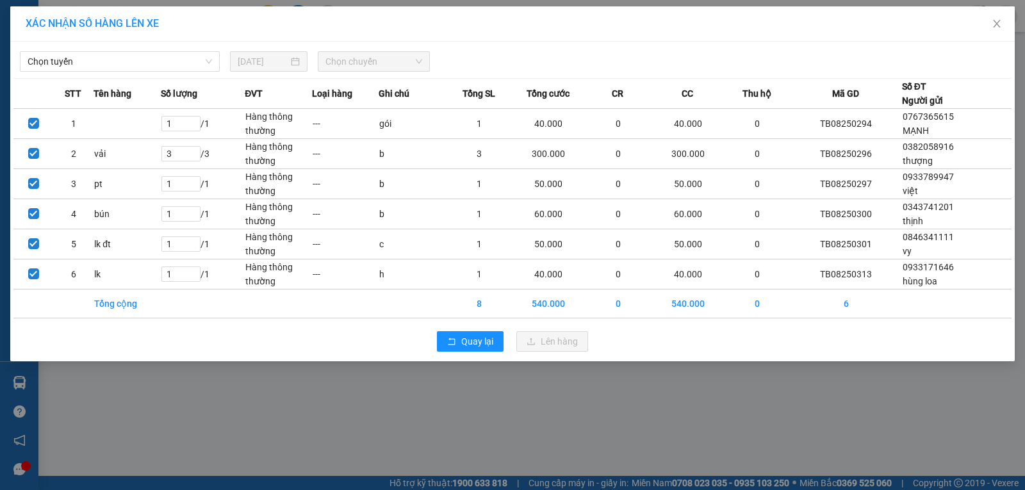
click at [185, 62] on span "Chọn tuyến" at bounding box center [120, 61] width 184 height 19
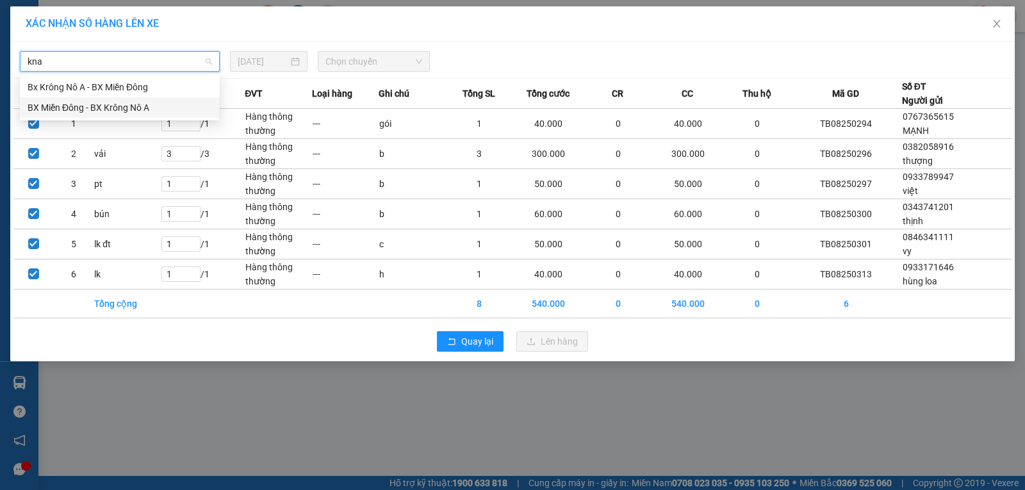
click at [131, 106] on div "BX Miền Đông - BX Krông Nô A" at bounding box center [120, 108] width 184 height 14
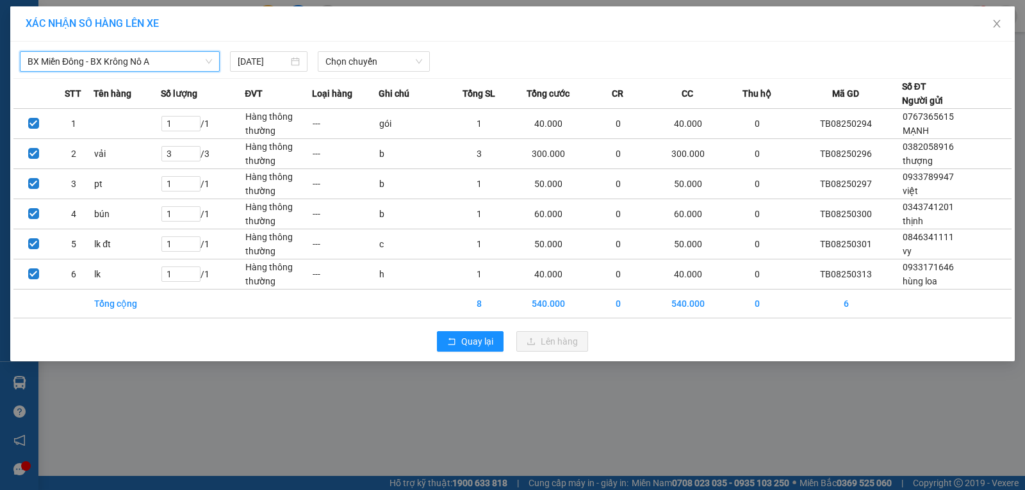
click at [353, 62] on span "Chọn chuyến" at bounding box center [373, 61] width 97 height 19
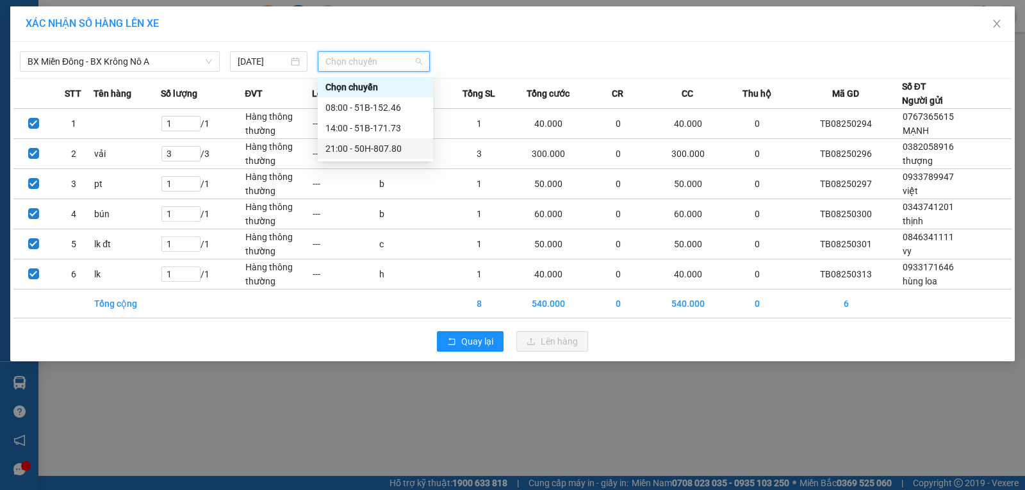
click at [339, 148] on div "21:00 - 50H-807.80" at bounding box center [375, 149] width 100 height 14
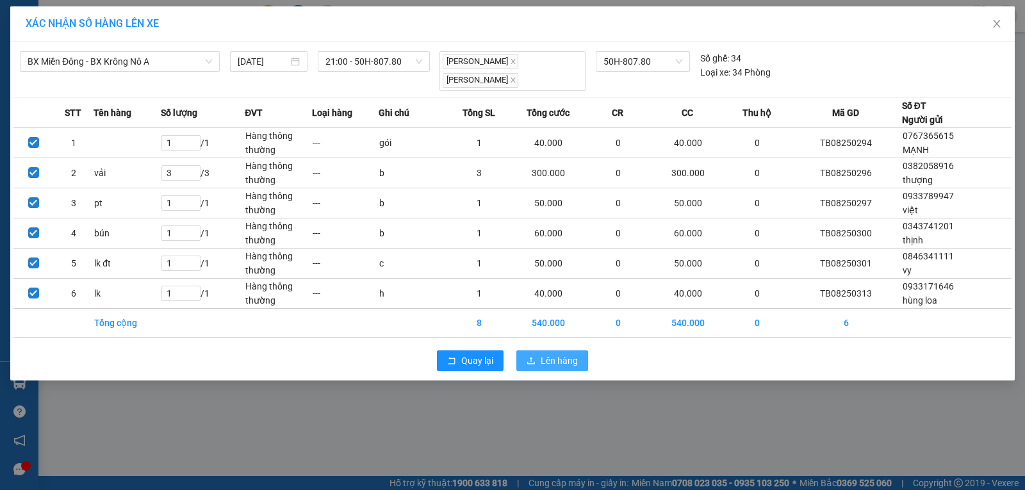
drag, startPoint x: 564, startPoint y: 352, endPoint x: 788, endPoint y: 316, distance: 227.7
click at [563, 354] on span "Lên hàng" at bounding box center [559, 361] width 37 height 14
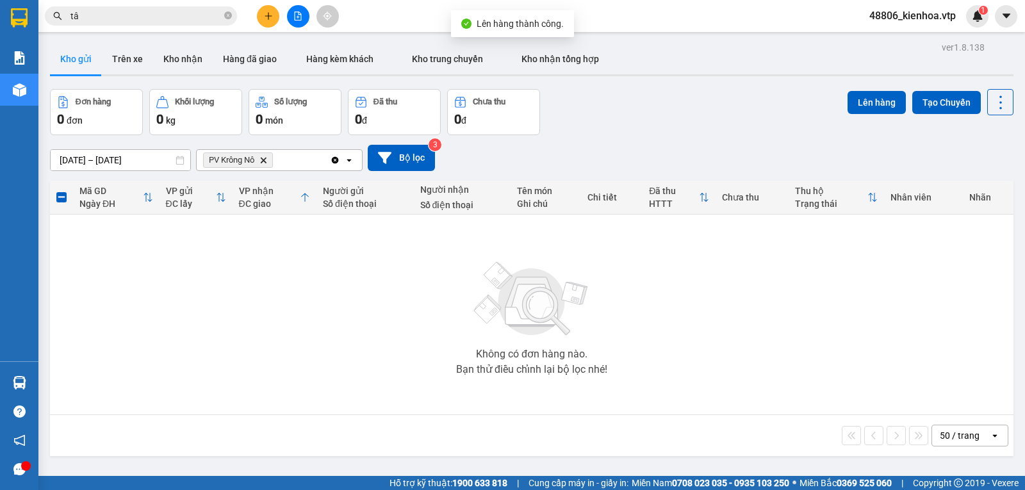
click at [264, 163] on icon "PV Krông Nô, close by backspace" at bounding box center [264, 160] width 6 height 6
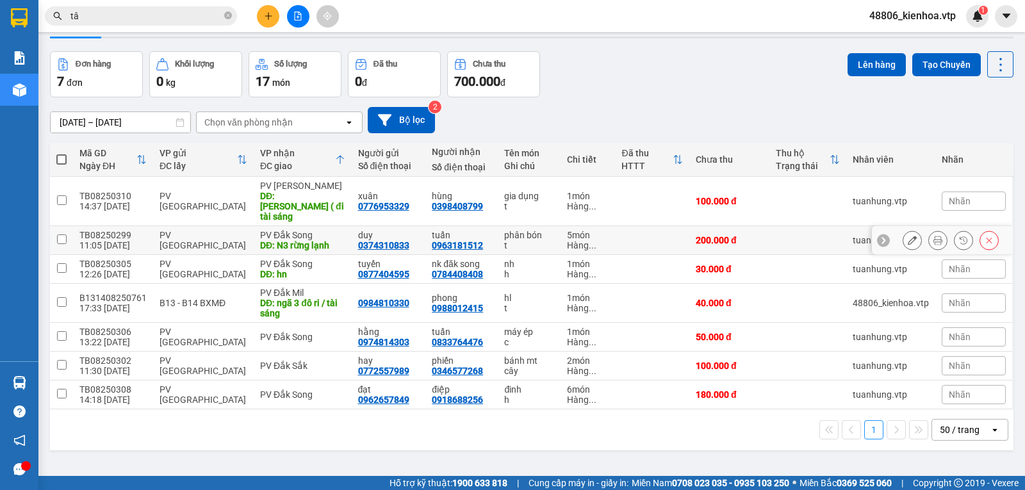
scroll to position [59, 0]
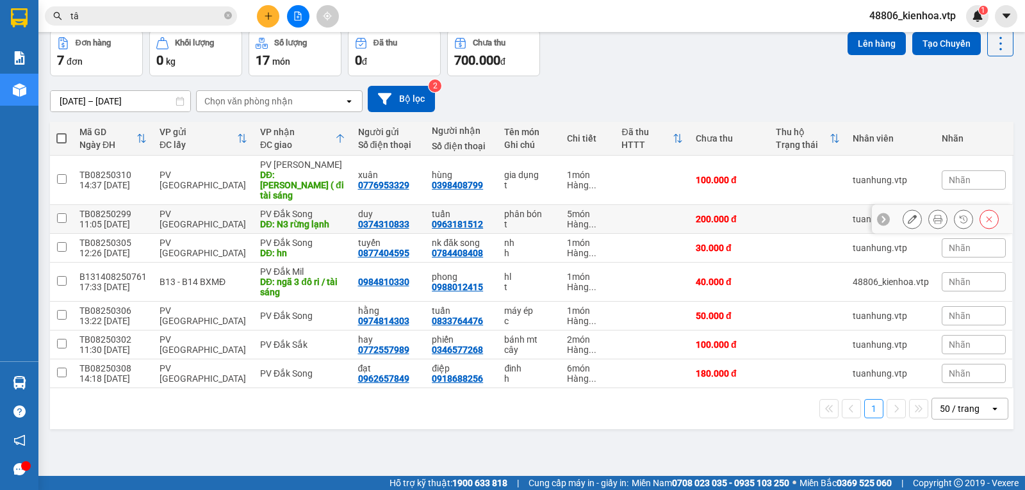
click at [59, 215] on input "checkbox" at bounding box center [62, 218] width 10 height 10
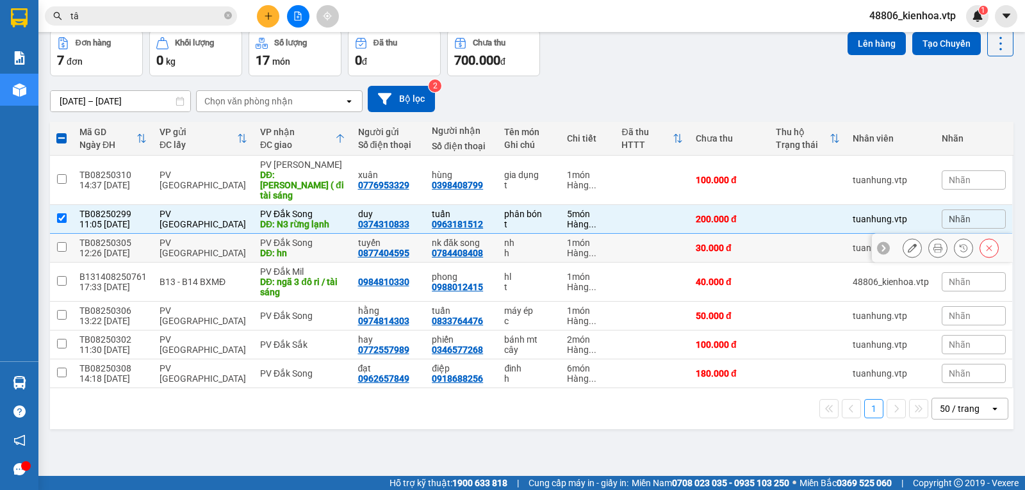
click at [61, 242] on input "checkbox" at bounding box center [62, 247] width 10 height 10
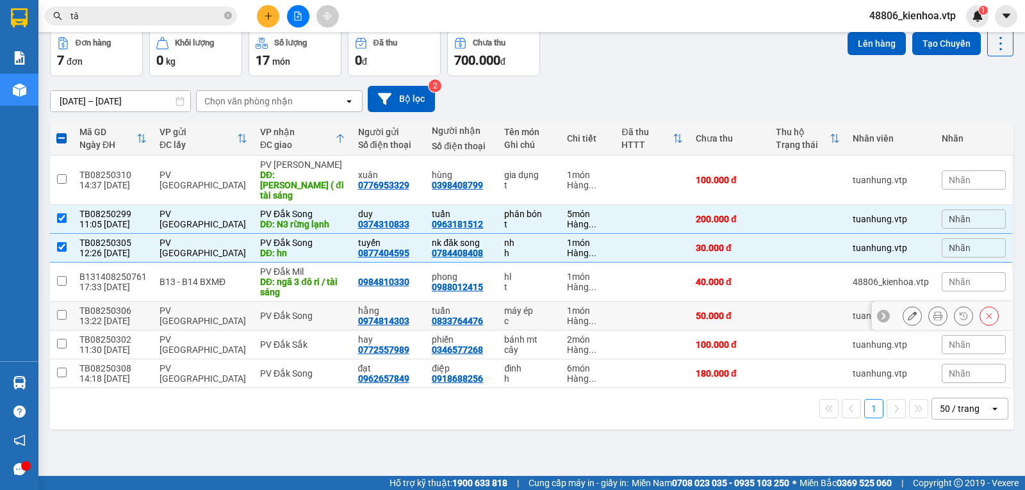
click at [63, 314] on input "checkbox" at bounding box center [62, 315] width 10 height 10
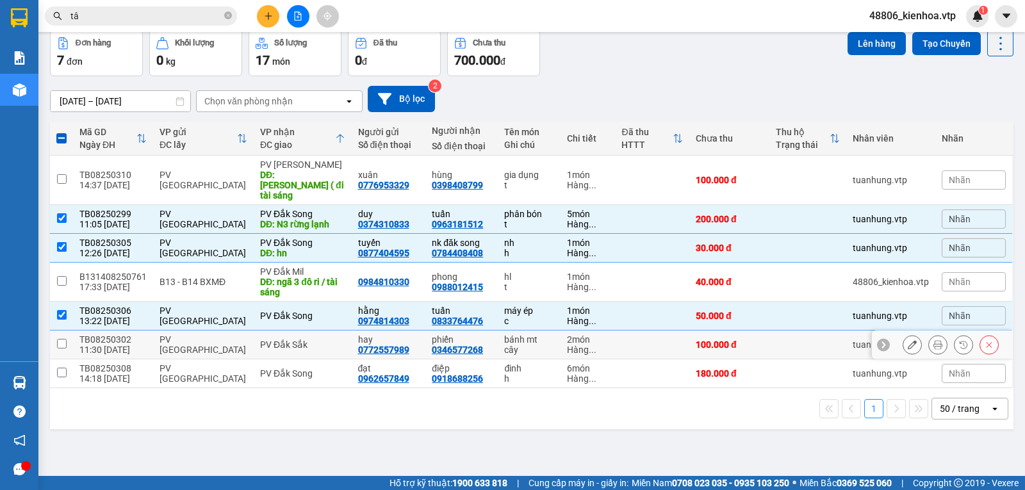
click at [65, 343] on input "checkbox" at bounding box center [62, 344] width 10 height 10
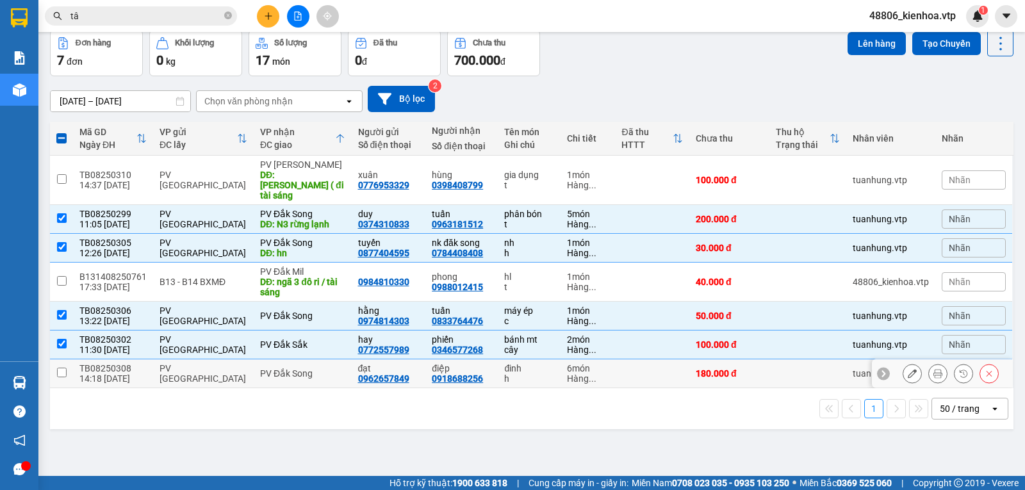
click at [64, 368] on input "checkbox" at bounding box center [62, 373] width 10 height 10
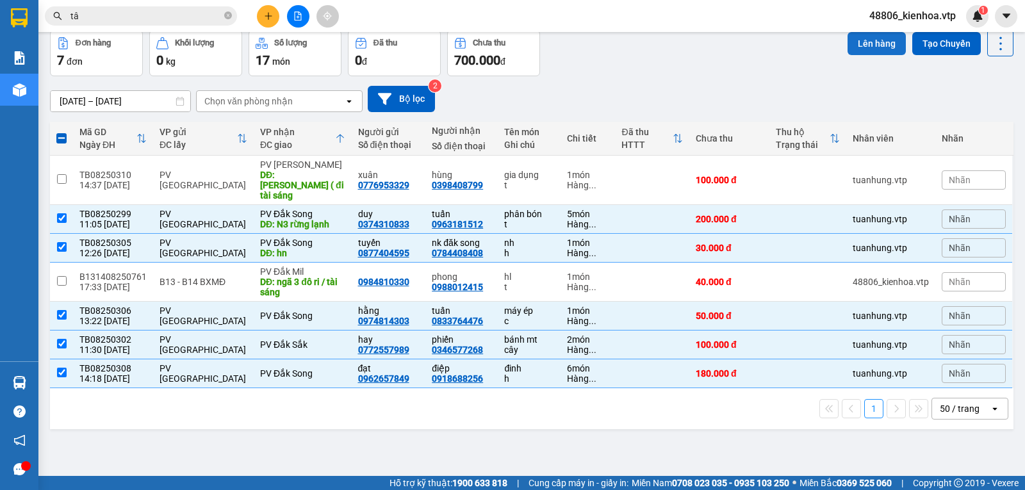
click at [864, 44] on button "Lên hàng" at bounding box center [876, 43] width 58 height 23
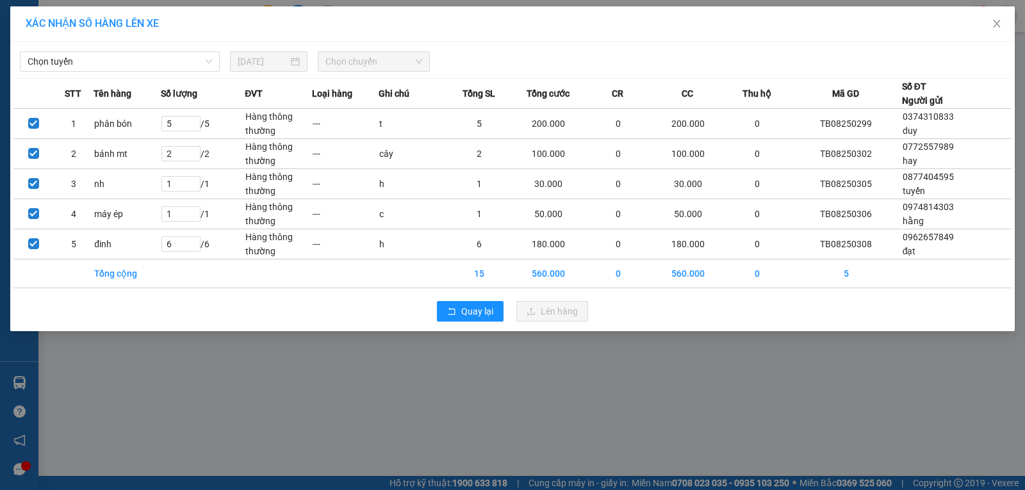
click at [88, 58] on span "Chọn tuyến" at bounding box center [120, 61] width 184 height 19
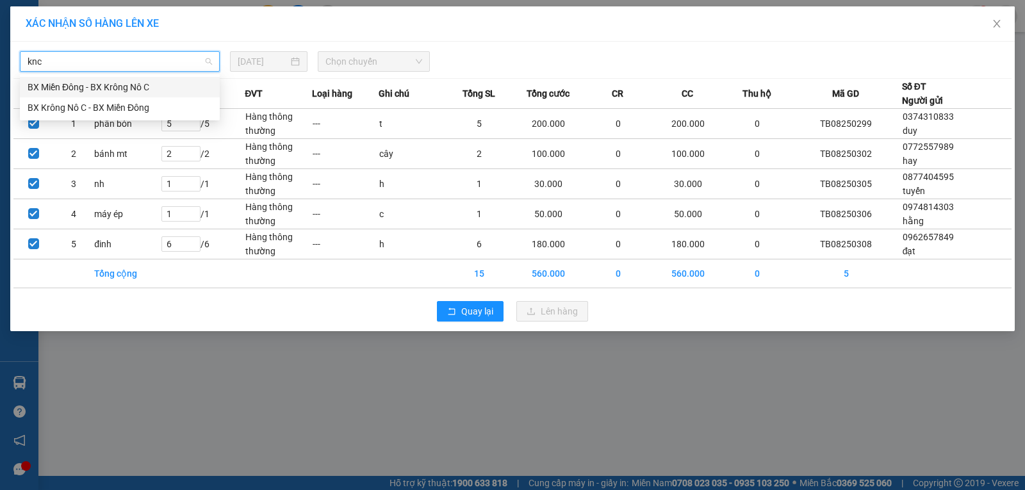
click at [115, 92] on div "BX Miền Đông - BX Krông Nô C" at bounding box center [120, 87] width 184 height 14
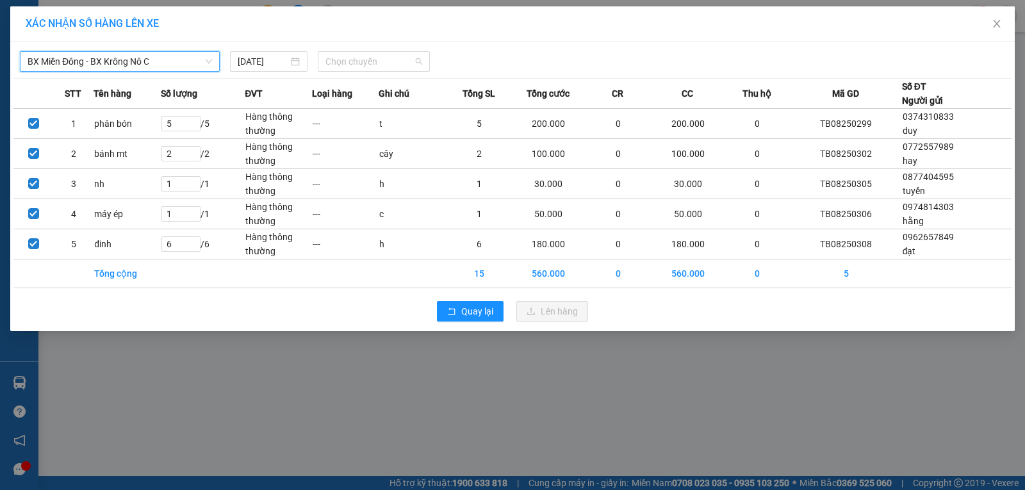
click at [402, 53] on span "Chọn chuyến" at bounding box center [373, 61] width 97 height 19
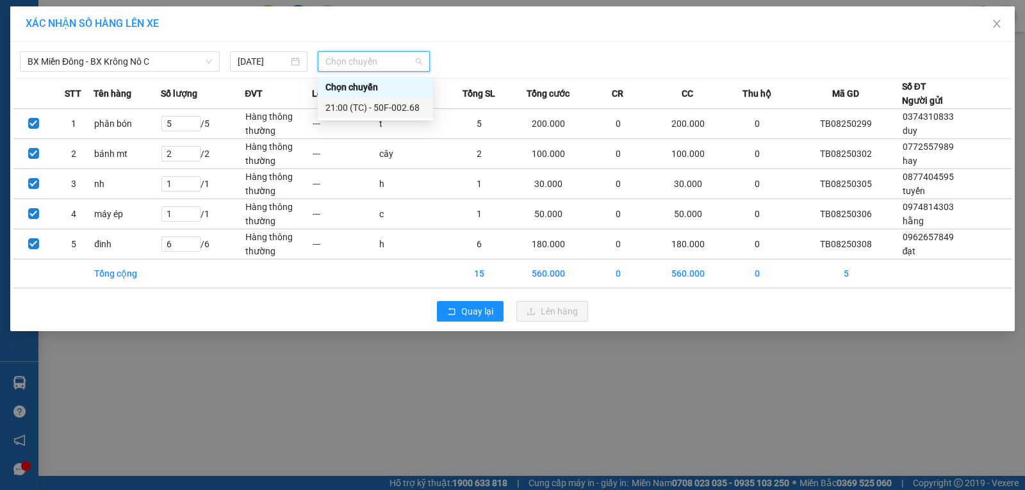
click at [375, 108] on div "21:00 (TC) - 50F-002.68" at bounding box center [375, 108] width 100 height 14
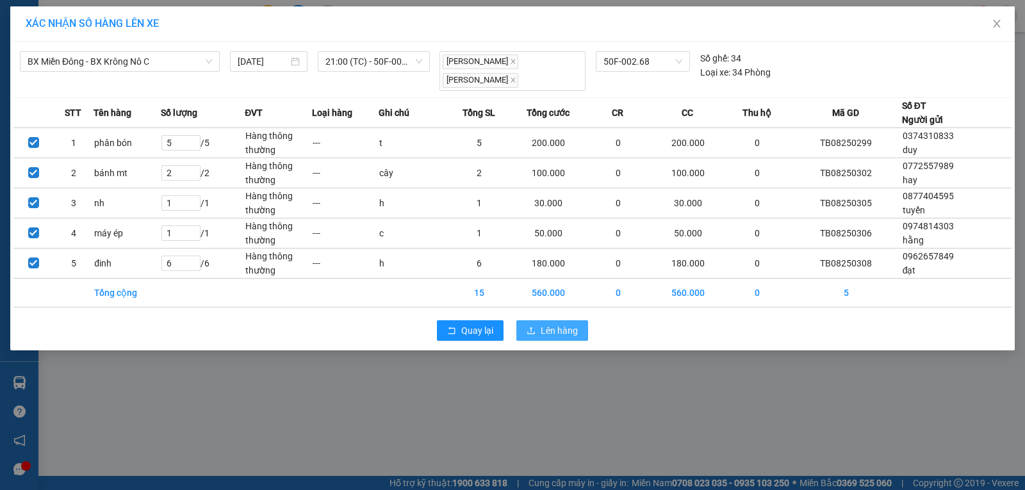
click at [549, 325] on button "Lên hàng" at bounding box center [552, 330] width 72 height 20
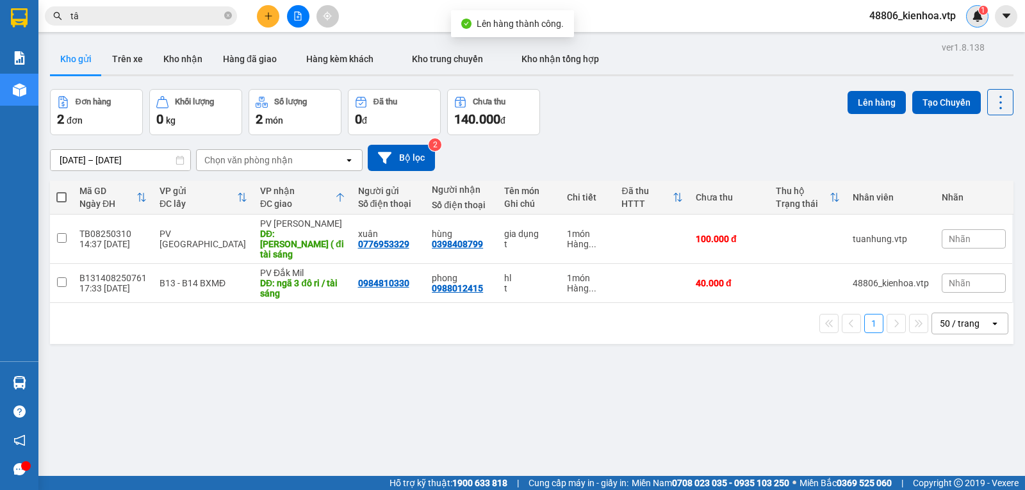
click at [984, 18] on div "1" at bounding box center [977, 16] width 22 height 22
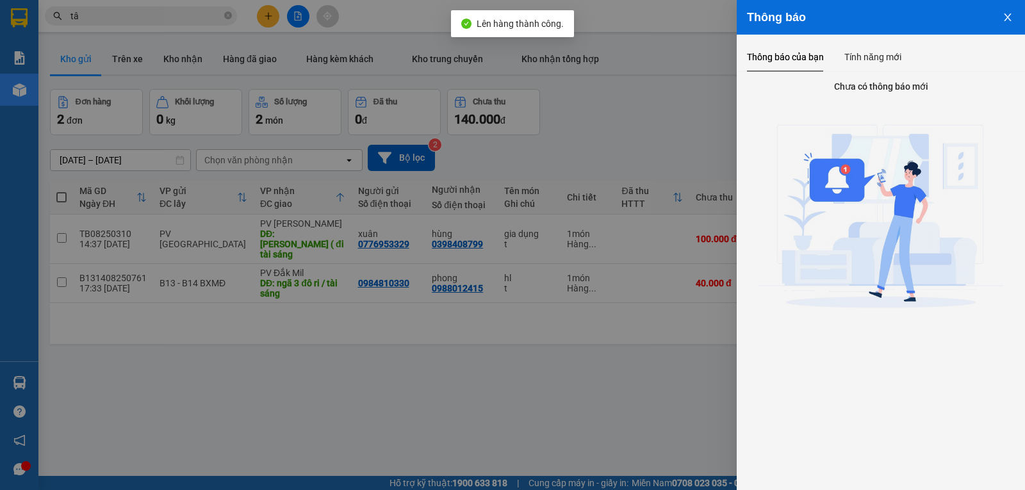
drag, startPoint x: 884, startPoint y: 58, endPoint x: 981, endPoint y: 42, distance: 97.9
click at [882, 58] on div "Tính năng mới" at bounding box center [872, 57] width 57 height 14
click at [1011, 19] on icon "close" at bounding box center [1007, 17] width 10 height 10
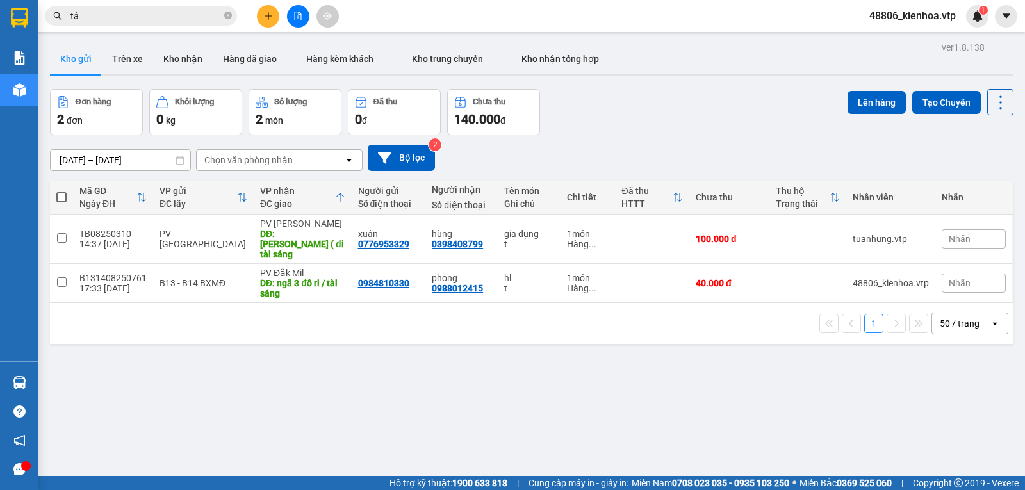
click at [644, 133] on div "Đơn hàng 2 đơn Khối lượng 0 kg Số lượng 2 món Đã thu 0 đ Chưa thu 140.000 đ Lên…" at bounding box center [531, 112] width 963 height 46
click at [666, 140] on div "[DATE] – [DATE] Press the down arrow key to interact with the calendar and sele…" at bounding box center [531, 157] width 963 height 45
click at [665, 140] on div "[DATE] – [DATE] Press the down arrow key to interact with the calendar and sele…" at bounding box center [531, 157] width 963 height 45
click at [660, 140] on div "[DATE] – [DATE] Press the down arrow key to interact with the calendar and sele…" at bounding box center [531, 157] width 963 height 45
click at [657, 140] on div "[DATE] – [DATE] Press the down arrow key to interact with the calendar and sele…" at bounding box center [531, 157] width 963 height 45
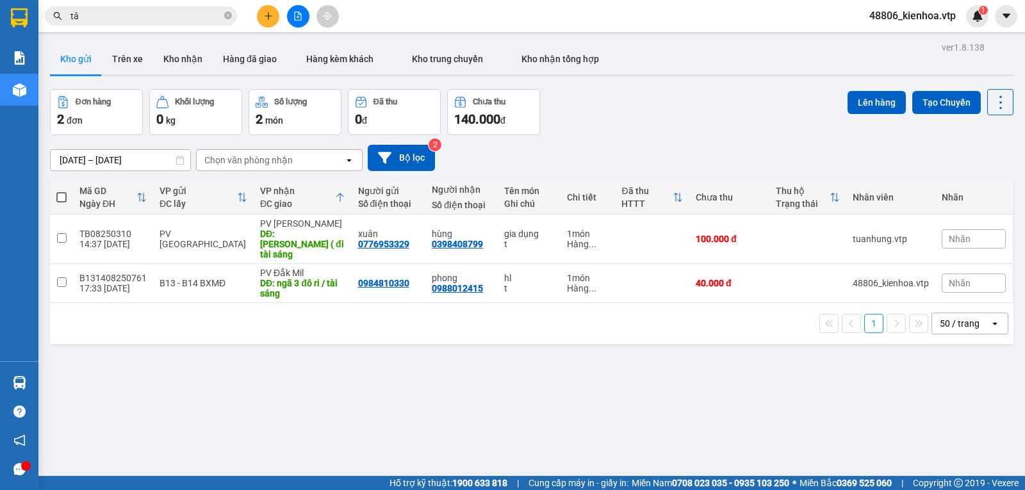
click at [657, 140] on div "[DATE] – [DATE] Press the down arrow key to interact with the calendar and sele…" at bounding box center [531, 157] width 963 height 45
click at [975, 22] on div "1" at bounding box center [977, 16] width 22 height 22
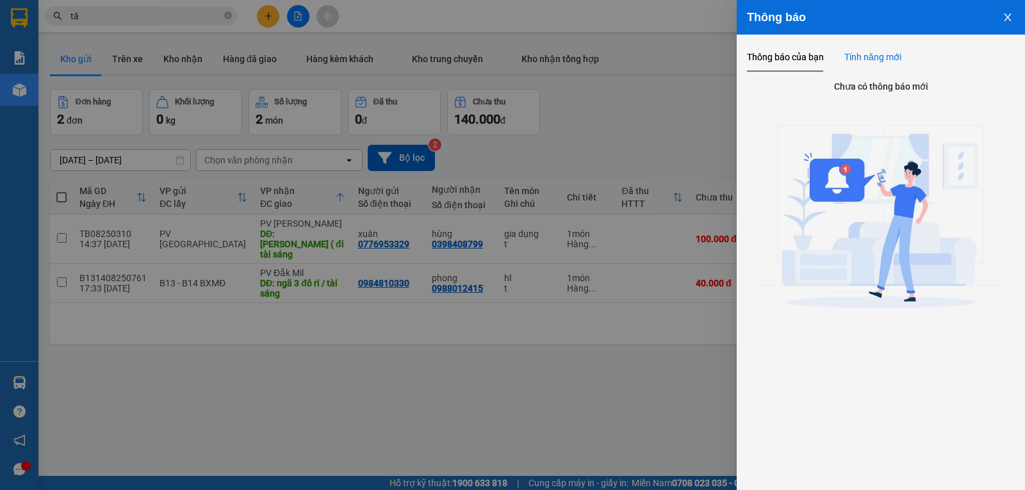
click at [874, 50] on div "Tính năng mới" at bounding box center [872, 57] width 57 height 14
click at [1002, 16] on icon "close" at bounding box center [1007, 17] width 10 height 10
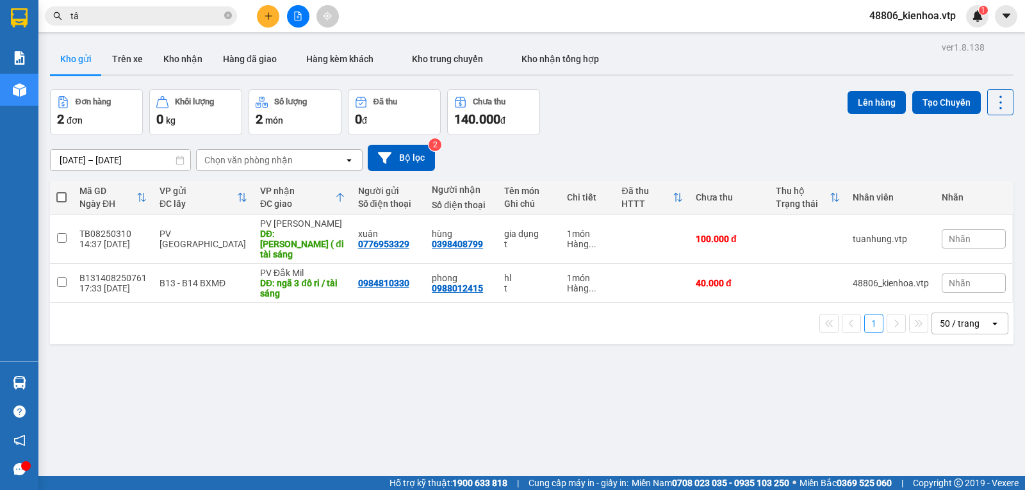
click at [163, 15] on input "tâ" at bounding box center [145, 16] width 151 height 14
click at [694, 110] on div "Đơn hàng 2 đơn Khối lượng 0 kg Số lượng 2 món Đã thu 0 đ Chưa thu 140.000 đ Lên…" at bounding box center [531, 112] width 963 height 46
click at [631, 117] on div "Đơn hàng 2 đơn Khối lượng 0 kg Số lượng 2 món Đã thu 0 đ Chưa thu 140.000 đ Lên…" at bounding box center [531, 112] width 963 height 46
click at [639, 143] on div "[DATE] – [DATE] Press the down arrow key to interact with the calendar and sele…" at bounding box center [531, 157] width 963 height 45
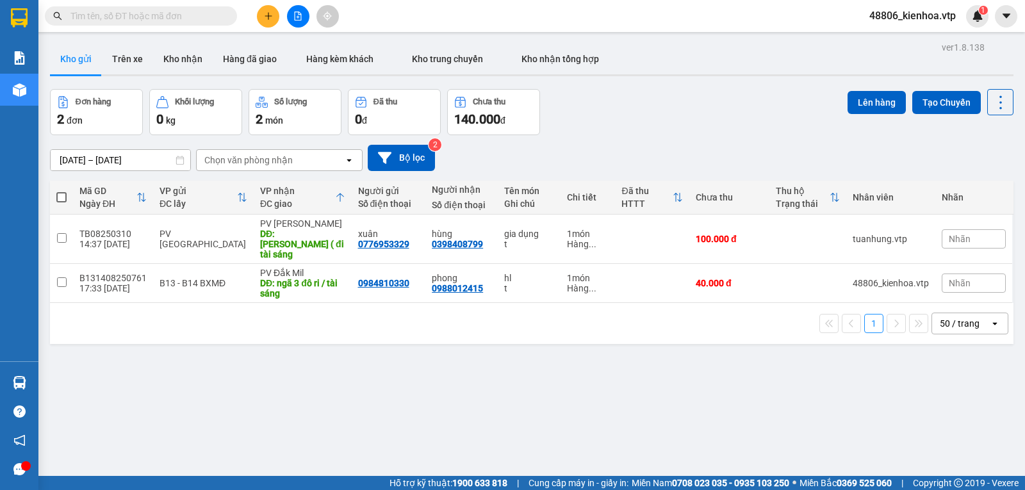
click at [566, 124] on div "Đơn hàng 2 đơn Khối lượng 0 kg Số lượng 2 món Đã thu 0 đ Chưa thu 140.000 đ Lên…" at bounding box center [531, 112] width 963 height 46
click at [983, 13] on span "1" at bounding box center [982, 10] width 4 height 9
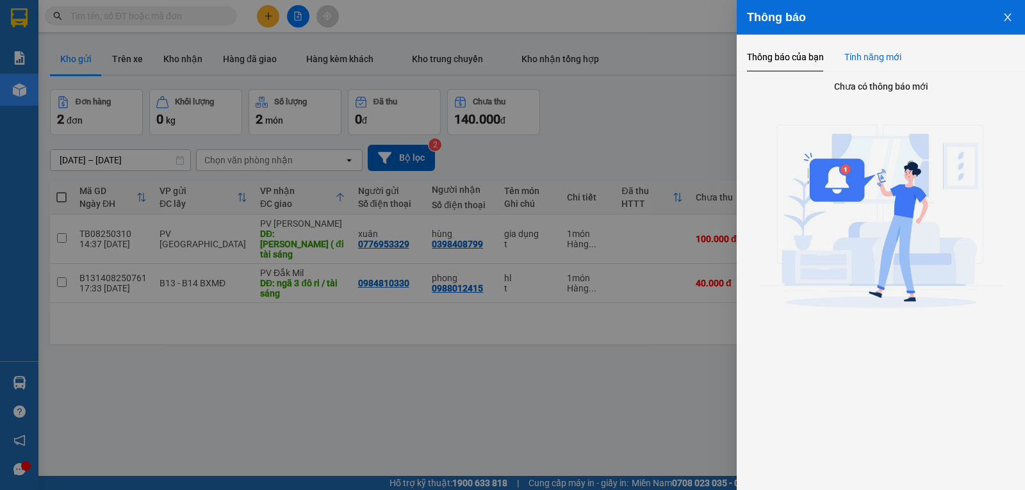
click at [866, 60] on div "Tính năng mới" at bounding box center [872, 57] width 57 height 14
click at [1006, 19] on icon "close" at bounding box center [1007, 17] width 7 height 8
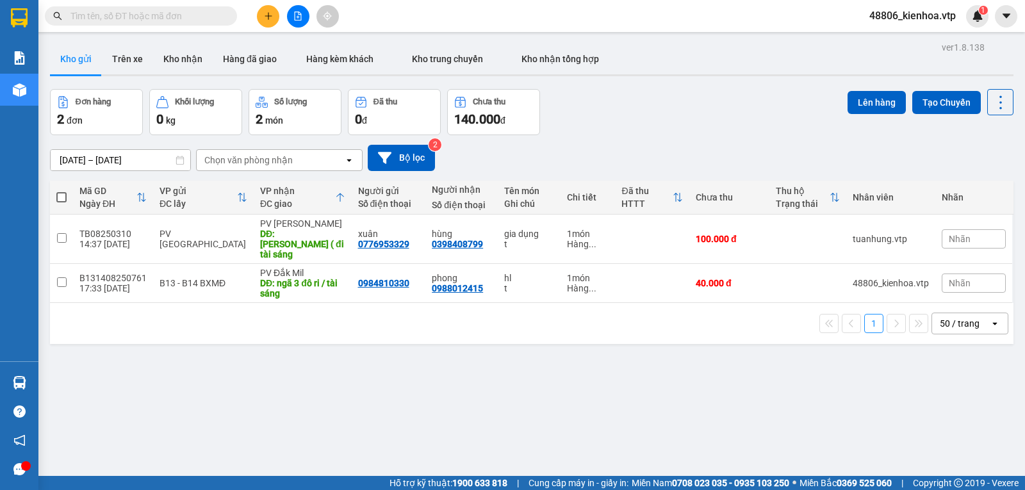
click at [642, 101] on div "Đơn hàng 2 đơn Khối lượng 0 kg Số lượng 2 món Đã thu 0 đ Chưa thu 140.000 đ Lên…" at bounding box center [531, 112] width 963 height 46
click at [292, 370] on div "ver 1.8.138 Kho gửi Trên xe Kho nhận Hàng đã giao Hàng kèm khách Kho trung chuy…" at bounding box center [531, 283] width 973 height 490
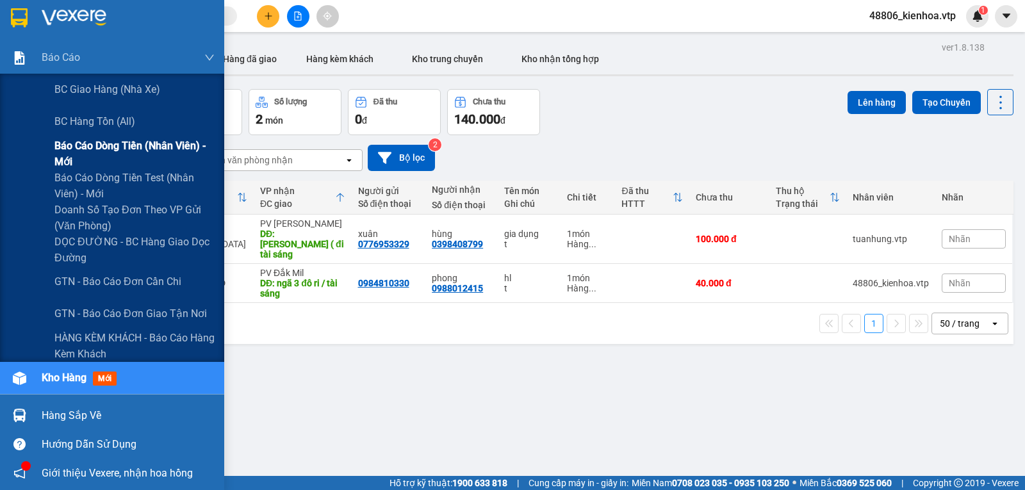
click at [86, 149] on span "Báo cáo dòng tiền (nhân viên) - mới" at bounding box center [134, 154] width 160 height 32
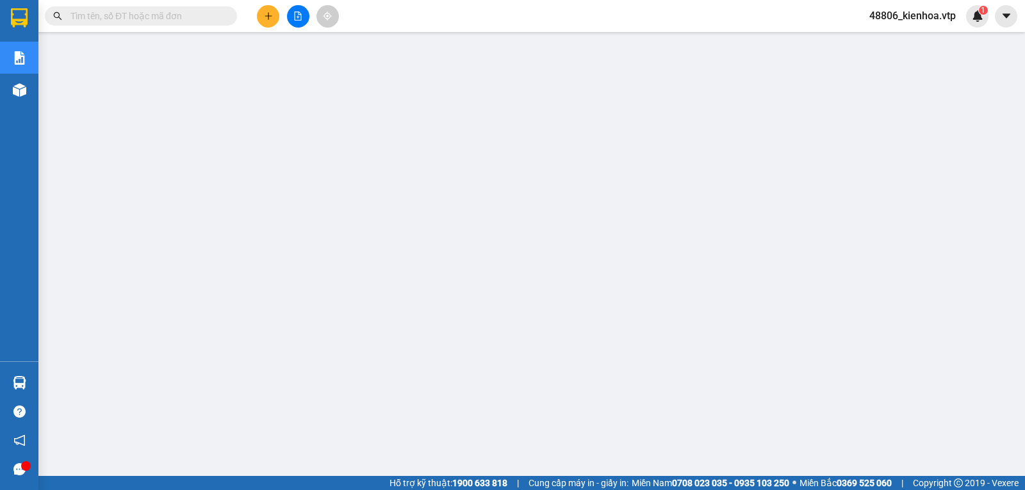
click at [260, 10] on button at bounding box center [268, 16] width 22 height 22
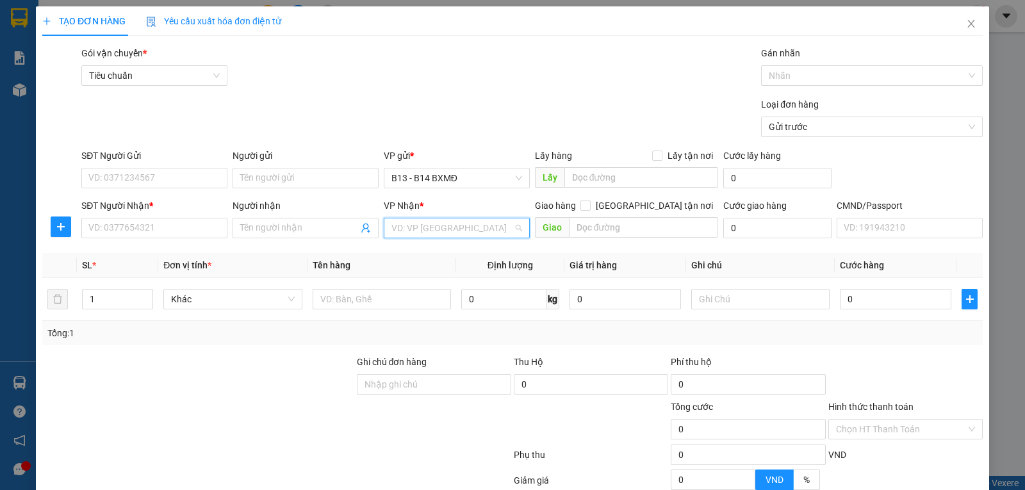
click at [462, 235] on input "search" at bounding box center [452, 227] width 122 height 19
click at [444, 255] on div "PV [PERSON_NAME]" at bounding box center [451, 255] width 129 height 14
click at [166, 224] on input "SĐT Người Nhận *" at bounding box center [154, 228] width 146 height 20
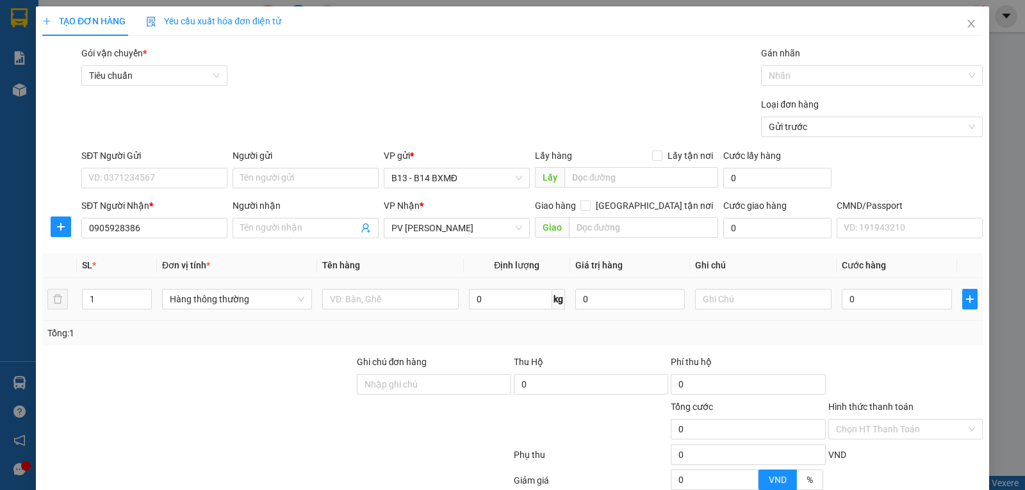
click at [377, 299] on input "text" at bounding box center [390, 299] width 136 height 20
click at [719, 302] on input "text" at bounding box center [763, 299] width 136 height 20
click at [904, 295] on input "0" at bounding box center [897, 299] width 110 height 20
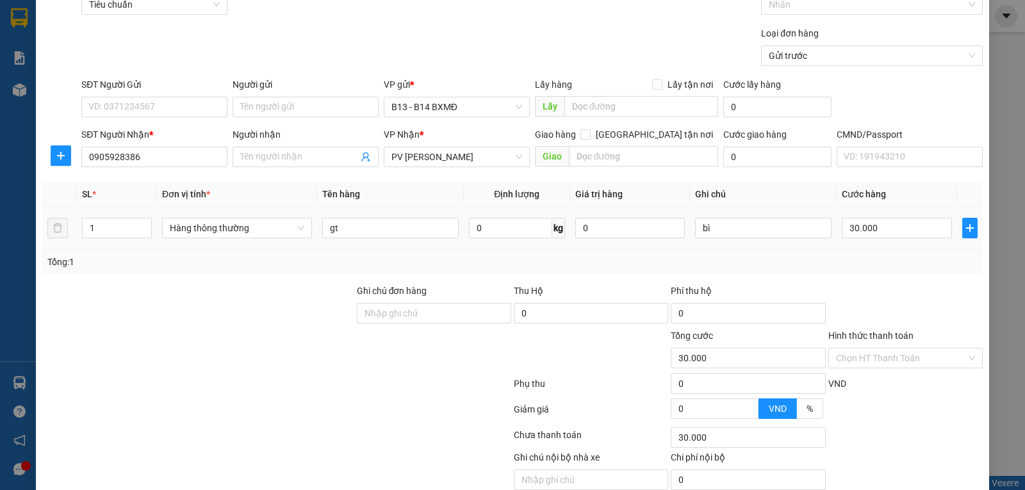
scroll to position [129, 0]
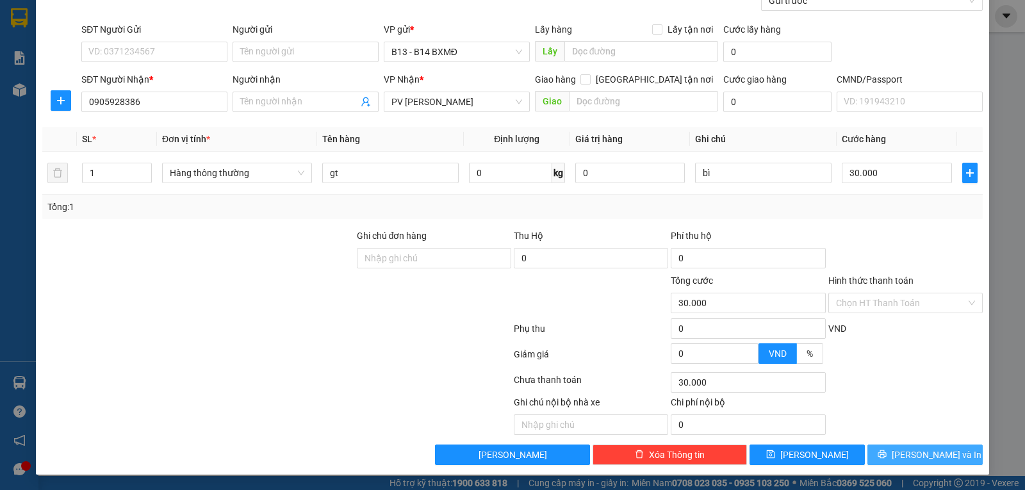
click at [928, 453] on span "[PERSON_NAME] và In" at bounding box center [936, 455] width 90 height 14
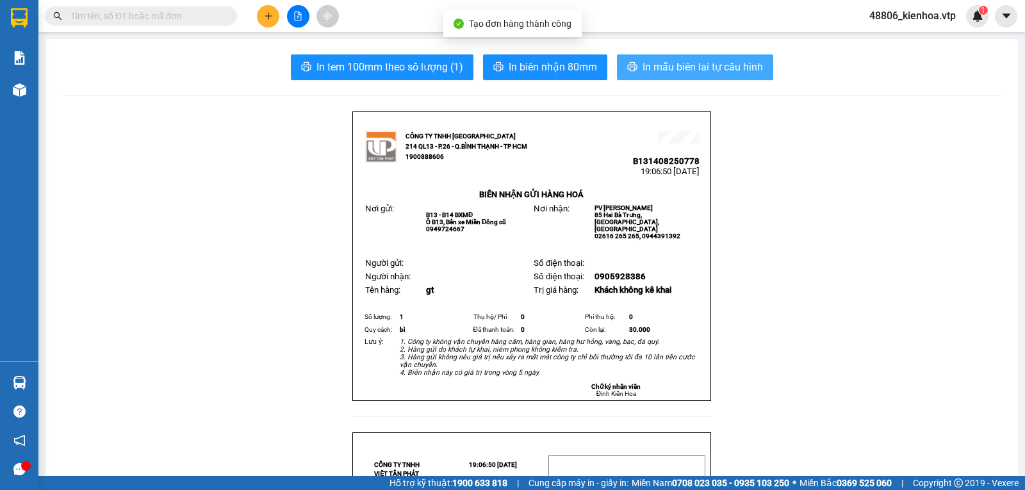
click at [682, 74] on span "In mẫu biên lai tự cấu hình" at bounding box center [702, 67] width 120 height 16
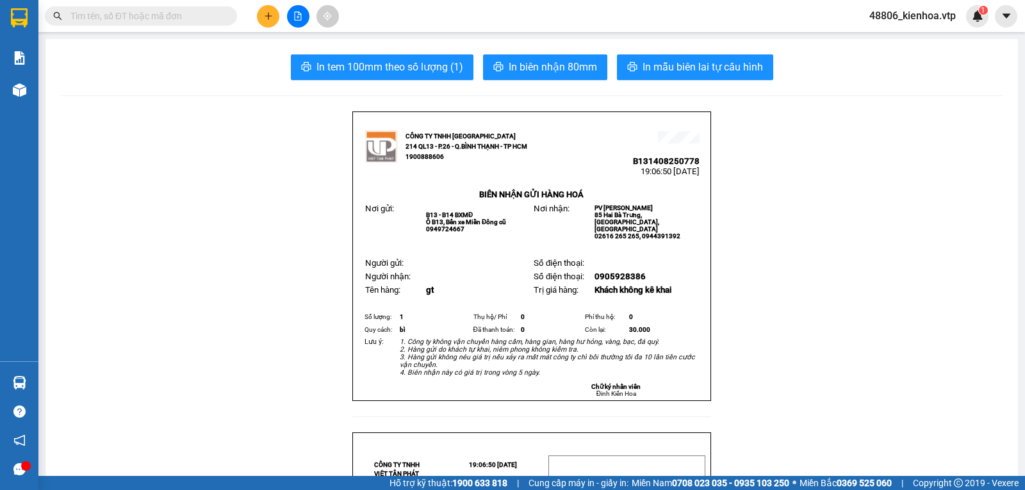
click at [159, 15] on input "text" at bounding box center [145, 16] width 151 height 14
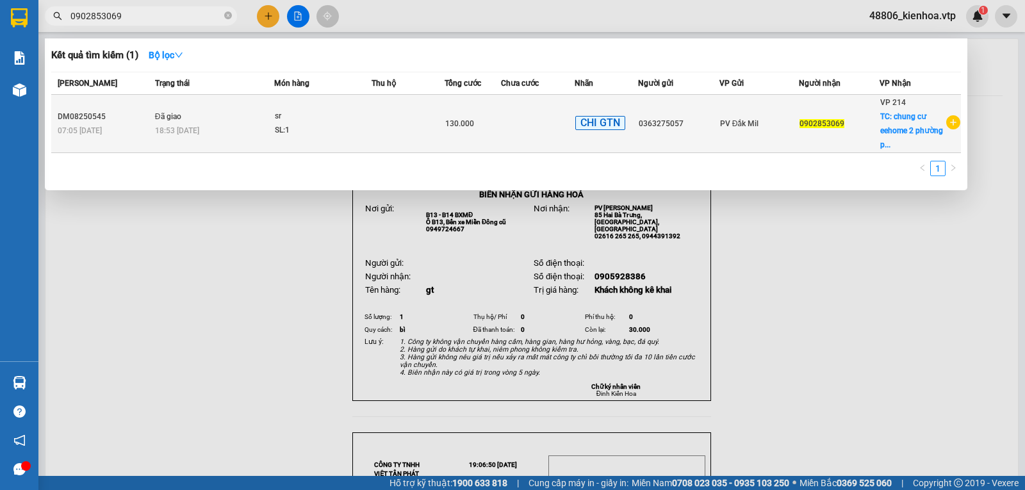
type input "0902853069"
click at [697, 114] on td "0363275057" at bounding box center [678, 124] width 81 height 58
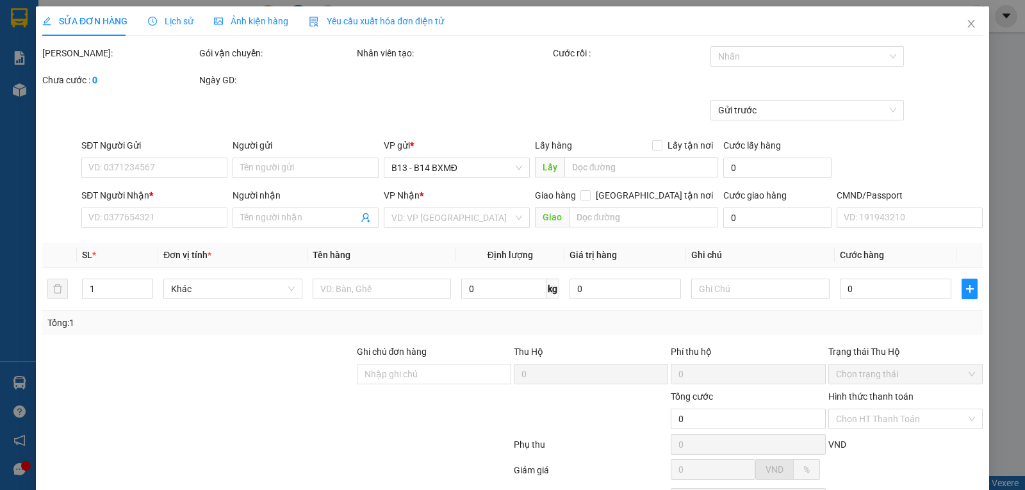
type input "2.000"
type input "0363275057"
type input "0902853069"
checkbox input "true"
type input "chung cư eehome 2 phường phước long B,quận 9"
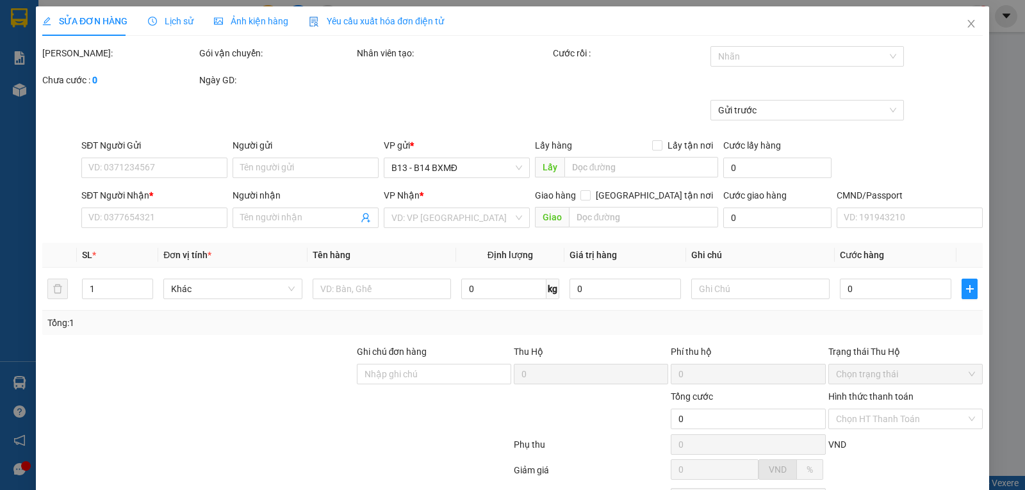
type input "90.000"
type input "130.000"
type input "90.000"
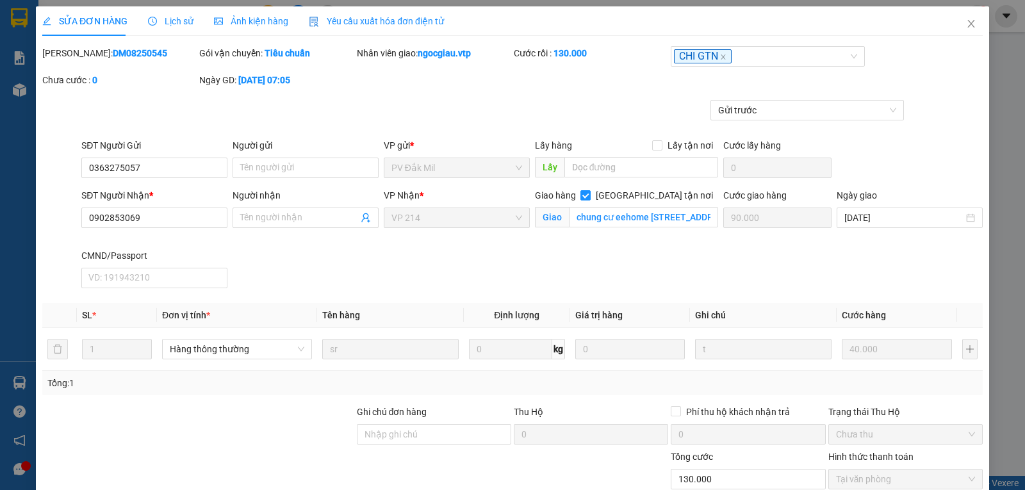
click at [166, 20] on span "Lịch sử" at bounding box center [170, 21] width 45 height 10
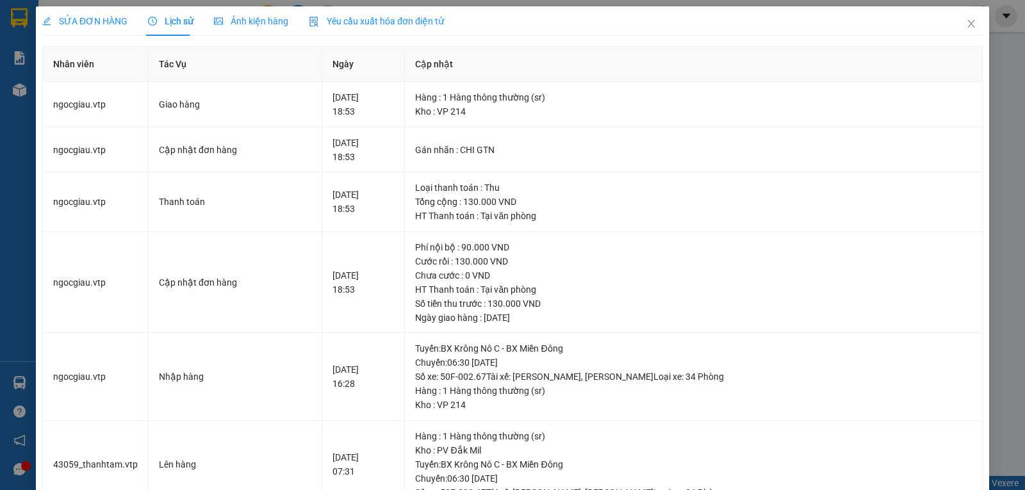
click at [69, 23] on span "SỬA ĐƠN HÀNG" at bounding box center [84, 21] width 85 height 10
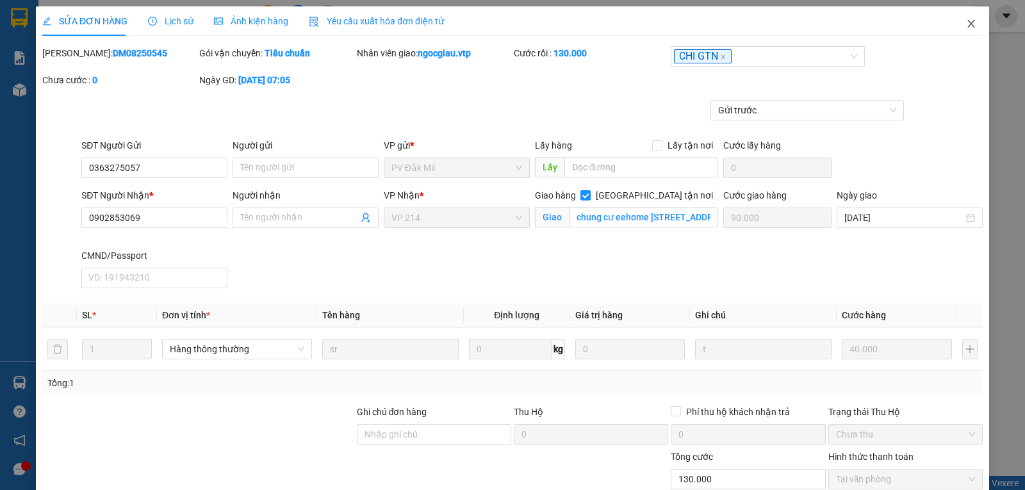
click at [968, 23] on span "Close" at bounding box center [971, 24] width 36 height 36
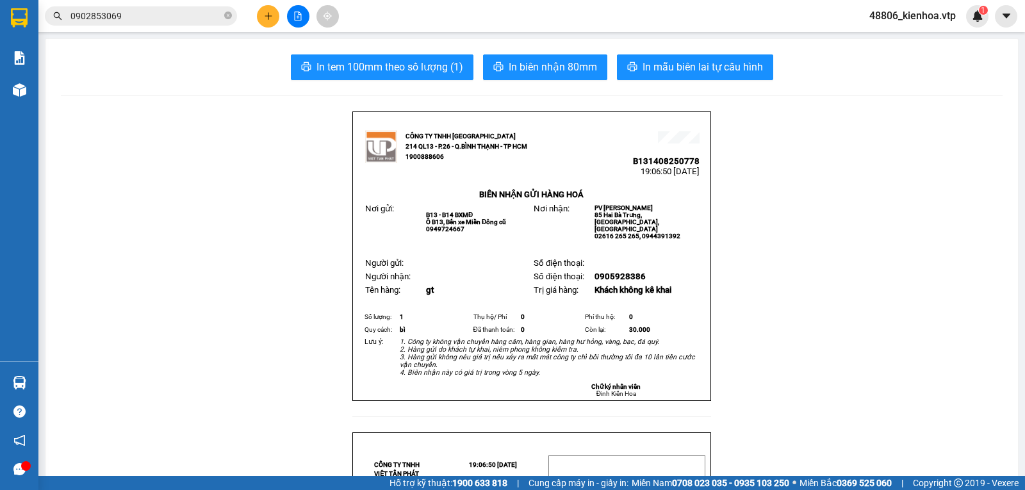
click at [272, 18] on icon "plus" at bounding box center [268, 16] width 9 height 9
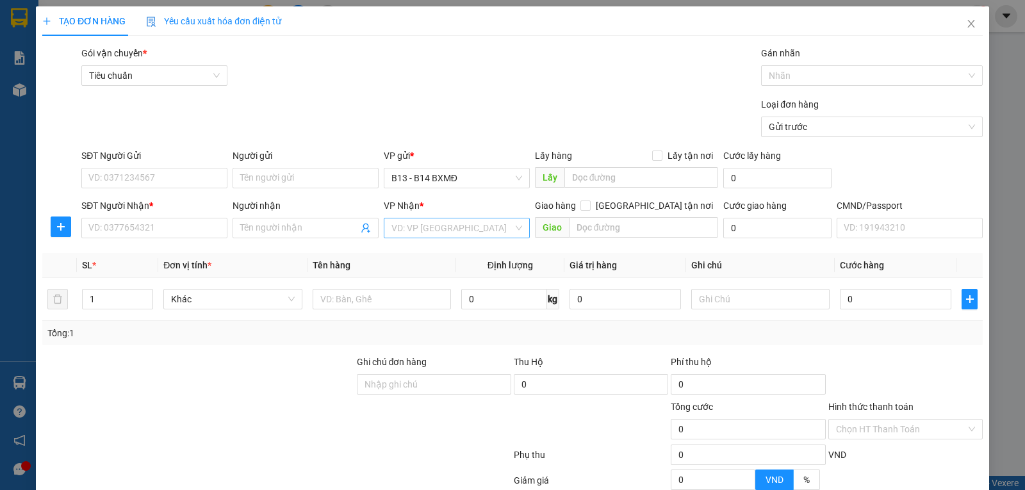
click at [448, 232] on input "search" at bounding box center [452, 227] width 122 height 19
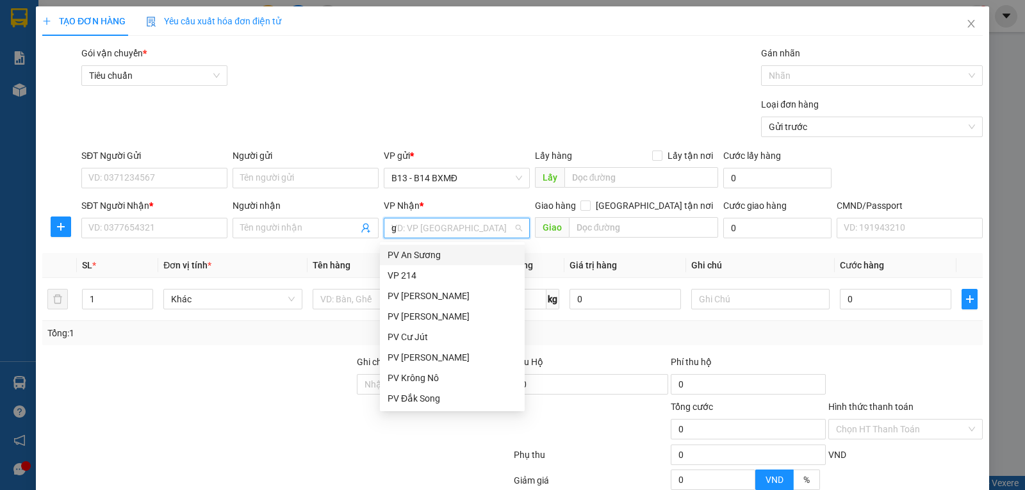
type input "gn"
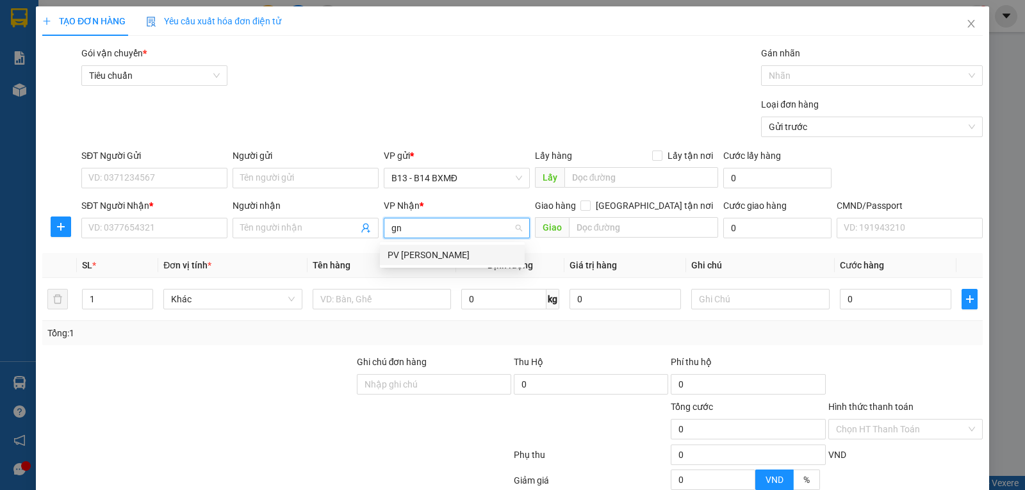
click at [439, 252] on div "PV [PERSON_NAME]" at bounding box center [451, 255] width 129 height 14
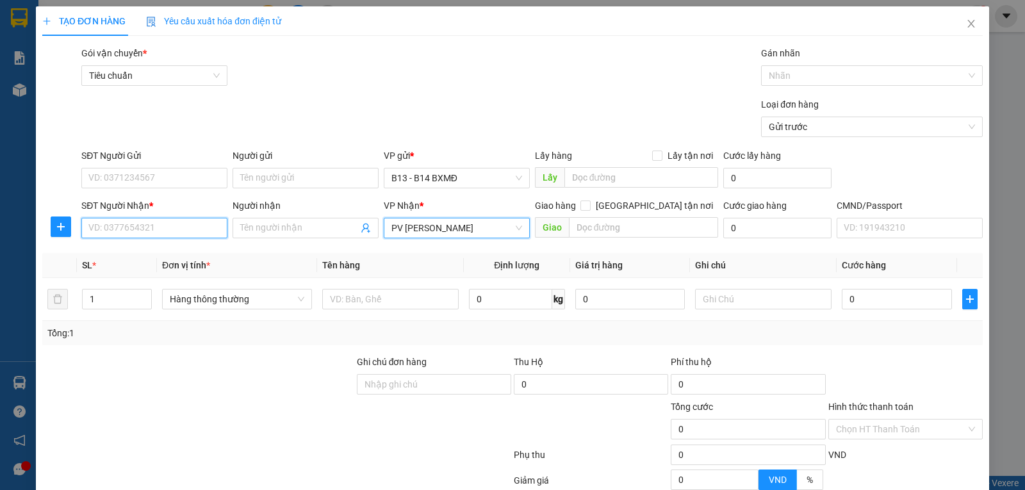
click at [156, 225] on input "SĐT Người Nhận *" at bounding box center [154, 228] width 146 height 20
type input "0366623607"
click at [154, 254] on div "0366623607 - HƯƠNG" at bounding box center [152, 255] width 129 height 14
type input "HƯƠNG"
type input "0366623607"
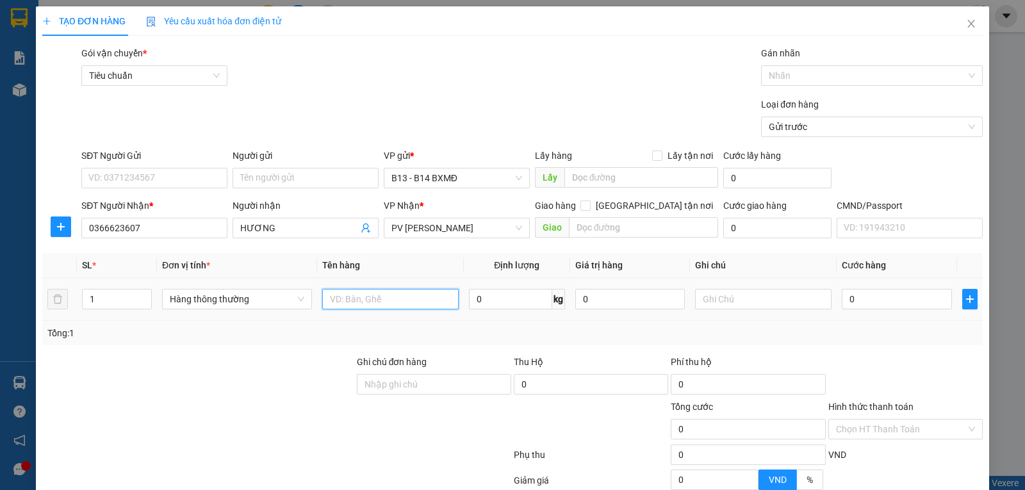
click at [369, 307] on input "text" at bounding box center [390, 299] width 136 height 20
type input "k"
click at [885, 300] on input "0" at bounding box center [897, 299] width 110 height 20
type input "4"
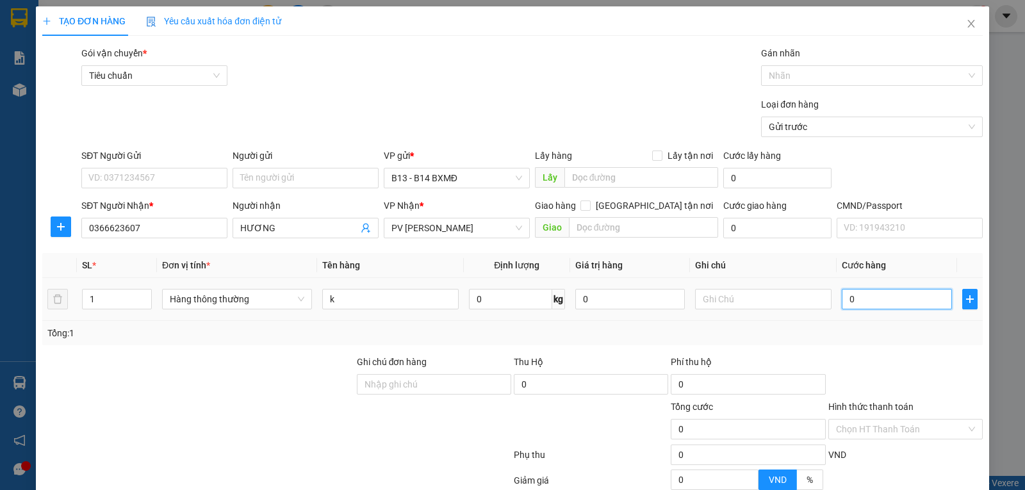
type input "4"
type input "40"
type input "400"
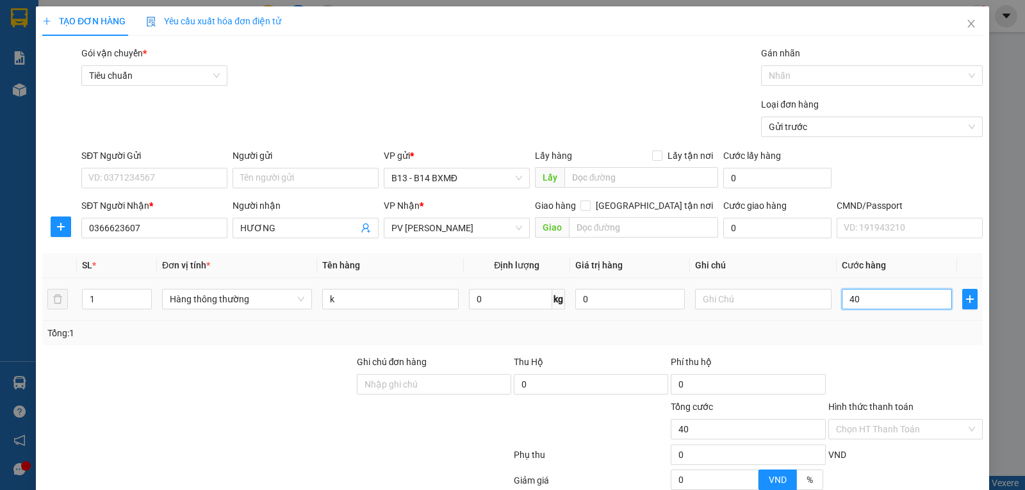
type input "400"
type input "4.000"
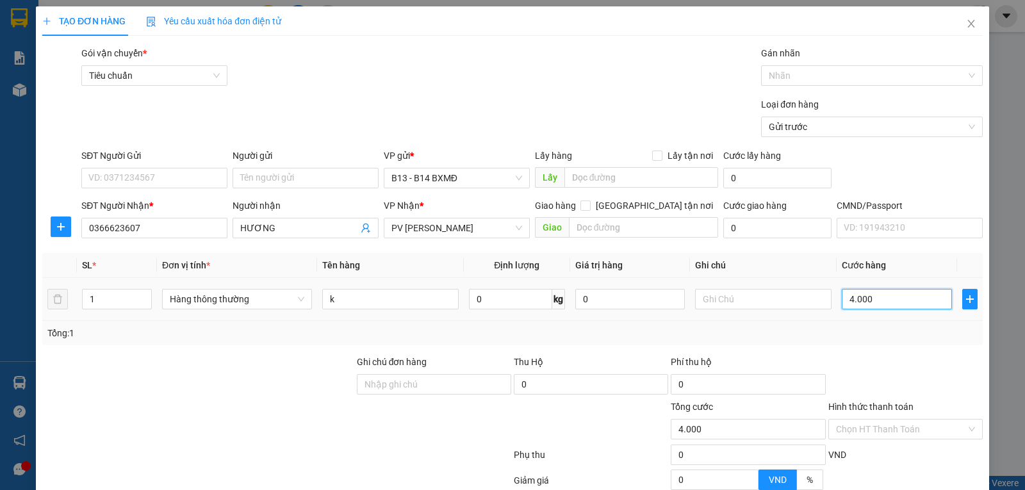
type input "40.000"
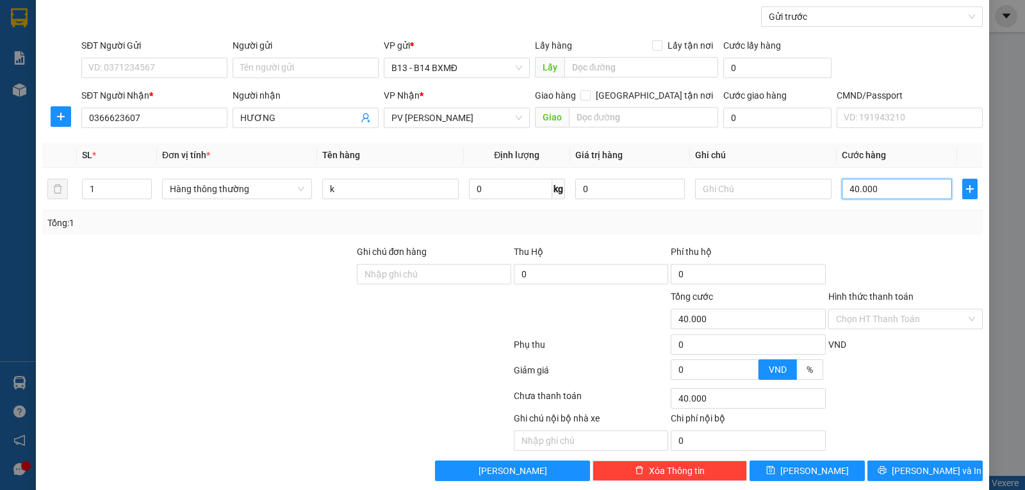
scroll to position [129, 0]
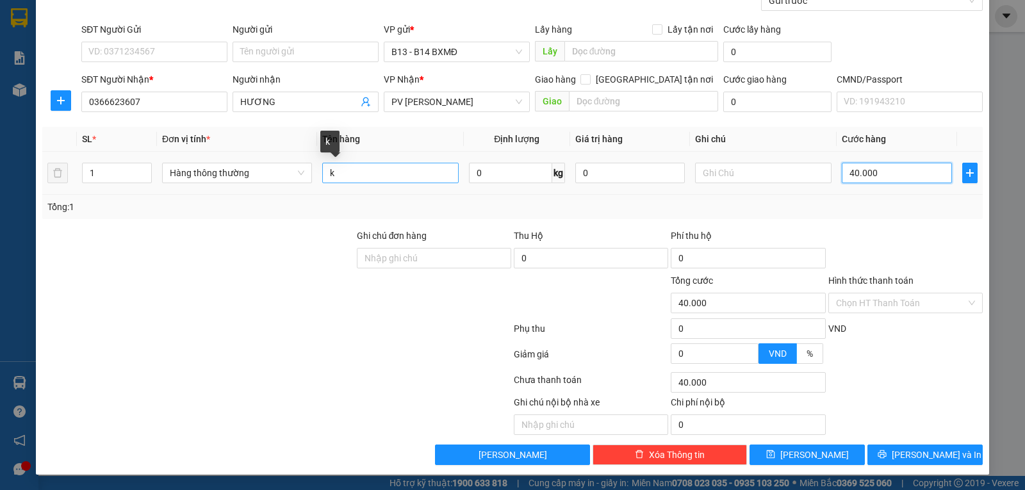
type input "40.000"
drag, startPoint x: 380, startPoint y: 174, endPoint x: 282, endPoint y: 186, distance: 98.7
click at [282, 186] on tr "1 Hàng thông thường k 0 kg 0 40.000" at bounding box center [512, 173] width 940 height 43
type input "thiệp"
click at [742, 175] on input "text" at bounding box center [763, 173] width 136 height 20
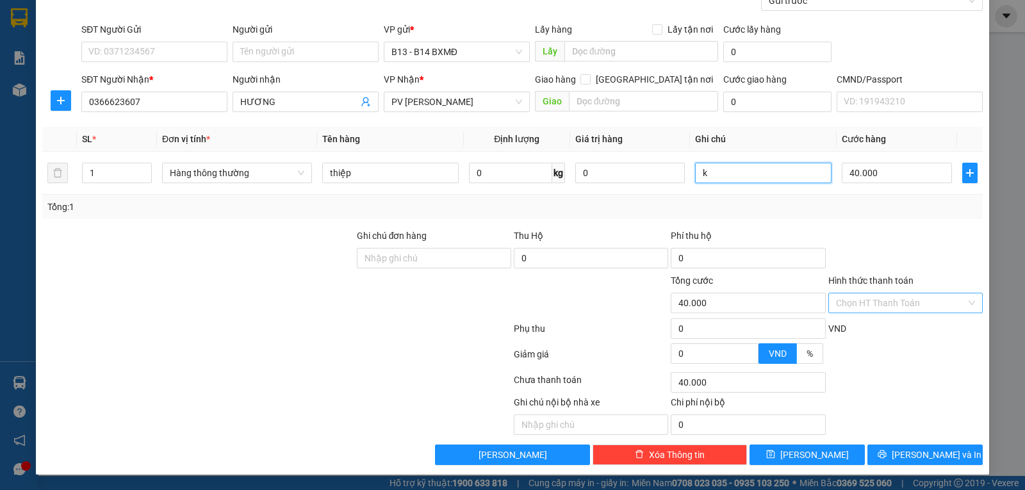
type input "k"
click at [874, 304] on input "Hình thức thanh toán" at bounding box center [901, 302] width 130 height 19
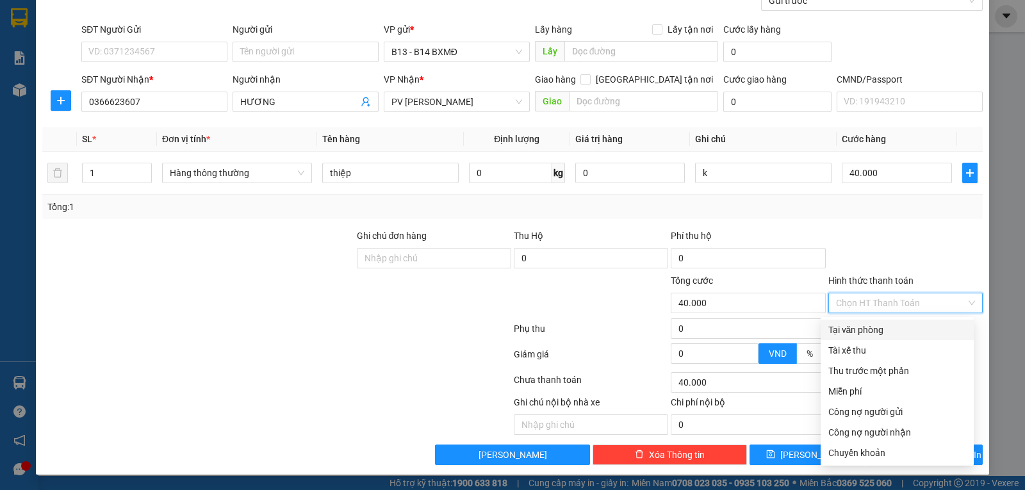
click at [869, 323] on div "Tại văn phòng" at bounding box center [897, 330] width 138 height 14
type input "0"
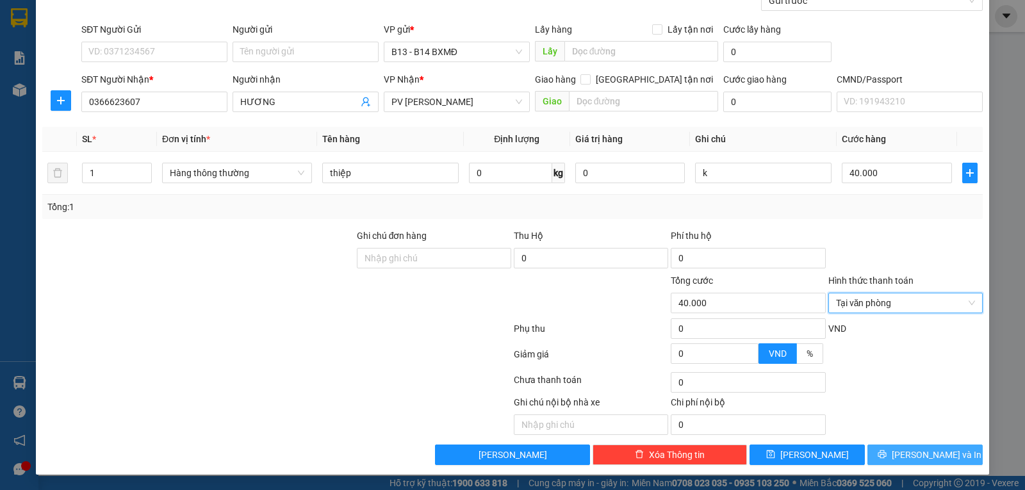
click at [902, 453] on button "[PERSON_NAME] và In" at bounding box center [924, 454] width 115 height 20
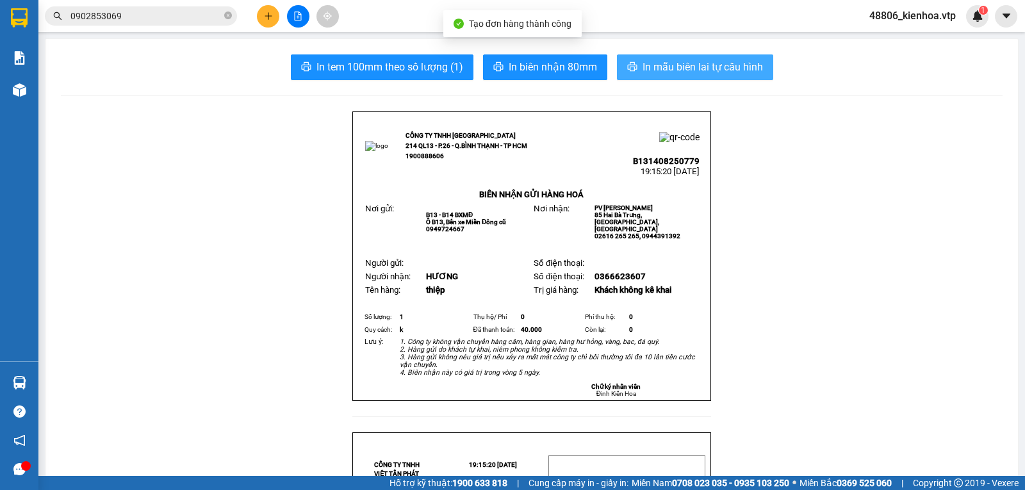
click at [642, 62] on span "In mẫu biên lai tự cấu hình" at bounding box center [702, 67] width 120 height 16
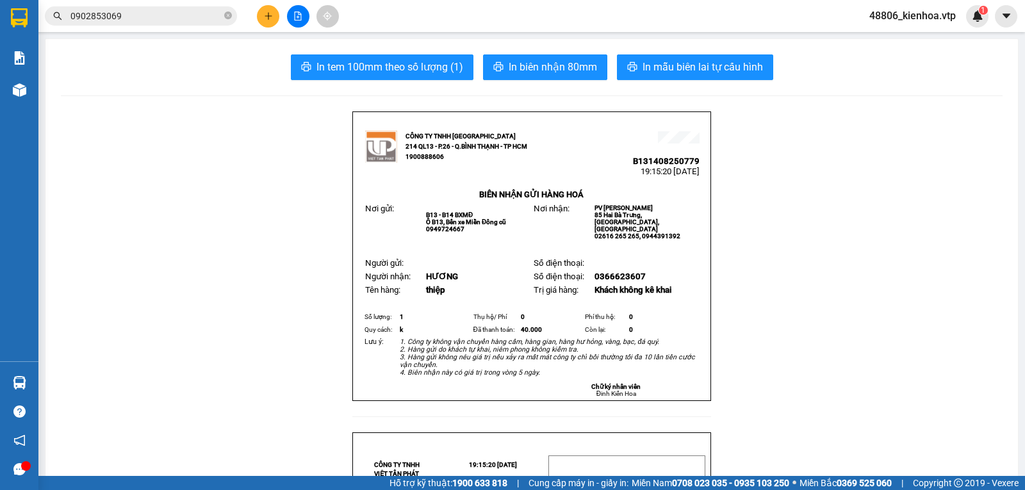
click at [973, 13] on img at bounding box center [978, 16] width 12 height 12
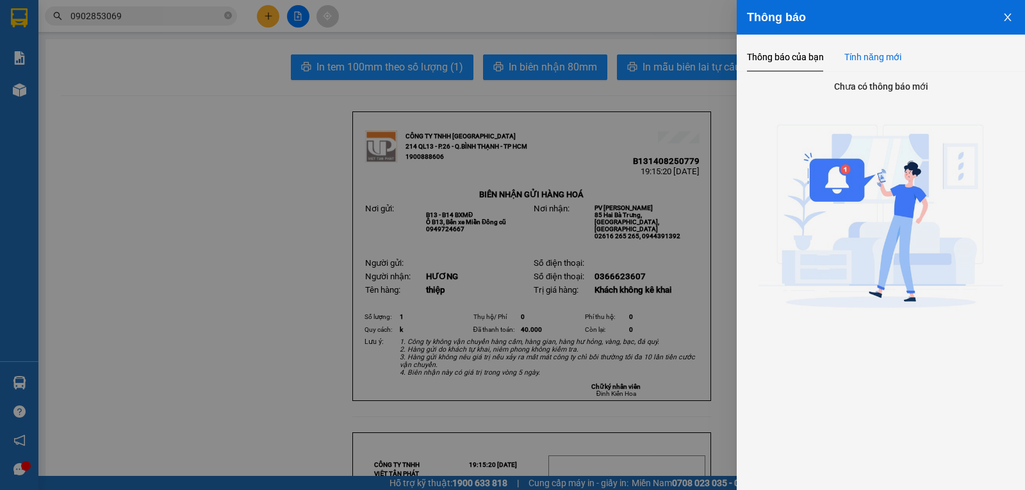
click at [866, 60] on div "Tính năng mới" at bounding box center [872, 57] width 57 height 14
click at [1006, 11] on button "Close" at bounding box center [1007, 16] width 35 height 33
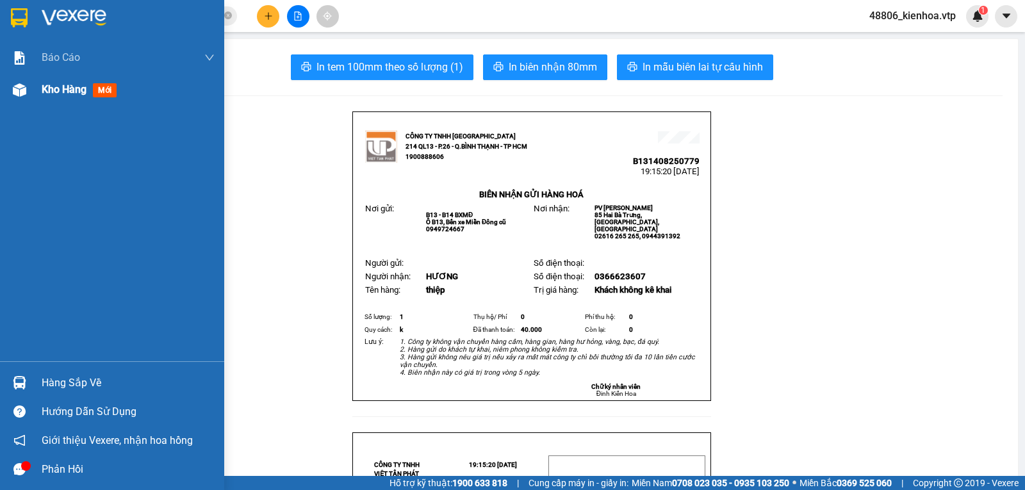
click at [44, 95] on span "Kho hàng" at bounding box center [64, 89] width 45 height 12
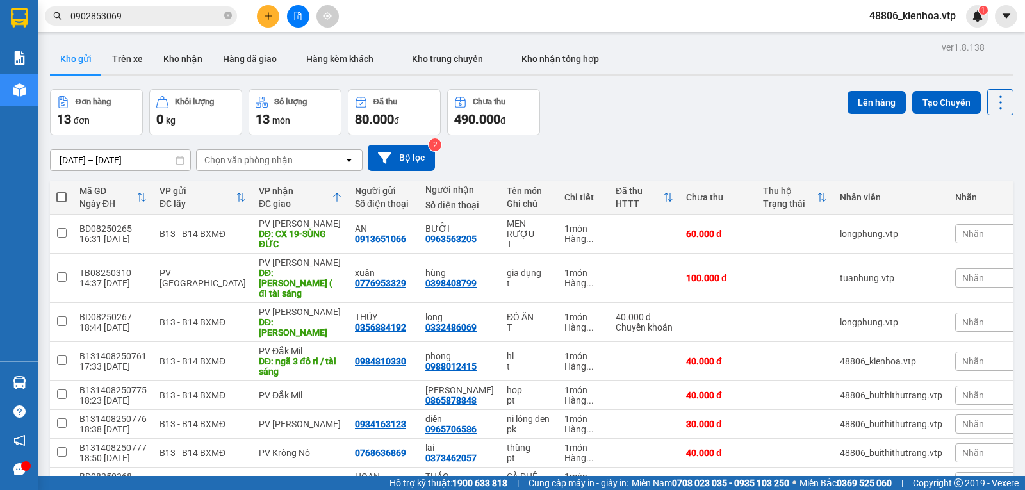
scroll to position [64, 0]
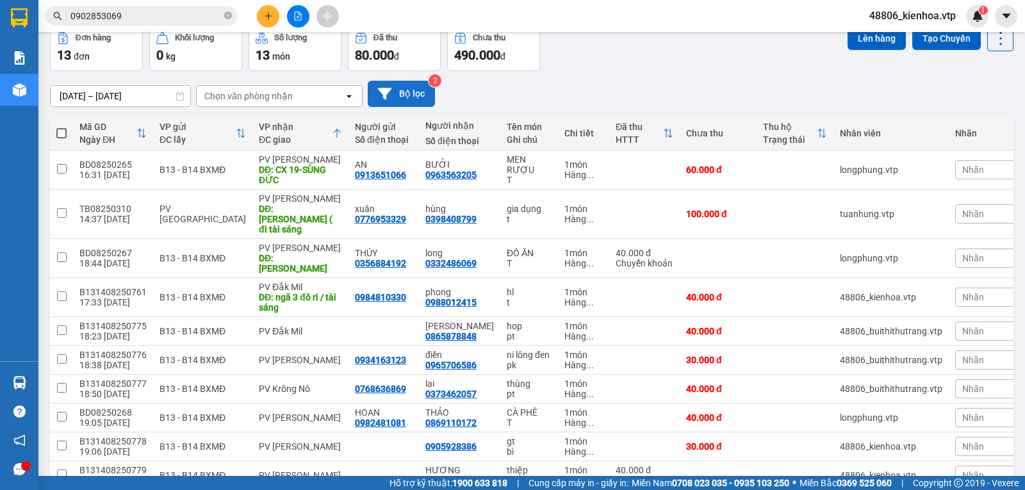
click at [425, 100] on button "Bộ lọc" at bounding box center [401, 94] width 67 height 26
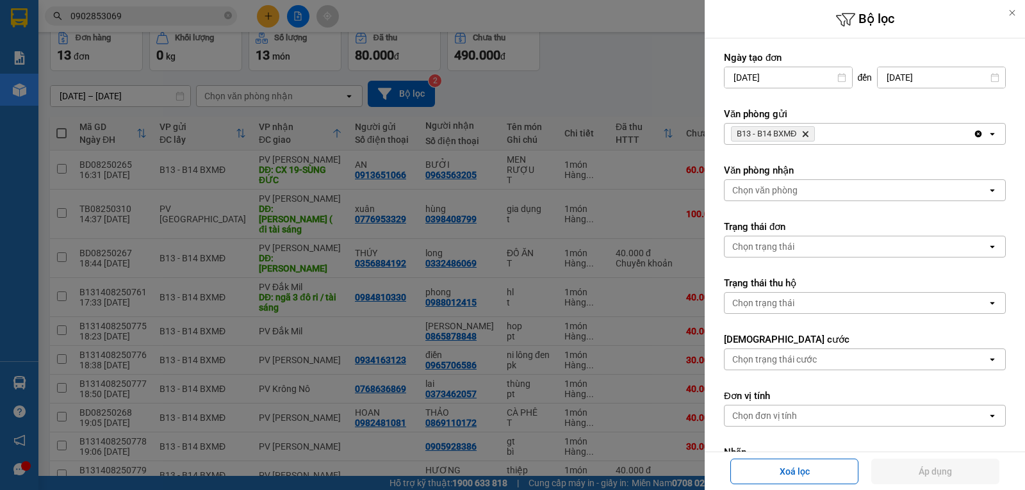
click at [568, 83] on div at bounding box center [512, 245] width 1025 height 490
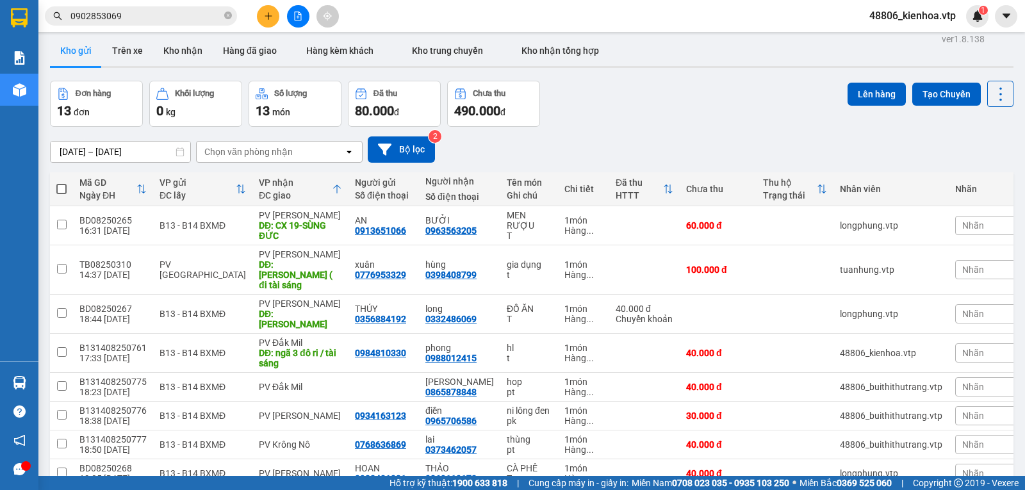
scroll to position [0, 0]
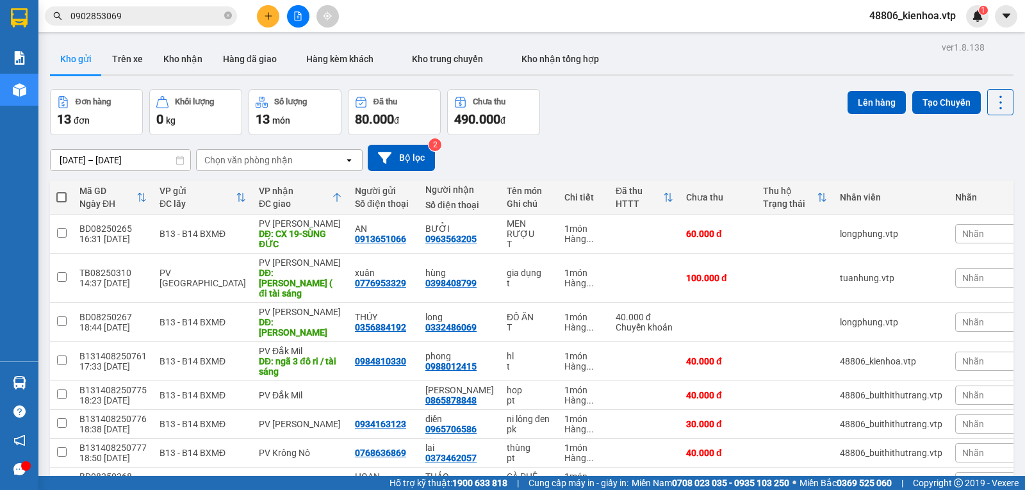
click at [310, 168] on div "Chọn văn phòng nhận" at bounding box center [270, 160] width 147 height 20
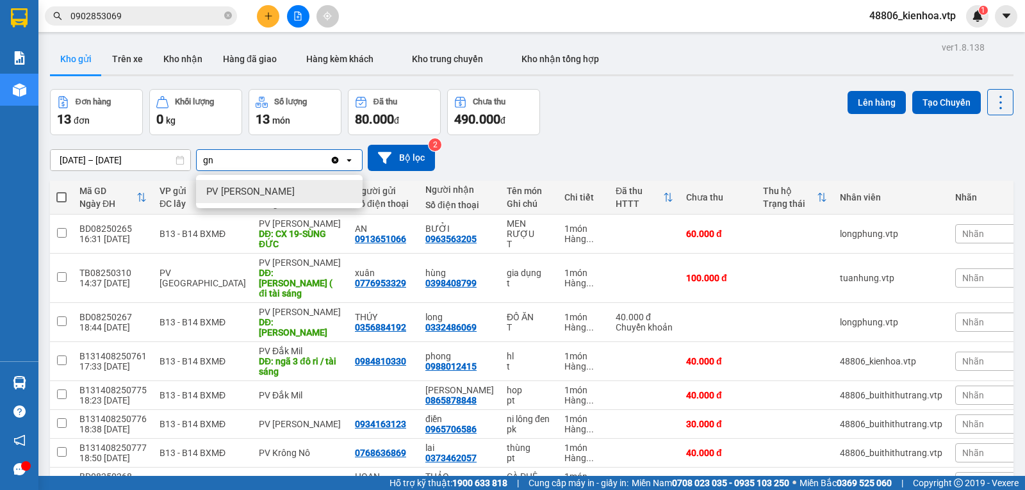
type input "gn"
click at [289, 197] on div "PV [PERSON_NAME]" at bounding box center [279, 191] width 167 height 23
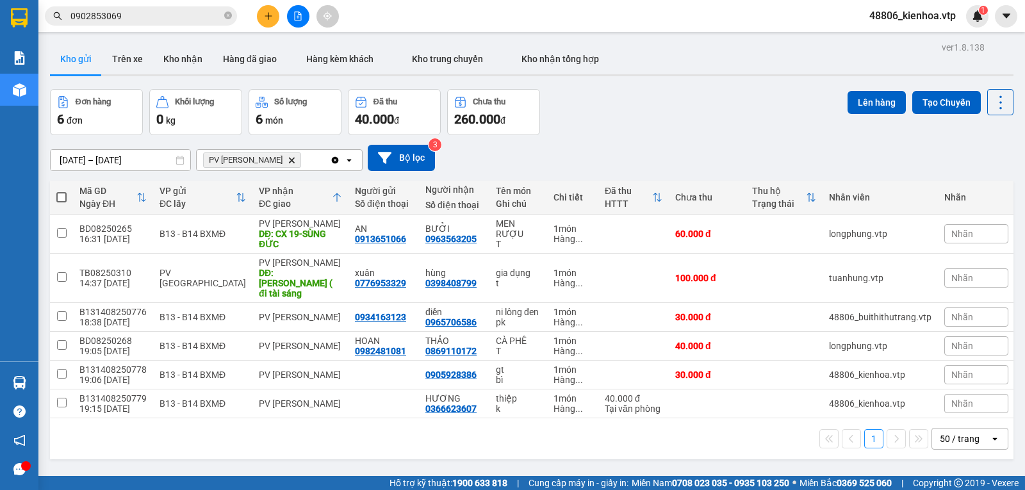
click at [300, 161] on div "PV [PERSON_NAME]" at bounding box center [263, 160] width 133 height 20
type input "dx"
click at [290, 190] on div "PV [PERSON_NAME]" at bounding box center [279, 191] width 167 height 23
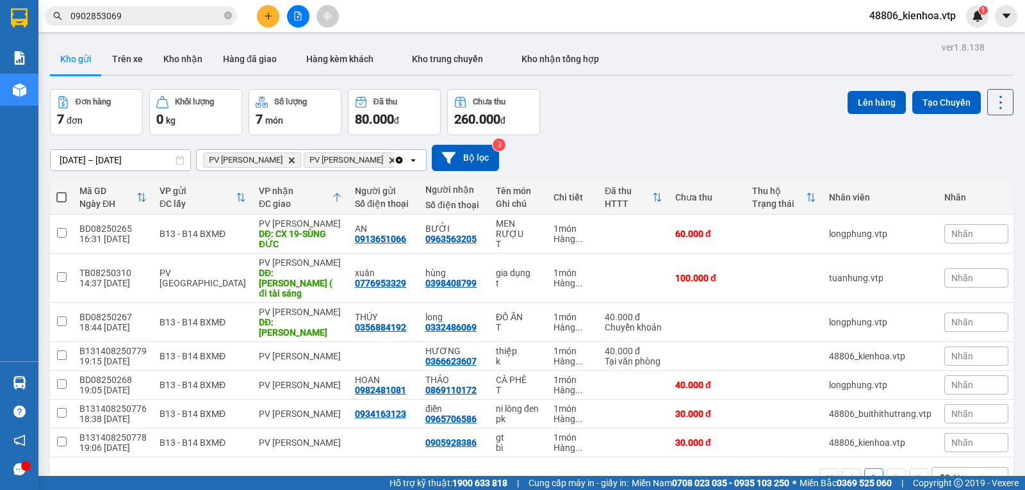
click at [61, 202] on span at bounding box center [61, 197] width 10 height 10
click at [61, 191] on input "checkbox" at bounding box center [61, 191] width 0 height 0
checkbox input "true"
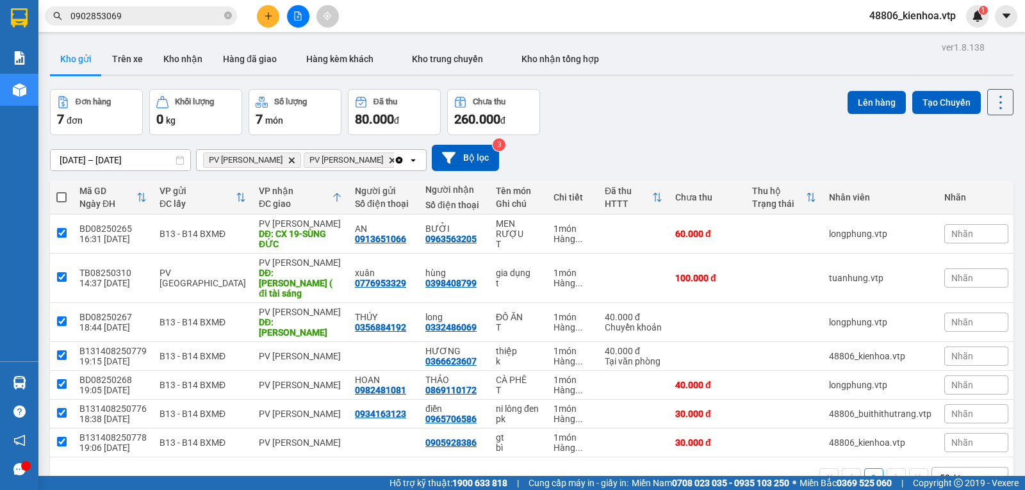
checkbox input "true"
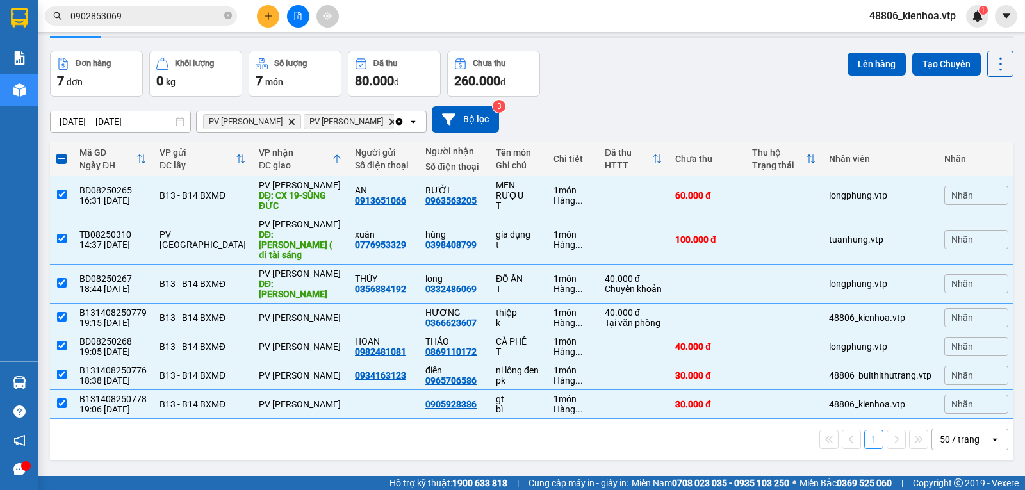
scroll to position [59, 0]
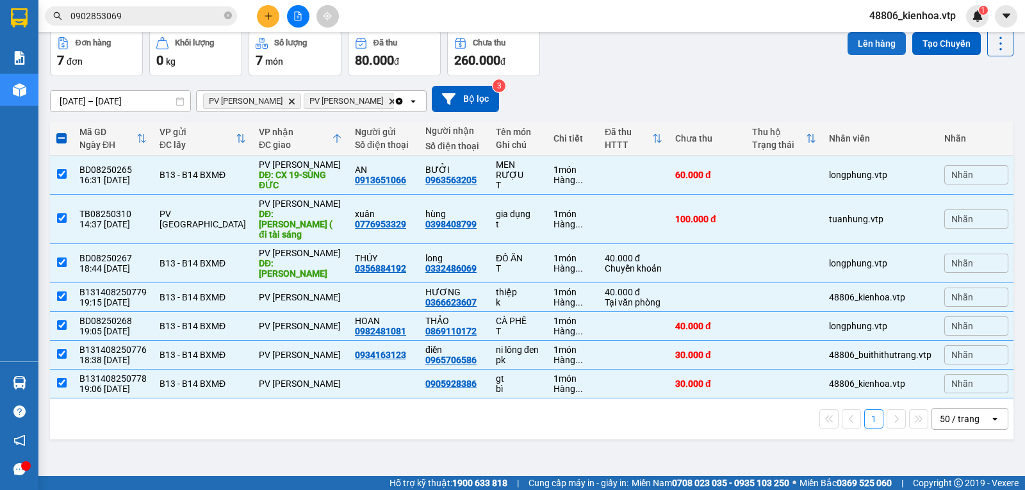
click at [874, 46] on button "Lên hàng" at bounding box center [876, 43] width 58 height 23
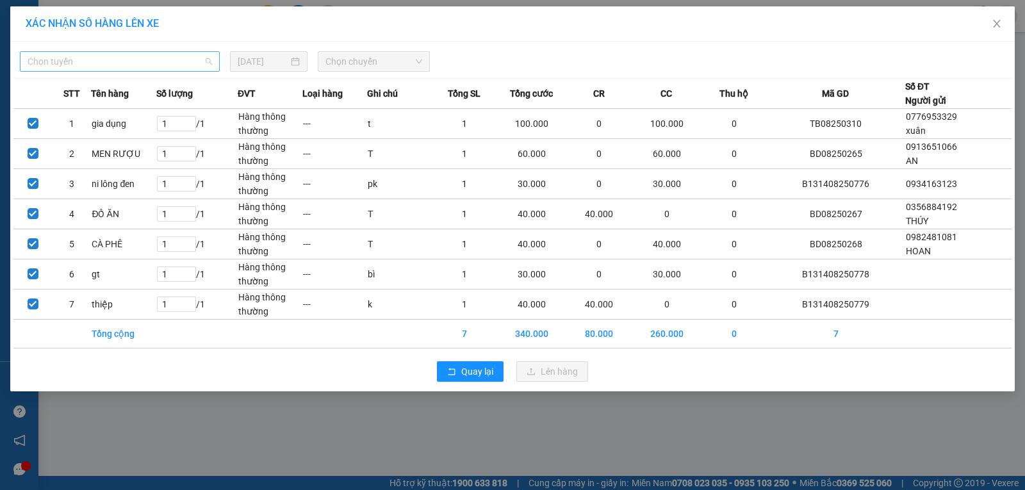
click at [122, 60] on span "Chọn tuyến" at bounding box center [120, 61] width 184 height 19
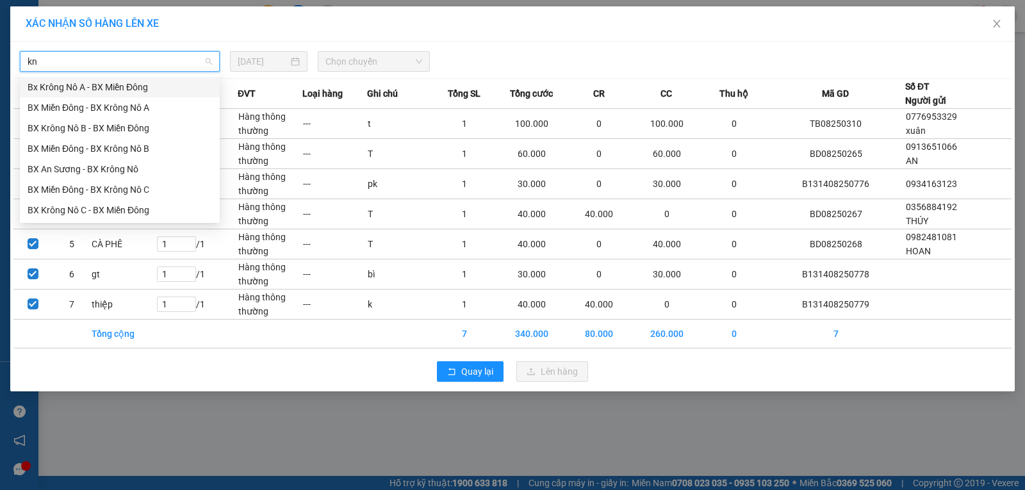
type input "knb"
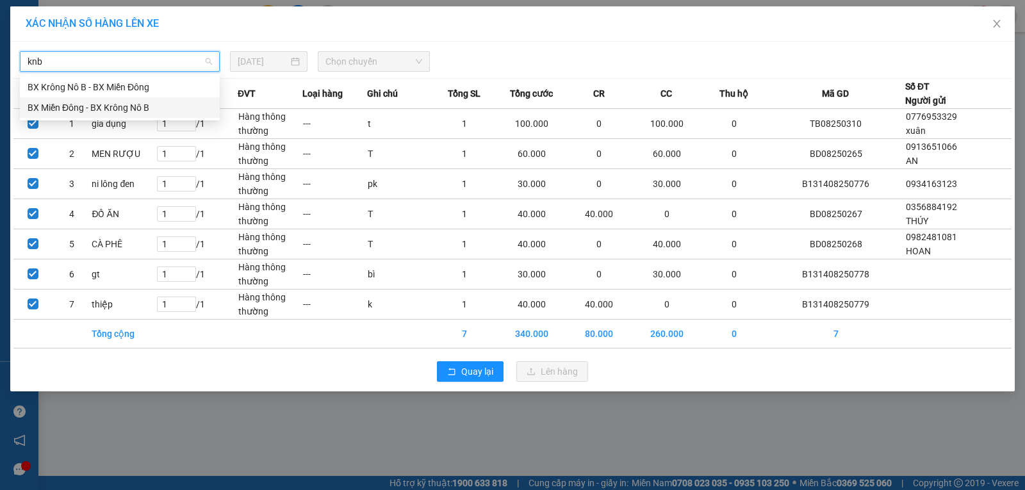
click at [117, 111] on div "BX Miền Đông - BX Krông Nô B" at bounding box center [120, 108] width 184 height 14
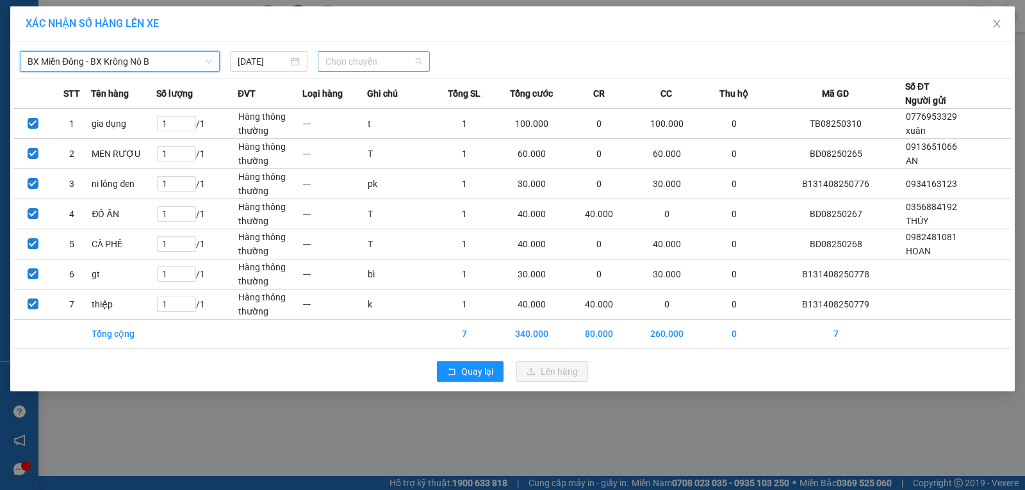
click at [377, 58] on span "Chọn chuyến" at bounding box center [373, 61] width 97 height 19
click at [373, 111] on div "20:30 - 51B-152.80" at bounding box center [375, 108] width 100 height 14
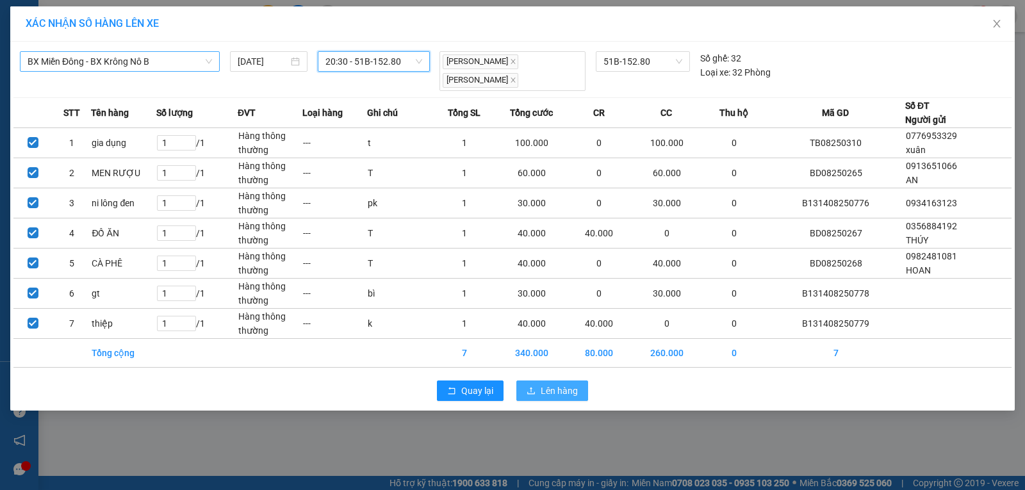
click at [551, 389] on span "Lên hàng" at bounding box center [559, 391] width 37 height 14
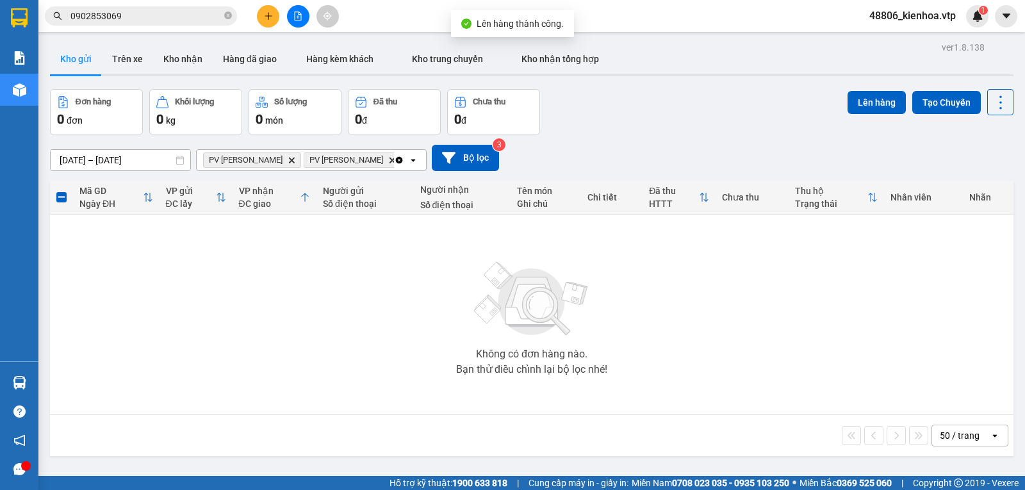
click at [288, 164] on icon "Delete" at bounding box center [292, 160] width 8 height 8
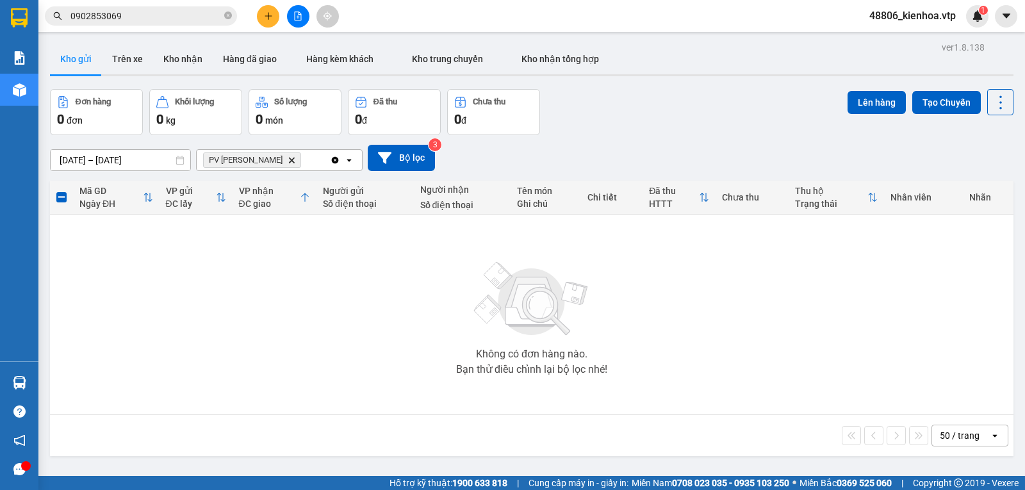
click at [288, 161] on icon "Delete" at bounding box center [292, 160] width 8 height 8
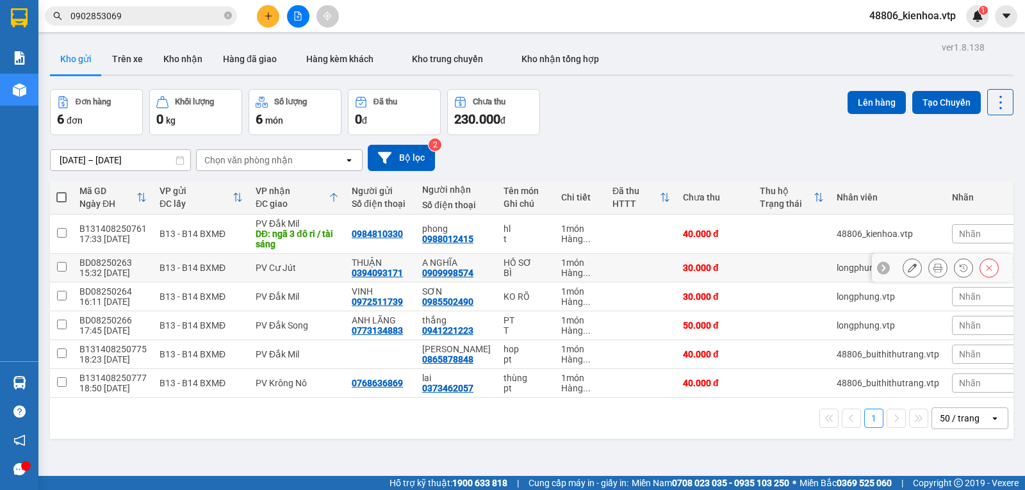
click at [60, 271] on input "checkbox" at bounding box center [62, 267] width 10 height 10
checkbox input "true"
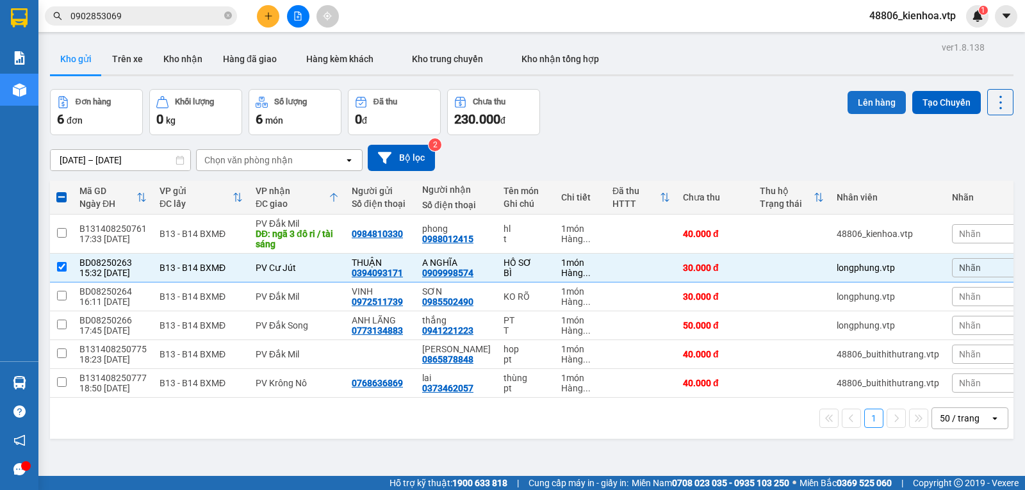
click at [881, 108] on button "Lên hàng" at bounding box center [876, 102] width 58 height 23
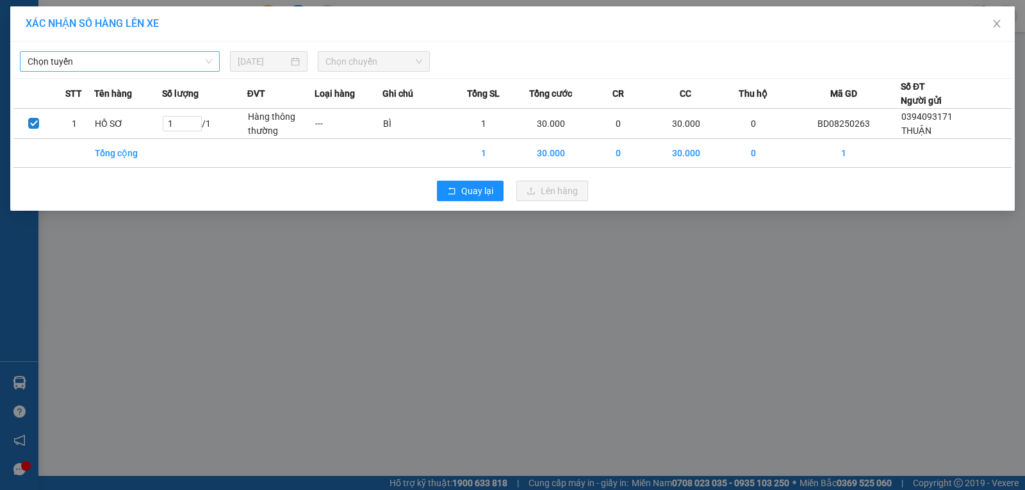
click at [134, 66] on span "Chọn tuyến" at bounding box center [120, 61] width 184 height 19
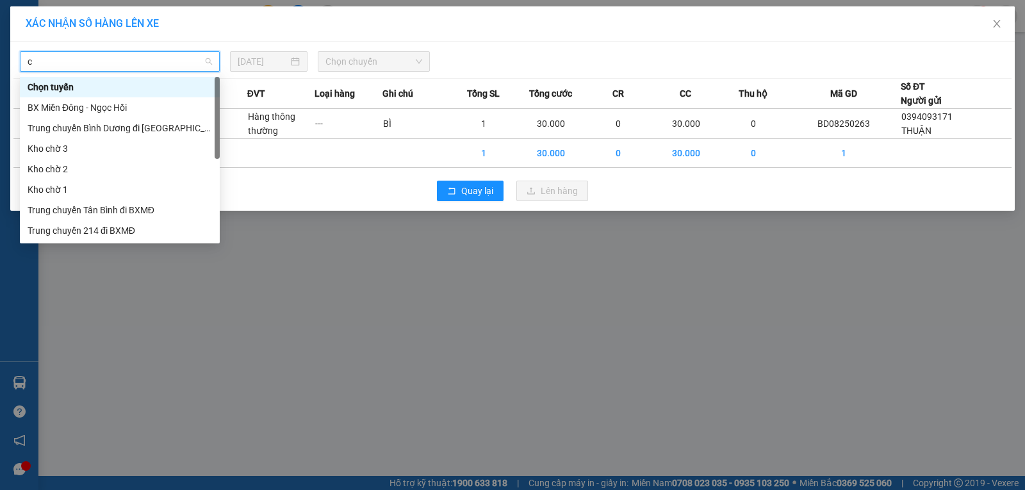
type input "cj"
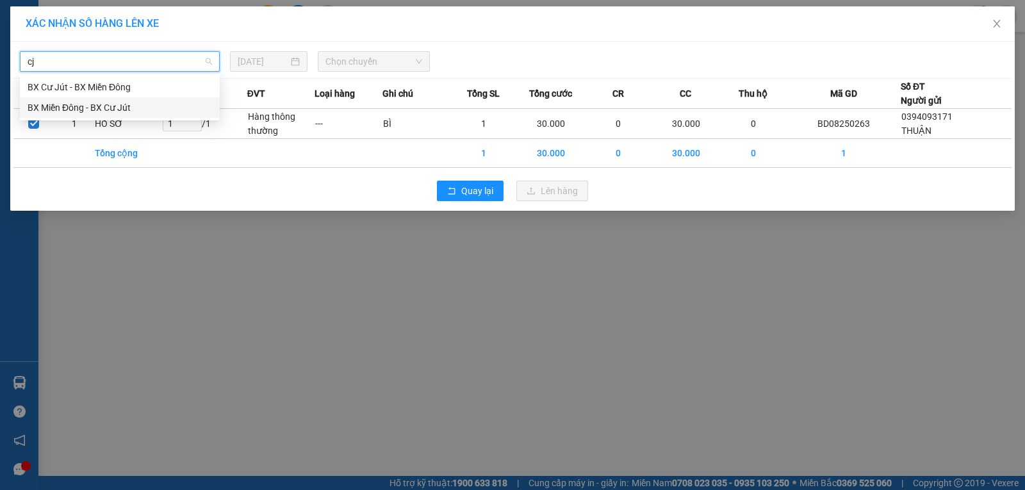
click at [122, 106] on div "BX Miền Đông - BX Cư Jút" at bounding box center [120, 108] width 184 height 14
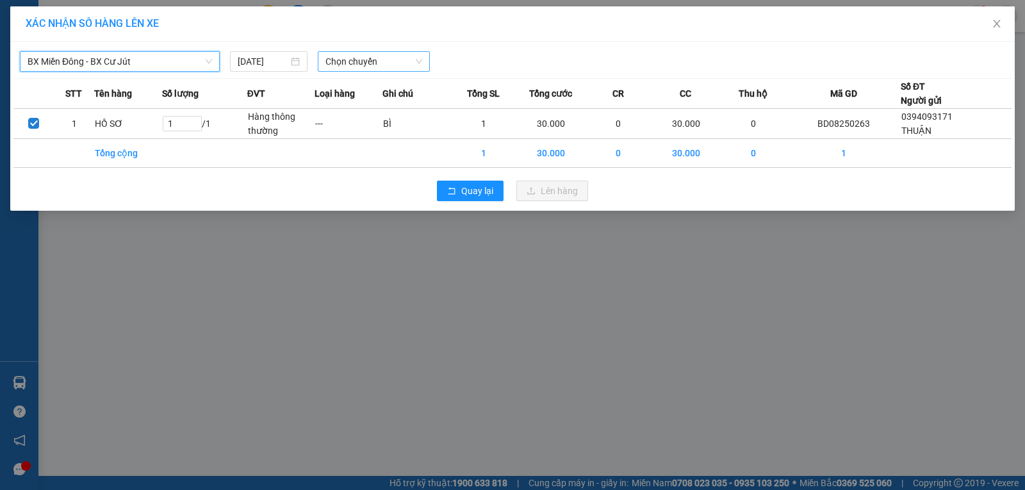
click at [369, 60] on span "Chọn chuyến" at bounding box center [373, 61] width 97 height 19
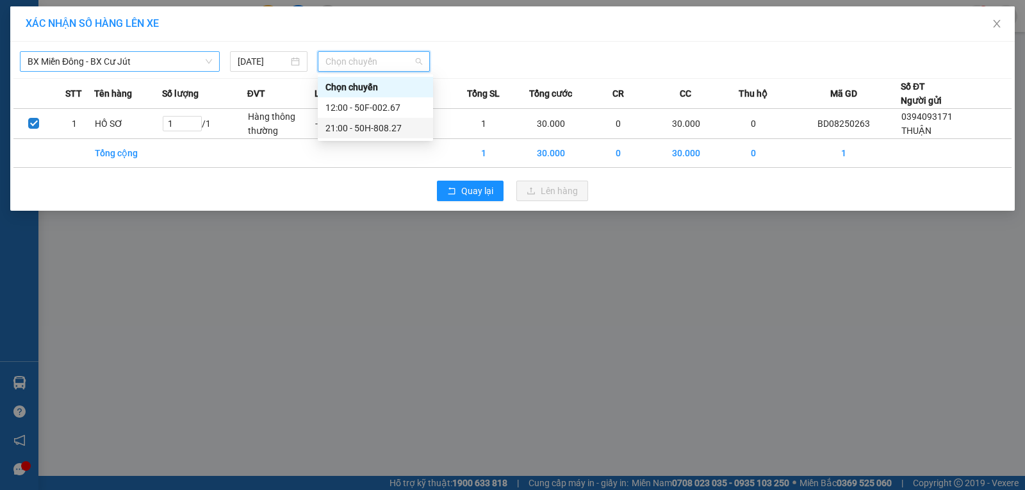
click at [357, 129] on div "21:00 - 50H-808.27" at bounding box center [375, 128] width 100 height 14
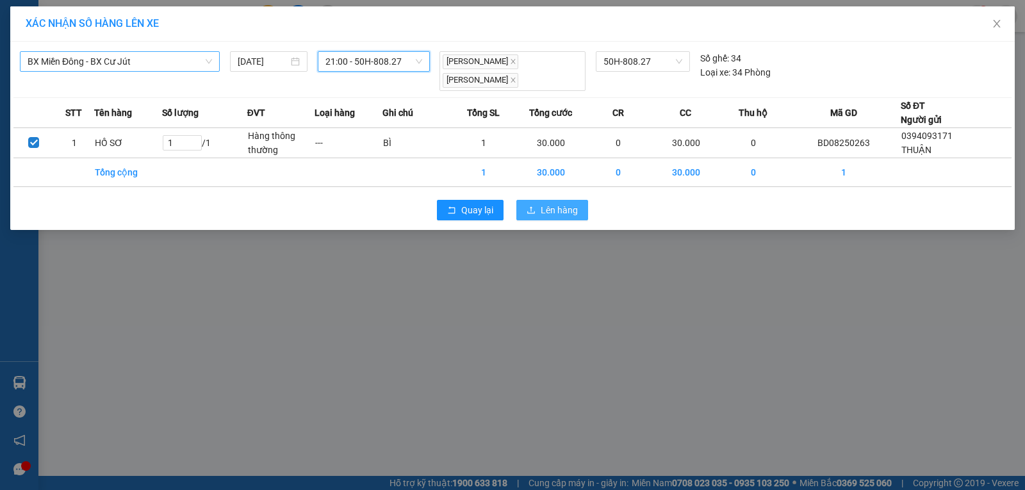
click at [531, 200] on button "Lên hàng" at bounding box center [552, 210] width 72 height 20
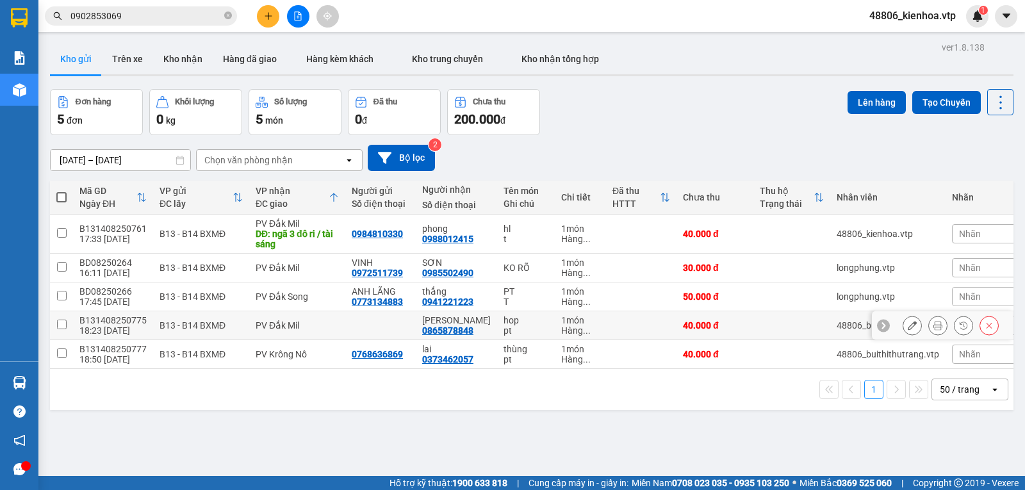
click at [58, 329] on input "checkbox" at bounding box center [62, 325] width 10 height 10
checkbox input "true"
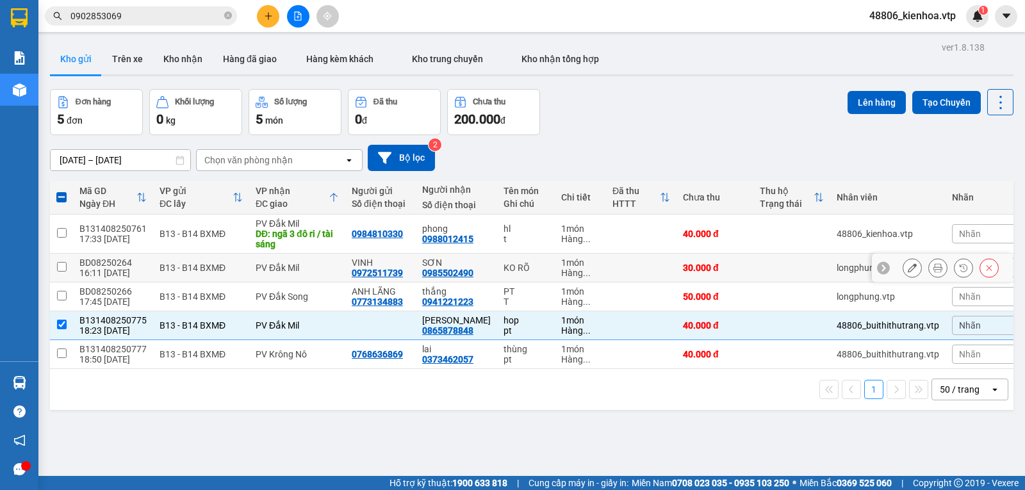
click at [60, 272] on input "checkbox" at bounding box center [62, 267] width 10 height 10
checkbox input "true"
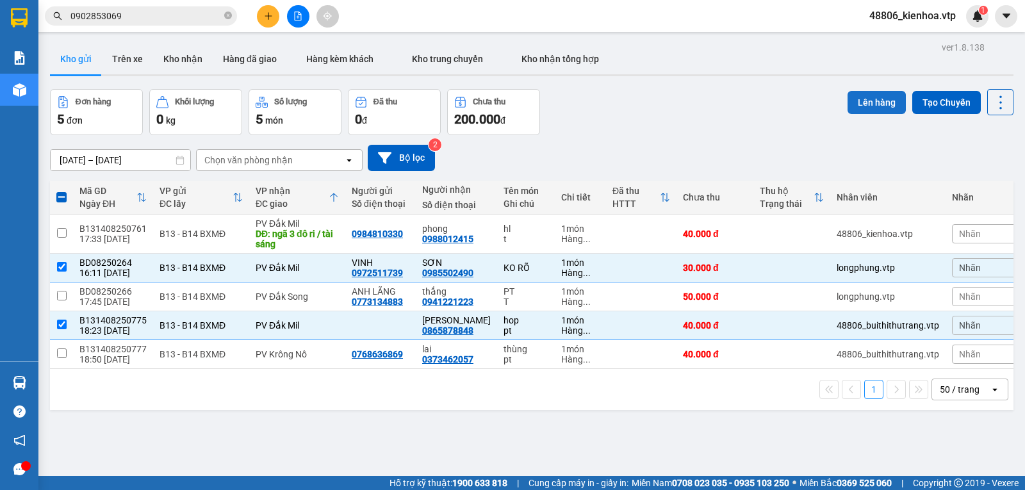
click at [880, 101] on button "Lên hàng" at bounding box center [876, 102] width 58 height 23
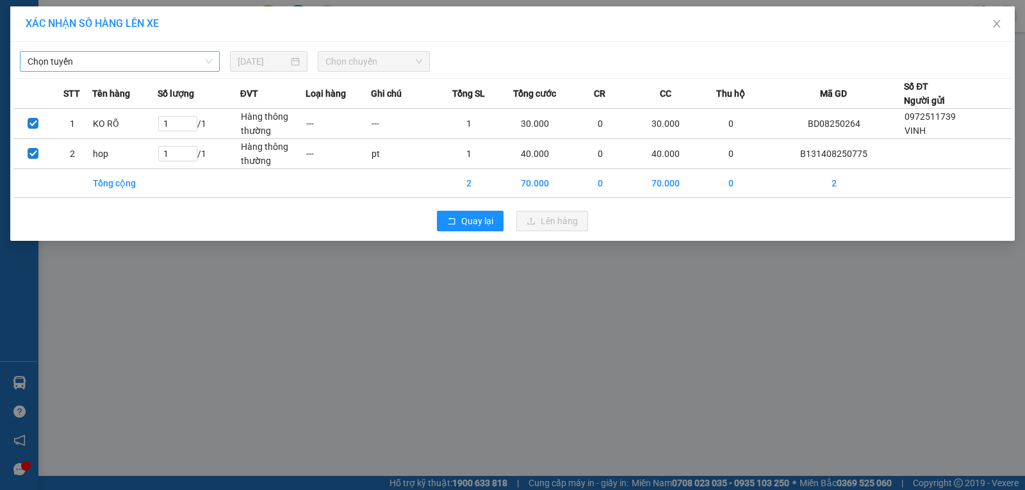
click at [108, 64] on span "Chọn tuyến" at bounding box center [120, 61] width 184 height 19
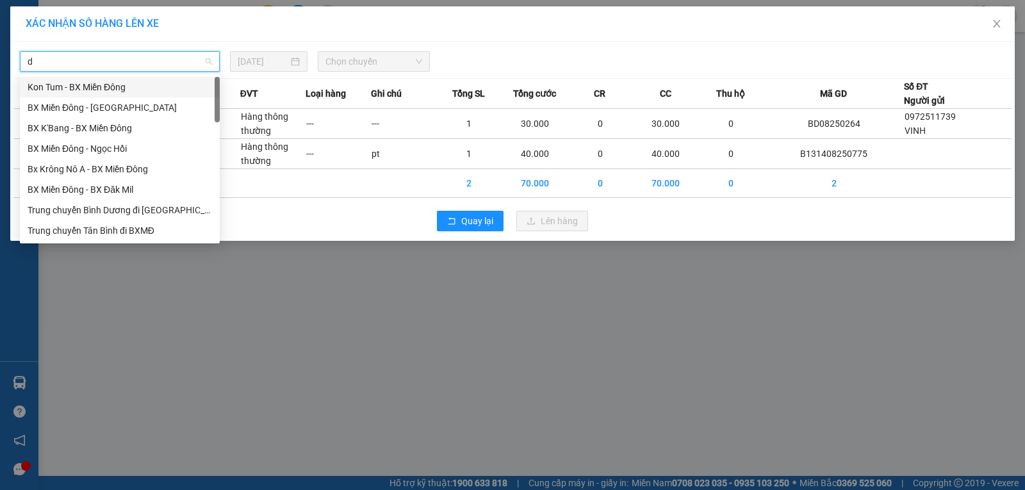
type input "dm"
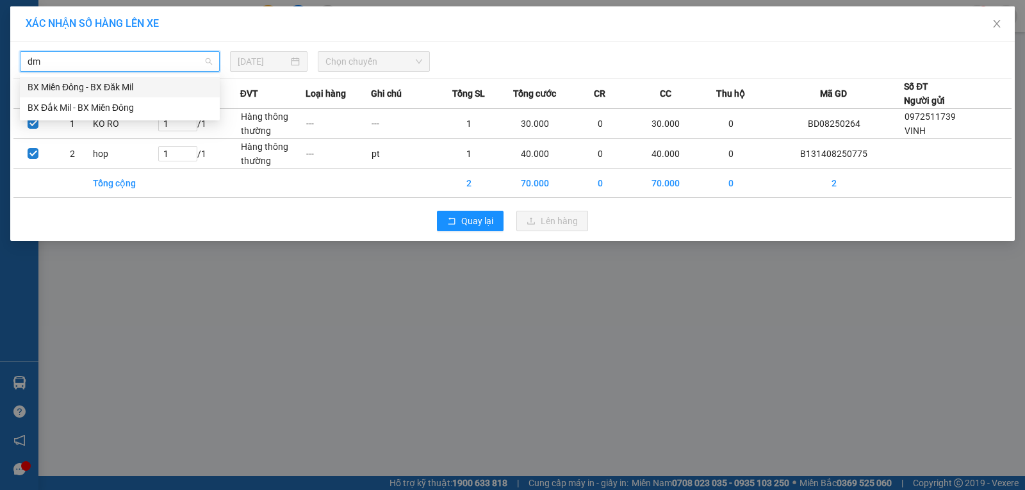
click at [117, 87] on div "BX Miền Đông - BX Đăk Mil" at bounding box center [120, 87] width 184 height 14
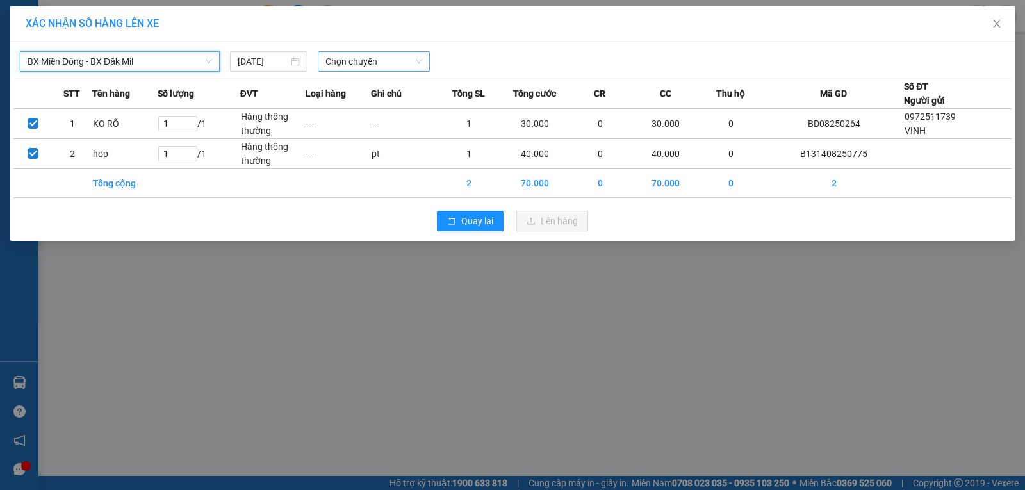
click at [351, 67] on span "Chọn chuyến" at bounding box center [373, 61] width 97 height 19
click at [362, 110] on div "21:00 - 50H-251.23" at bounding box center [375, 108] width 100 height 14
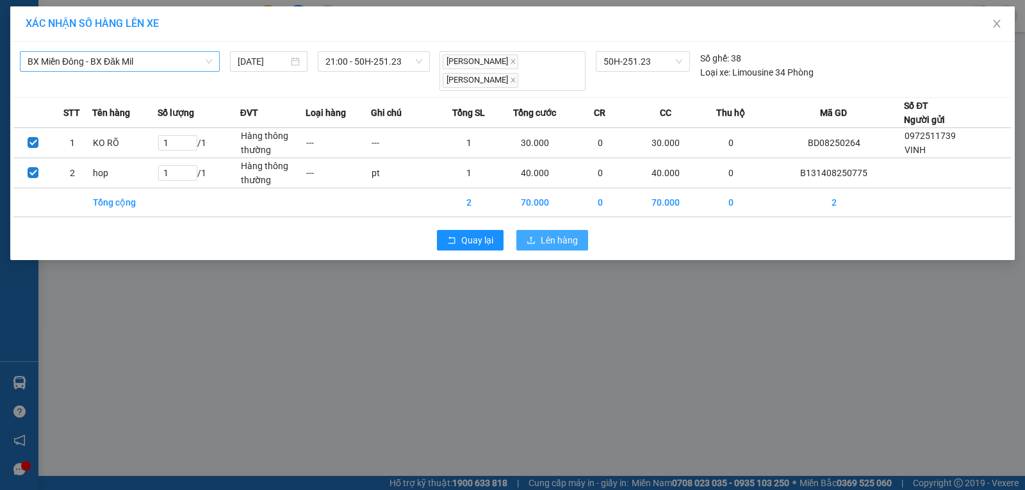
click at [546, 238] on span "Lên hàng" at bounding box center [559, 240] width 37 height 14
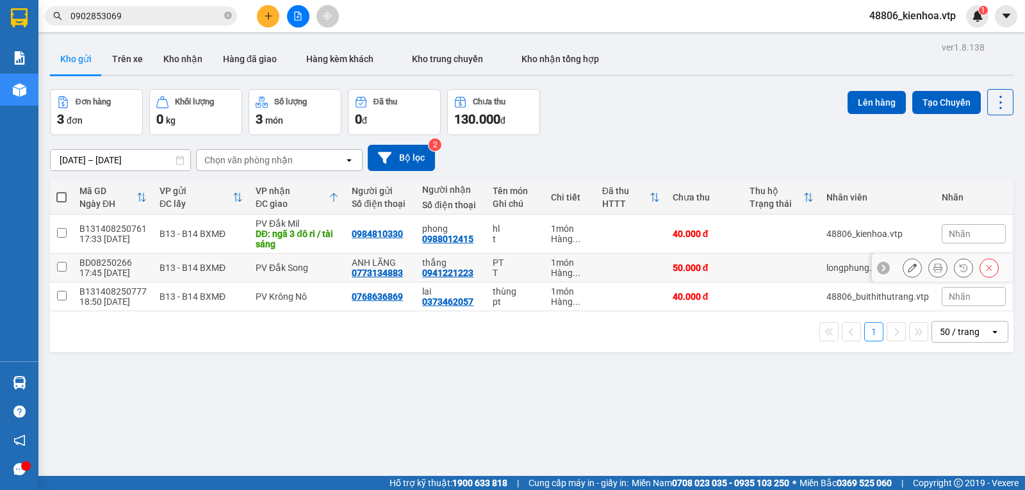
click at [59, 272] on input "checkbox" at bounding box center [62, 267] width 10 height 10
checkbox input "true"
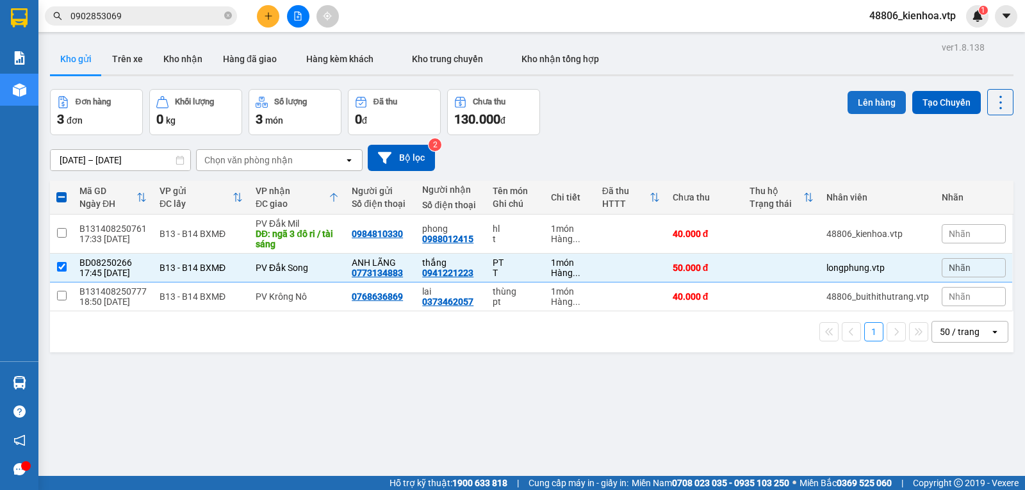
click at [877, 97] on button "Lên hàng" at bounding box center [876, 102] width 58 height 23
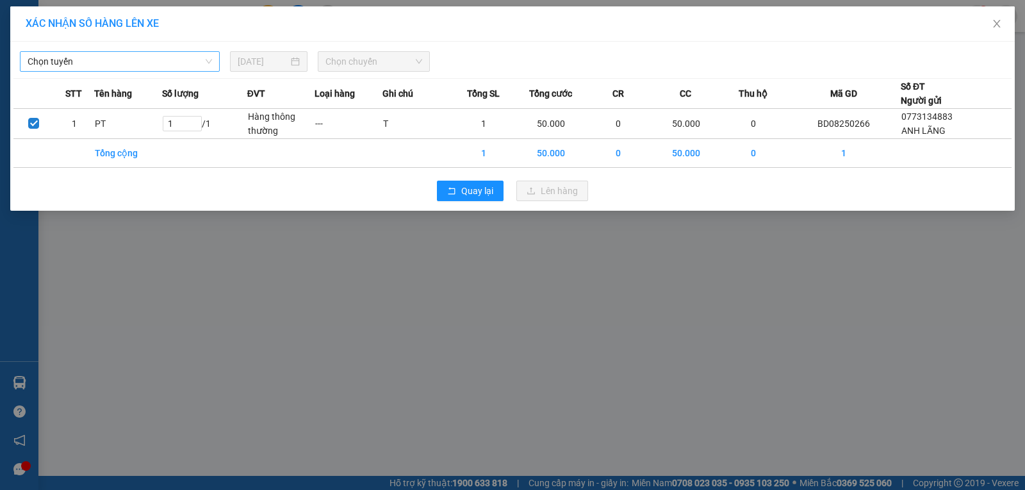
click at [118, 56] on span "Chọn tuyến" at bounding box center [120, 61] width 184 height 19
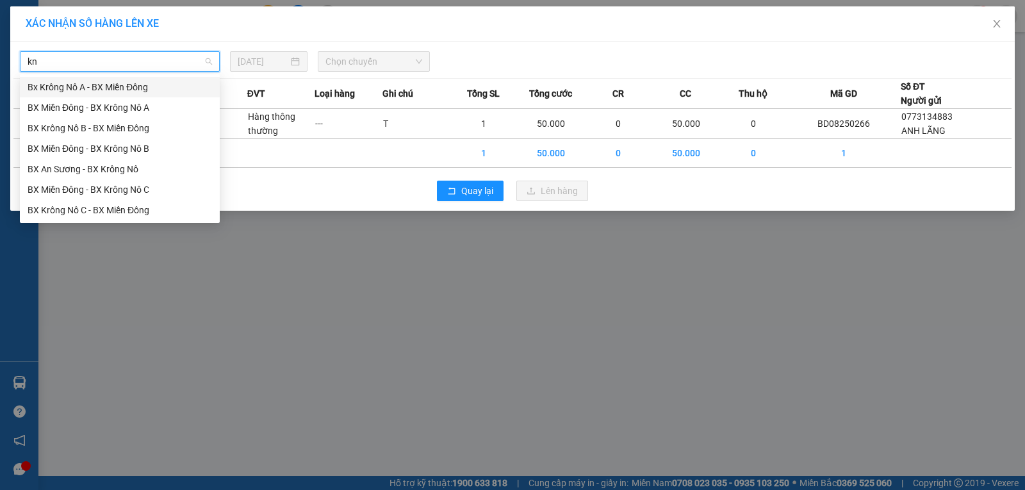
type input "knc"
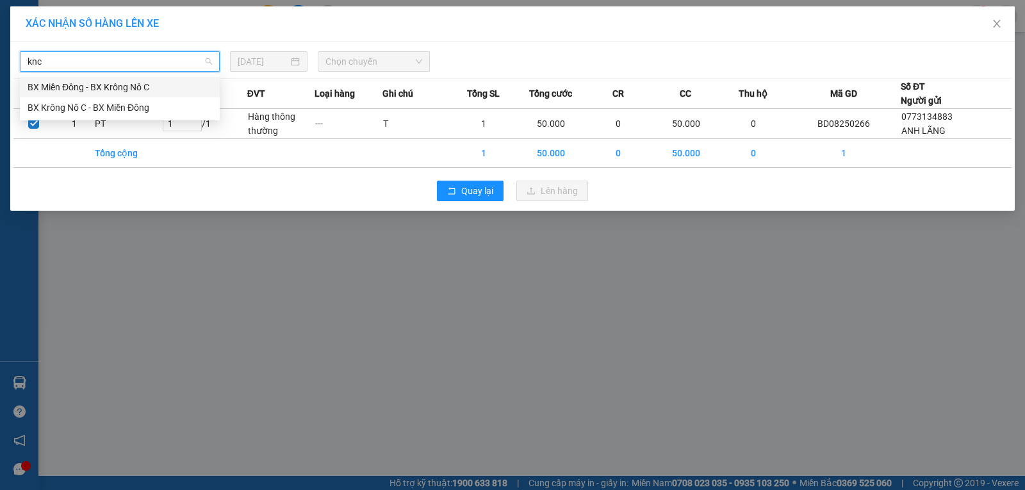
click at [113, 86] on div "BX Miền Đông - BX Krông Nô C" at bounding box center [120, 87] width 184 height 14
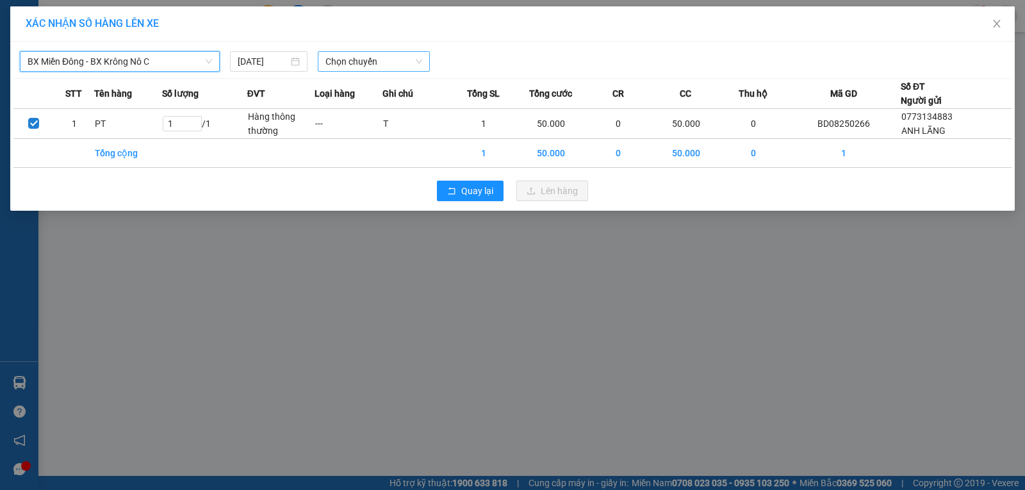
click at [355, 65] on span "Chọn chuyến" at bounding box center [373, 61] width 97 height 19
click at [384, 102] on div "21:00 (TC) - 50F-002.68" at bounding box center [375, 108] width 100 height 14
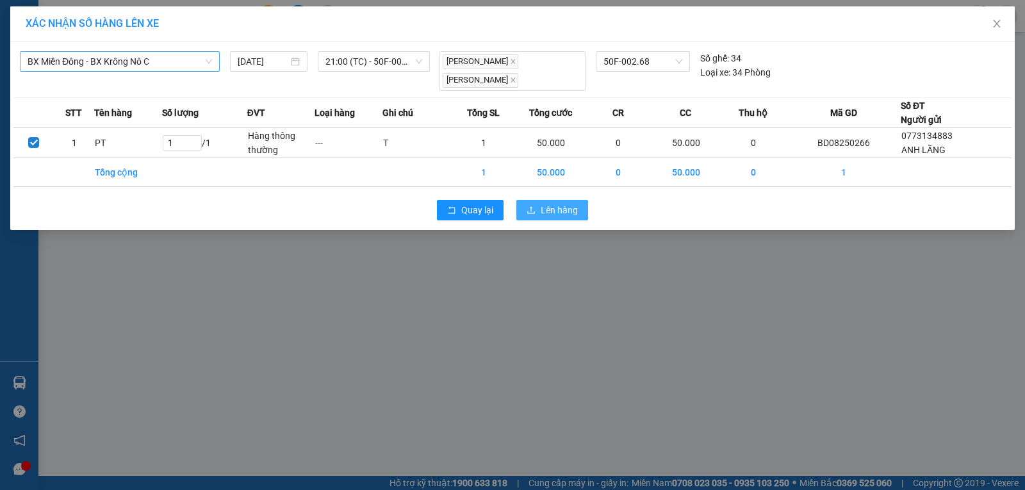
click at [563, 207] on button "Lên hàng" at bounding box center [552, 210] width 72 height 20
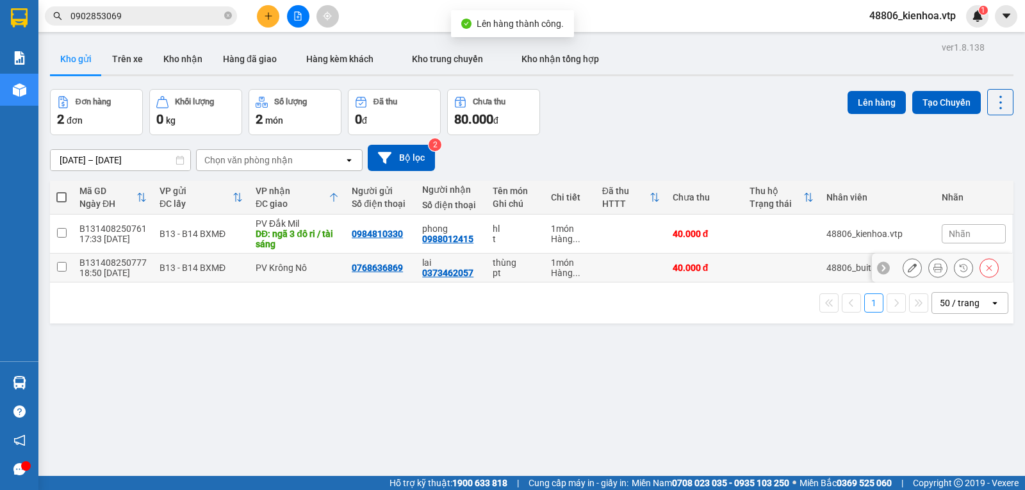
click at [64, 270] on input "checkbox" at bounding box center [62, 267] width 10 height 10
checkbox input "true"
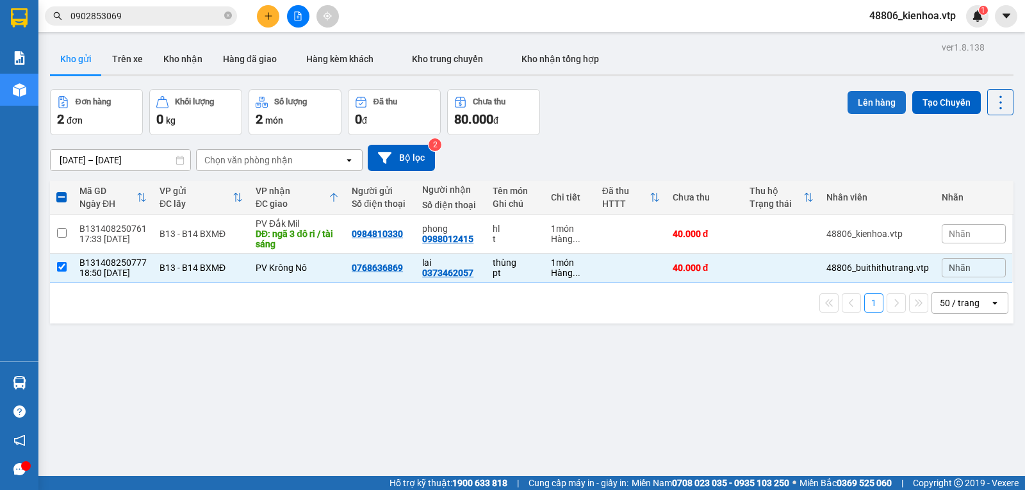
click at [856, 98] on button "Lên hàng" at bounding box center [876, 102] width 58 height 23
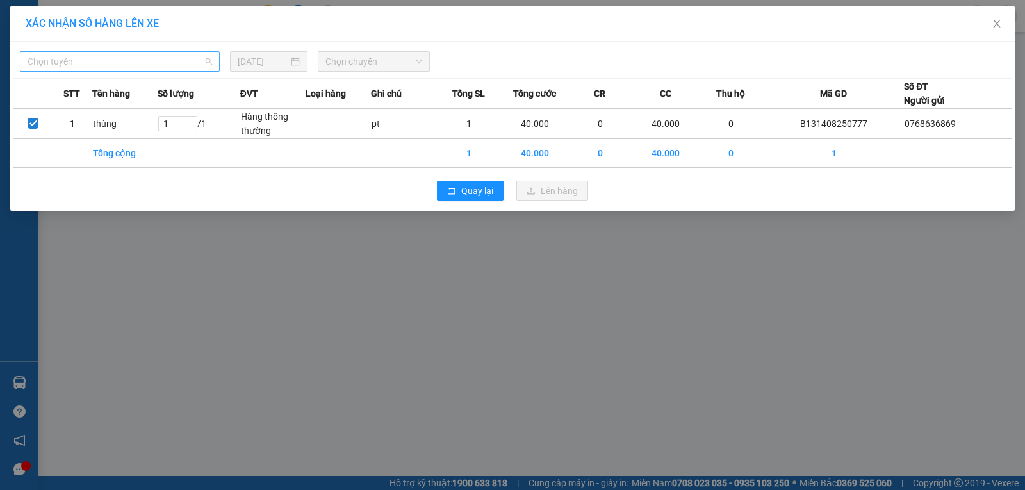
click at [120, 52] on span "Chọn tuyến" at bounding box center [120, 61] width 184 height 19
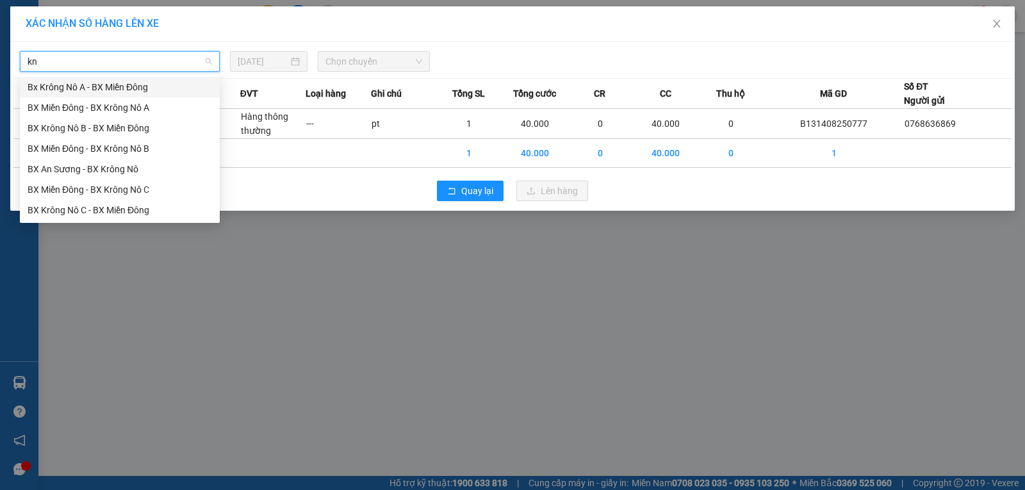
type input "kna"
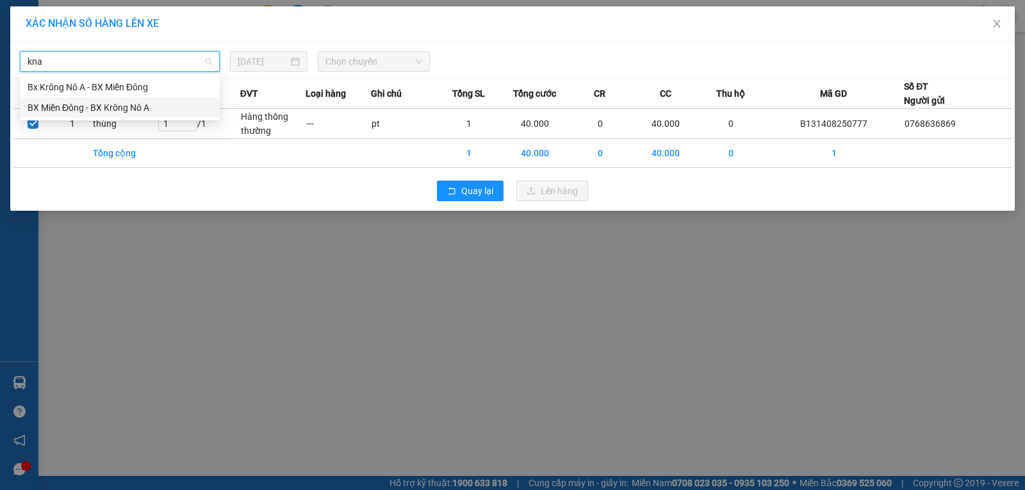
click at [99, 104] on div "BX Miền Đông - BX Krông Nô A" at bounding box center [120, 108] width 184 height 14
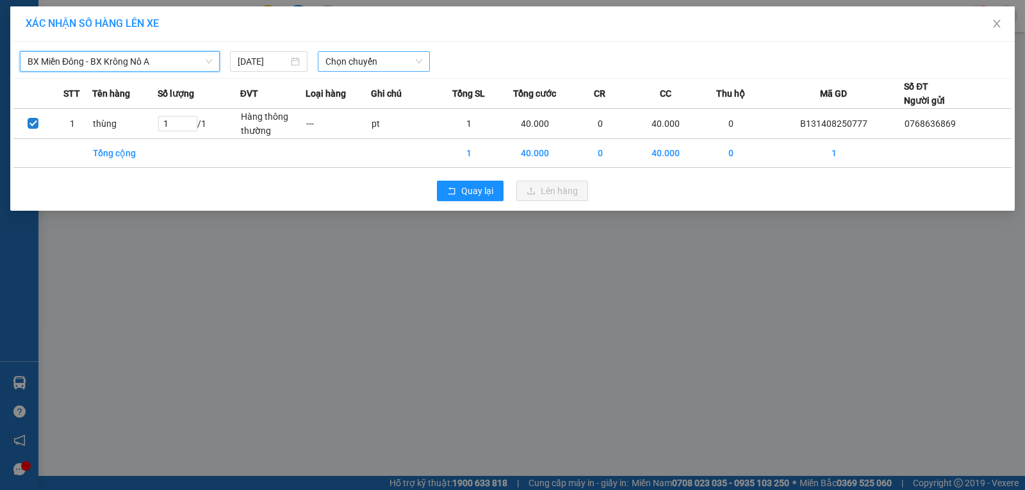
click at [399, 70] on span "Chọn chuyến" at bounding box center [373, 61] width 97 height 19
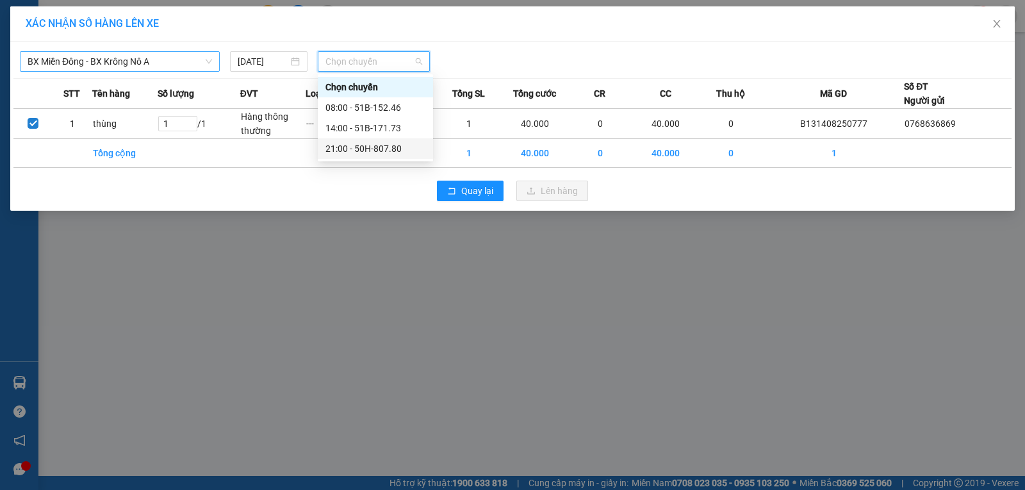
click at [379, 147] on div "21:00 - 50H-807.80" at bounding box center [375, 149] width 100 height 14
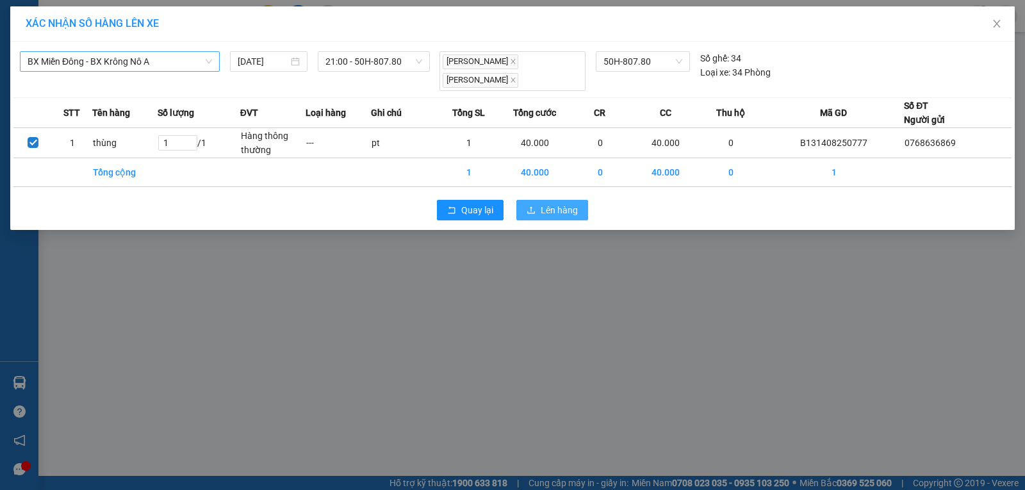
click at [565, 204] on span "Lên hàng" at bounding box center [559, 210] width 37 height 14
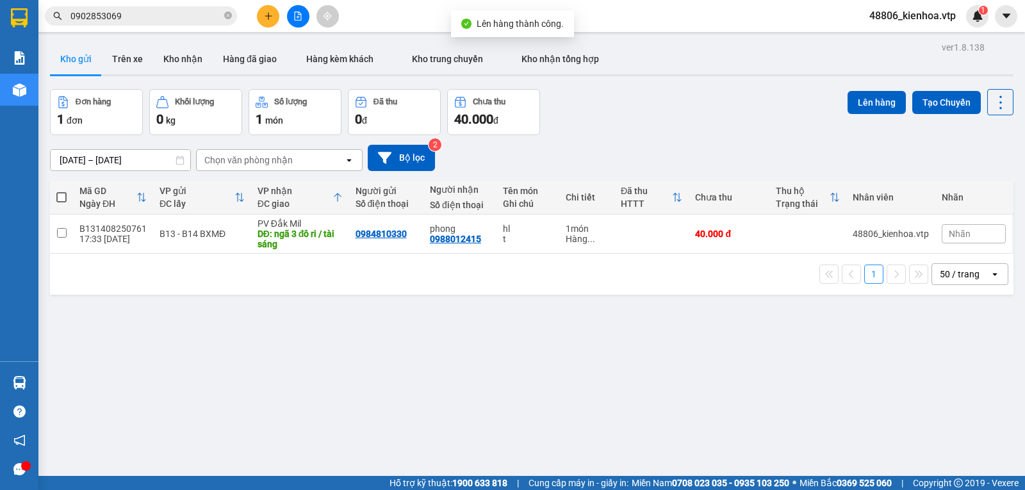
click at [588, 141] on div "[DATE] – [DATE] Press the down arrow key to interact with the calendar and sele…" at bounding box center [531, 157] width 963 height 45
click at [619, 126] on div "Đơn hàng 1 đơn Khối lượng 0 kg Số lượng 1 món Đã thu 0 đ Chưa thu 40.000 đ Lên …" at bounding box center [531, 112] width 963 height 46
click at [621, 126] on div "Đơn hàng 1 đơn Khối lượng 0 kg Số lượng 1 món Đã thu 0 đ Chưa thu 40.000 đ Lên …" at bounding box center [531, 112] width 963 height 46
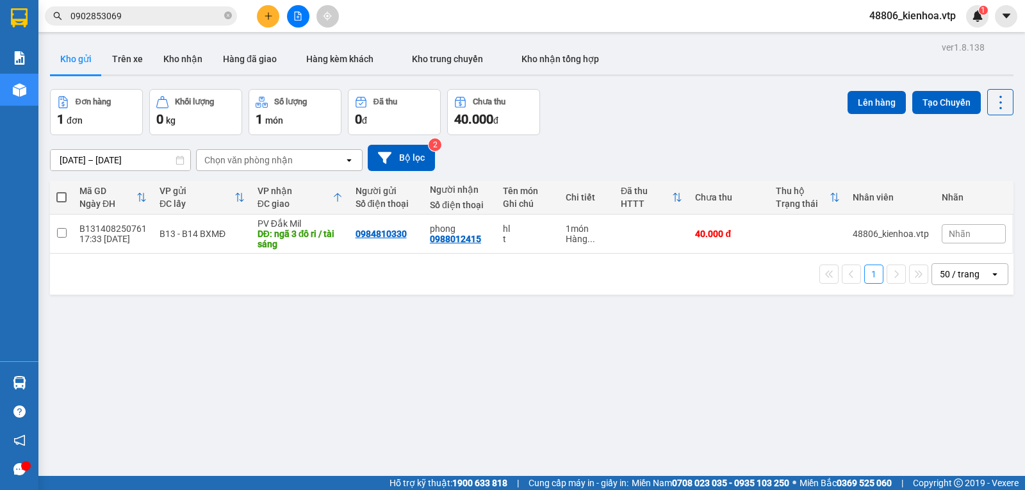
click at [619, 126] on div "Đơn hàng 1 đơn Khối lượng 0 kg Số lượng 1 món Đã thu 0 đ Chưa thu 40.000 đ Lên …" at bounding box center [531, 112] width 963 height 46
click at [613, 118] on div "Đơn hàng 1 đơn Khối lượng 0 kg Số lượng 1 món Đã thu 0 đ Chưa thu 40.000 đ Lên …" at bounding box center [531, 112] width 963 height 46
click at [977, 17] on img at bounding box center [978, 16] width 12 height 12
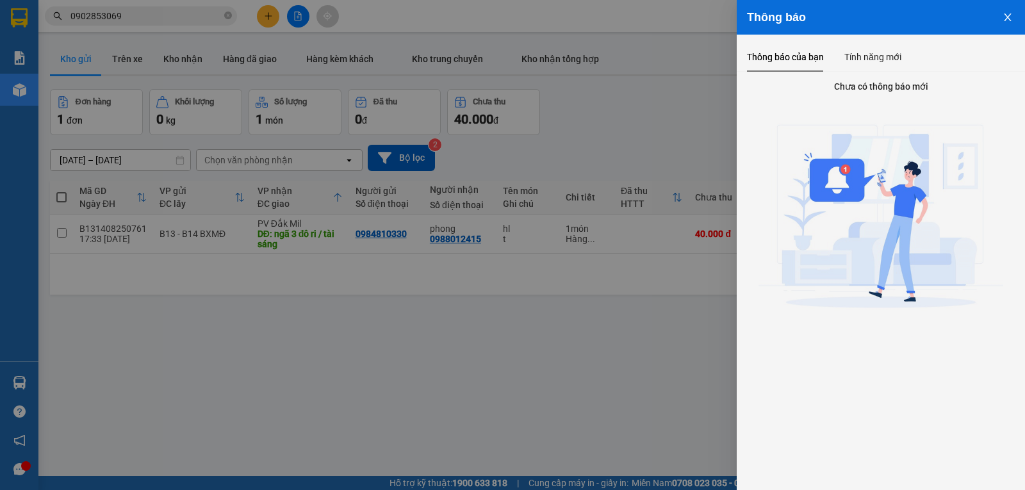
click at [901, 54] on div "Thông báo của bạn Tính năng mới" at bounding box center [881, 56] width 268 height 29
click at [881, 54] on div "Tính năng mới" at bounding box center [872, 57] width 57 height 14
click at [1011, 19] on icon "close" at bounding box center [1007, 17] width 10 height 10
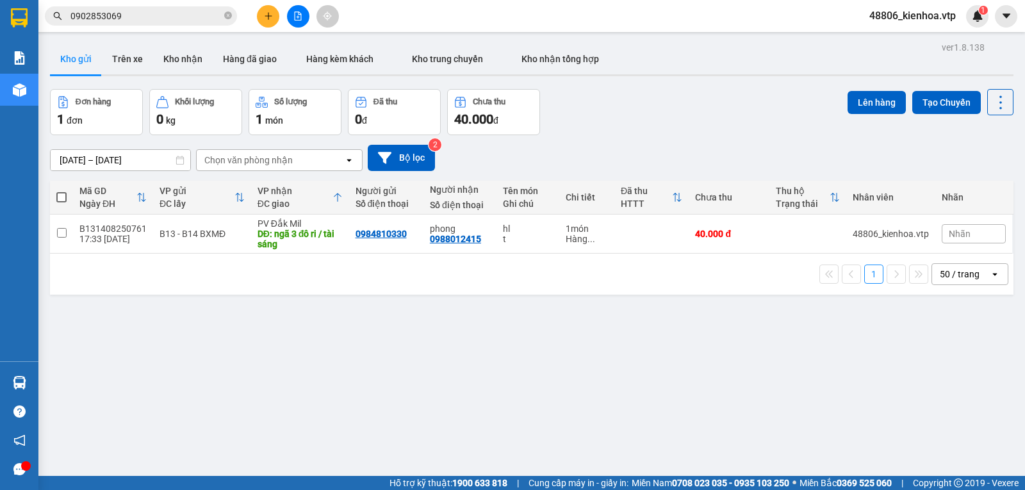
click at [642, 131] on div "Đơn hàng 1 đơn Khối lượng 0 kg Số lượng 1 món Đã thu 0 đ Chưa thu 40.000 đ Lên …" at bounding box center [531, 112] width 963 height 46
click at [657, 99] on div "Đơn hàng 1 đơn Khối lượng 0 kg Số lượng 1 món Đã thu 0 đ Chưa thu 40.000 đ Lên …" at bounding box center [531, 112] width 963 height 46
click at [626, 97] on div "Đơn hàng 1 đơn Khối lượng 0 kg Số lượng 1 món Đã thu 0 đ Chưa thu 40.000 đ Lên …" at bounding box center [531, 112] width 963 height 46
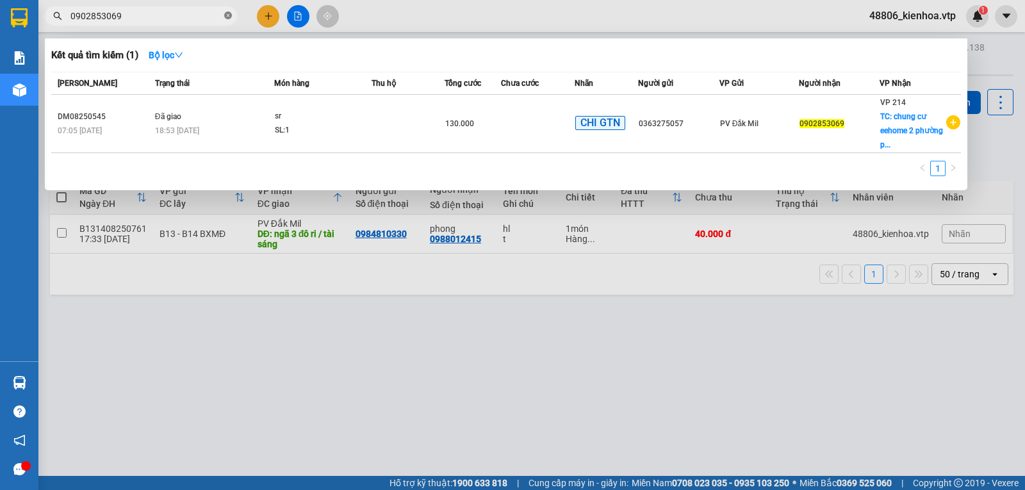
click at [226, 17] on icon "close-circle" at bounding box center [228, 16] width 8 height 8
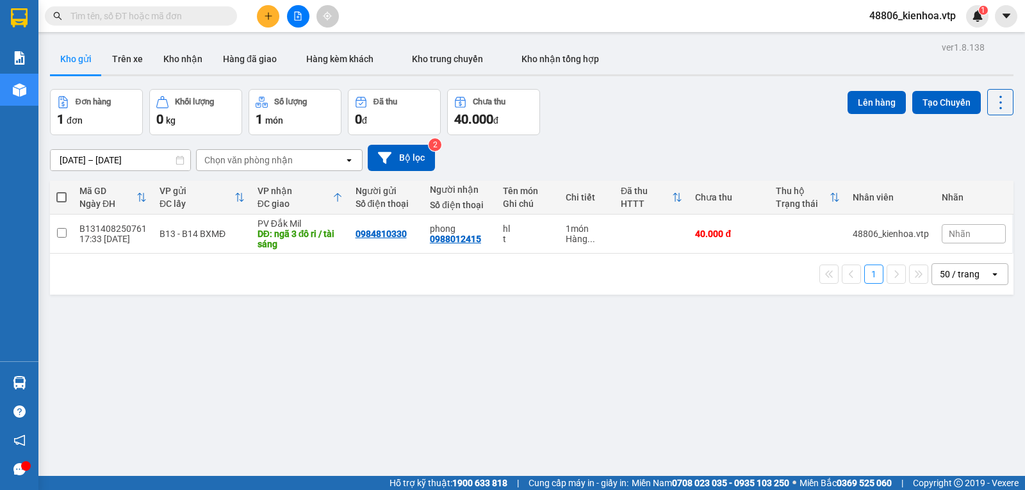
click at [258, 318] on div "ver 1.8.138 Kho gửi Trên xe Kho nhận Hàng đã giao Hàng kèm khách Kho trung chuy…" at bounding box center [531, 283] width 973 height 490
click at [133, 51] on button "Trên xe" at bounding box center [127, 59] width 51 height 31
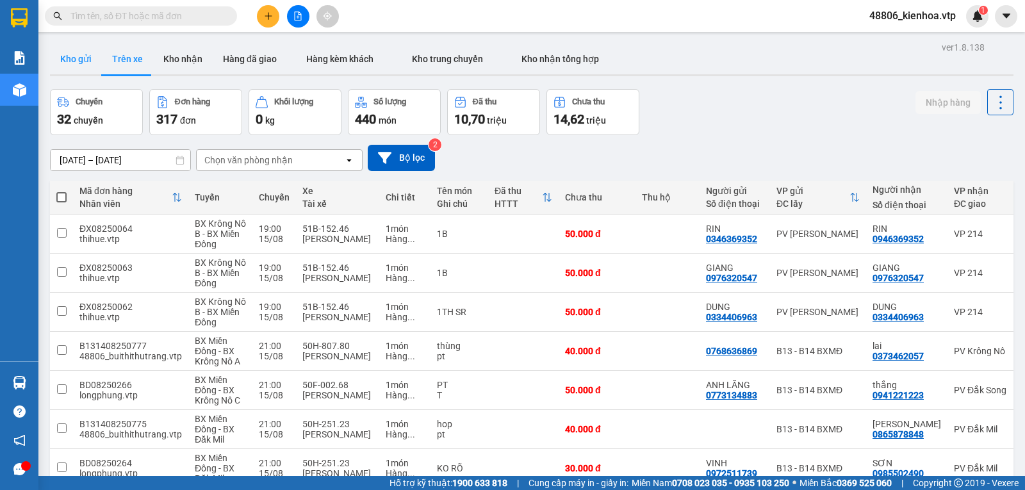
click at [73, 62] on button "Kho gửi" at bounding box center [76, 59] width 52 height 31
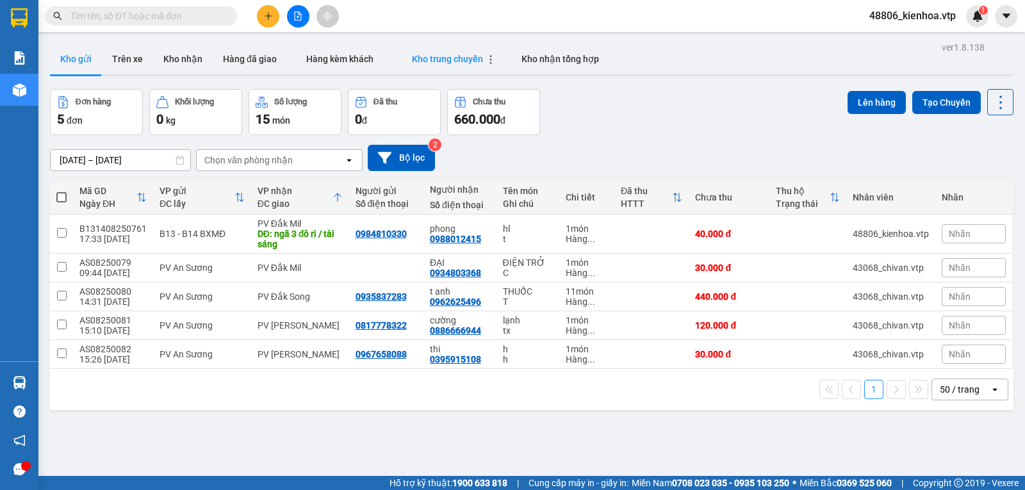
click at [450, 61] on span "Kho trung chuyển" at bounding box center [447, 59] width 71 height 10
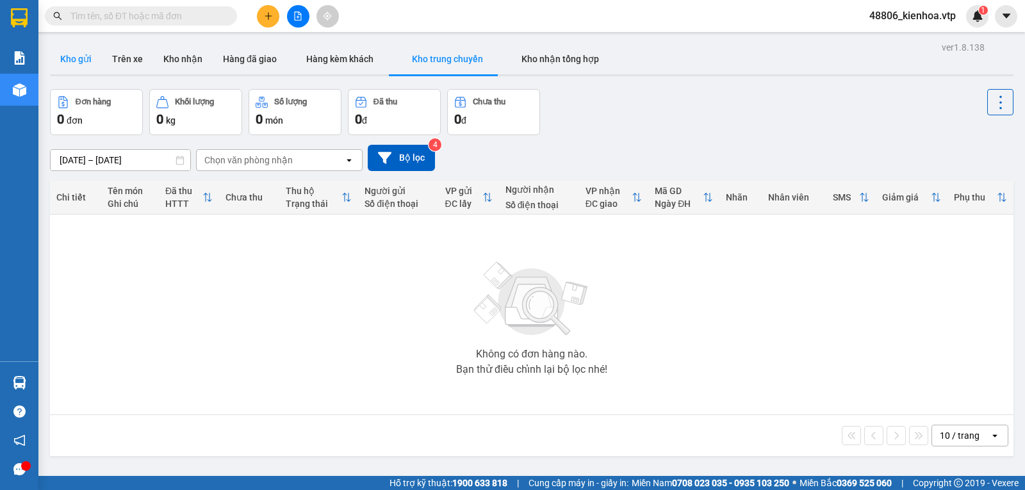
click at [78, 65] on button "Kho gửi" at bounding box center [76, 59] width 52 height 31
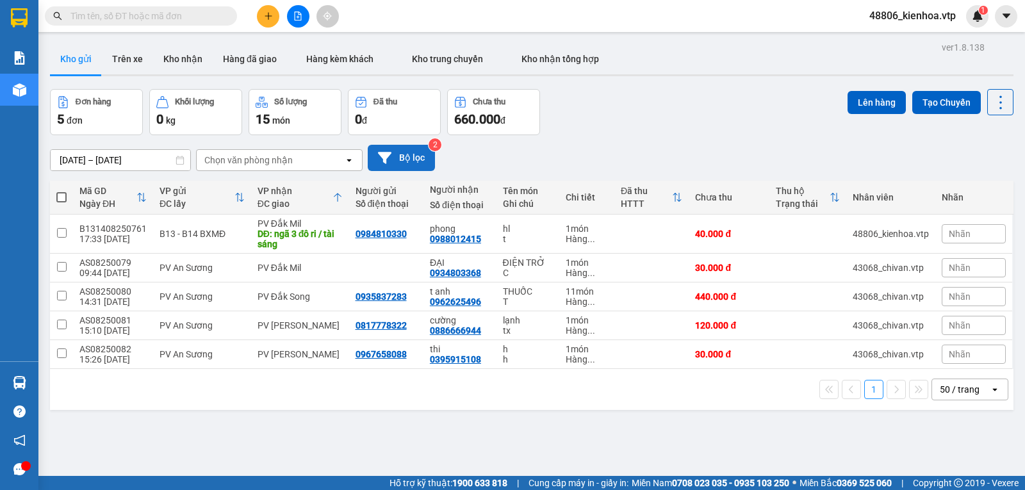
click at [405, 162] on button "Bộ lọc" at bounding box center [401, 158] width 67 height 26
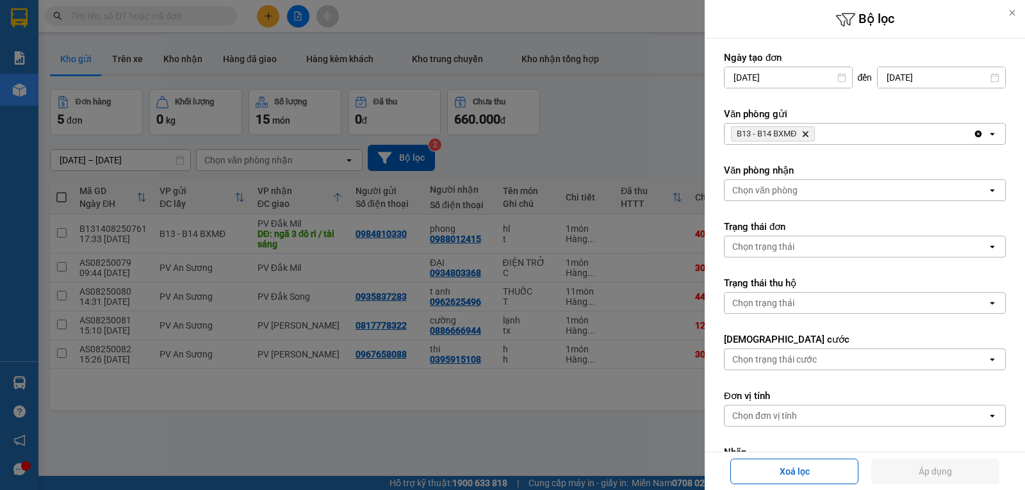
click at [840, 136] on div "B13 - B14 BXMĐ Delete" at bounding box center [848, 134] width 248 height 20
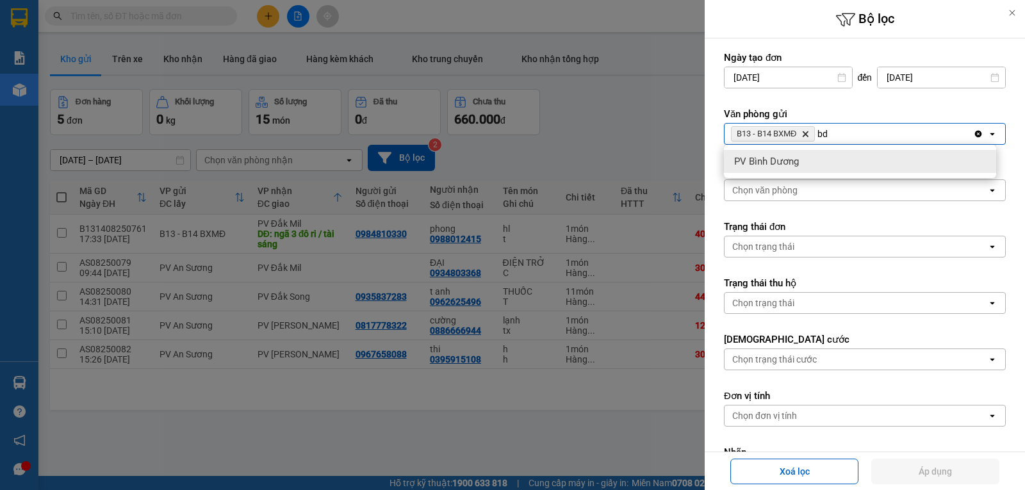
type input "bd"
click at [827, 158] on div "PV Bình Dương" at bounding box center [860, 161] width 272 height 23
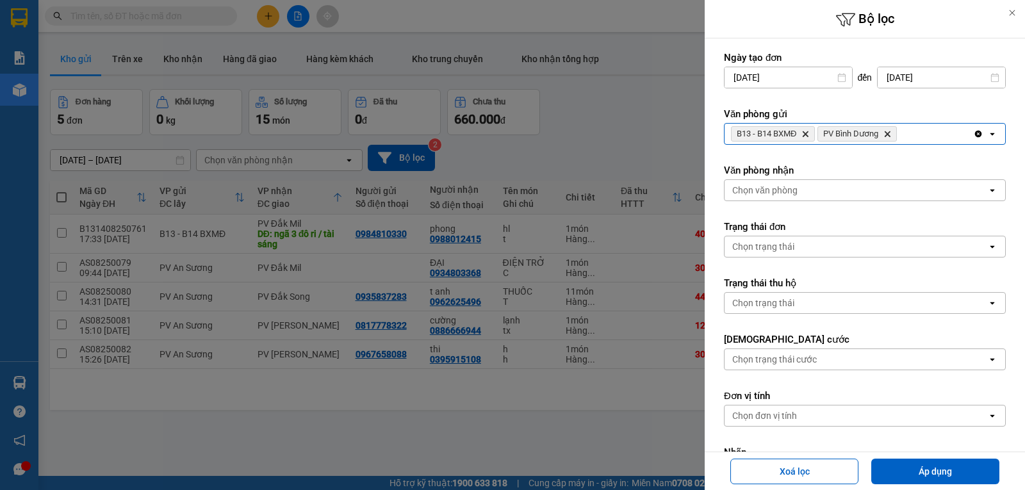
click at [633, 129] on div at bounding box center [512, 245] width 1025 height 490
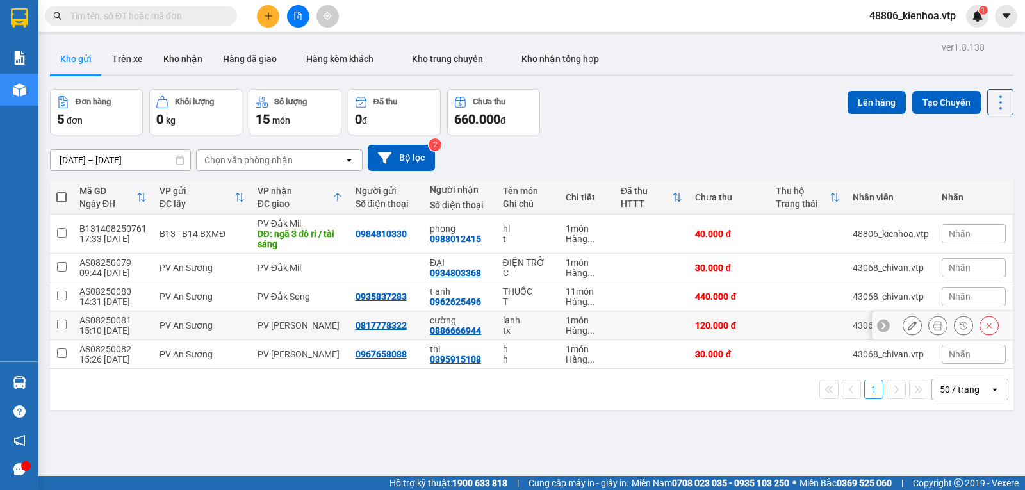
click at [63, 329] on input "checkbox" at bounding box center [62, 325] width 10 height 10
checkbox input "true"
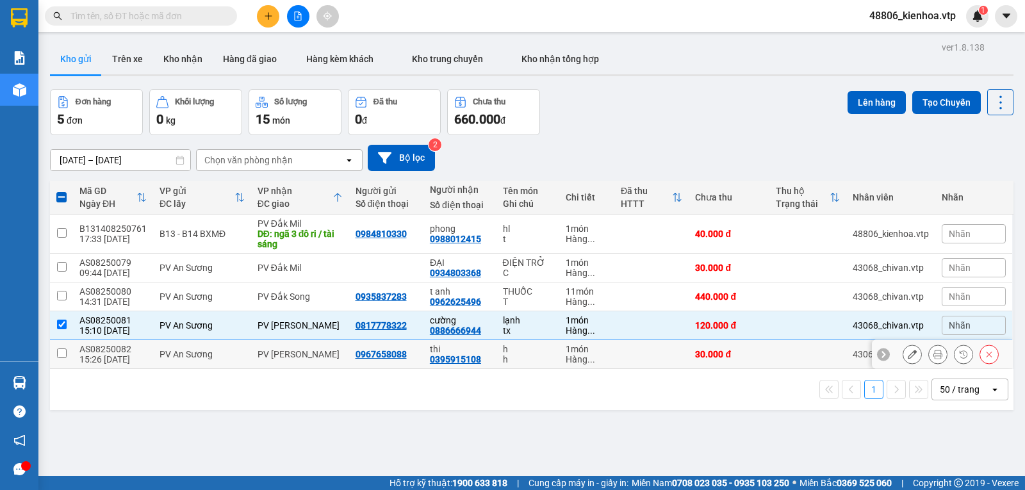
click at [61, 368] on td at bounding box center [61, 354] width 23 height 29
checkbox input "true"
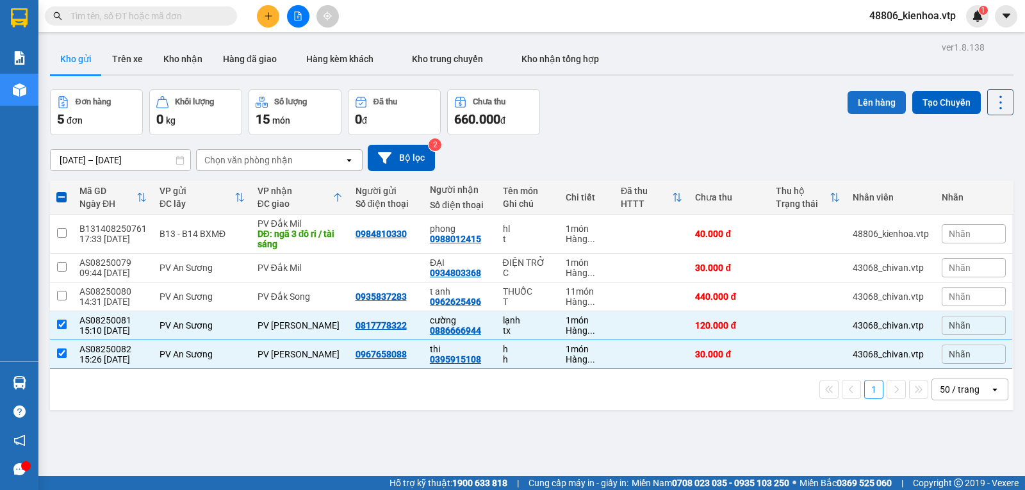
click at [878, 95] on button "Lên hàng" at bounding box center [876, 102] width 58 height 23
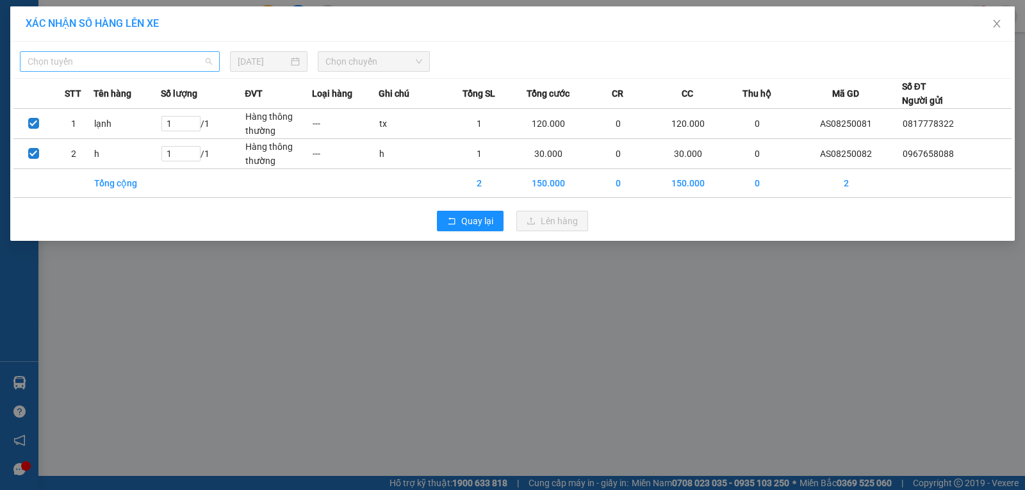
click at [133, 68] on span "Chọn tuyến" at bounding box center [120, 61] width 184 height 19
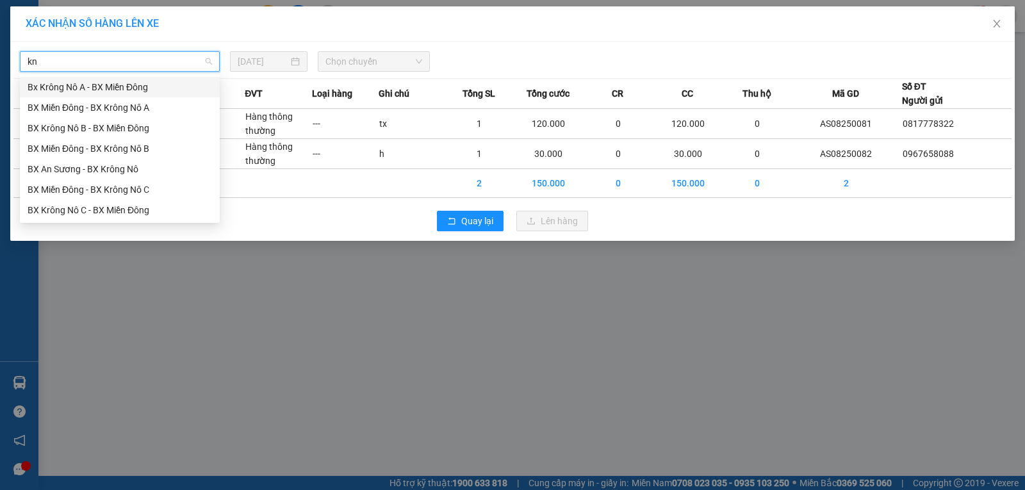
type input "knb"
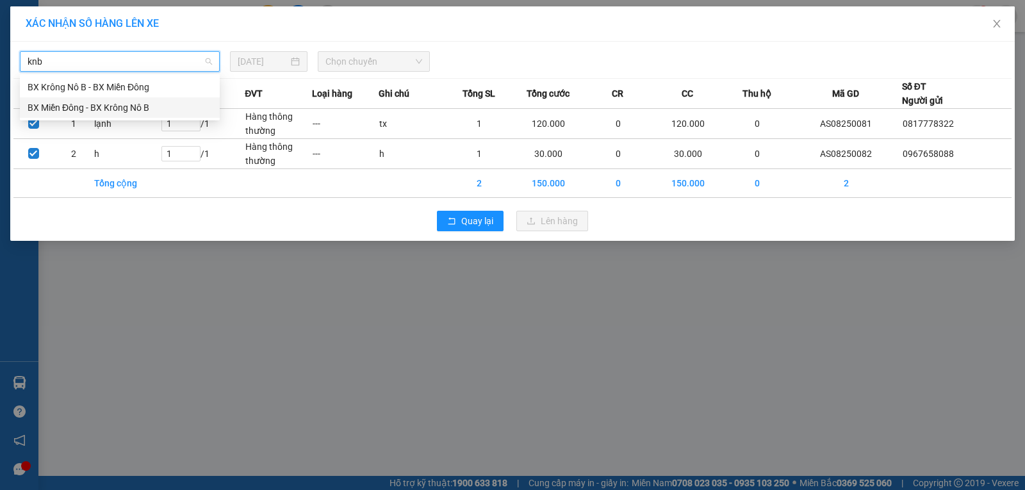
click at [130, 104] on div "BX Miền Đông - BX Krông Nô B" at bounding box center [120, 108] width 184 height 14
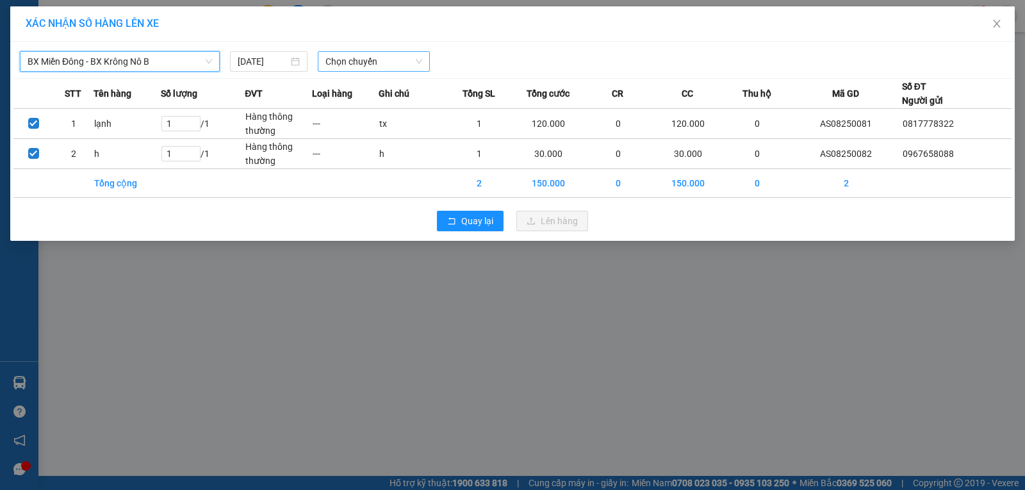
click at [388, 65] on span "Chọn chuyến" at bounding box center [373, 61] width 97 height 19
click at [381, 104] on div "20:30 - 51B-152.80" at bounding box center [375, 108] width 100 height 14
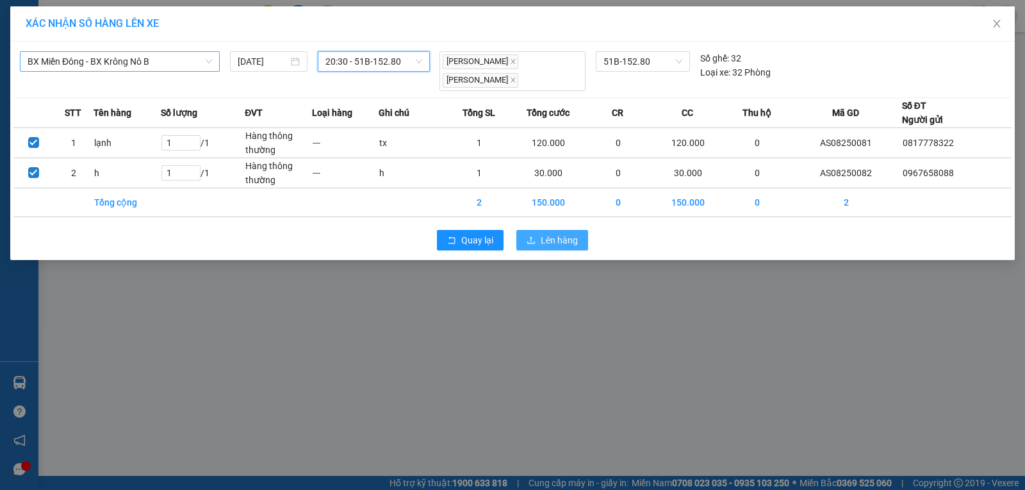
click at [571, 235] on span "Lên hàng" at bounding box center [559, 240] width 37 height 14
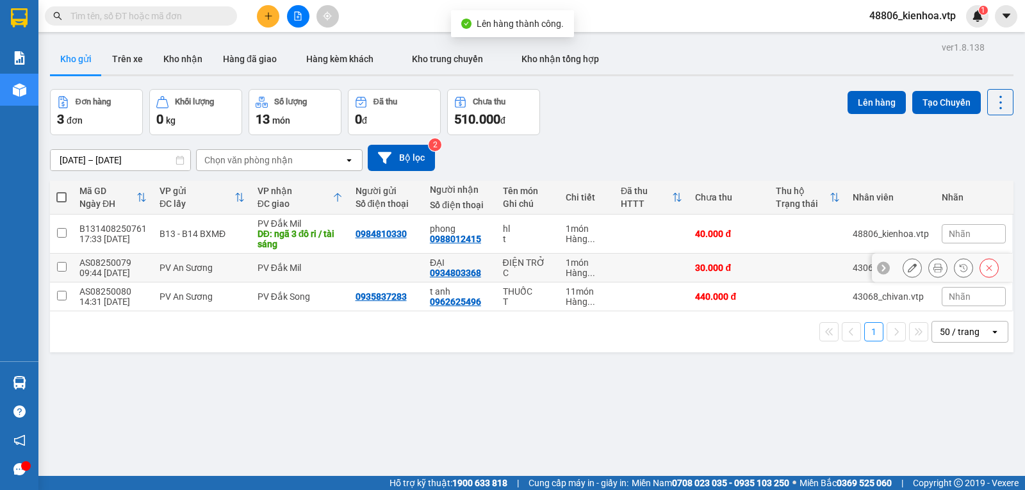
click at [59, 272] on input "checkbox" at bounding box center [62, 267] width 10 height 10
checkbox input "true"
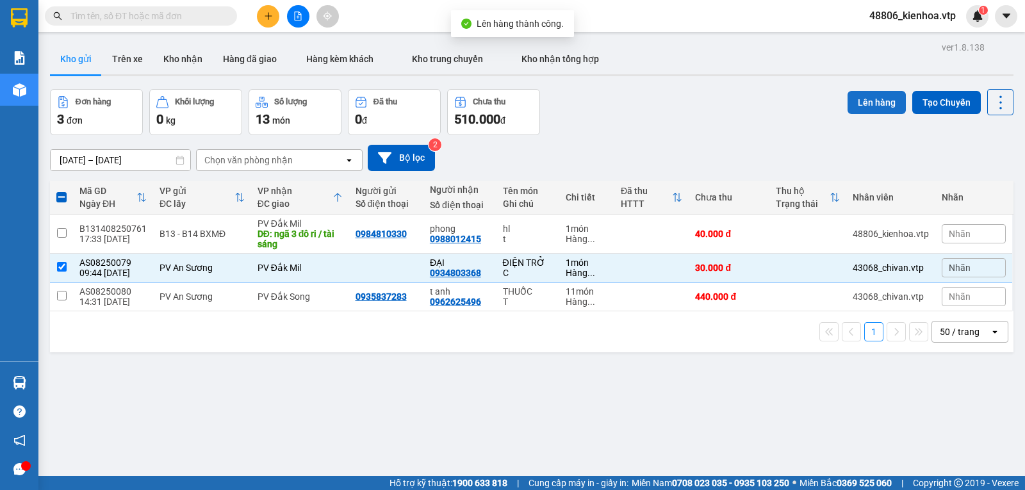
click at [869, 105] on button "Lên hàng" at bounding box center [876, 102] width 58 height 23
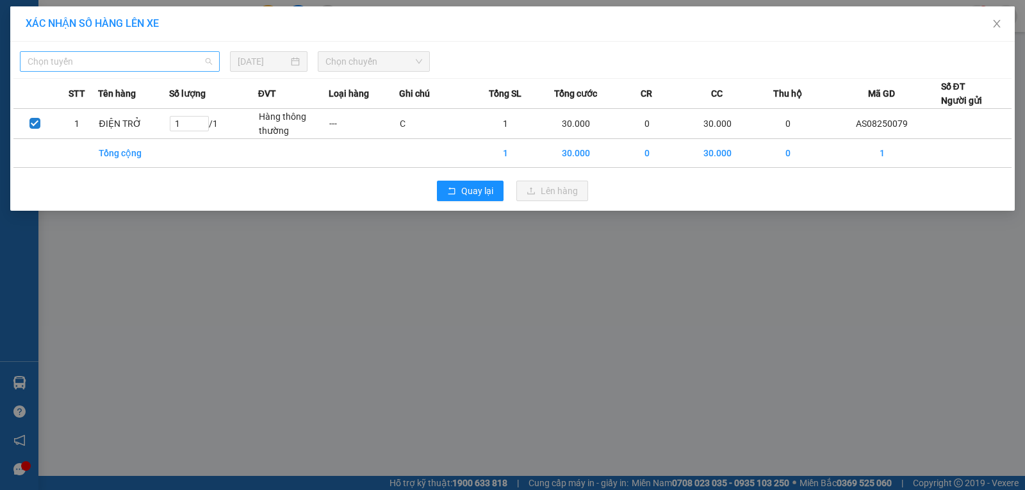
click at [68, 63] on span "Chọn tuyến" at bounding box center [120, 61] width 184 height 19
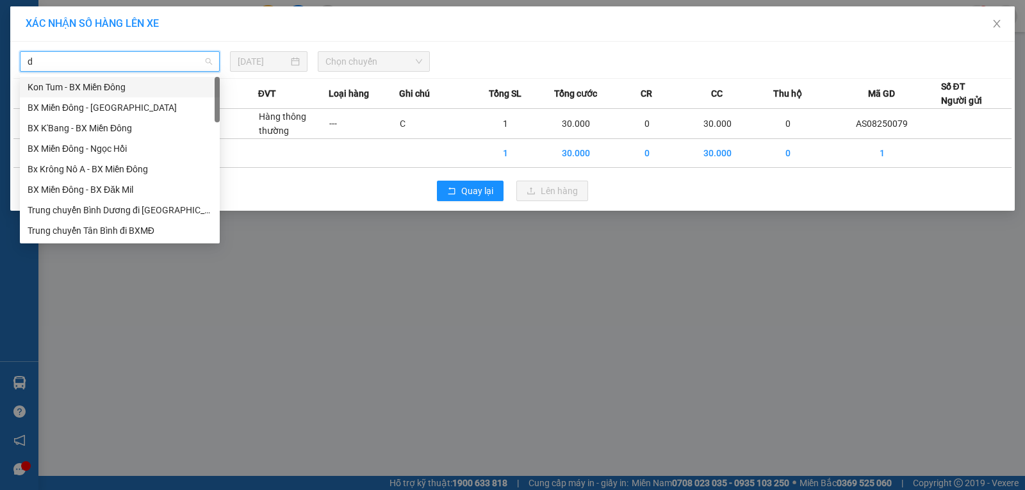
type input "dm"
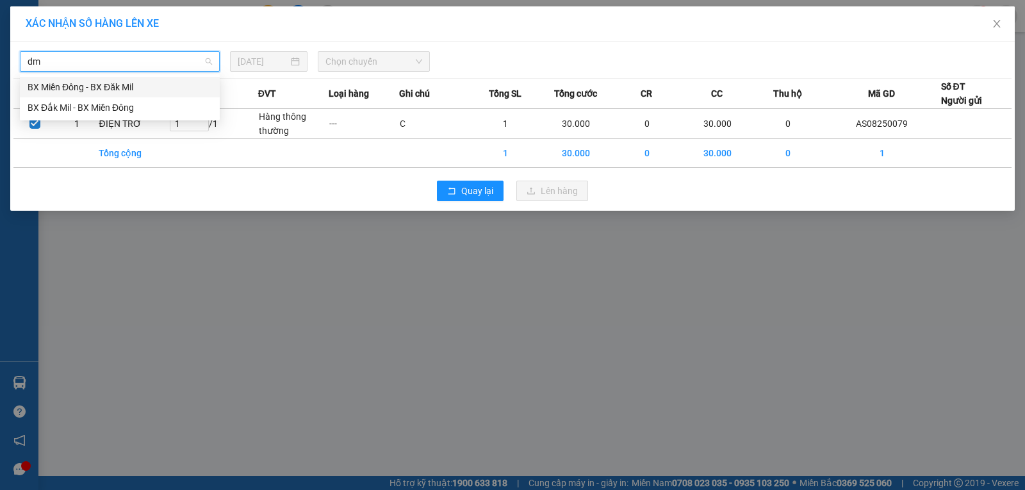
click at [92, 86] on div "BX Miền Đông - BX Đăk Mil" at bounding box center [120, 87] width 184 height 14
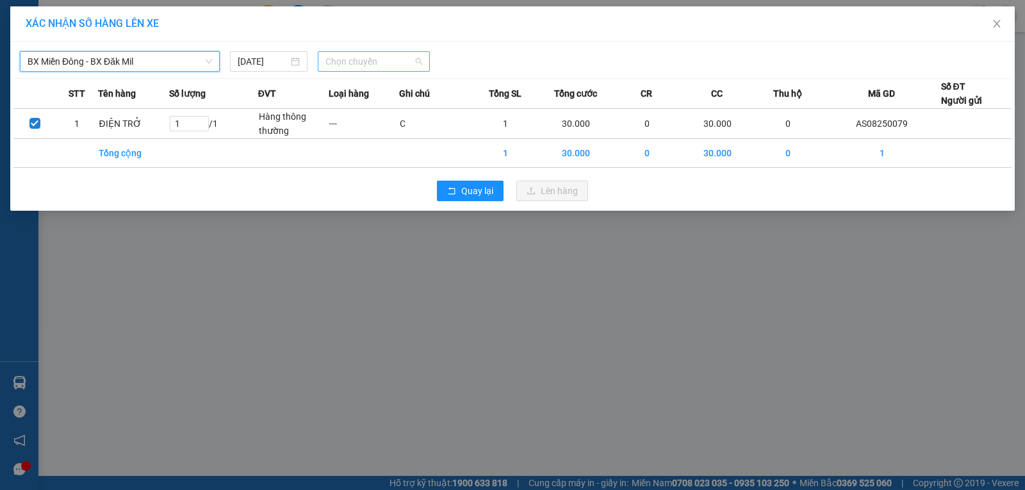
click at [382, 59] on span "Chọn chuyến" at bounding box center [373, 61] width 97 height 19
click at [368, 109] on div "21:00 - 50H-251.23" at bounding box center [375, 108] width 100 height 14
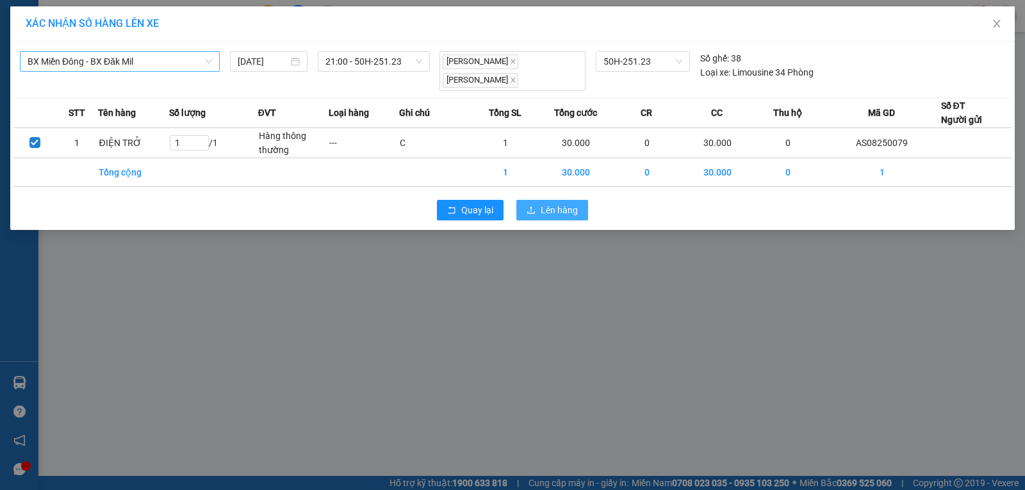
click at [572, 207] on span "Lên hàng" at bounding box center [559, 210] width 37 height 14
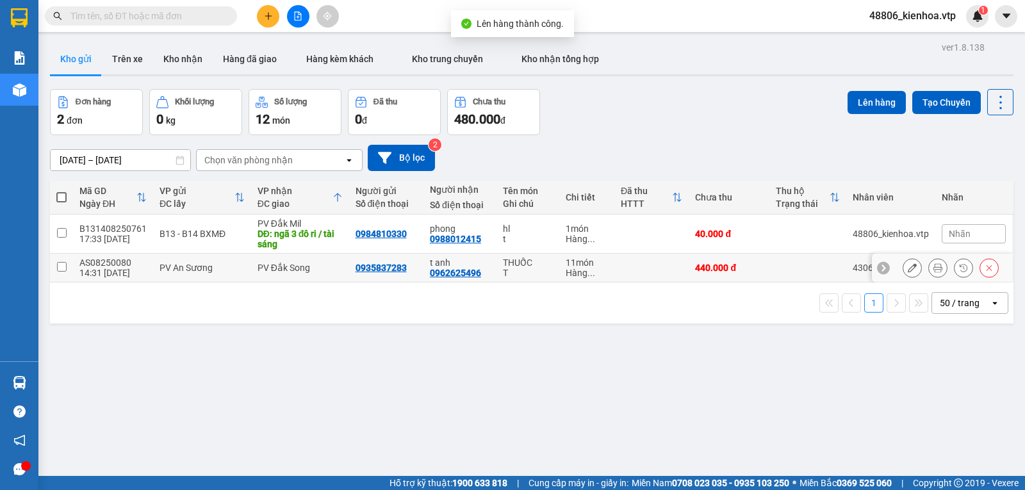
click at [65, 272] on input "checkbox" at bounding box center [62, 267] width 10 height 10
checkbox input "true"
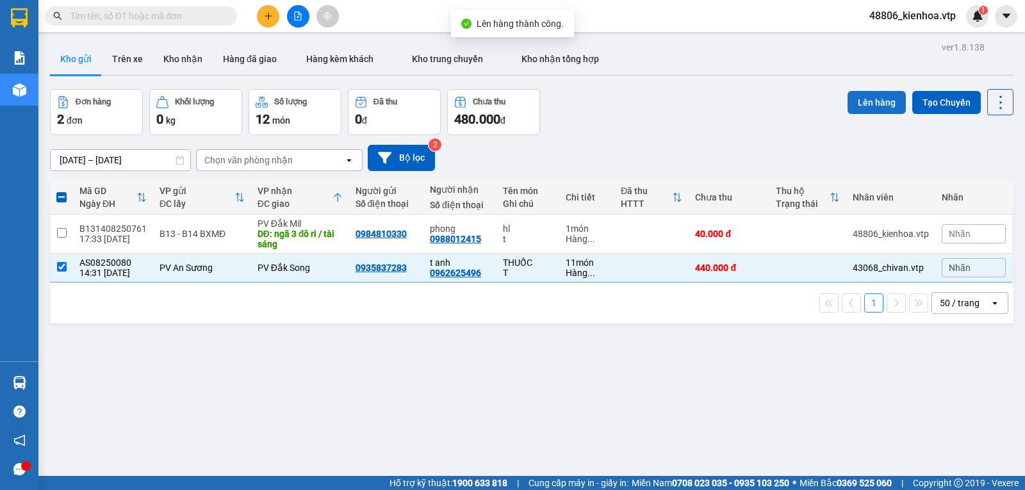
click at [877, 95] on button "Lên hàng" at bounding box center [876, 102] width 58 height 23
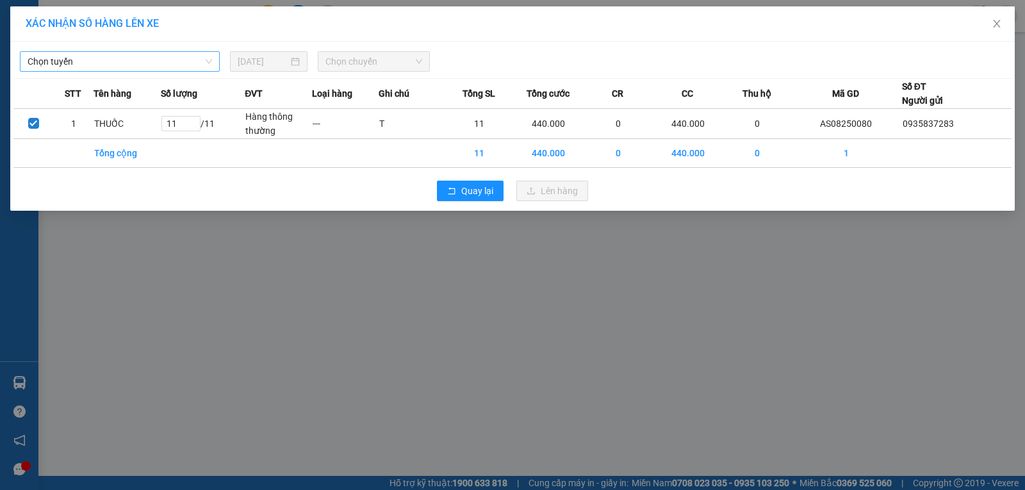
click at [145, 65] on span "Chọn tuyến" at bounding box center [120, 61] width 184 height 19
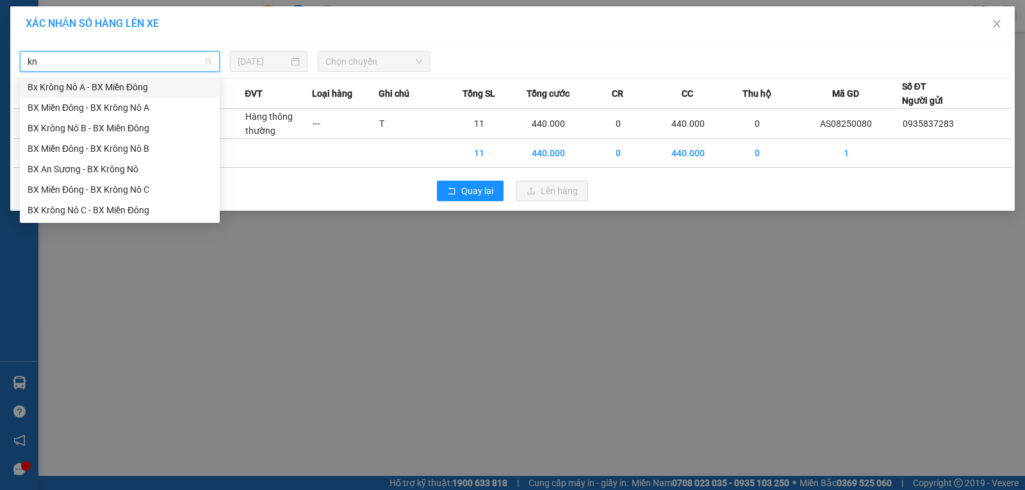
type input "knc"
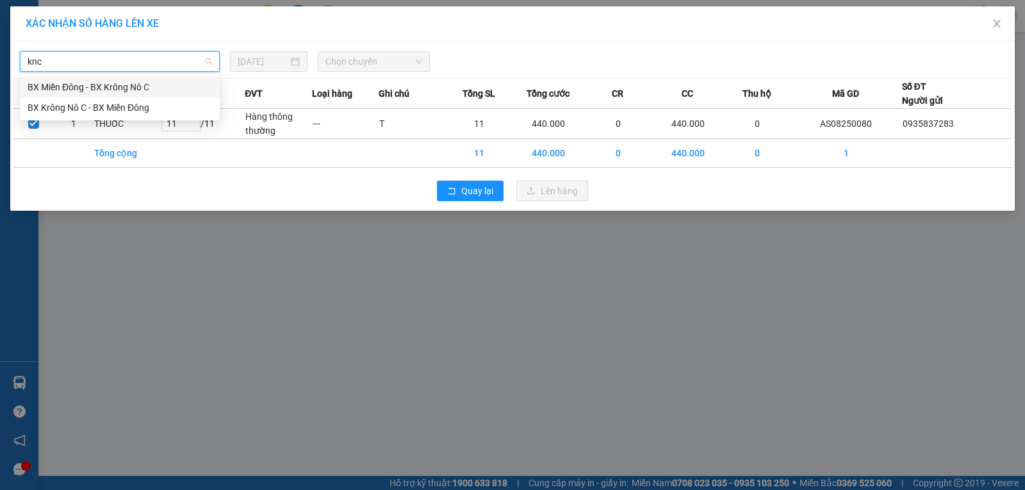
click at [141, 85] on div "BX Miền Đông - BX Krông Nô C" at bounding box center [120, 87] width 184 height 14
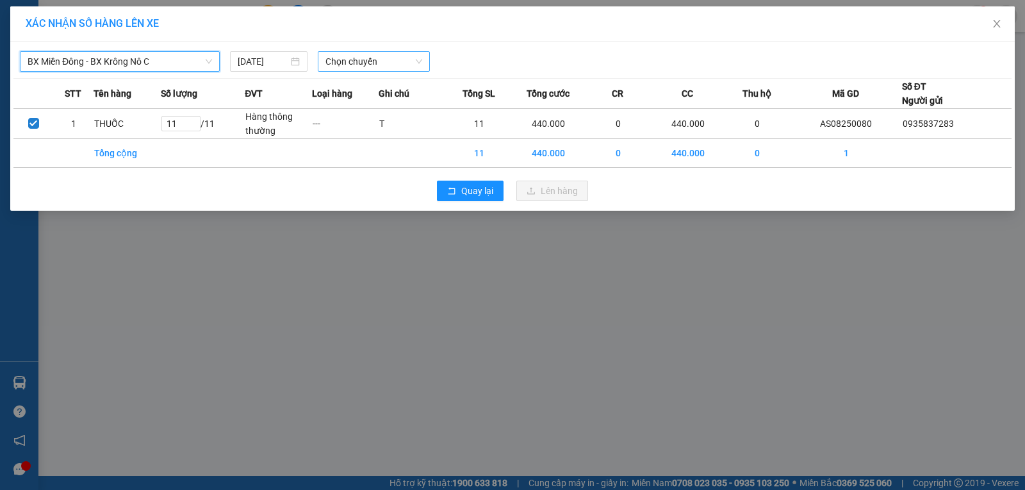
click at [393, 65] on span "Chọn chuyến" at bounding box center [373, 61] width 97 height 19
click at [378, 106] on div "21:00 (TC) - 50F-002.68" at bounding box center [375, 108] width 100 height 14
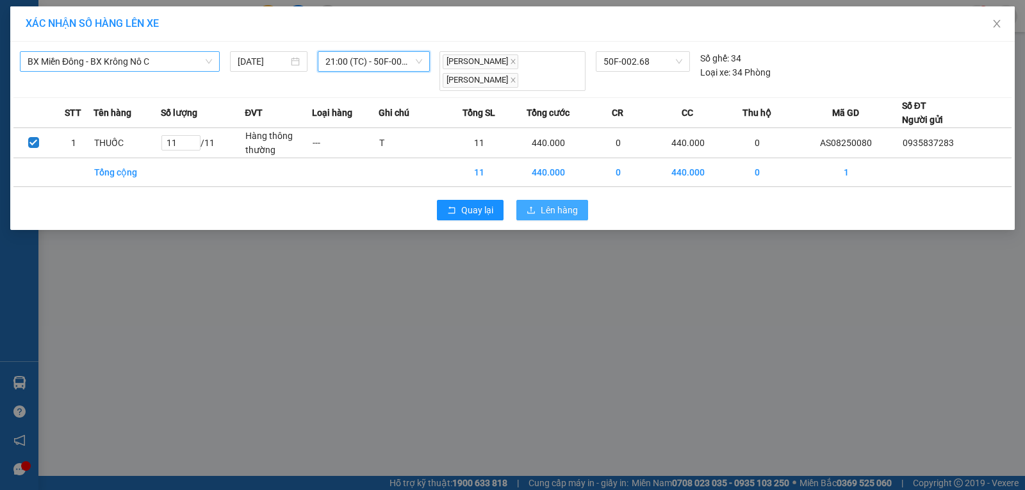
click at [536, 200] on button "Lên hàng" at bounding box center [552, 210] width 72 height 20
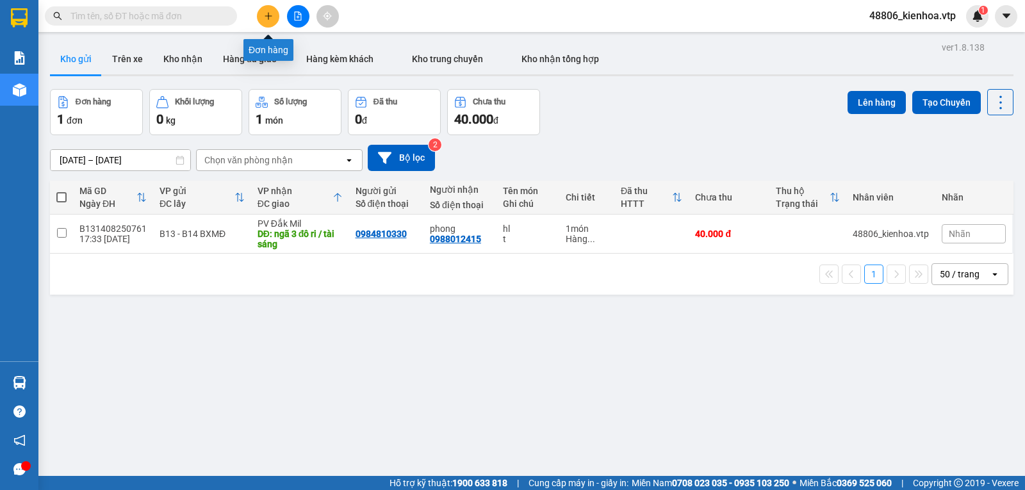
click at [263, 17] on button at bounding box center [268, 16] width 22 height 22
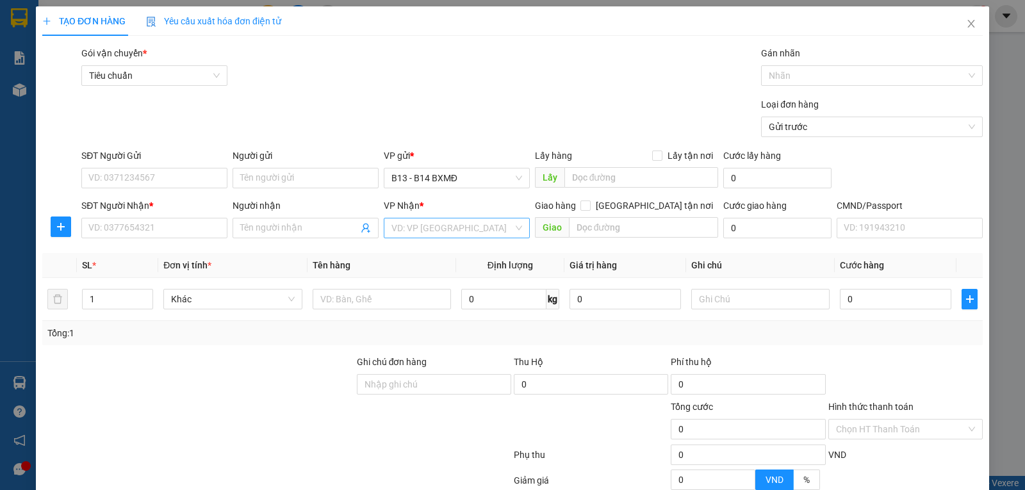
click at [439, 236] on input "search" at bounding box center [452, 227] width 122 height 19
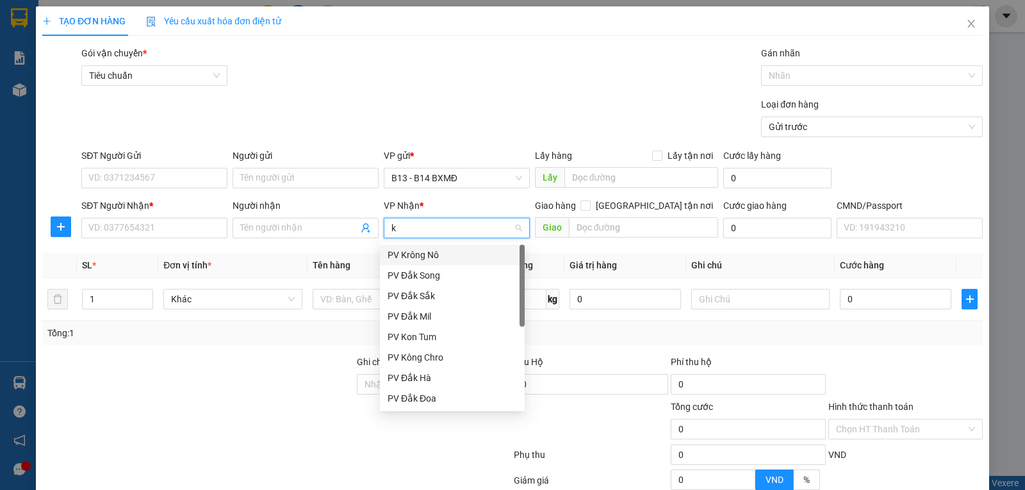
type input "kn"
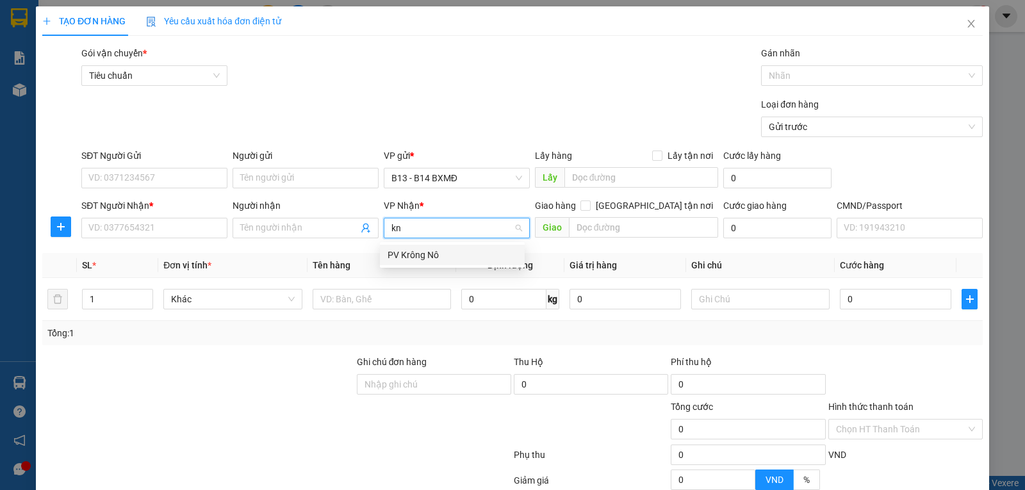
click at [442, 248] on div "PV Krông Nô" at bounding box center [451, 255] width 129 height 14
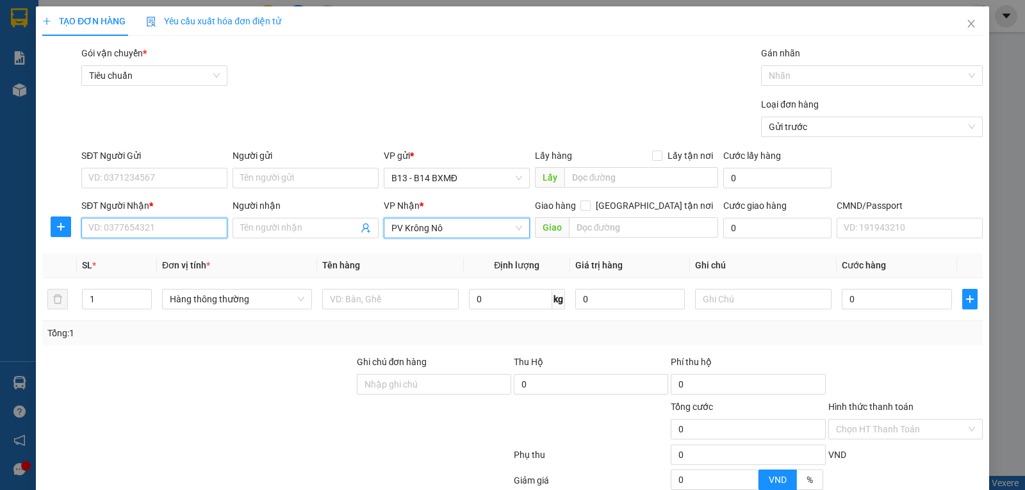
click at [131, 237] on input "SĐT Người Nhận *" at bounding box center [154, 228] width 146 height 20
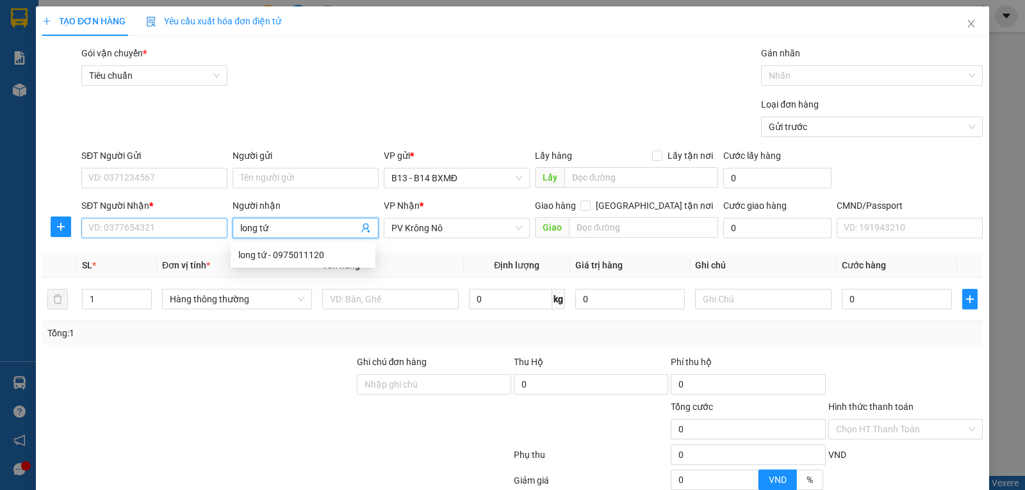
type input "long tứ"
click at [163, 225] on input "SĐT Người Nhận *" at bounding box center [154, 228] width 146 height 20
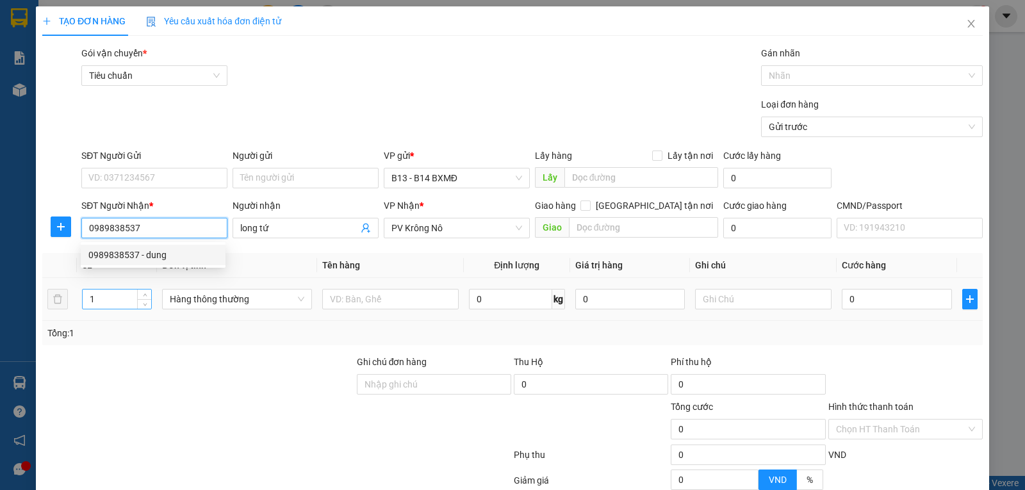
type input "0989838537"
drag, startPoint x: 118, startPoint y: 303, endPoint x: 65, endPoint y: 318, distance: 55.2
click at [59, 318] on tr "1 Hàng thông thường 0 kg 0 0" at bounding box center [512, 299] width 940 height 43
type input "2"
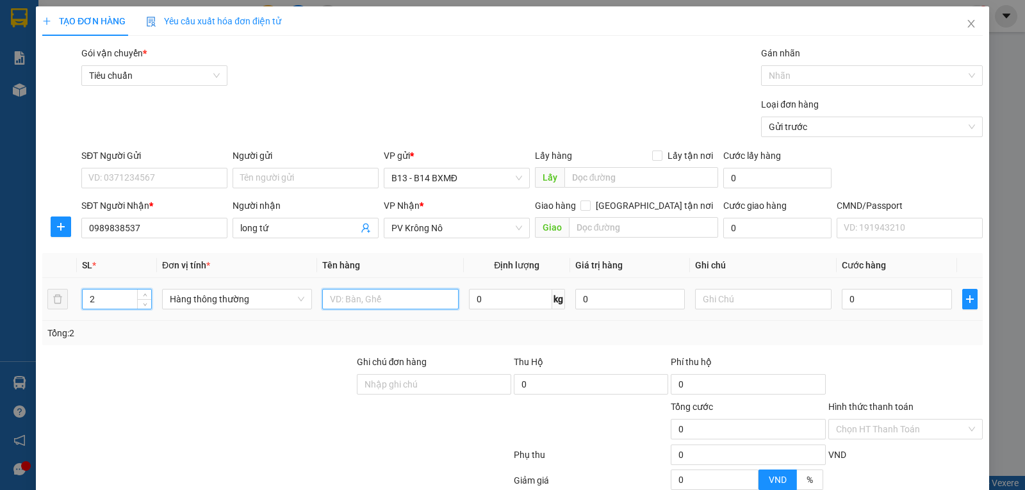
click at [386, 294] on input "text" at bounding box center [390, 299] width 136 height 20
type input "qa"
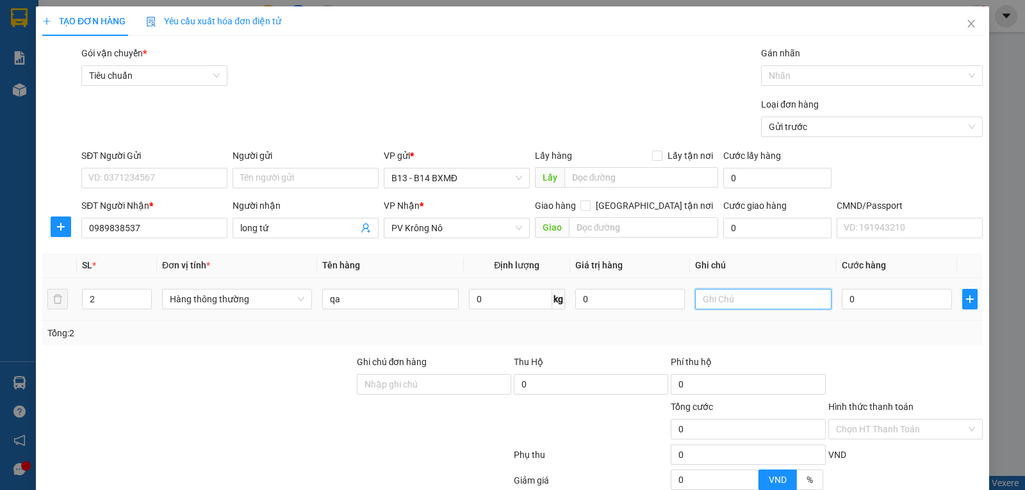
click at [734, 295] on input "text" at bounding box center [763, 299] width 136 height 20
type input "c"
type input "1"
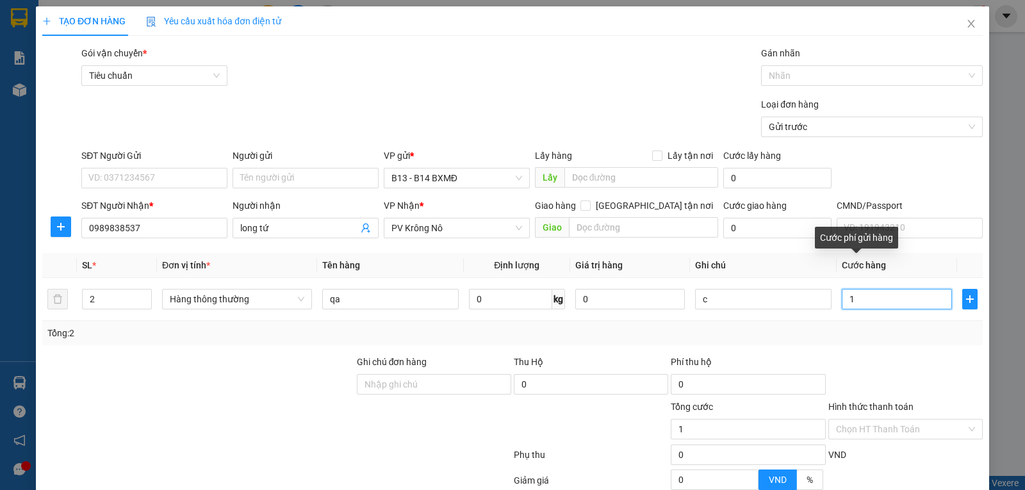
type input "10"
type input "100"
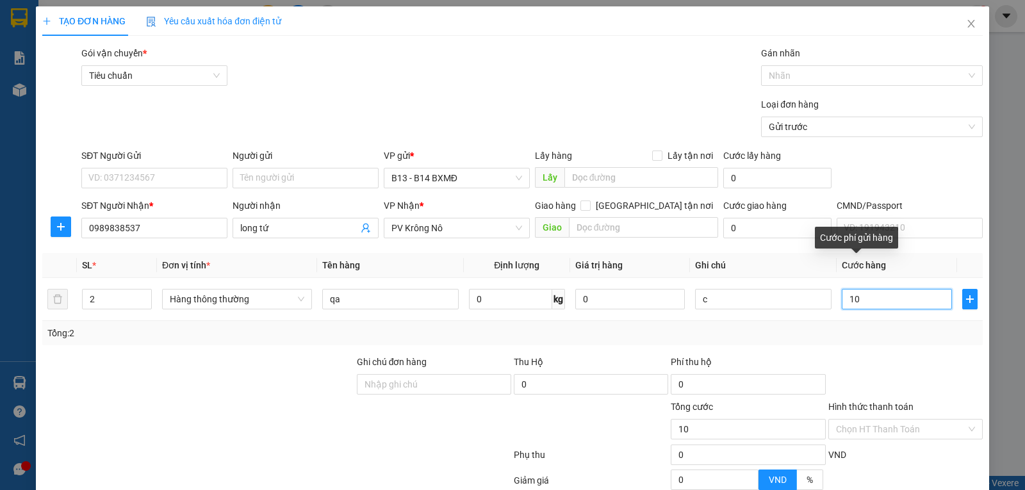
type input "100"
type input "1.000"
type input "10.000"
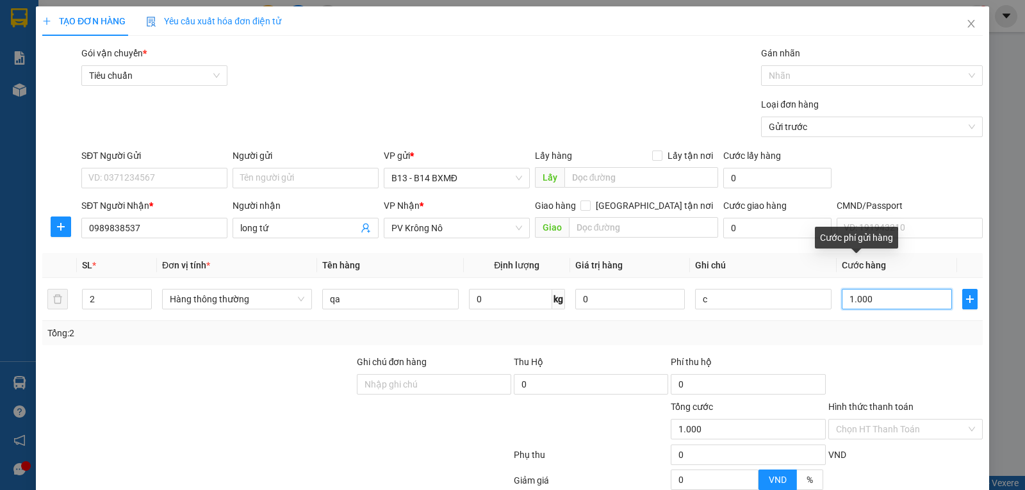
type input "10.000"
type input "100.000"
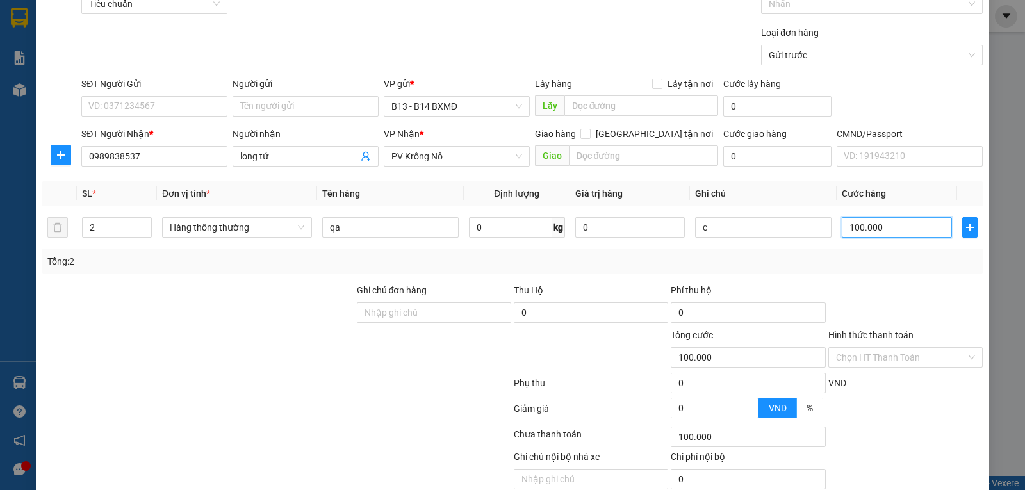
scroll to position [129, 0]
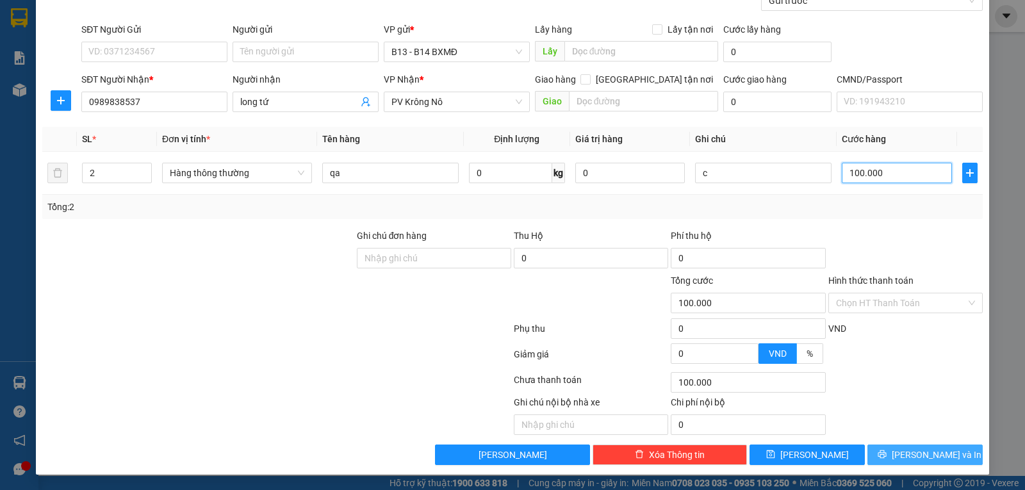
type input "100.000"
click at [899, 462] on button "[PERSON_NAME] và In" at bounding box center [924, 454] width 115 height 20
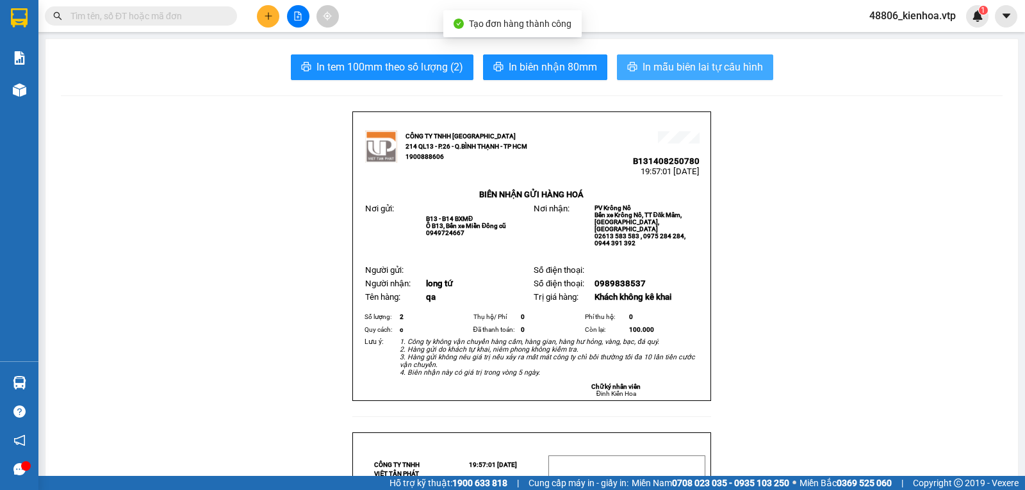
click at [637, 55] on button "In mẫu biên lai tự cấu hình" at bounding box center [695, 67] width 156 height 26
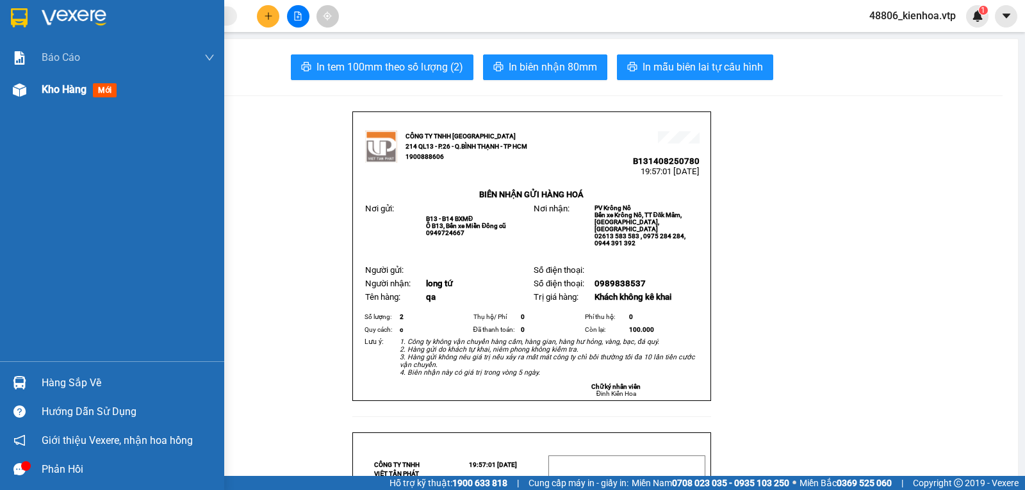
click at [63, 96] on div "Kho hàng mới" at bounding box center [82, 89] width 80 height 16
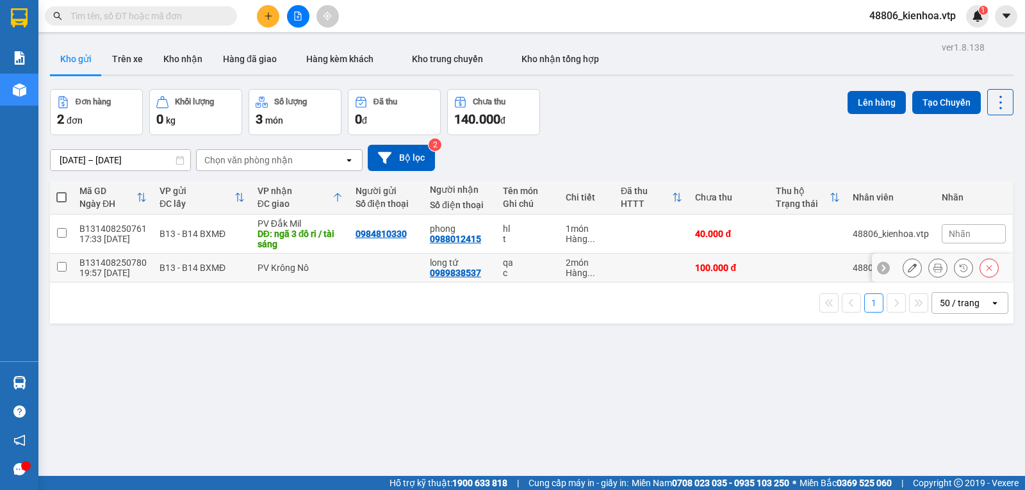
click at [67, 277] on td at bounding box center [61, 268] width 23 height 29
checkbox input "true"
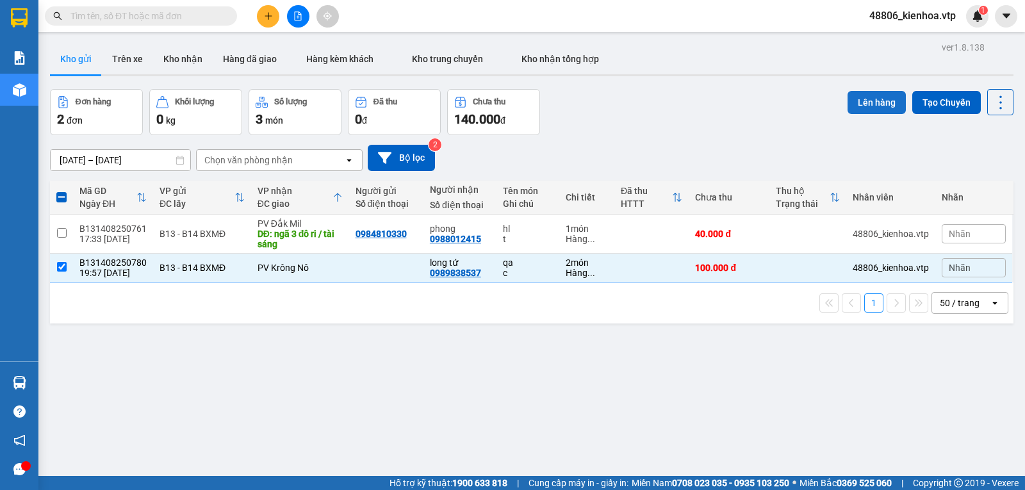
click at [859, 101] on button "Lên hàng" at bounding box center [876, 102] width 58 height 23
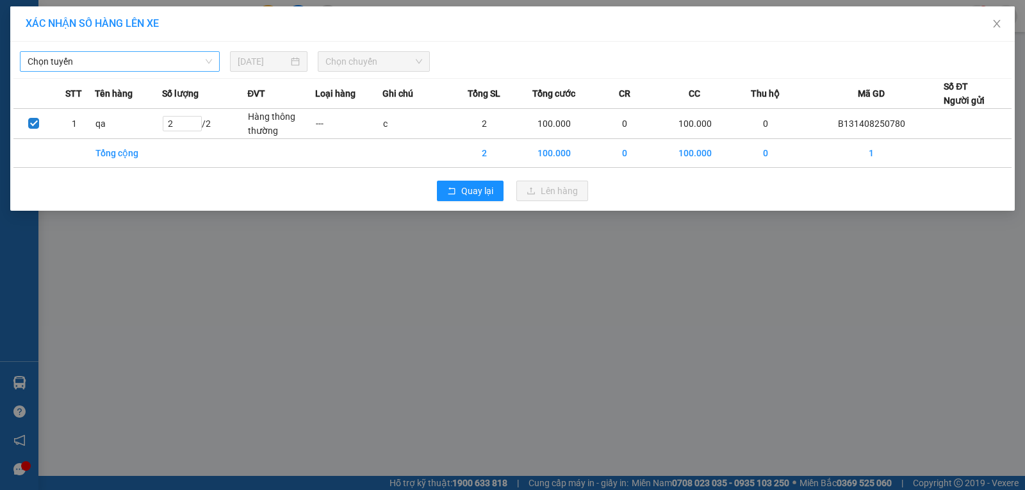
click at [190, 62] on span "Chọn tuyến" at bounding box center [120, 61] width 184 height 19
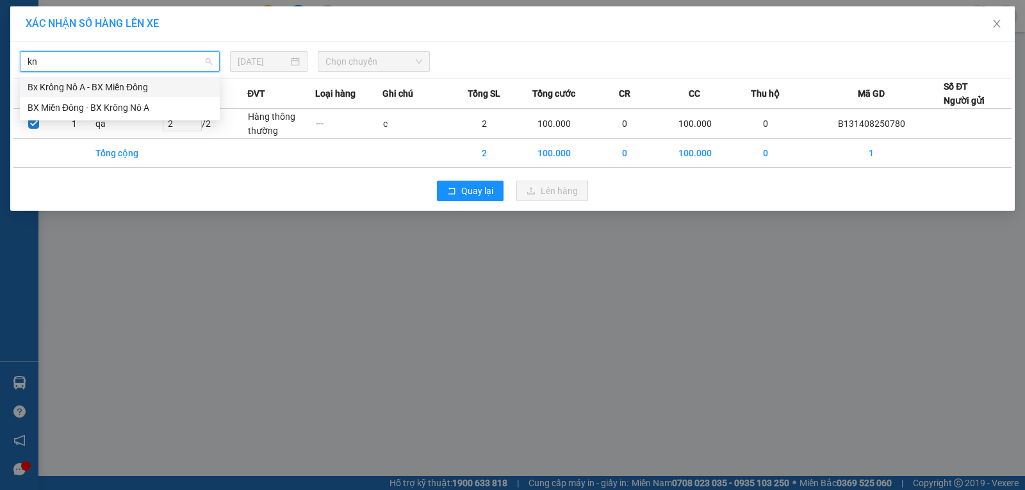
type input "kna"
drag, startPoint x: 134, startPoint y: 104, endPoint x: 143, endPoint y: 105, distance: 8.3
click at [134, 105] on div "BX Miền Đông - BX Krông Nô A" at bounding box center [120, 108] width 184 height 14
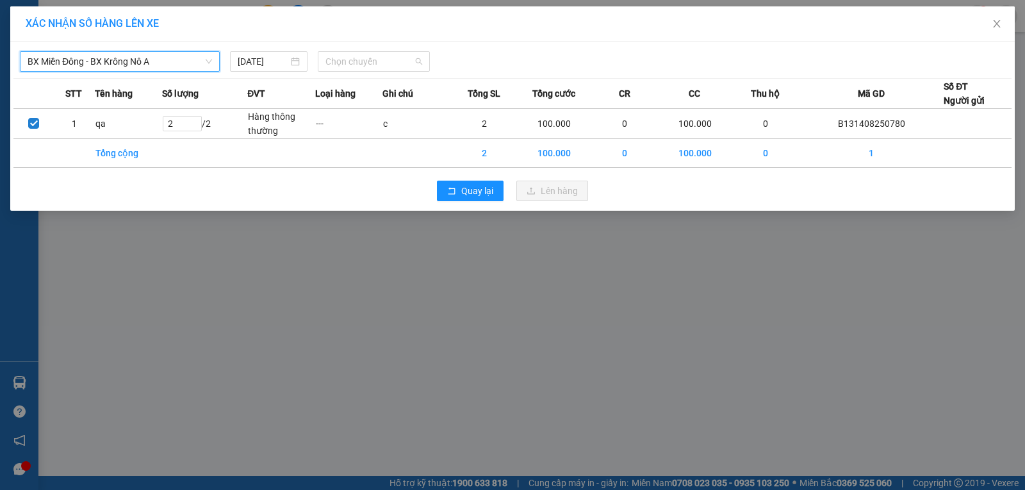
drag, startPoint x: 396, startPoint y: 51, endPoint x: 381, endPoint y: 118, distance: 68.4
click at [395, 53] on div "Chọn chuyến" at bounding box center [374, 61] width 112 height 20
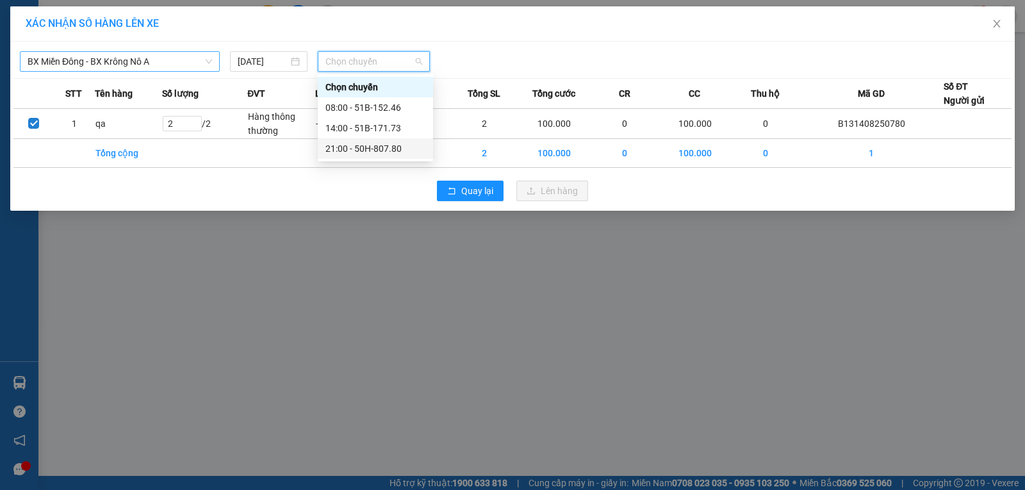
drag, startPoint x: 360, startPoint y: 147, endPoint x: 377, endPoint y: 159, distance: 20.6
click at [361, 147] on div "21:00 - 50H-807.80" at bounding box center [375, 149] width 100 height 14
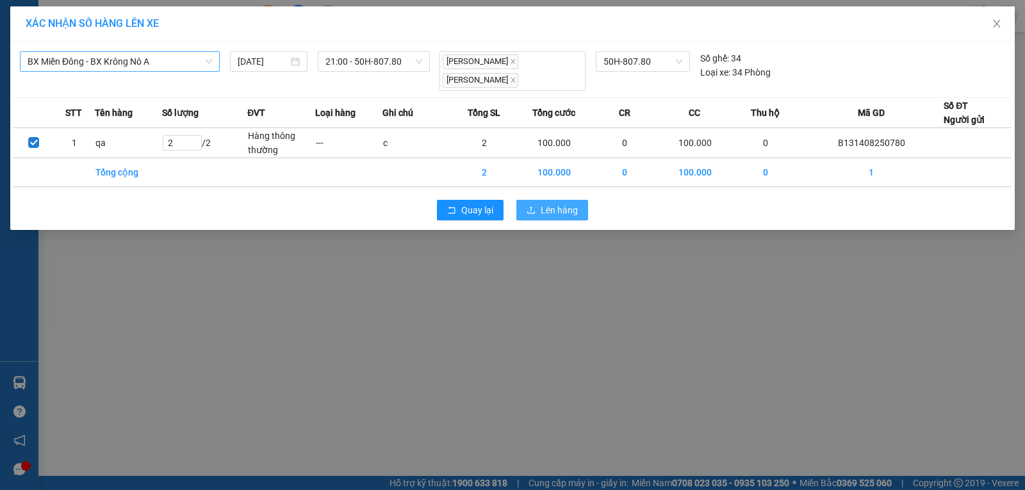
click at [535, 206] on icon "upload" at bounding box center [530, 210] width 9 height 9
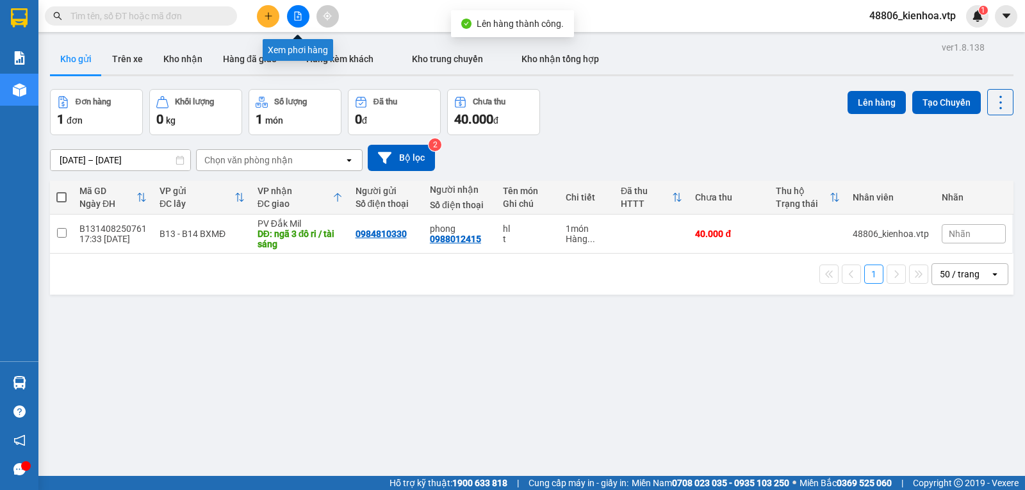
click at [293, 13] on button at bounding box center [298, 16] width 22 height 22
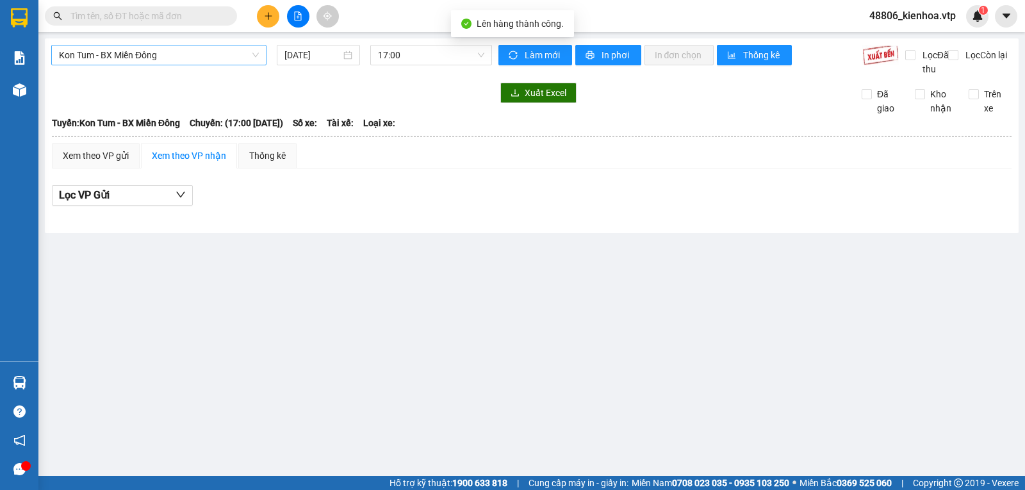
click at [185, 60] on span "Kon Tum - BX Miền Đông" at bounding box center [159, 54] width 200 height 19
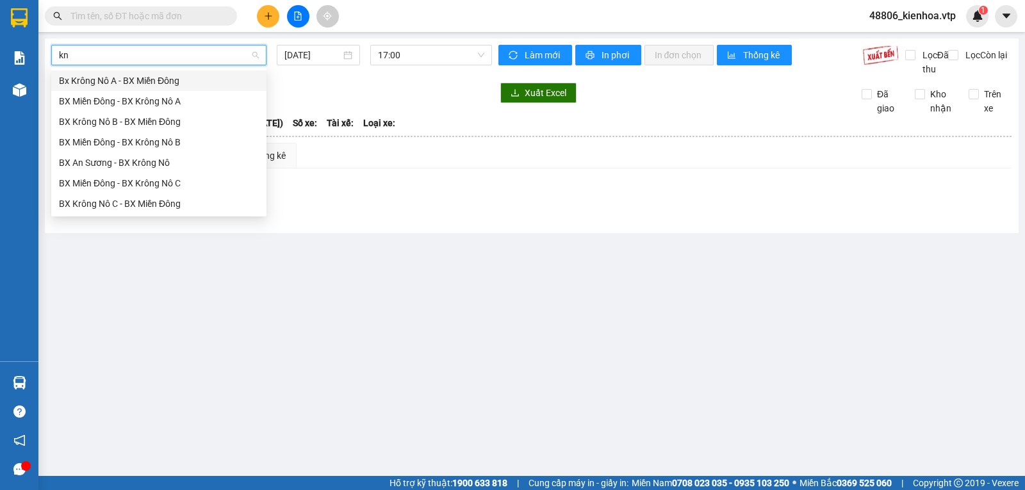
type input "knb"
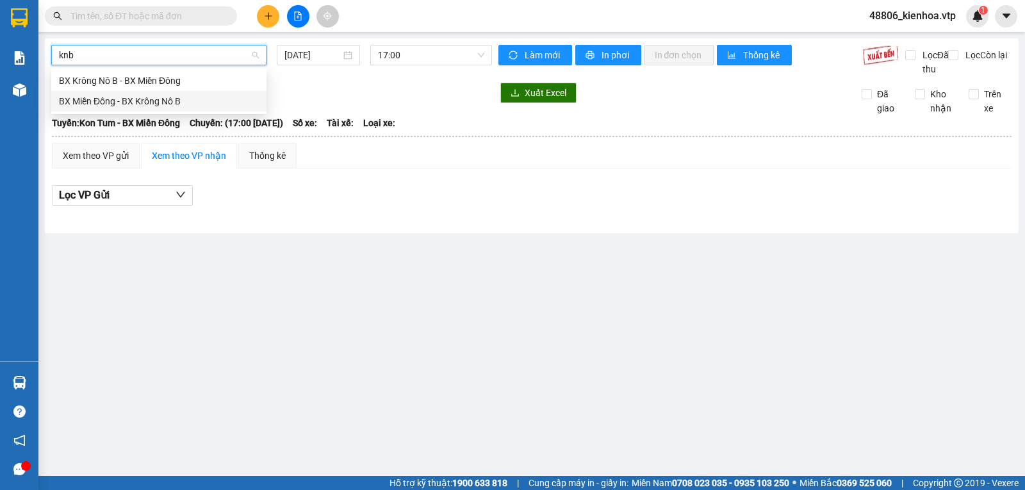
click at [158, 102] on div "BX Miền Đông - BX Krông Nô B" at bounding box center [159, 101] width 200 height 14
type input "[DATE]"
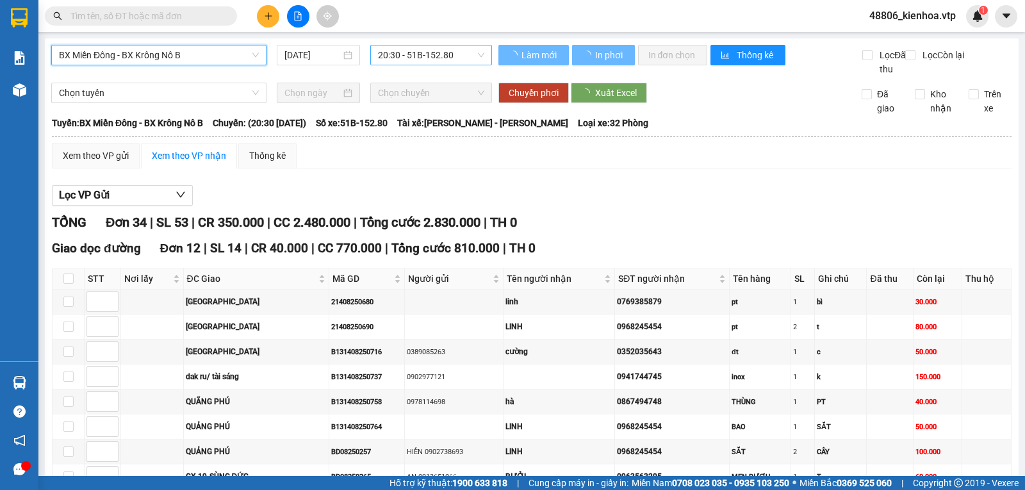
click at [432, 60] on span "20:30 - 51B-152.80" at bounding box center [431, 54] width 106 height 19
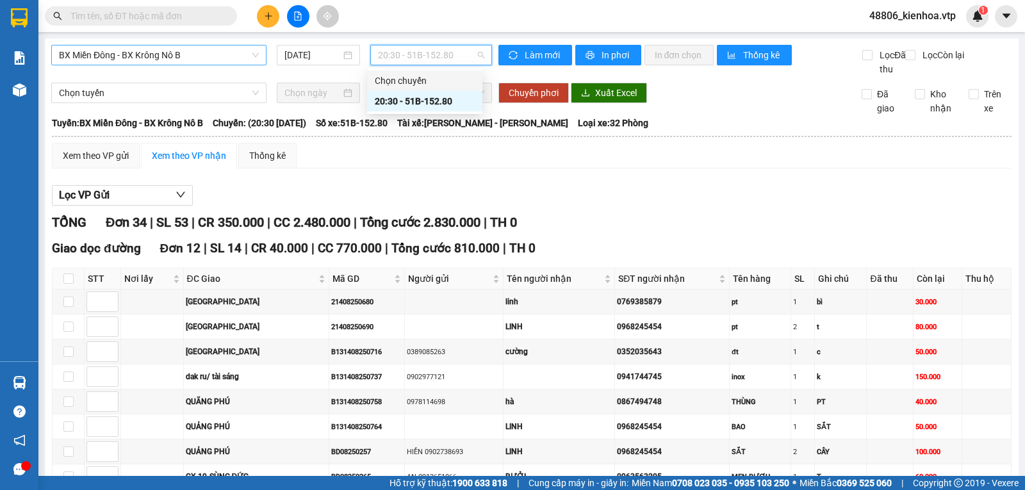
click at [334, 76] on div "BX Miền Đông - BX Krông Nô B 15/08/2025 20:30 - 51B-152.80" at bounding box center [271, 60] width 441 height 31
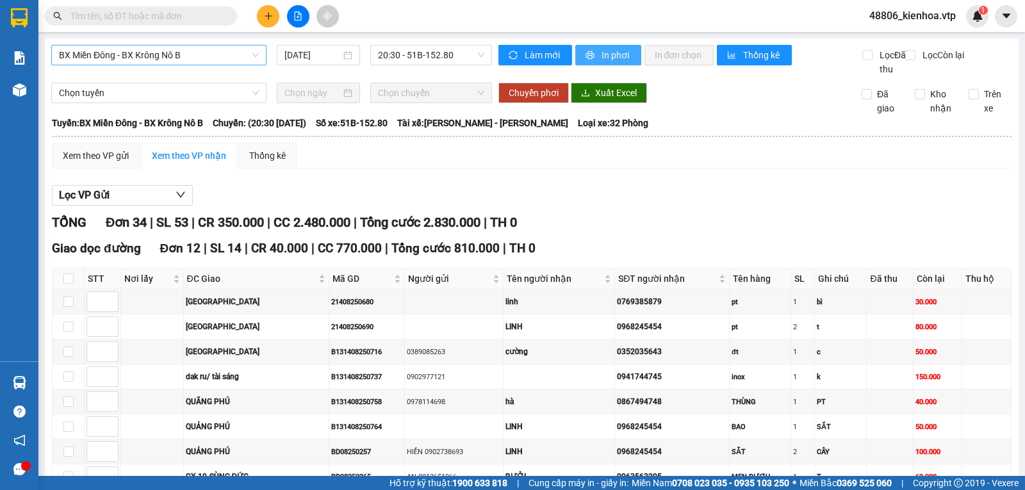
click at [623, 59] on span "In phơi" at bounding box center [615, 55] width 29 height 14
click at [604, 51] on span "In phơi" at bounding box center [615, 55] width 29 height 14
click at [264, 17] on icon "plus" at bounding box center [268, 16] width 9 height 9
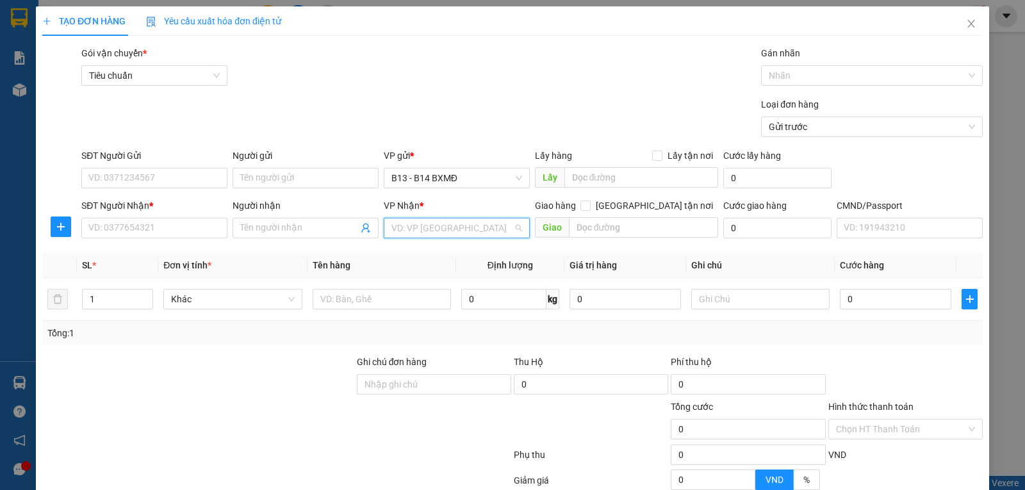
click at [455, 227] on input "search" at bounding box center [452, 227] width 122 height 19
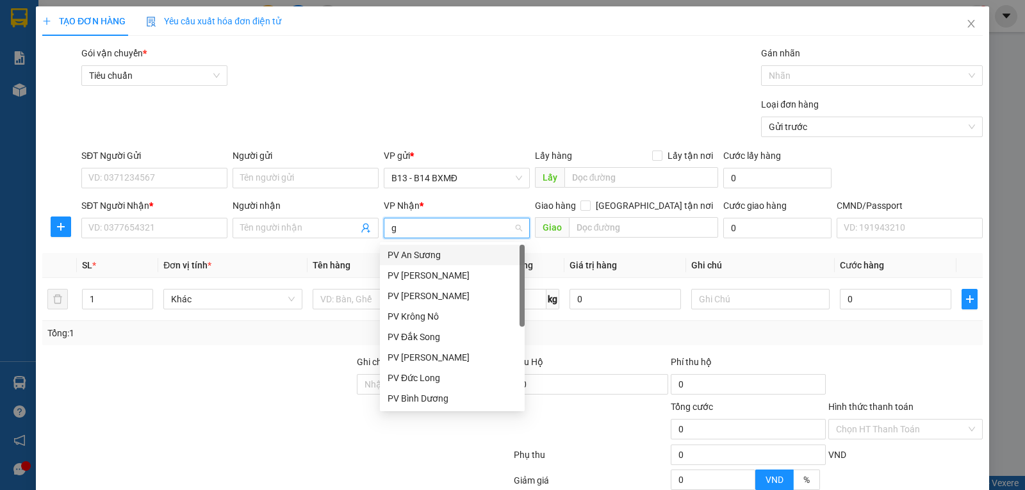
type input "gn"
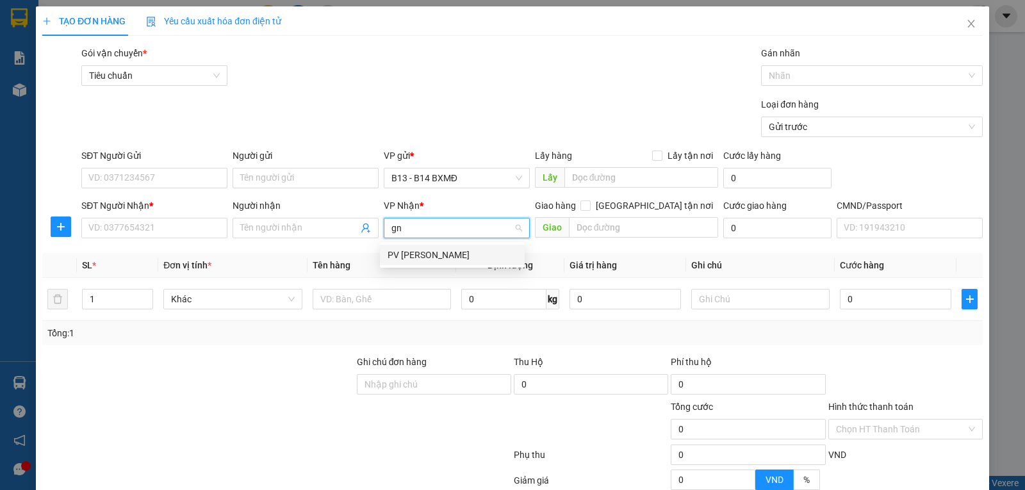
click at [448, 254] on div "PV [PERSON_NAME]" at bounding box center [451, 255] width 129 height 14
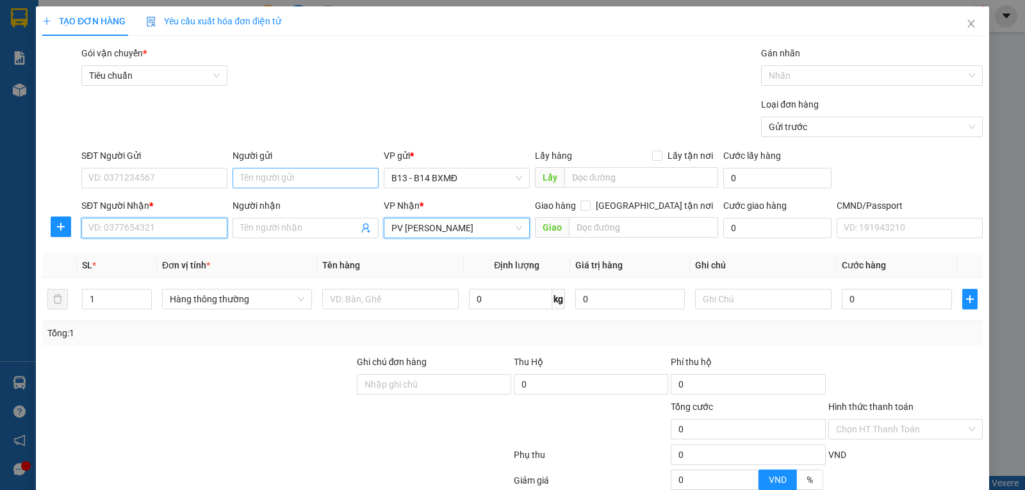
drag, startPoint x: 170, startPoint y: 227, endPoint x: 330, endPoint y: 181, distance: 166.2
click at [169, 227] on input "SĐT Người Nhận *" at bounding box center [154, 228] width 146 height 20
type input "0906202797"
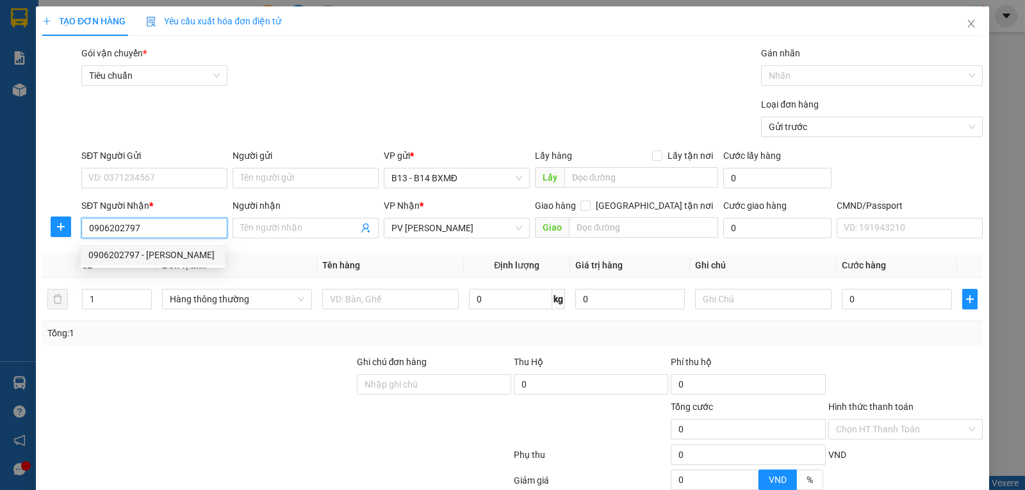
click at [179, 257] on div "0906202797 - kim cương" at bounding box center [152, 255] width 129 height 14
type input "kim cương"
type input "0906202797"
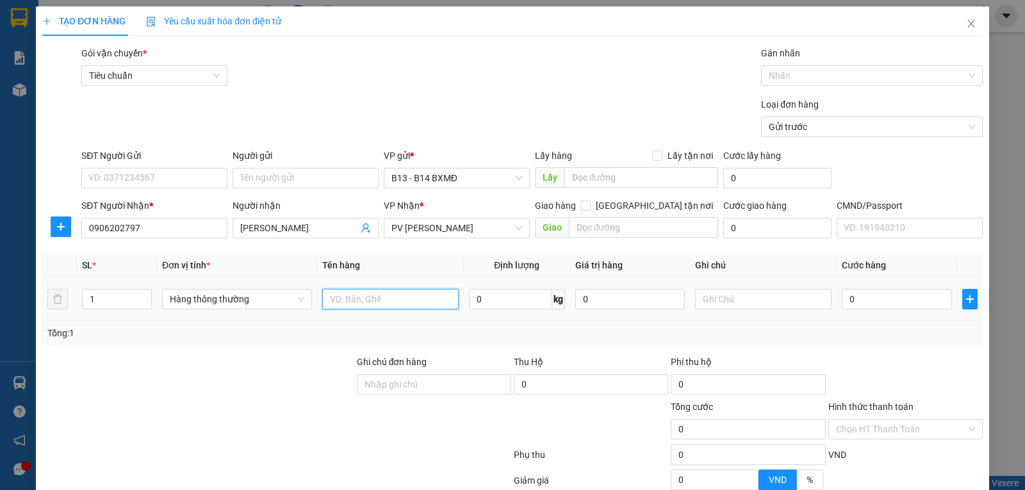
click at [400, 296] on input "text" at bounding box center [390, 299] width 136 height 20
type input "răng"
type input "h"
type input "3"
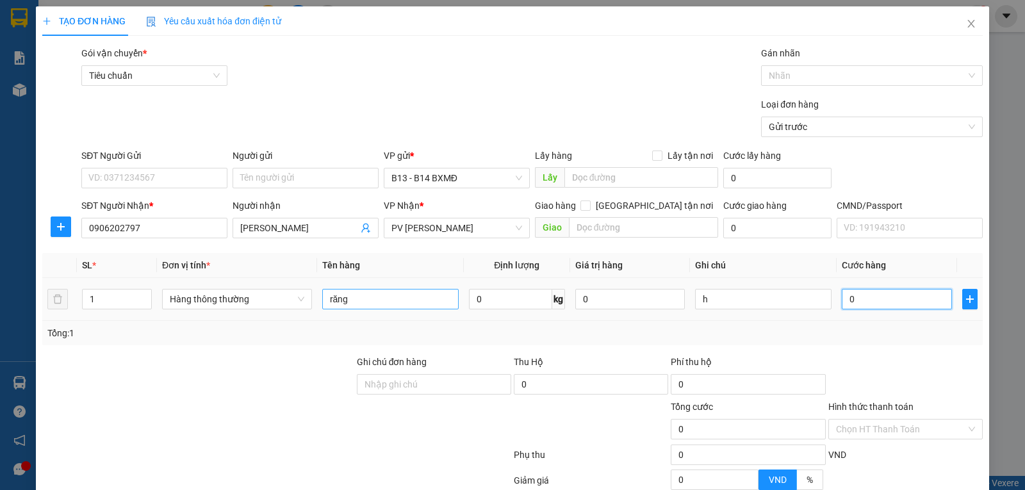
type input "3"
type input "30"
type input "300"
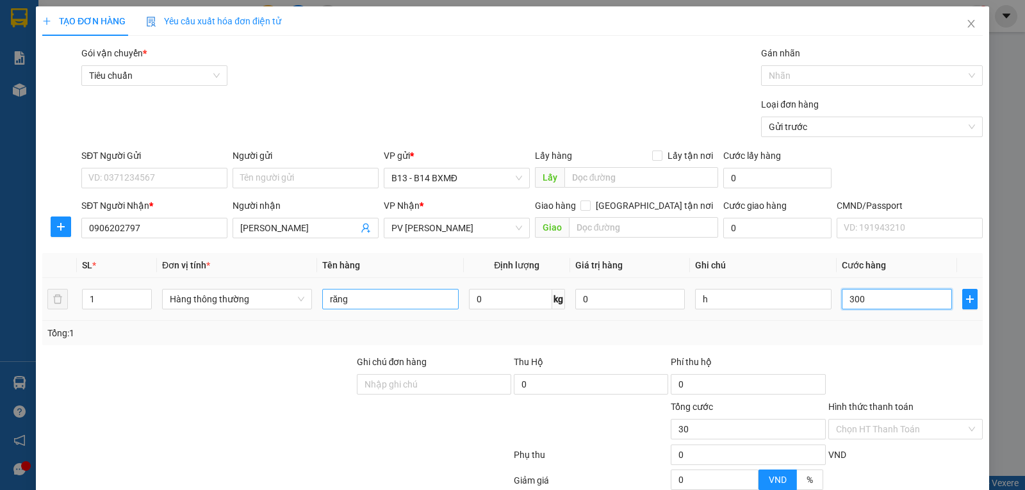
type input "300"
type input "3.000"
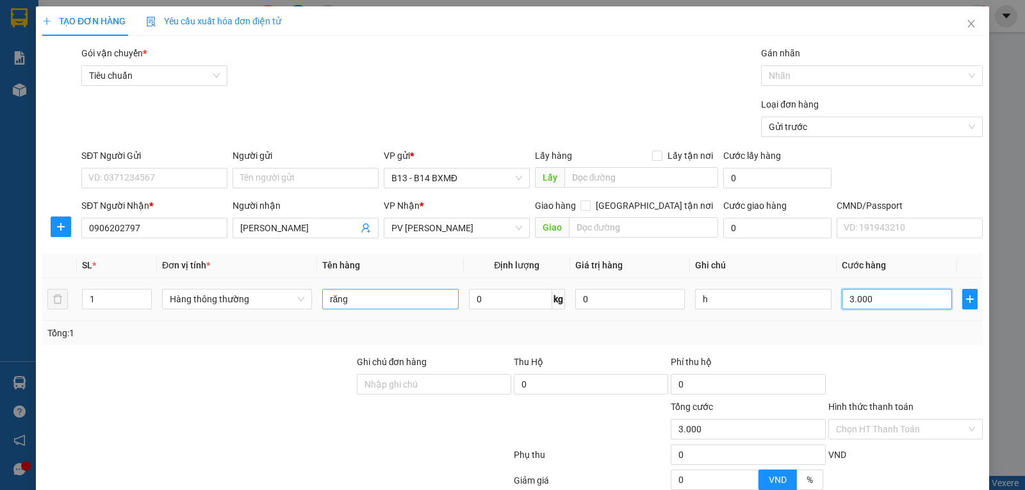
type input "30.000"
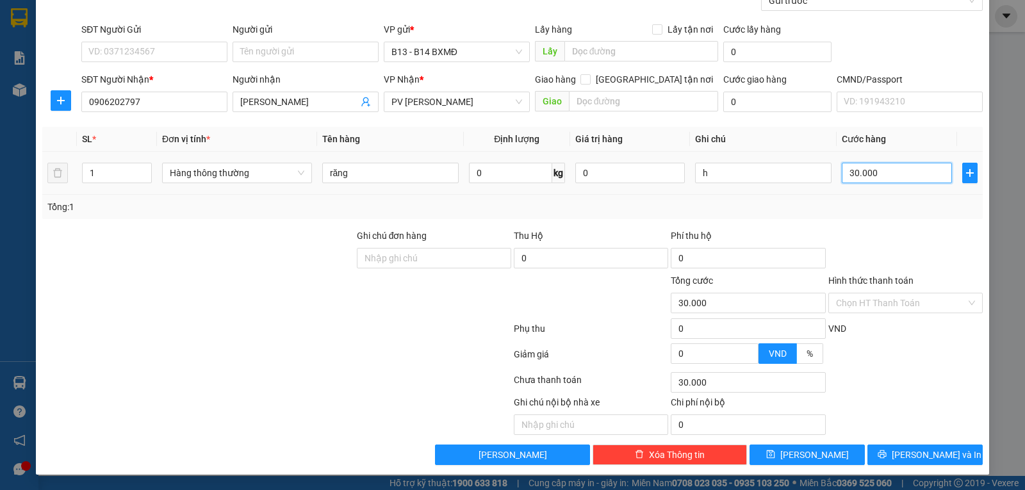
scroll to position [129, 0]
type input "30.000"
click at [925, 303] on input "Hình thức thanh toán" at bounding box center [901, 302] width 130 height 19
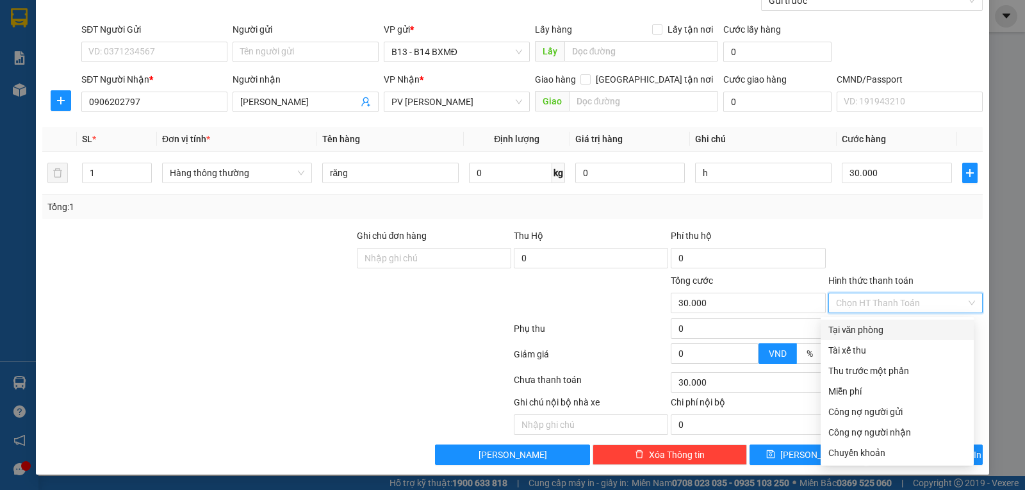
click at [906, 325] on div "Tại văn phòng" at bounding box center [897, 330] width 138 height 14
type input "0"
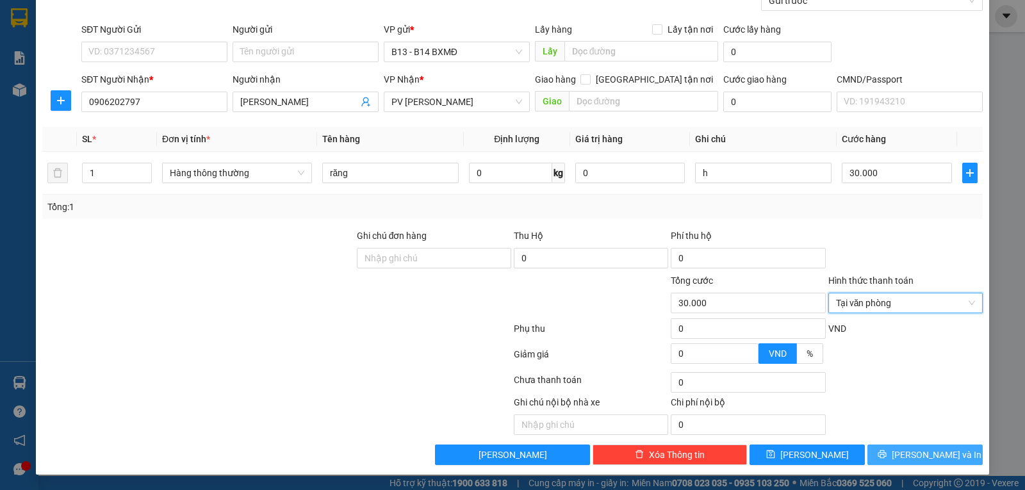
click at [913, 450] on span "[PERSON_NAME] và In" at bounding box center [936, 455] width 90 height 14
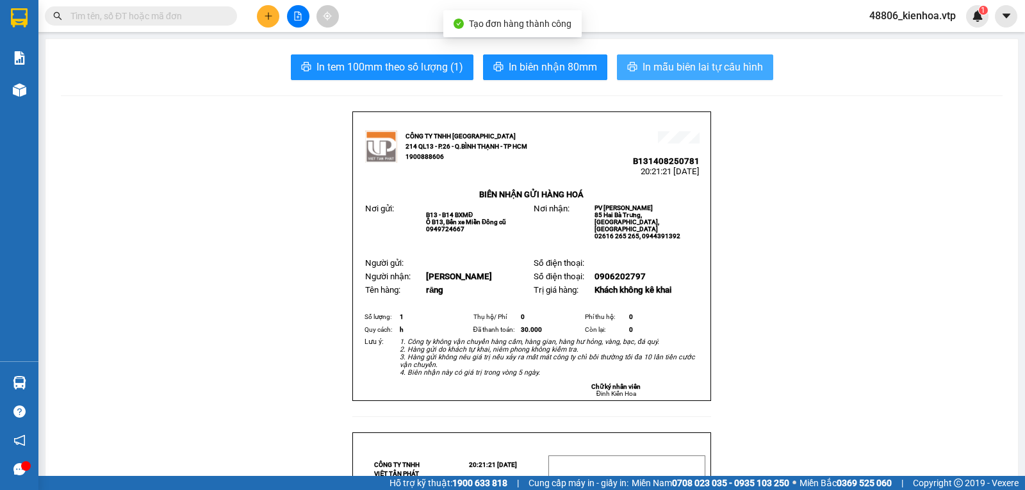
click at [647, 60] on span "In mẫu biên lai tự cấu hình" at bounding box center [702, 67] width 120 height 16
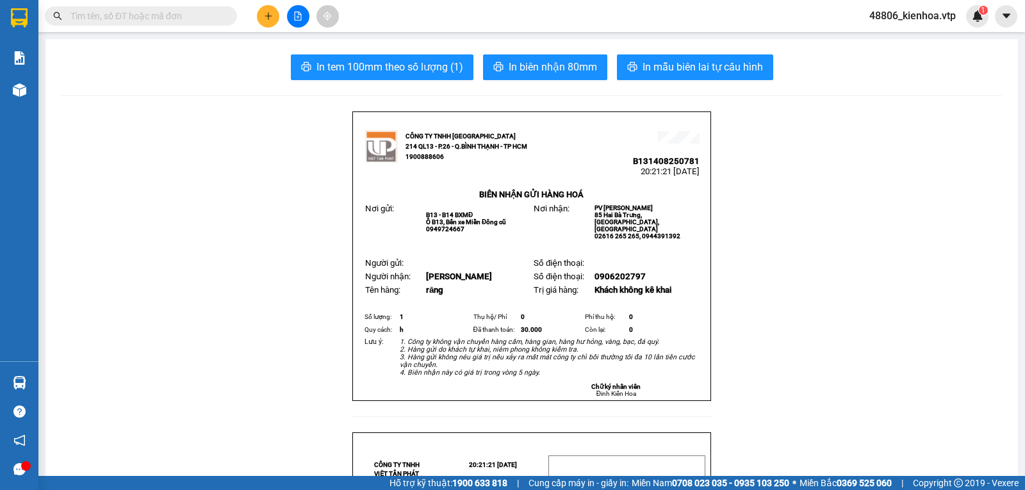
click at [644, 54] on button "In mẫu biên lai tự cấu hình" at bounding box center [695, 67] width 156 height 26
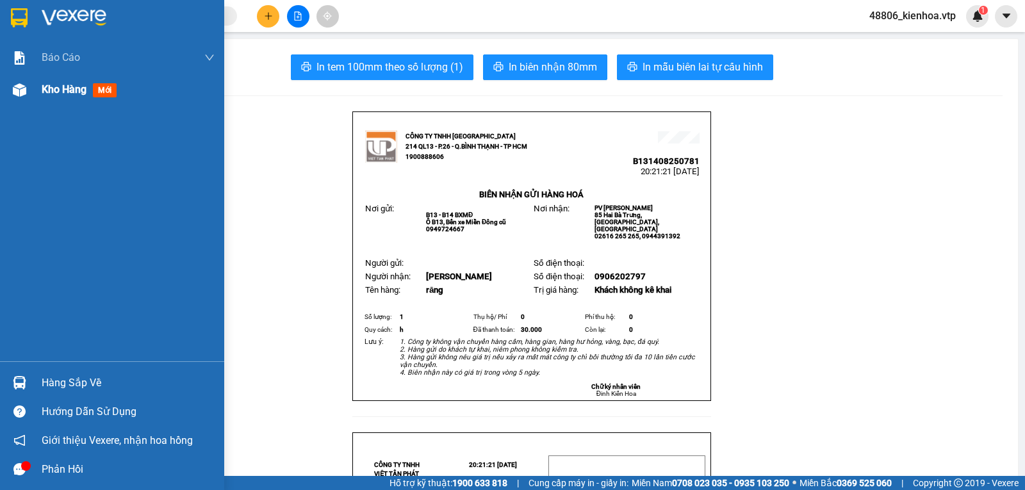
click at [50, 103] on div "Kho hàng mới" at bounding box center [128, 90] width 173 height 32
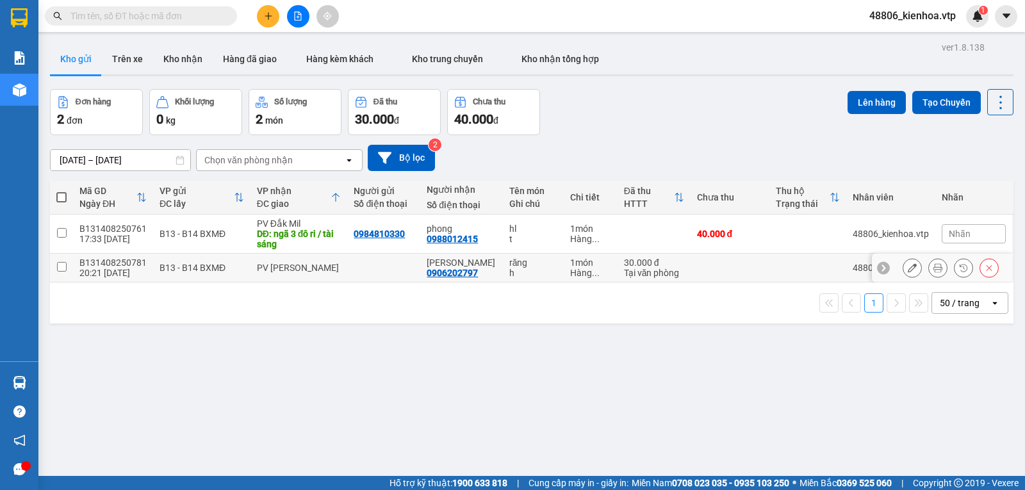
drag, startPoint x: 58, startPoint y: 277, endPoint x: 167, endPoint y: 282, distance: 109.0
click at [57, 277] on td at bounding box center [61, 268] width 23 height 29
checkbox input "true"
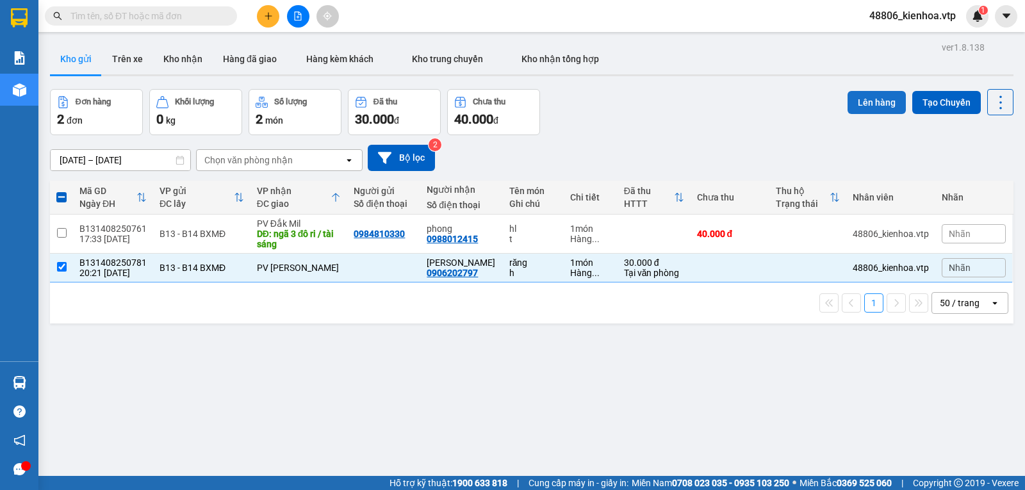
click at [888, 113] on button "Lên hàng" at bounding box center [876, 102] width 58 height 23
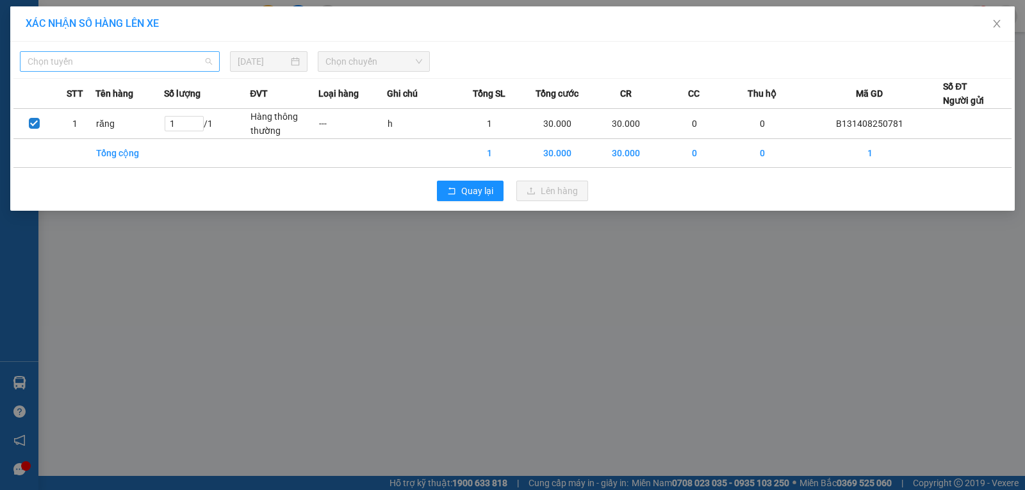
click at [170, 69] on span "Chọn tuyến" at bounding box center [120, 61] width 184 height 19
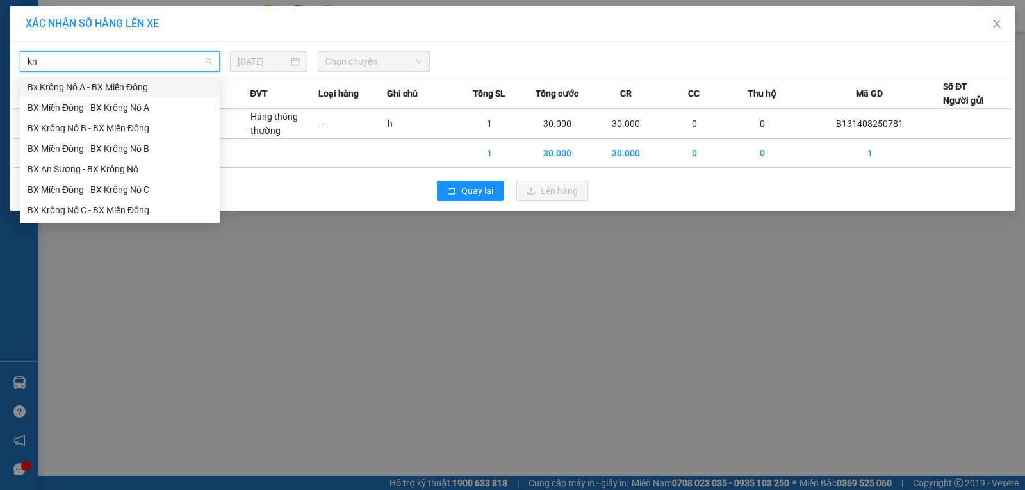
type input "knb"
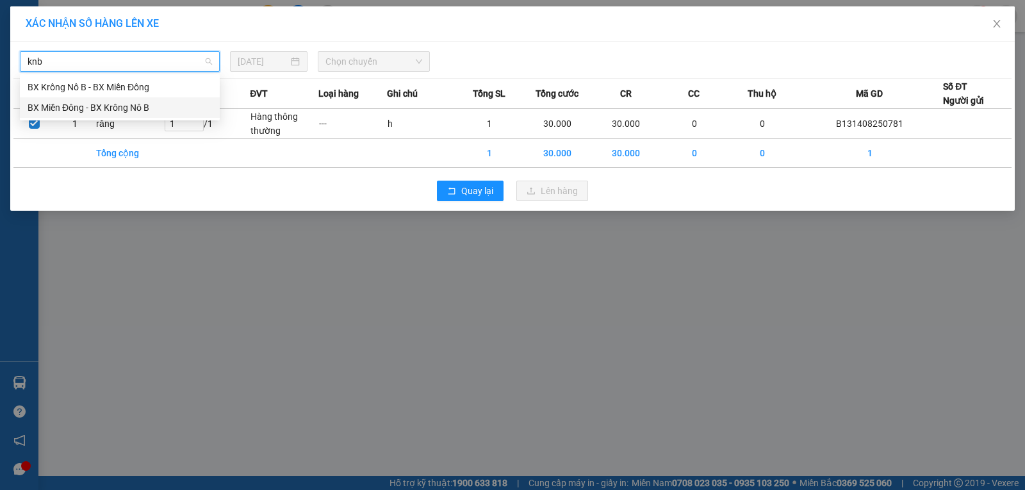
click at [165, 108] on div "BX Miền Đông - BX Krông Nô B" at bounding box center [120, 108] width 184 height 14
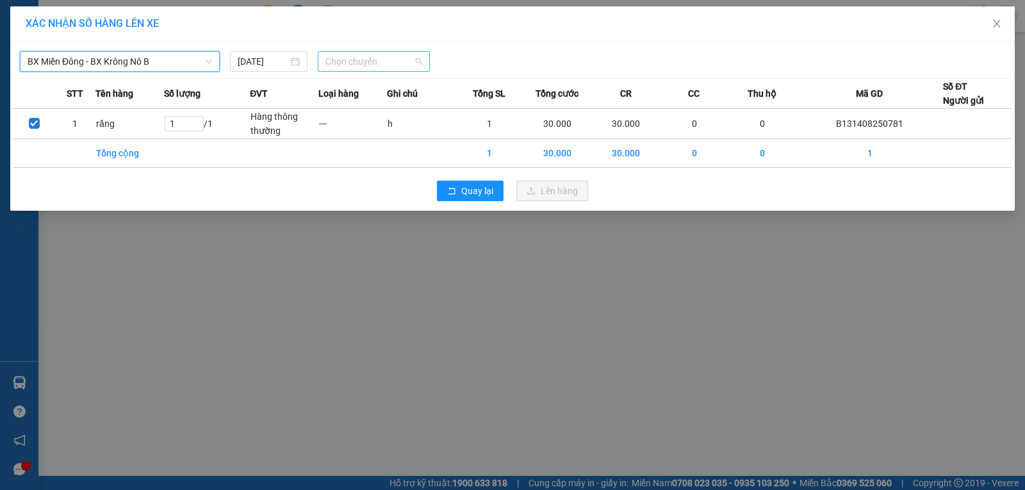
click at [391, 62] on span "Chọn chuyến" at bounding box center [373, 61] width 97 height 19
drag, startPoint x: 389, startPoint y: 103, endPoint x: 402, endPoint y: 124, distance: 24.7
click at [388, 103] on div "20:30 - 51B-152.80" at bounding box center [375, 108] width 100 height 14
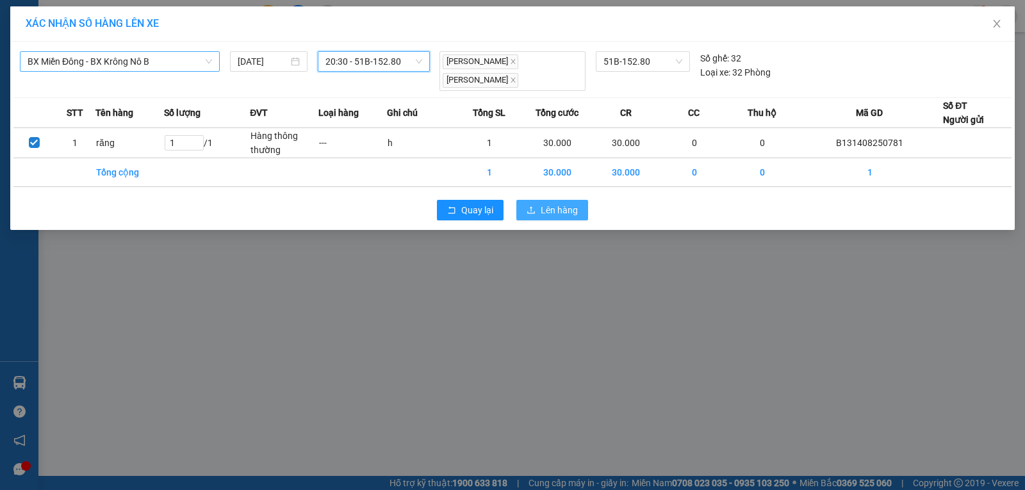
click at [530, 206] on icon "upload" at bounding box center [530, 210] width 9 height 9
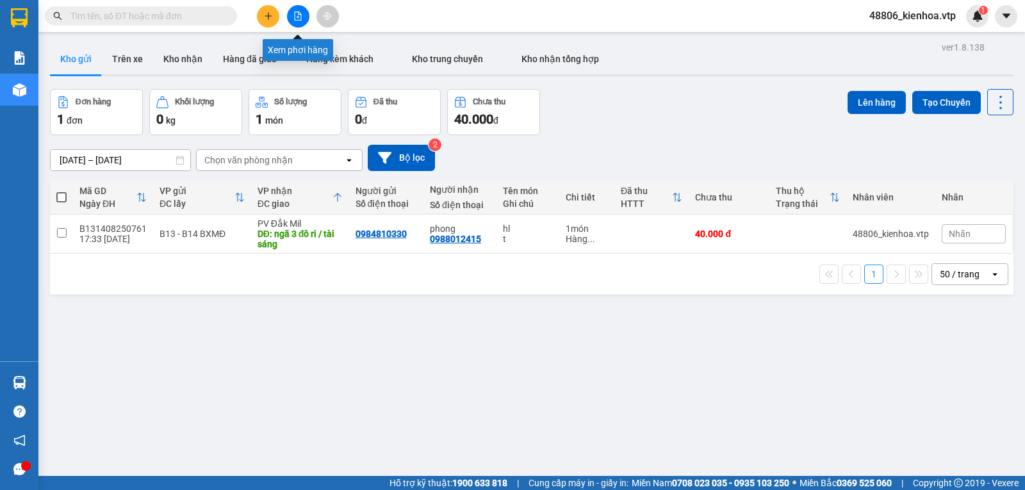
click at [304, 8] on button at bounding box center [298, 16] width 22 height 22
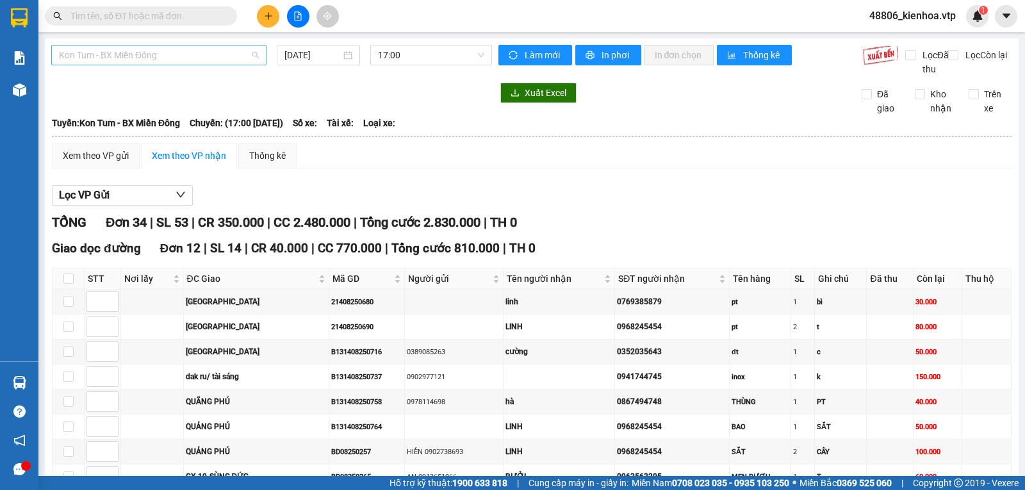
click at [156, 63] on span "Kon Tum - BX Miền Đông" at bounding box center [159, 54] width 200 height 19
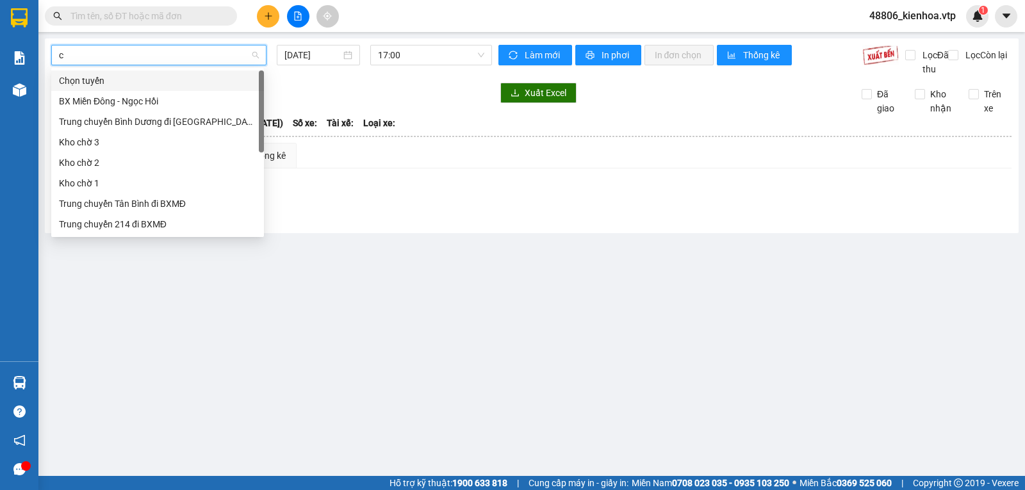
type input "cj"
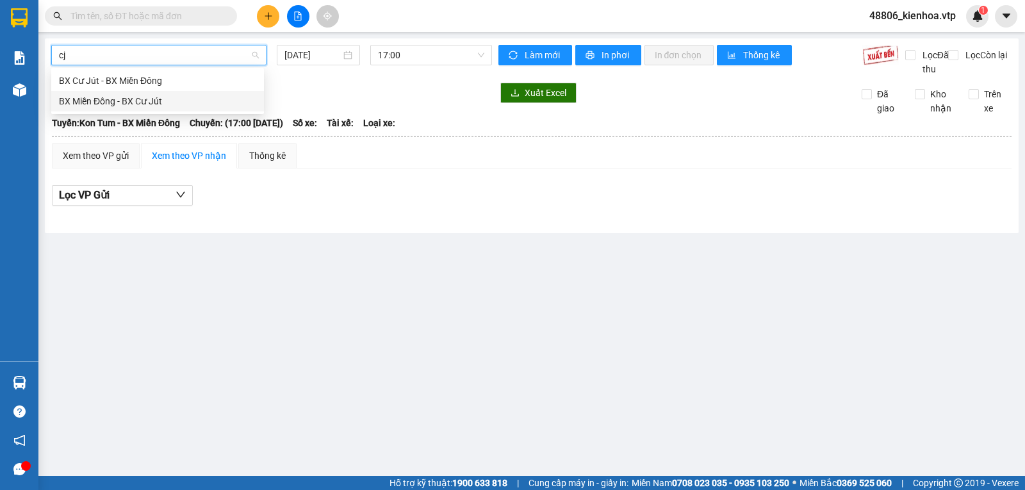
click at [144, 97] on div "BX Miền Đông - BX Cư Jút" at bounding box center [157, 101] width 197 height 14
type input "[DATE]"
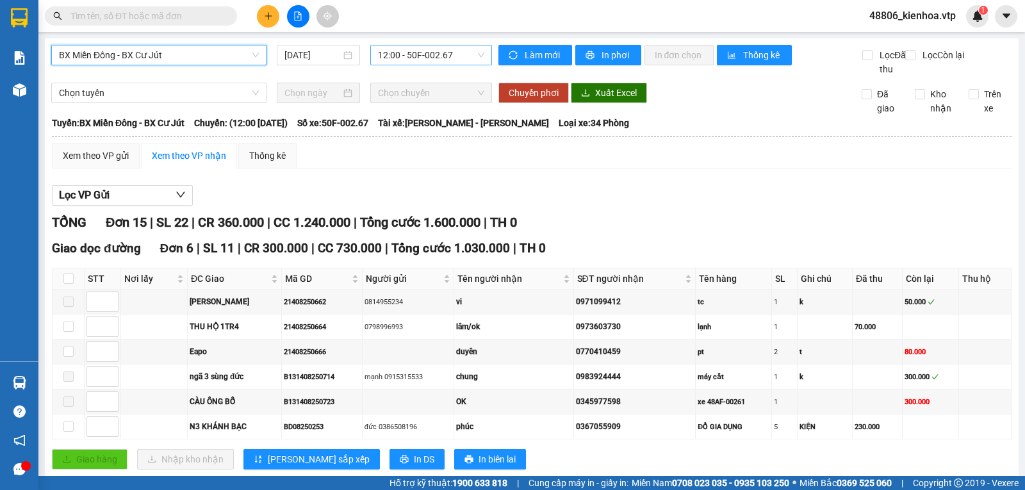
click at [448, 56] on span "12:00 - 50F-002.67" at bounding box center [431, 54] width 106 height 19
click at [420, 120] on div "21:00 - 50H-808.27" at bounding box center [425, 122] width 100 height 14
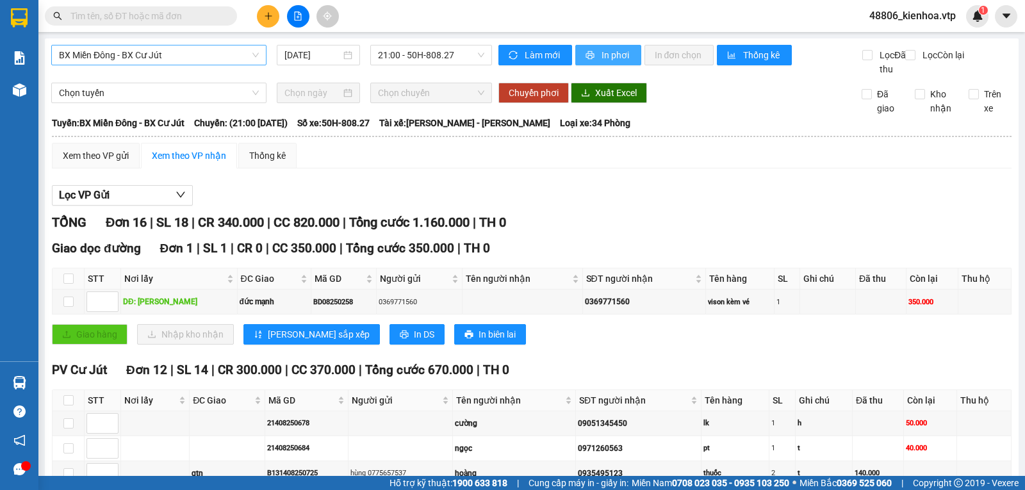
click at [615, 60] on span "In phơi" at bounding box center [615, 55] width 29 height 14
click at [776, 115] on div "Chọn tuyến Chọn chuyến Chuyển phơi Xuất Excel Đã giao Kho nhận Trên xe" at bounding box center [531, 99] width 961 height 33
click at [268, 17] on icon "plus" at bounding box center [268, 15] width 1 height 7
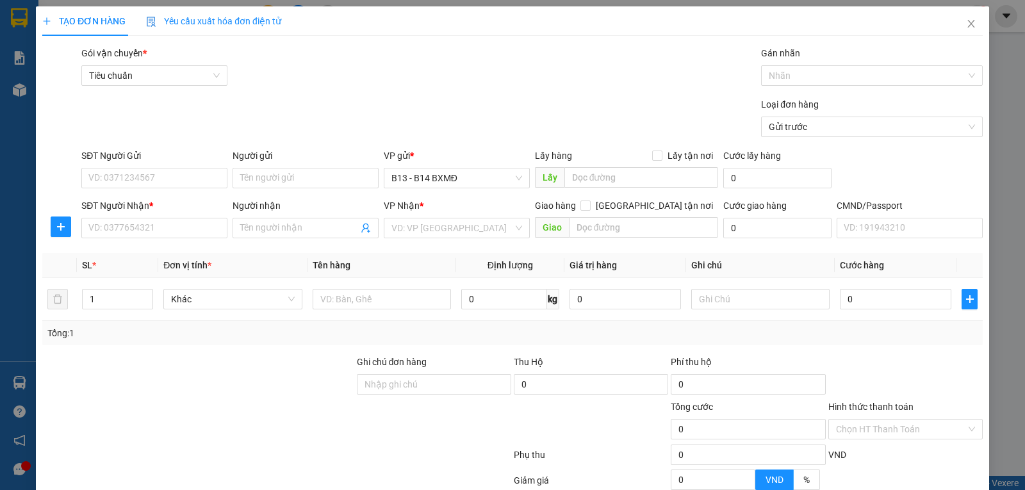
click at [462, 213] on div "VP Nhận *" at bounding box center [457, 206] width 146 height 14
click at [451, 225] on input "search" at bounding box center [452, 227] width 122 height 19
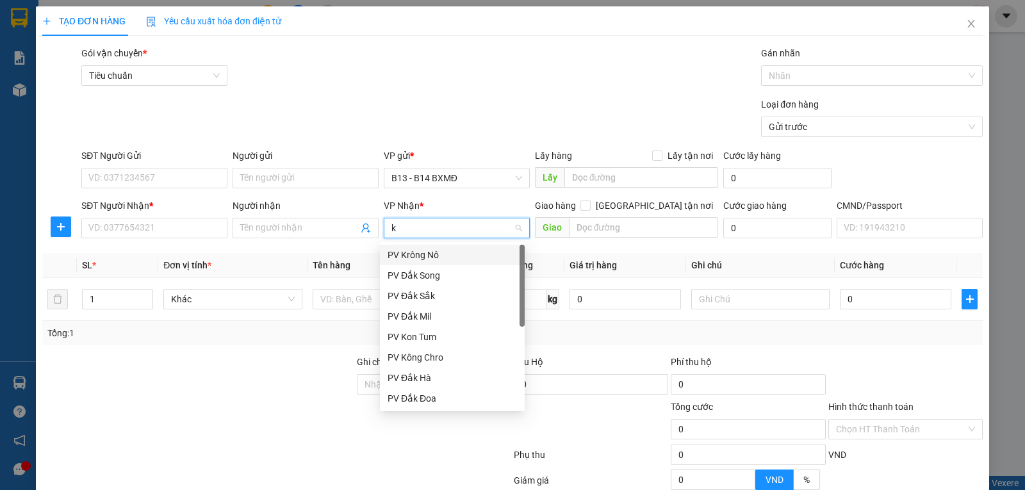
type input "kn"
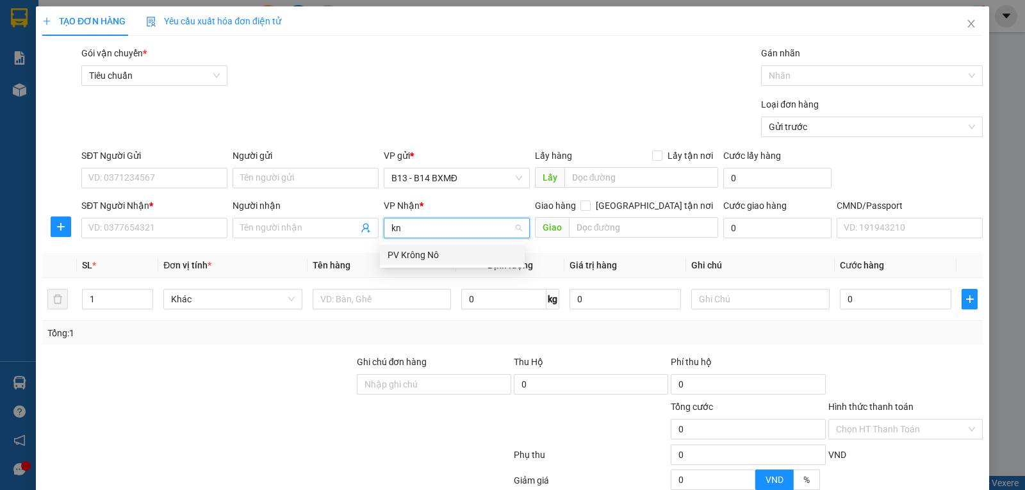
click at [429, 259] on div "PV Krông Nô" at bounding box center [451, 255] width 129 height 14
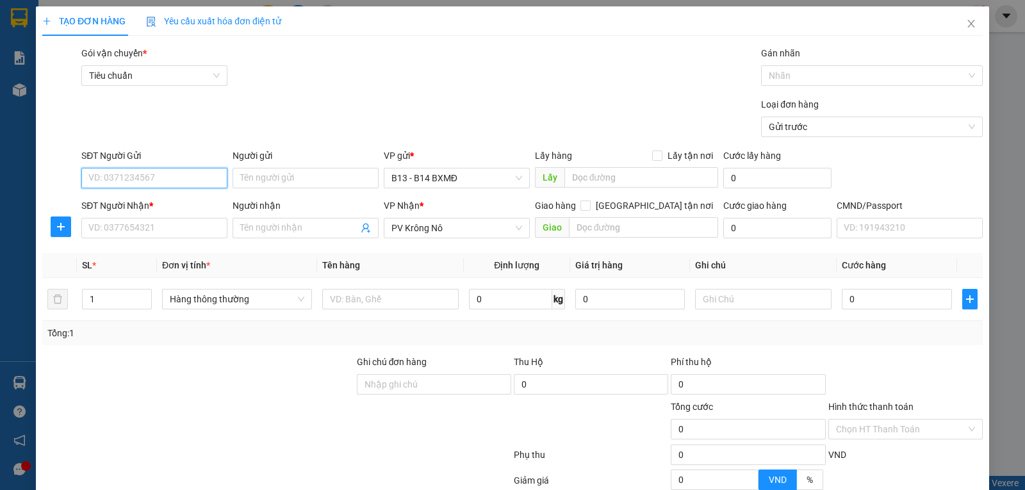
drag, startPoint x: 141, startPoint y: 175, endPoint x: 284, endPoint y: 207, distance: 146.4
click at [140, 175] on input "SĐT Người Gửi" at bounding box center [154, 178] width 146 height 20
type input "0903345467"
click at [294, 175] on input "Người gửi" at bounding box center [305, 178] width 146 height 20
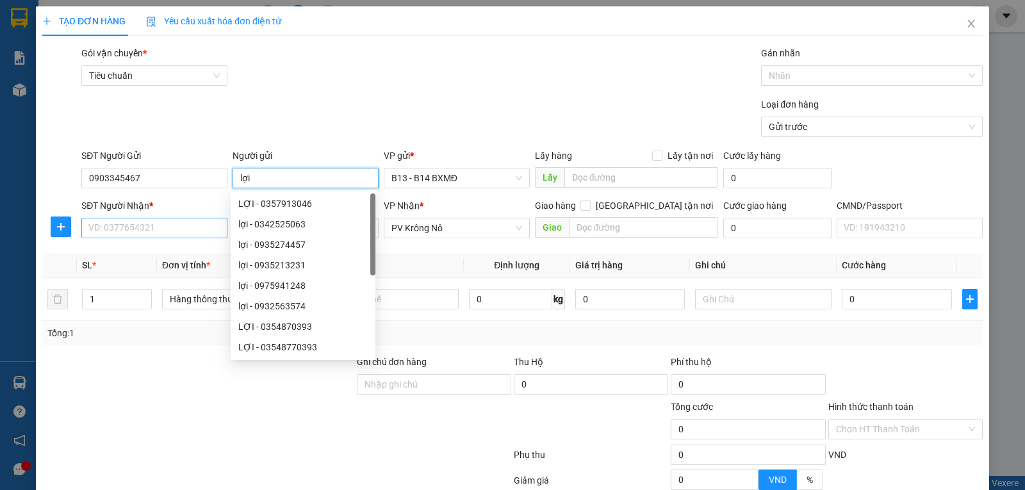
type input "lợi"
click at [142, 226] on input "SĐT Người Nhận *" at bounding box center [154, 228] width 146 height 20
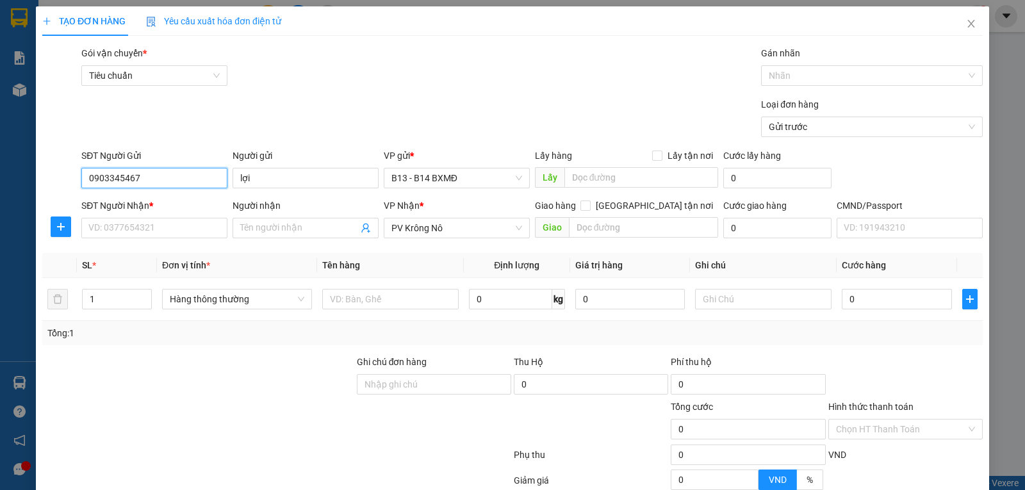
drag, startPoint x: 109, startPoint y: 187, endPoint x: 67, endPoint y: 201, distance: 44.6
click at [67, 199] on form "SĐT Người Gửi 0903345467 0903345467 Người gửi lợi VP gửi * B13 - B14 BXMĐ Lấy h…" at bounding box center [512, 196] width 940 height 95
click at [157, 230] on input "SĐT Người Nhận *" at bounding box center [154, 228] width 146 height 20
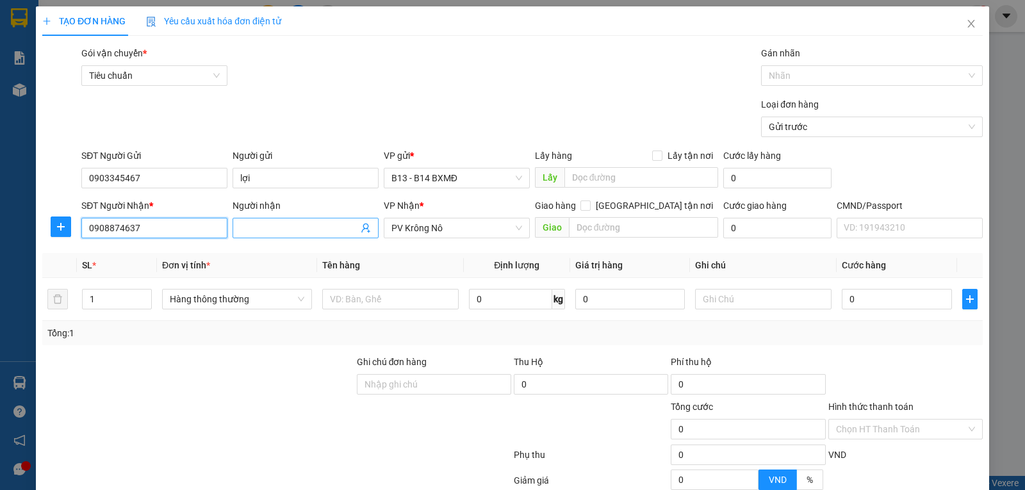
type input "0908874637"
click at [266, 226] on input "Người nhận" at bounding box center [299, 228] width 118 height 14
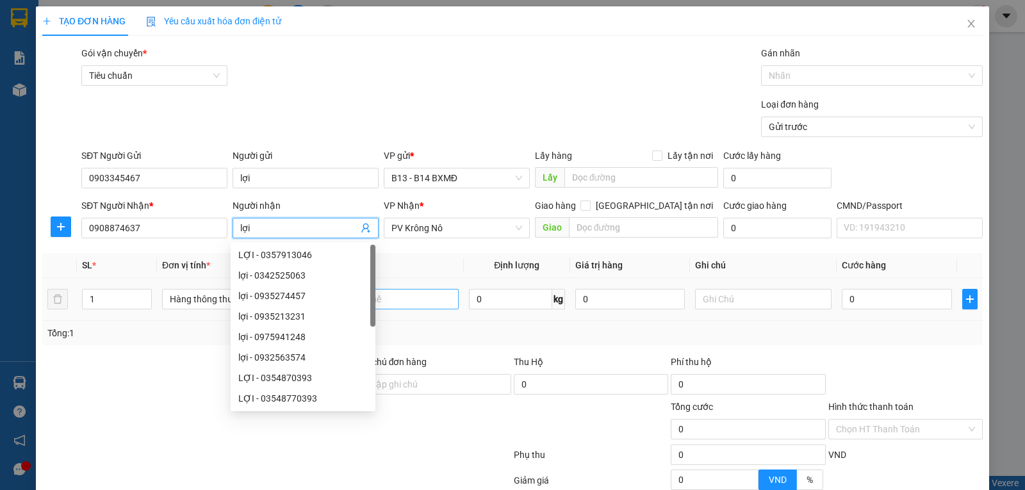
type input "lợi"
click at [410, 293] on input "text" at bounding box center [390, 299] width 136 height 20
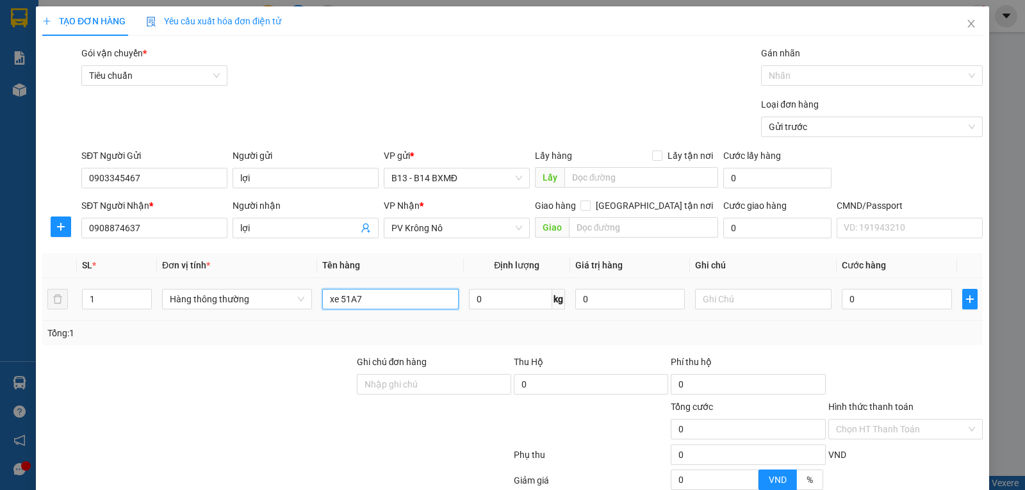
click at [408, 305] on input "xe 51A7" at bounding box center [390, 299] width 136 height 20
type input "xe 51A7-0081"
click at [614, 231] on input "text" at bounding box center [644, 227] width 150 height 20
type input "bọc"
click at [890, 306] on input "0" at bounding box center [897, 299] width 110 height 20
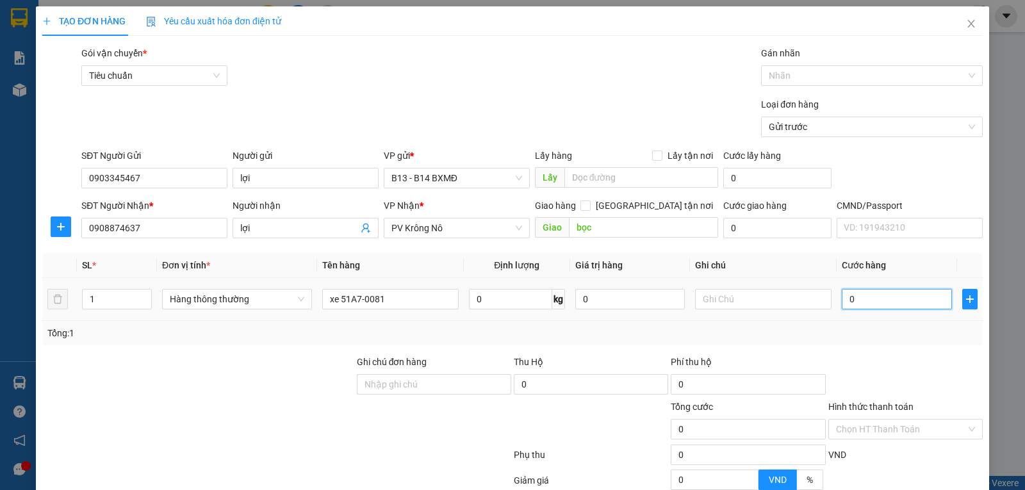
type input "6"
type input "60"
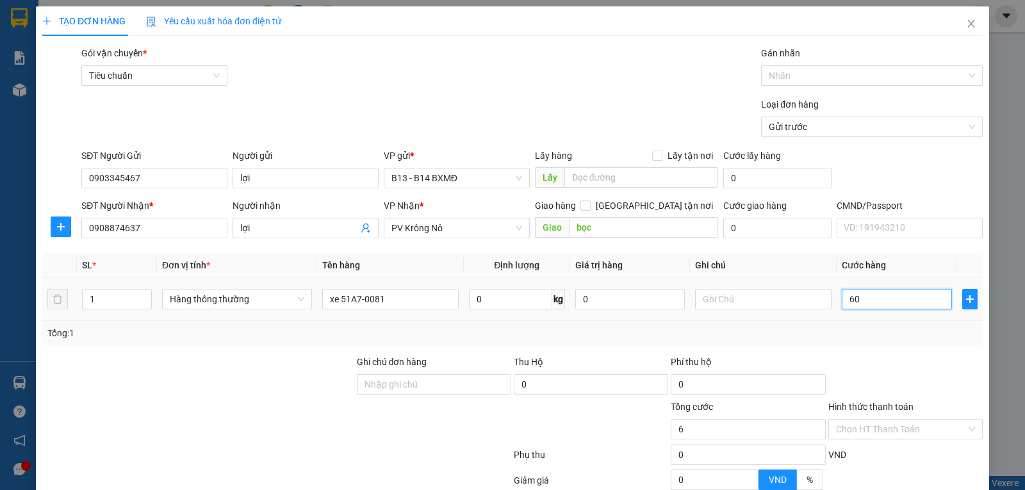
type input "60"
type input "600"
type input "6.000"
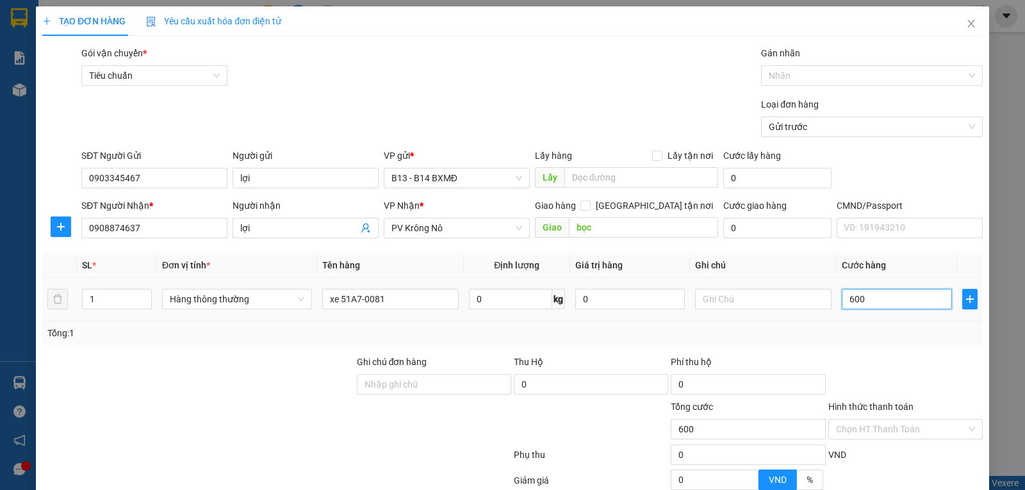
type input "6.000"
type input "60.000"
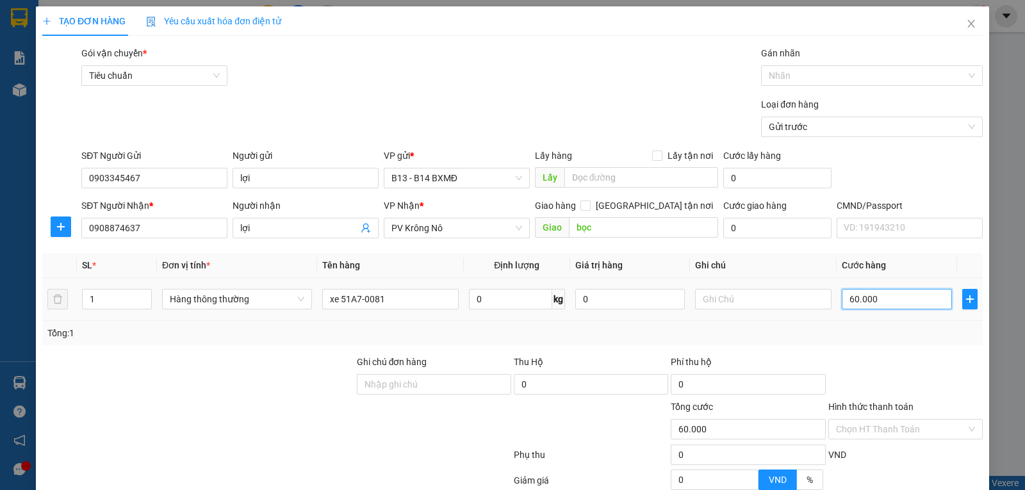
type input "600.000"
click at [727, 300] on input "text" at bounding box center [763, 299] width 136 height 20
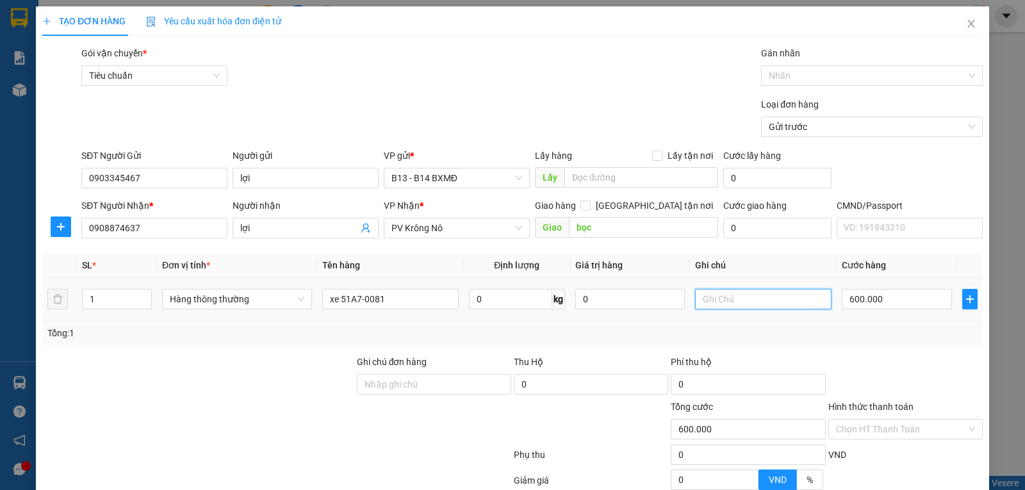
type input "c"
type input "ck-ck"
click at [929, 47] on div "Gán nhãn" at bounding box center [872, 55] width 222 height 19
click at [894, 49] on div "Gán nhãn" at bounding box center [872, 55] width 222 height 19
click at [880, 39] on div "TẠO ĐƠN HÀNG Yêu cầu xuất hóa đơn điện tử Transit Pickup Surcharge Ids Transit …" at bounding box center [512, 298] width 940 height 585
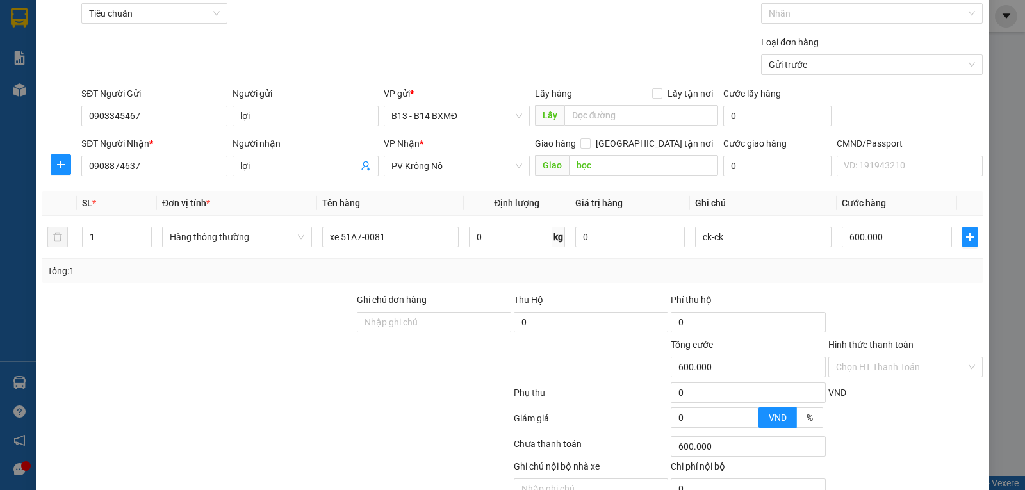
scroll to position [129, 0]
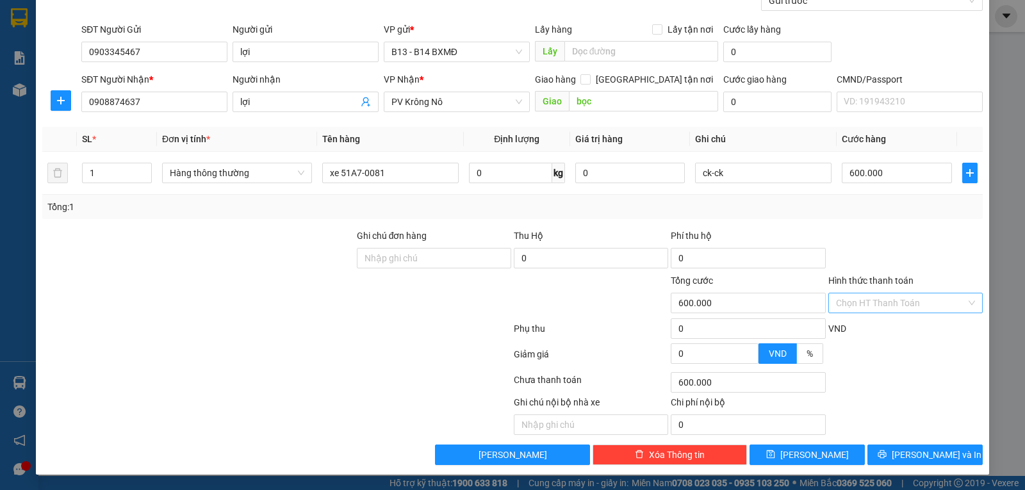
click at [882, 302] on input "Hình thức thanh toán" at bounding box center [901, 302] width 130 height 19
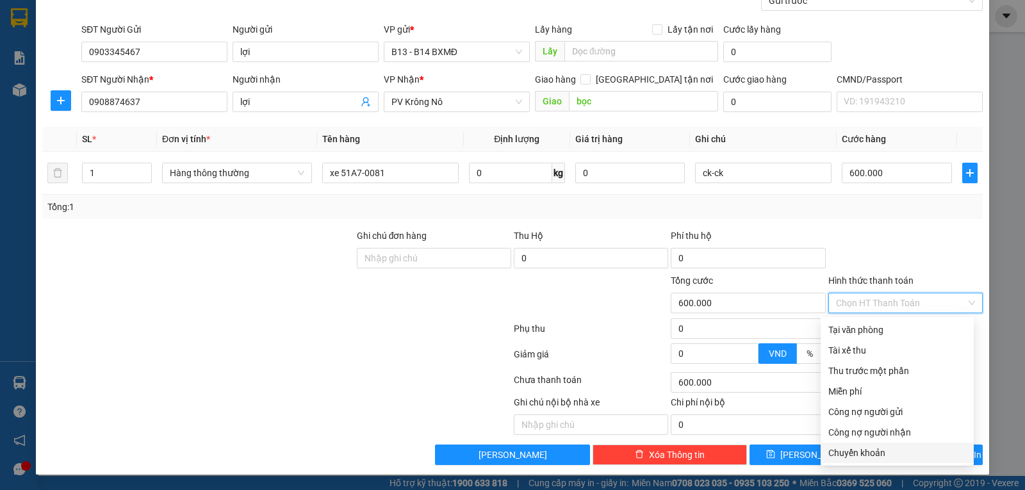
click at [881, 451] on div "Chuyển khoản" at bounding box center [897, 453] width 138 height 14
type input "0"
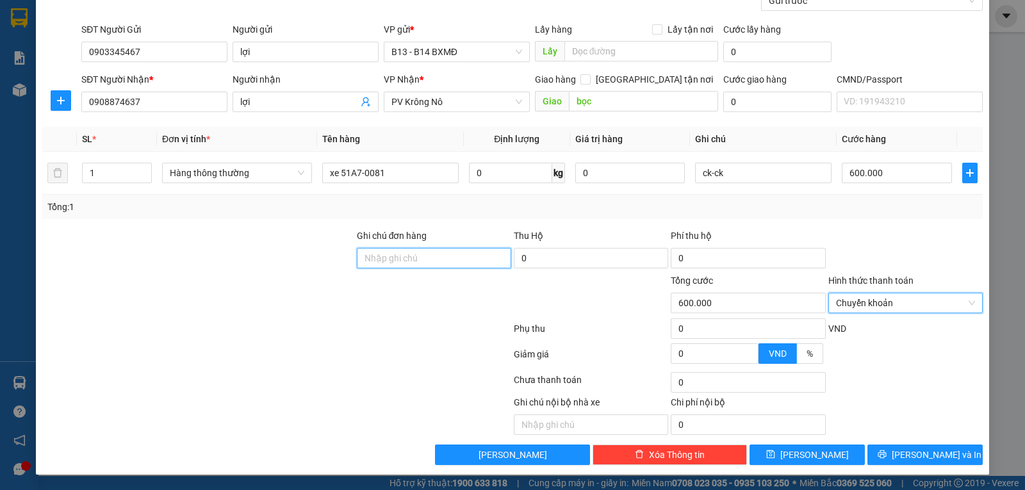
click at [427, 258] on input "Ghi chú đơn hàng" at bounding box center [434, 258] width 154 height 20
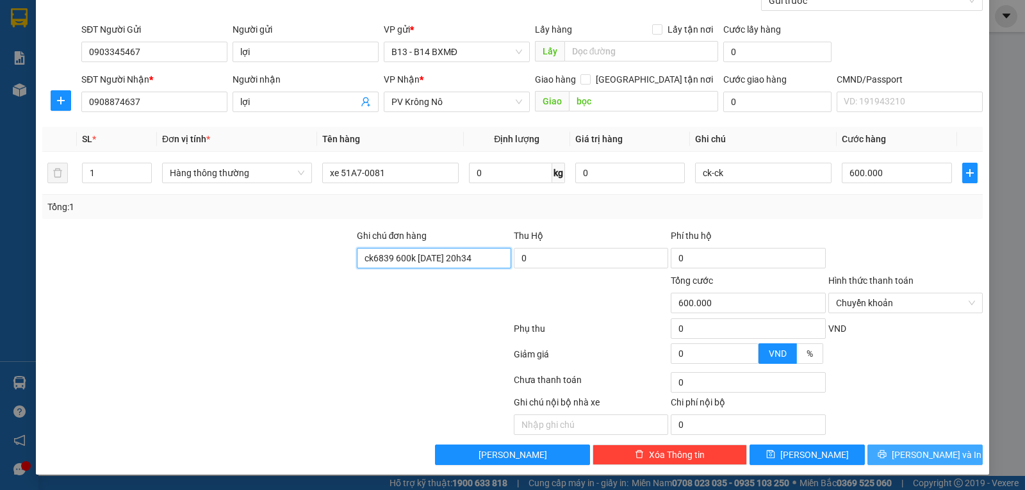
type input "ck6839 600k 15/8 20h34"
click at [927, 459] on span "[PERSON_NAME] và In" at bounding box center [936, 455] width 90 height 14
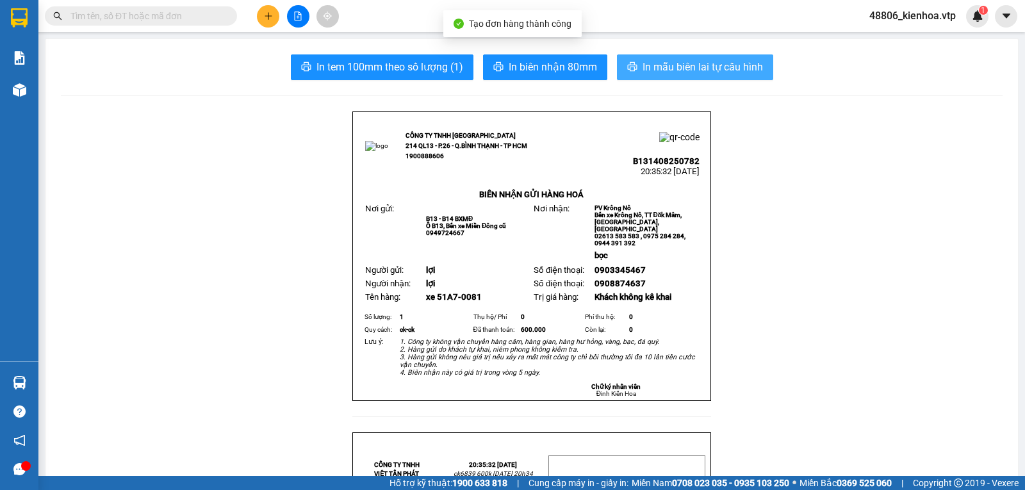
click at [722, 60] on span "In mẫu biên lai tự cấu hình" at bounding box center [702, 67] width 120 height 16
click at [703, 62] on span "In mẫu biên lai tự cấu hình" at bounding box center [702, 67] width 120 height 16
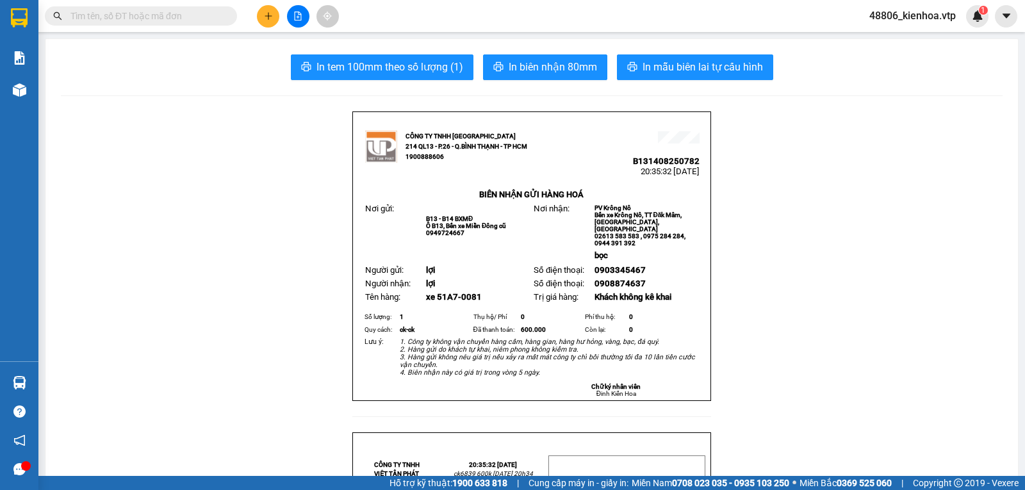
drag, startPoint x: 722, startPoint y: 245, endPoint x: 671, endPoint y: 288, distance: 66.3
drag, startPoint x: 671, startPoint y: 288, endPoint x: 86, endPoint y: 147, distance: 602.2
click at [302, 19] on button at bounding box center [298, 16] width 22 height 22
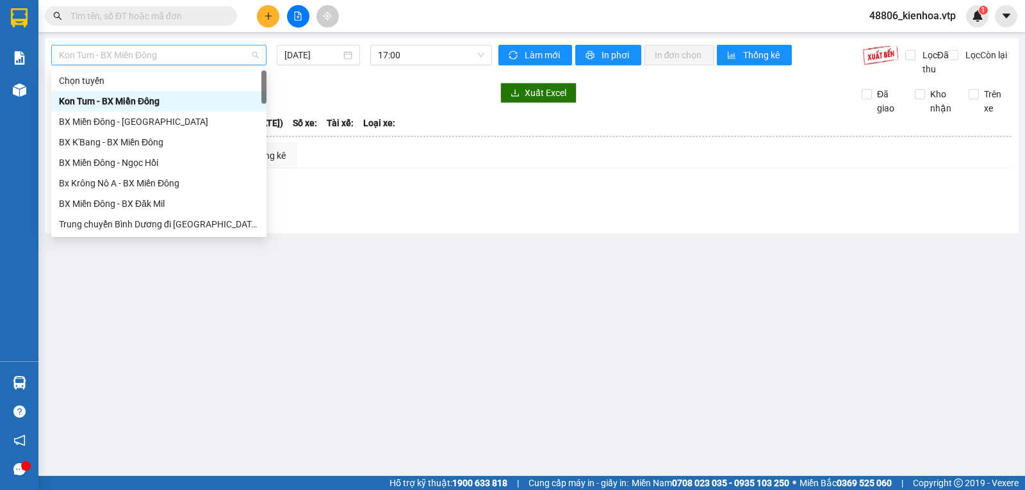
click at [196, 60] on span "Kon Tum - BX Miền Đông" at bounding box center [159, 54] width 200 height 19
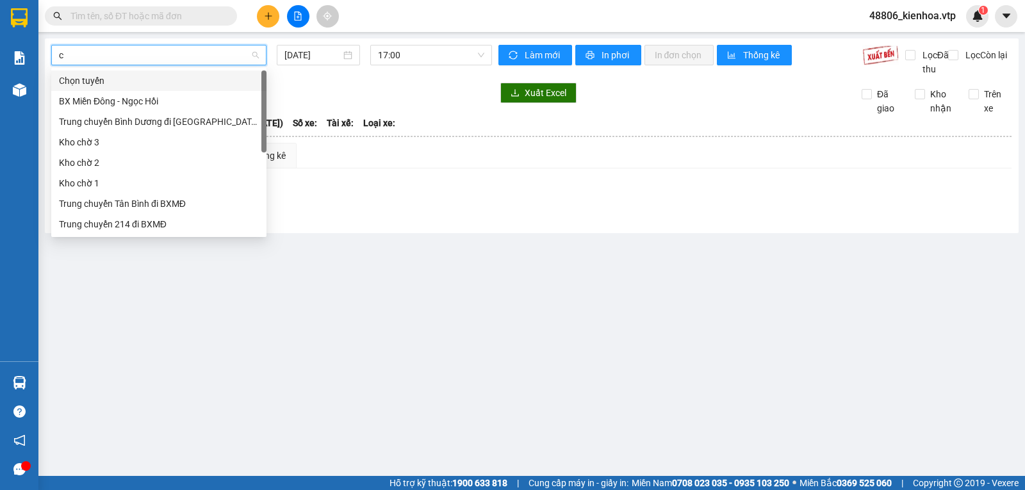
type input "cj"
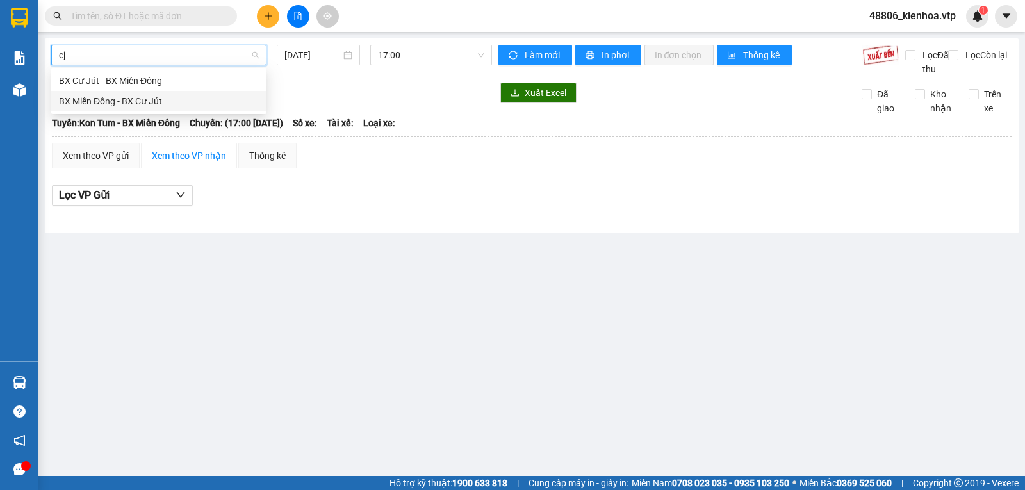
click at [190, 99] on div "BX Miền Đông - BX Cư Jút" at bounding box center [159, 101] width 200 height 14
type input "[DATE]"
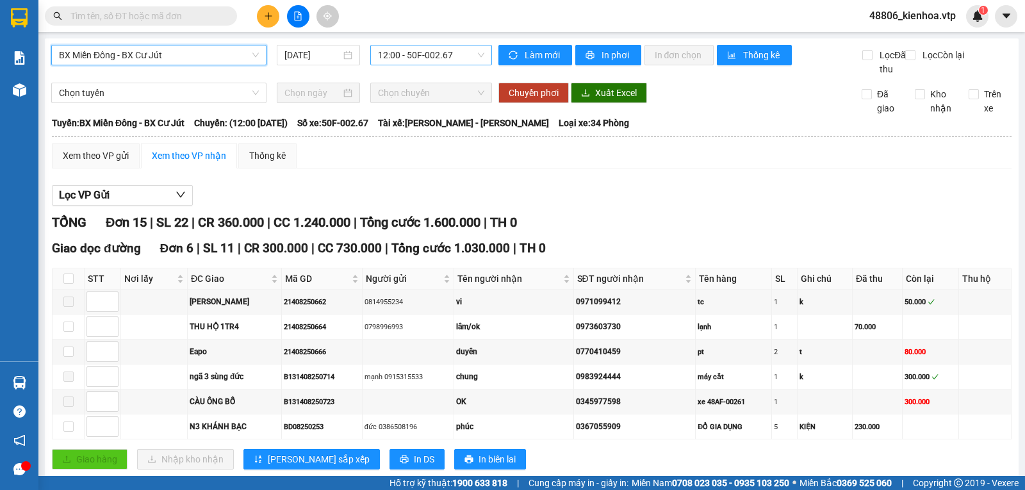
click at [466, 53] on span "12:00 - 50F-002.67" at bounding box center [431, 54] width 106 height 19
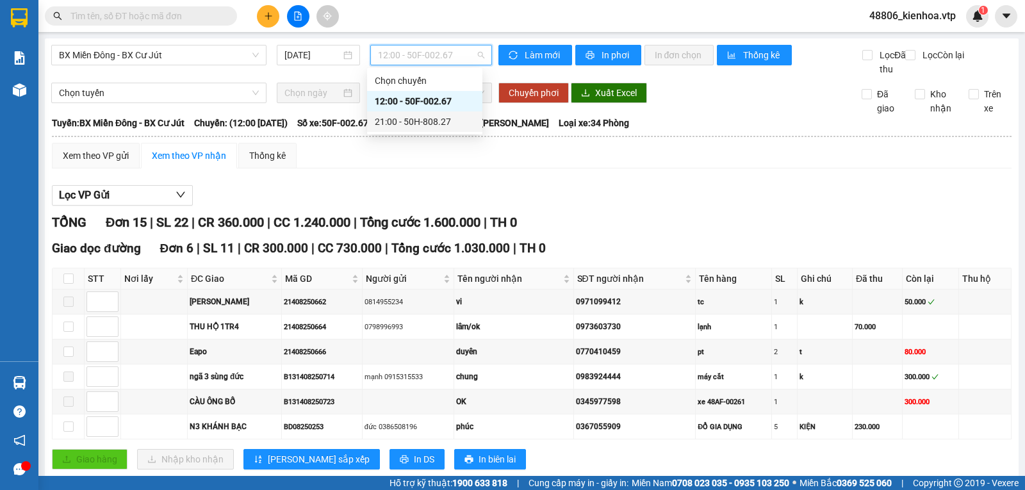
click at [428, 118] on div "21:00 - 50H-808.27" at bounding box center [425, 122] width 100 height 14
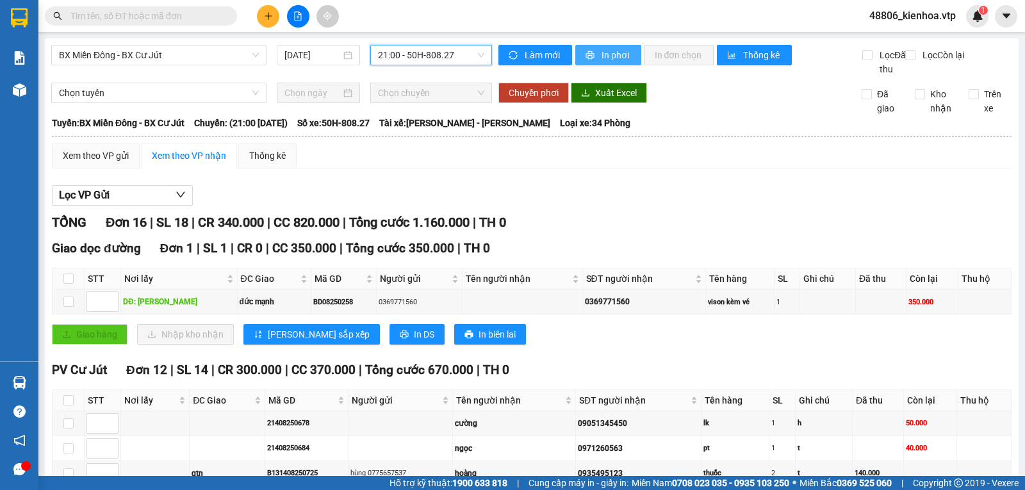
click at [601, 51] on span "In phơi" at bounding box center [615, 55] width 29 height 14
click at [612, 49] on span "In phơi" at bounding box center [615, 55] width 29 height 14
click at [157, 63] on span "BX Miền Đông - BX Cư Jút" at bounding box center [159, 54] width 200 height 19
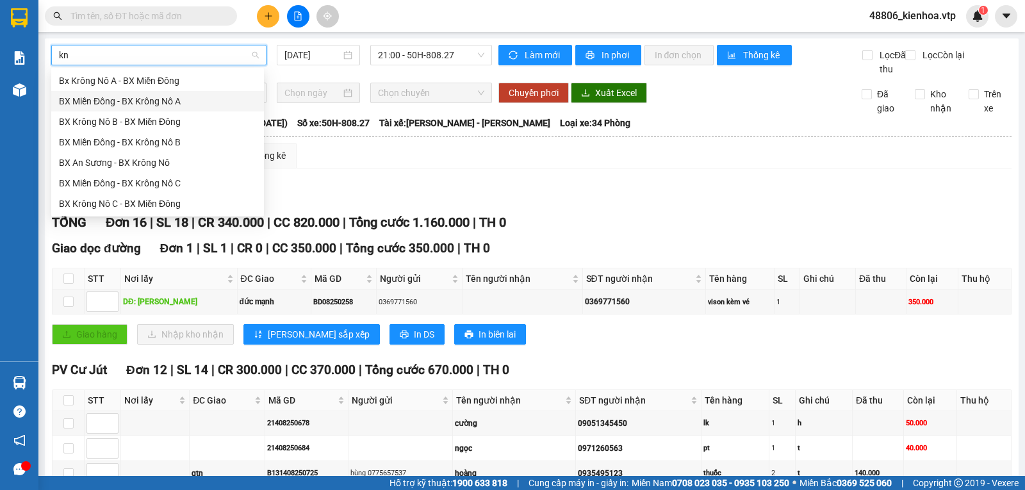
type input "kna"
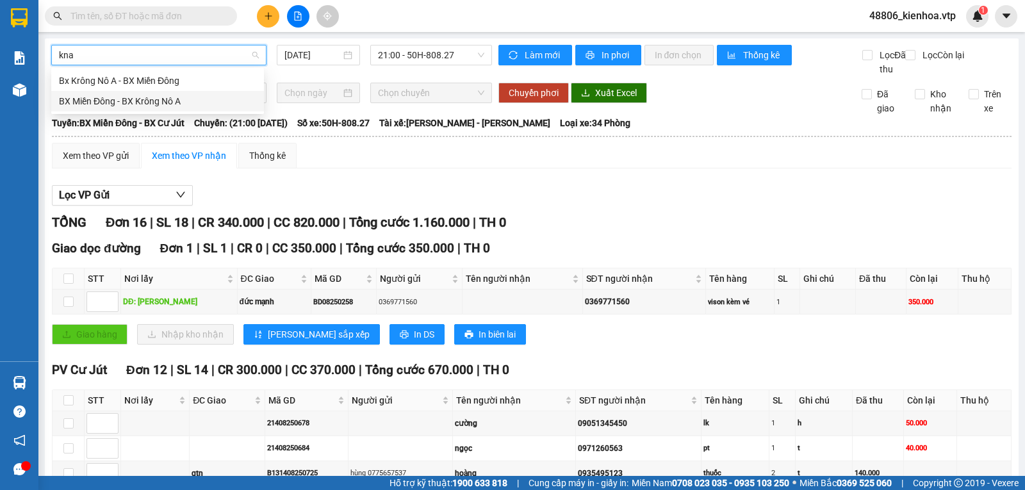
click at [197, 101] on div "BX Miền Đông - BX Krông Nô A" at bounding box center [157, 101] width 197 height 14
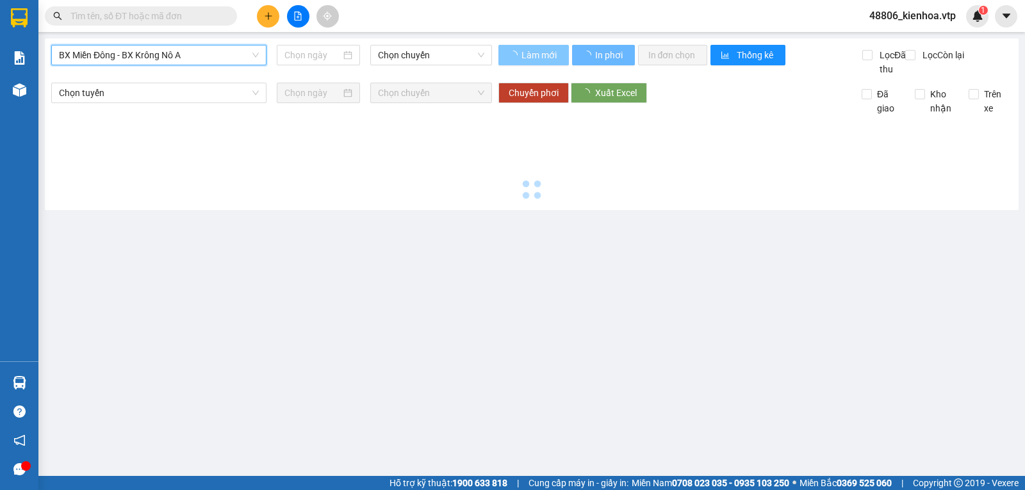
type input "[DATE]"
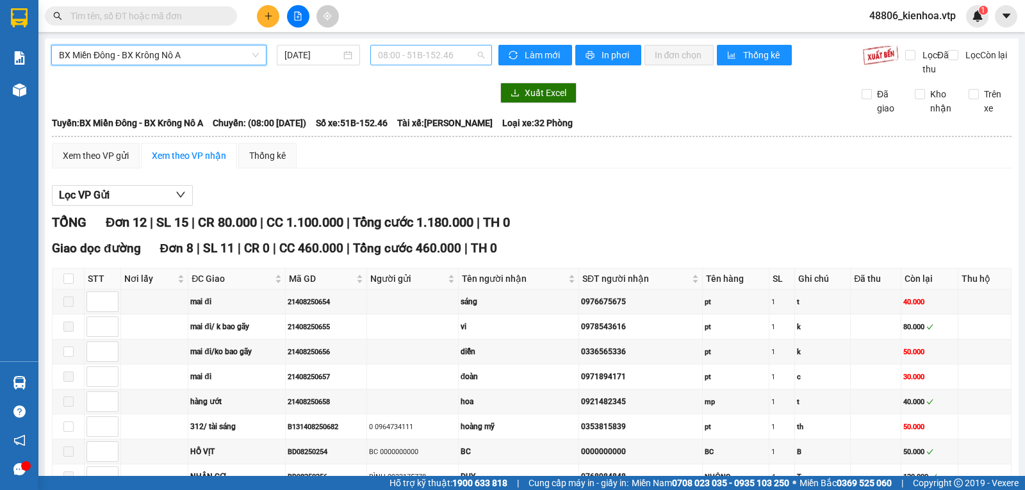
click at [442, 56] on span "08:00 - 51B-152.46" at bounding box center [431, 54] width 106 height 19
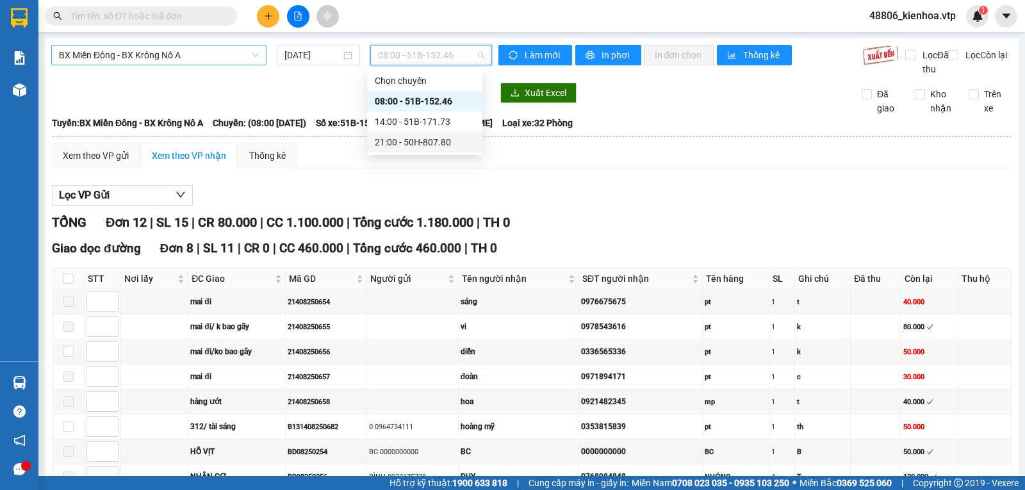
click at [409, 140] on div "21:00 - 50H-807.80" at bounding box center [425, 142] width 100 height 14
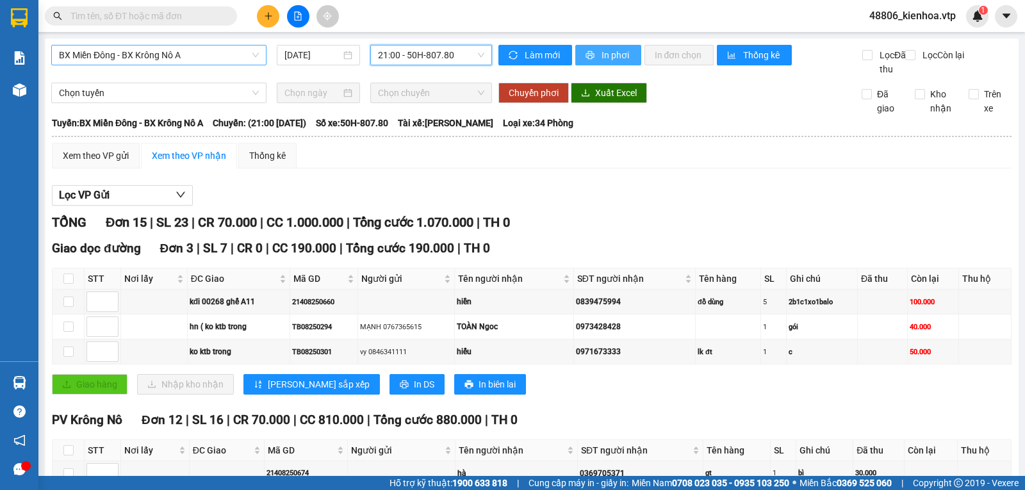
click at [581, 49] on button "In phơi" at bounding box center [608, 55] width 66 height 20
click at [617, 60] on span "In phơi" at bounding box center [615, 55] width 29 height 14
click at [779, 206] on div "Lọc VP Gửi" at bounding box center [531, 195] width 959 height 21
click at [200, 59] on span "BX Miền Đông - BX Krông Nô A" at bounding box center [159, 54] width 200 height 19
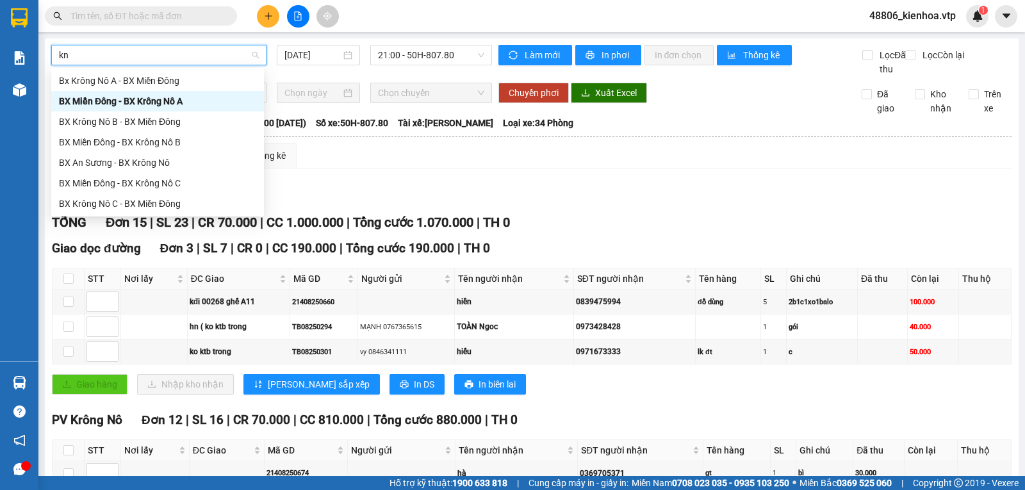
type input "knc"
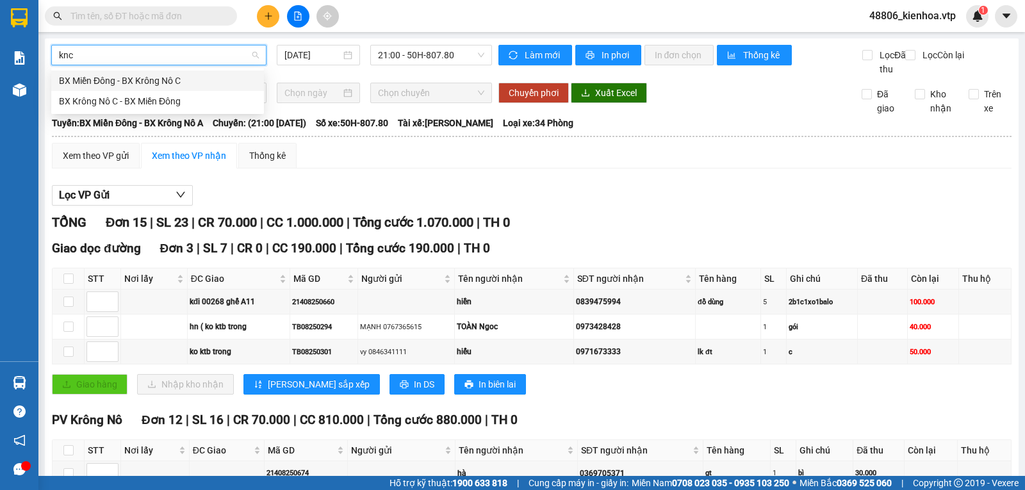
click at [190, 82] on div "BX Miền Đông - BX Krông Nô C" at bounding box center [157, 81] width 197 height 14
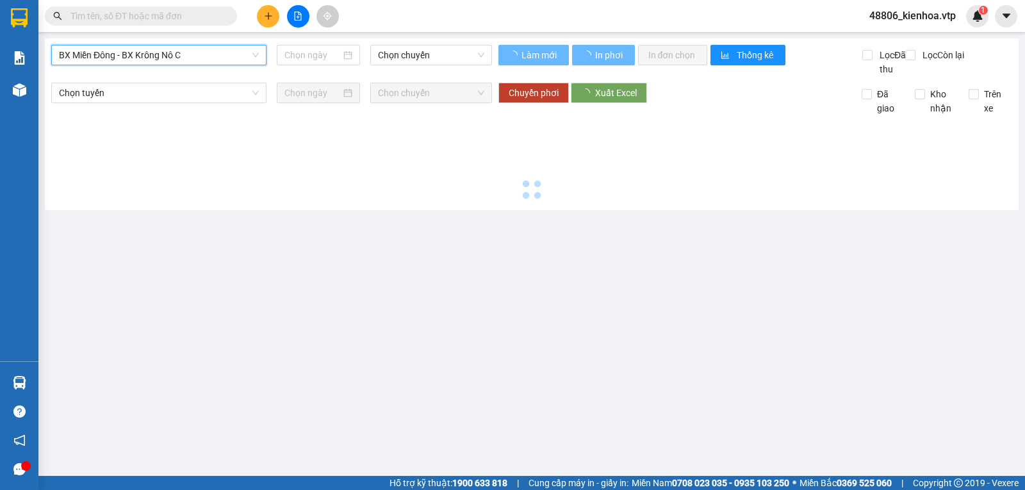
type input "[DATE]"
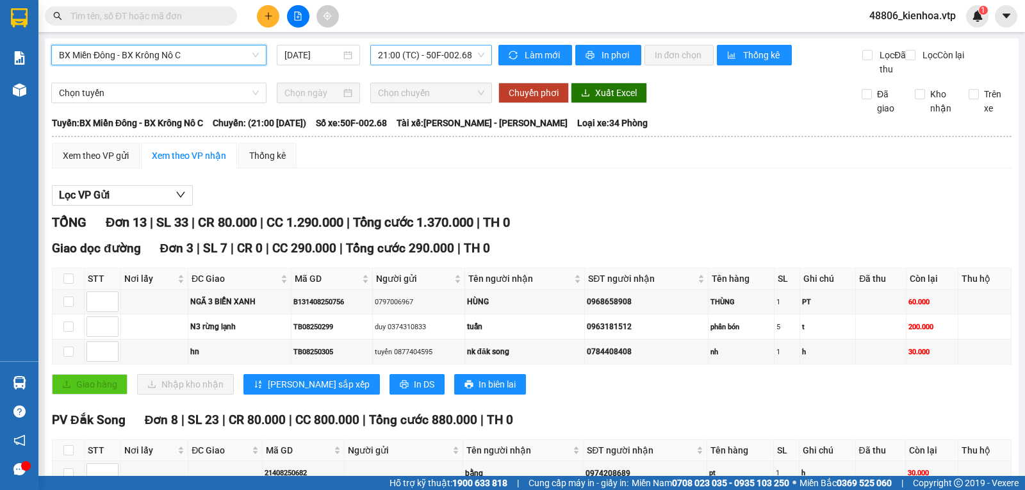
click at [454, 61] on span "21:00 (TC) - 50F-002.68" at bounding box center [431, 54] width 106 height 19
click at [326, 76] on div "BX Miền Đông - BX Krông Nô C 15/08/2025 21:00 (TC) - 50F-002.68" at bounding box center [271, 60] width 441 height 31
click at [620, 58] on span "In phơi" at bounding box center [615, 55] width 29 height 14
click at [601, 56] on span "In phơi" at bounding box center [615, 55] width 29 height 14
click at [174, 61] on span "BX Miền Đông - BX Krông Nô C" at bounding box center [159, 54] width 200 height 19
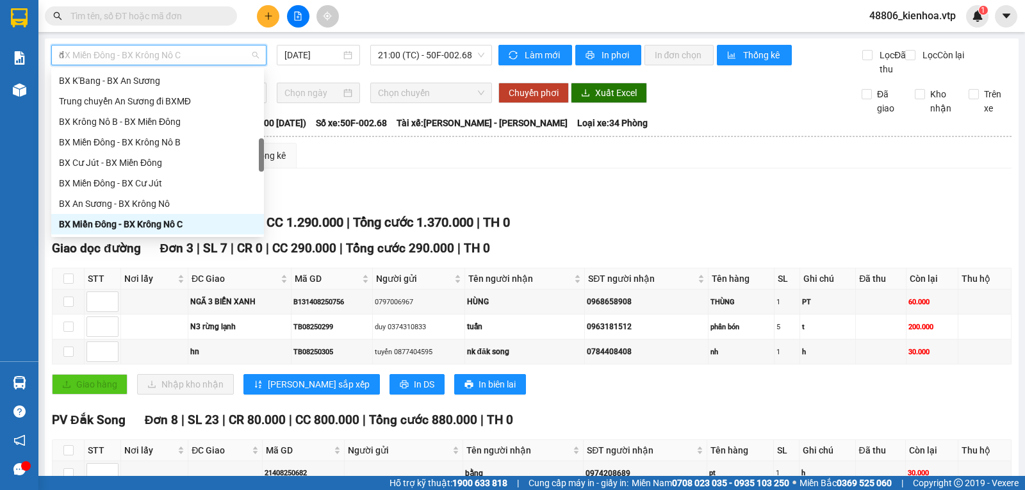
scroll to position [348, 0]
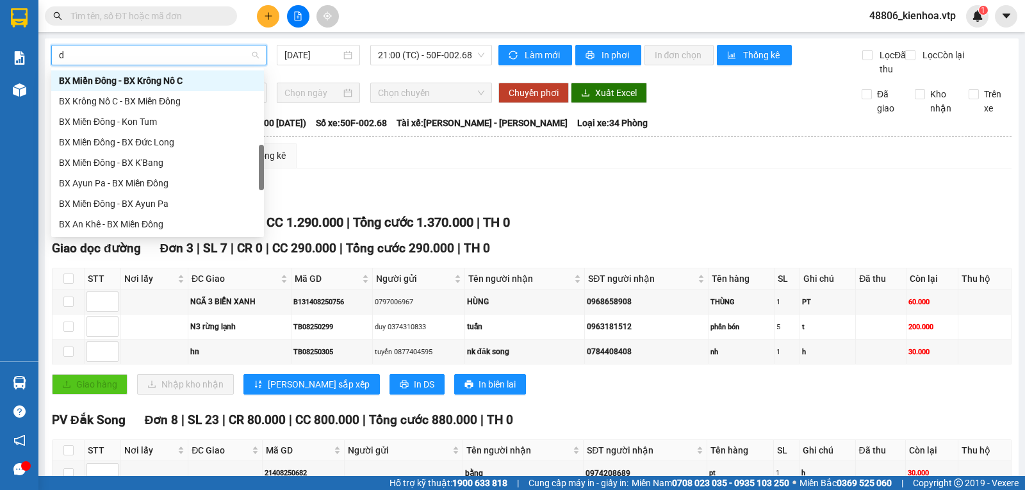
type input "dm"
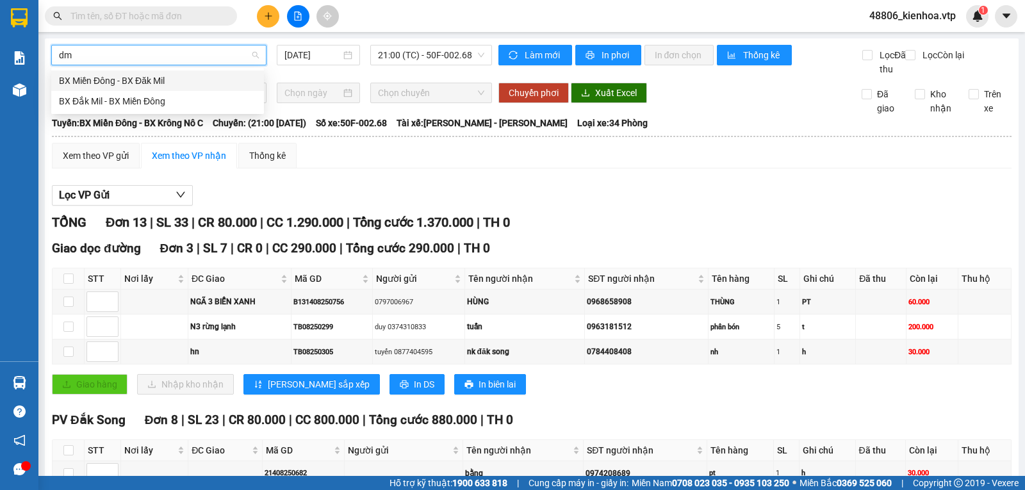
scroll to position [0, 0]
click at [168, 82] on div "BX Miền Đông - BX Đăk Mil" at bounding box center [157, 81] width 197 height 14
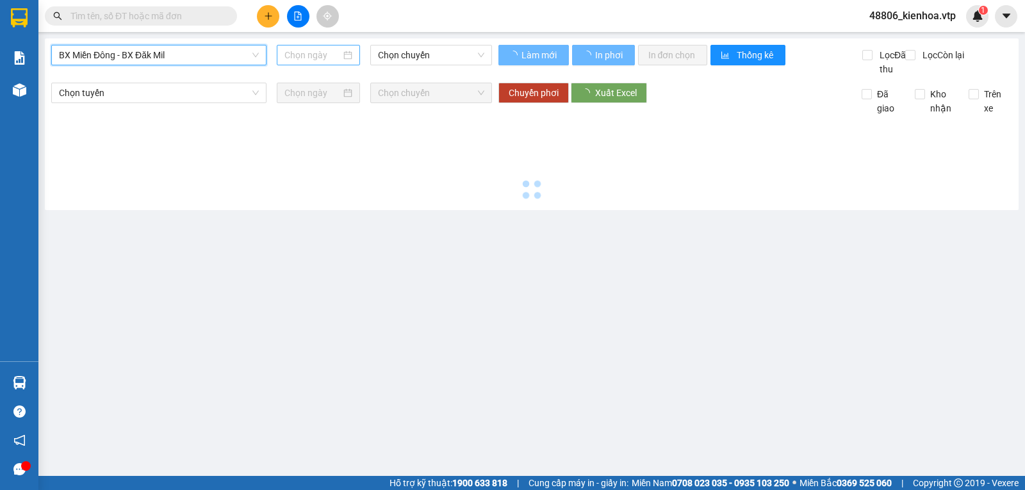
type input "[DATE]"
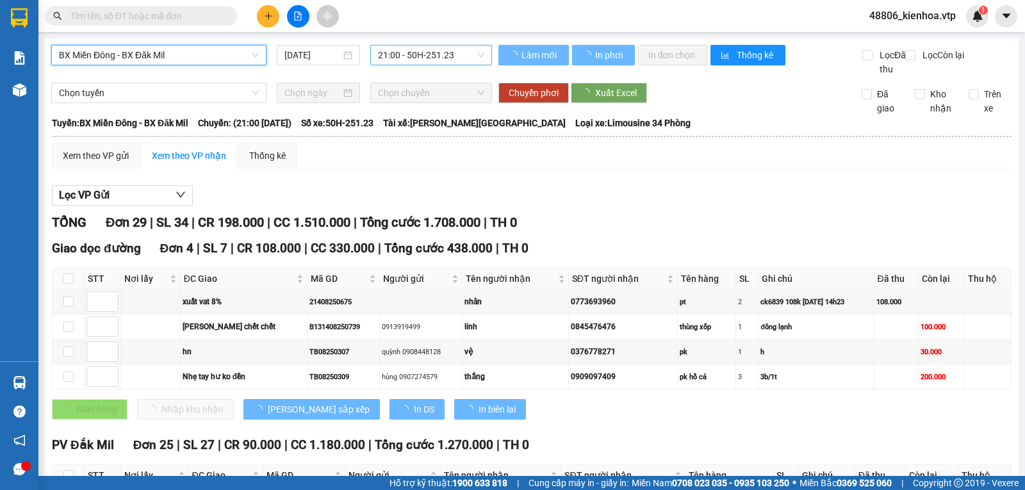
click at [409, 55] on span "21:00 - 50H-251.23" at bounding box center [431, 54] width 106 height 19
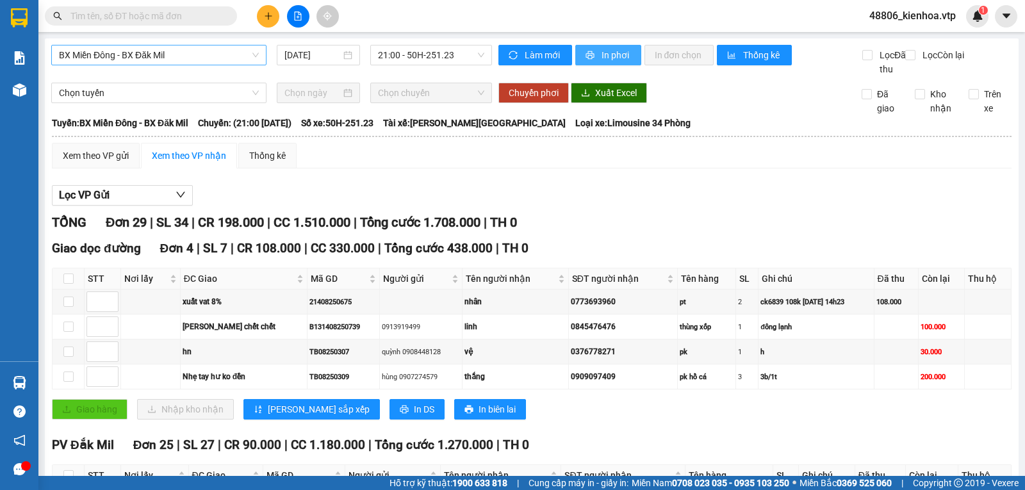
click at [627, 51] on button "In phơi" at bounding box center [608, 55] width 66 height 20
click at [603, 54] on span "In phơi" at bounding box center [615, 55] width 29 height 14
